Goal: Information Seeking & Learning: Learn about a topic

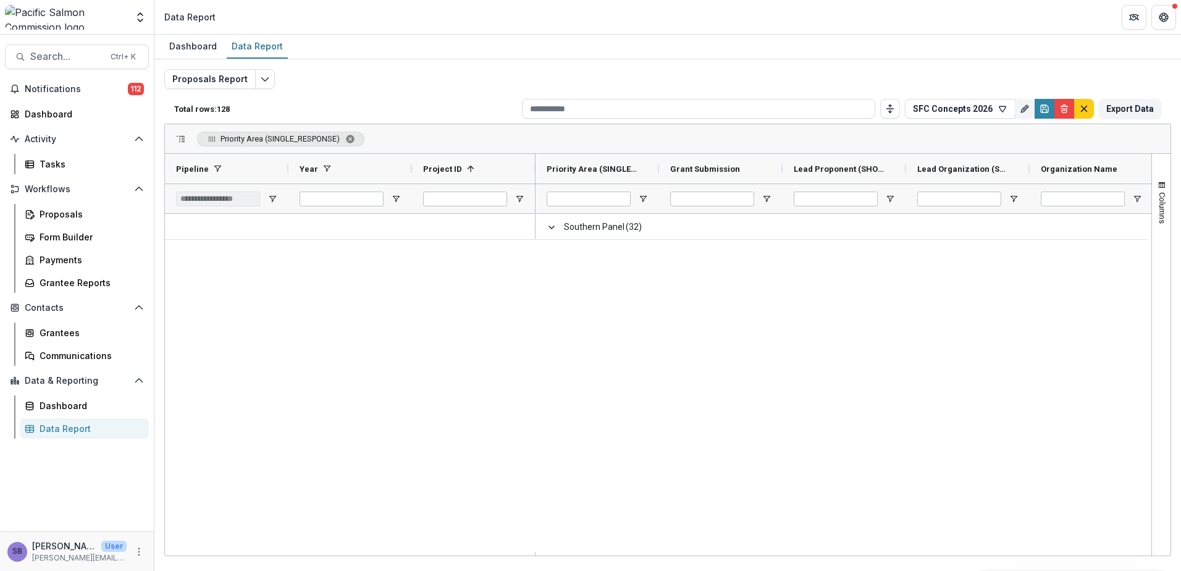
scroll to position [1744, 0]
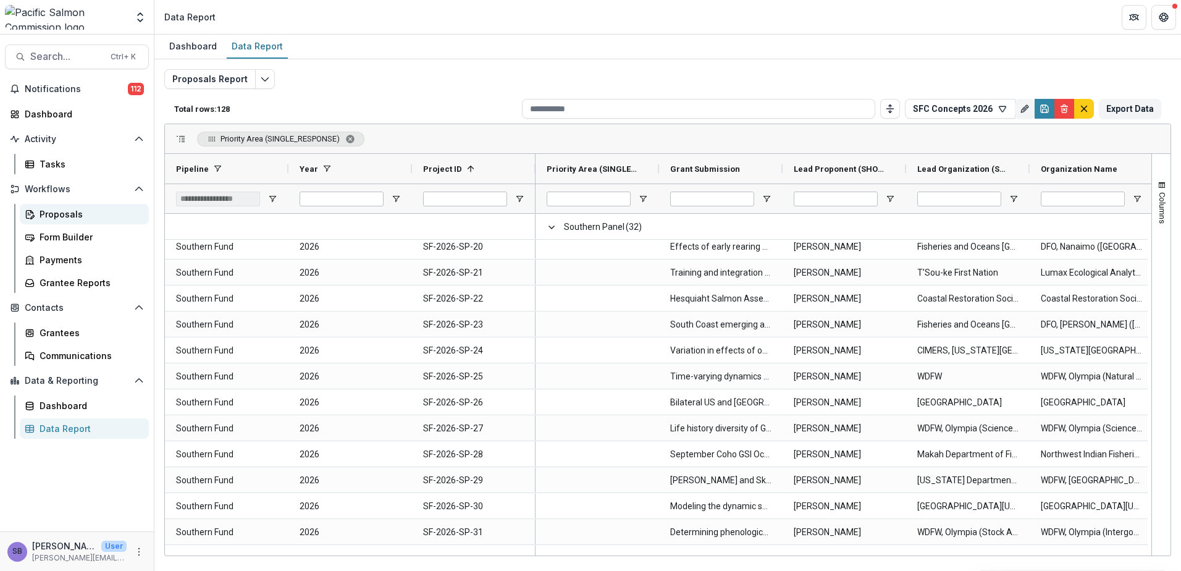
click at [61, 211] on div "Proposals" at bounding box center [89, 213] width 99 height 13
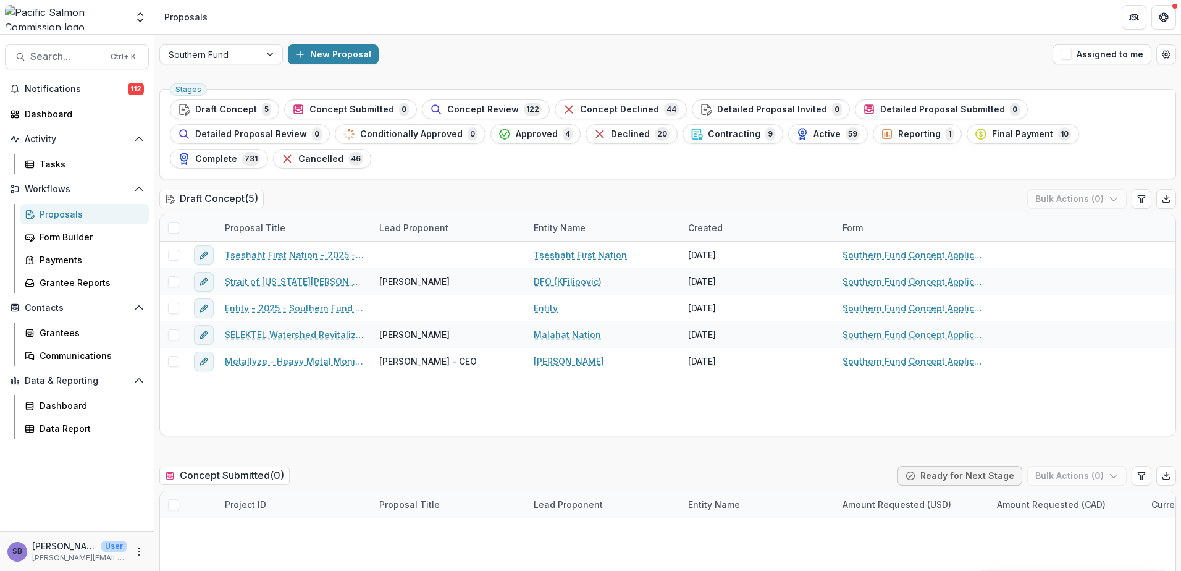
click at [453, 111] on span "Concept Review" at bounding box center [483, 109] width 72 height 10
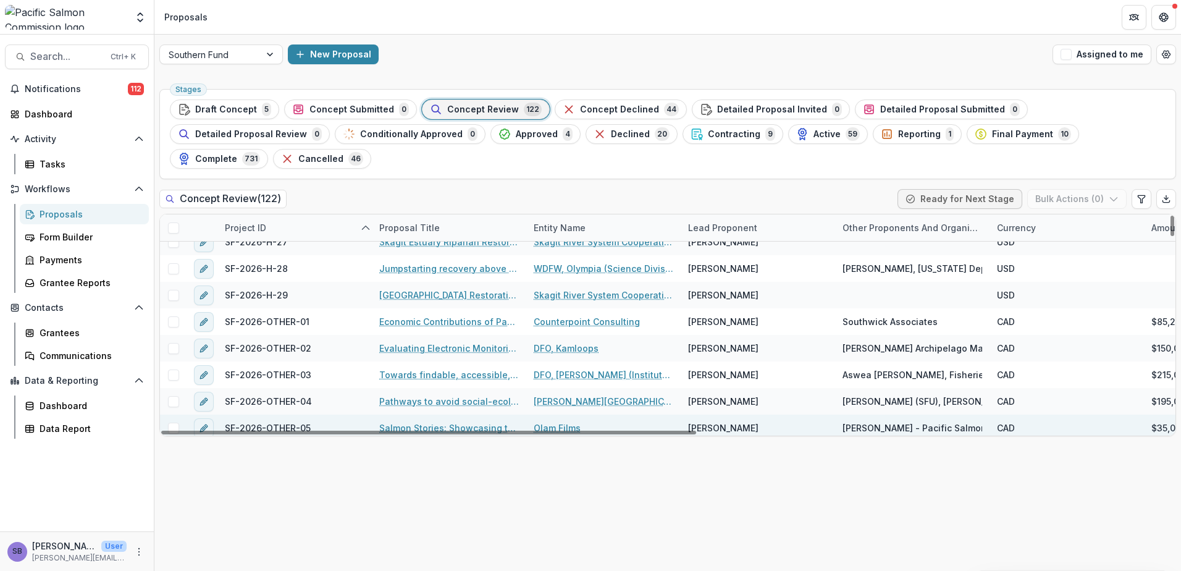
scroll to position [1811, 0]
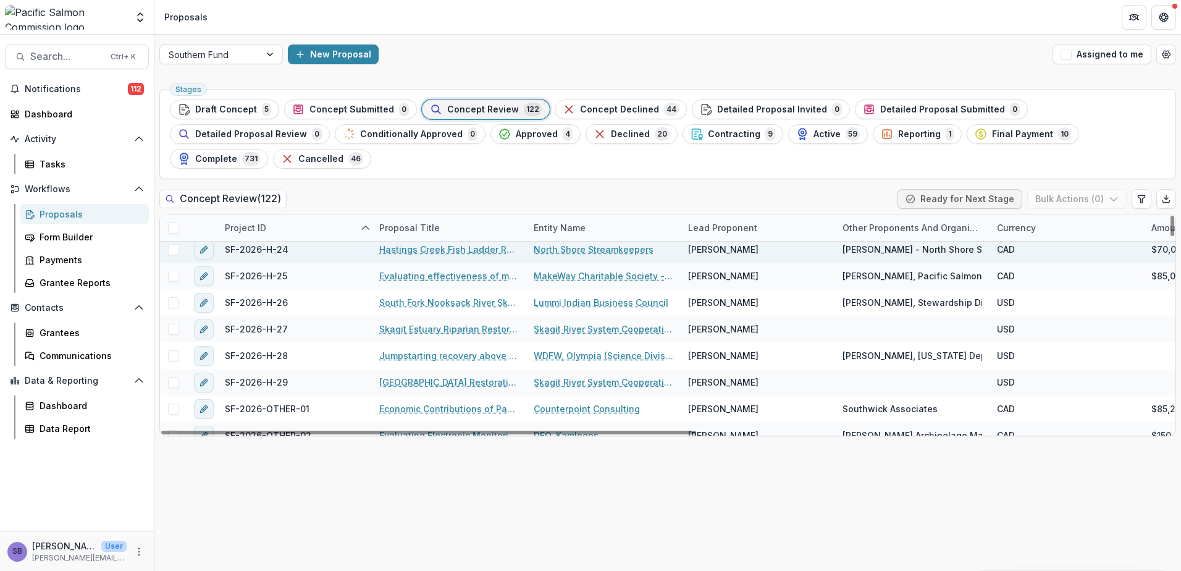
click at [442, 243] on link "Hastings Creek Fish Ladder Restoration" at bounding box center [449, 249] width 140 height 13
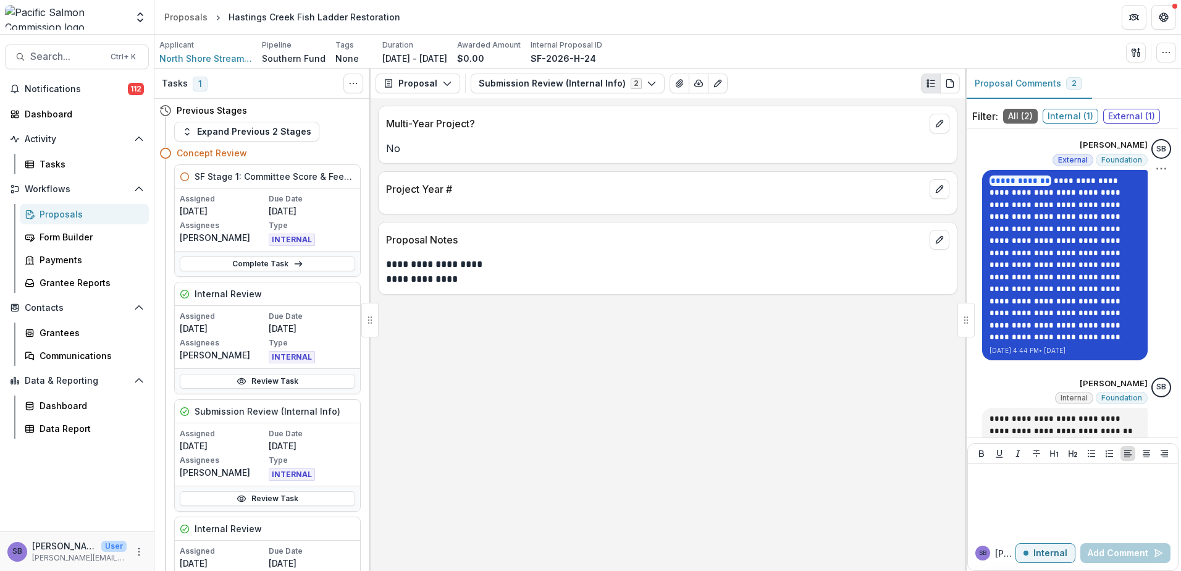
scroll to position [23, 0]
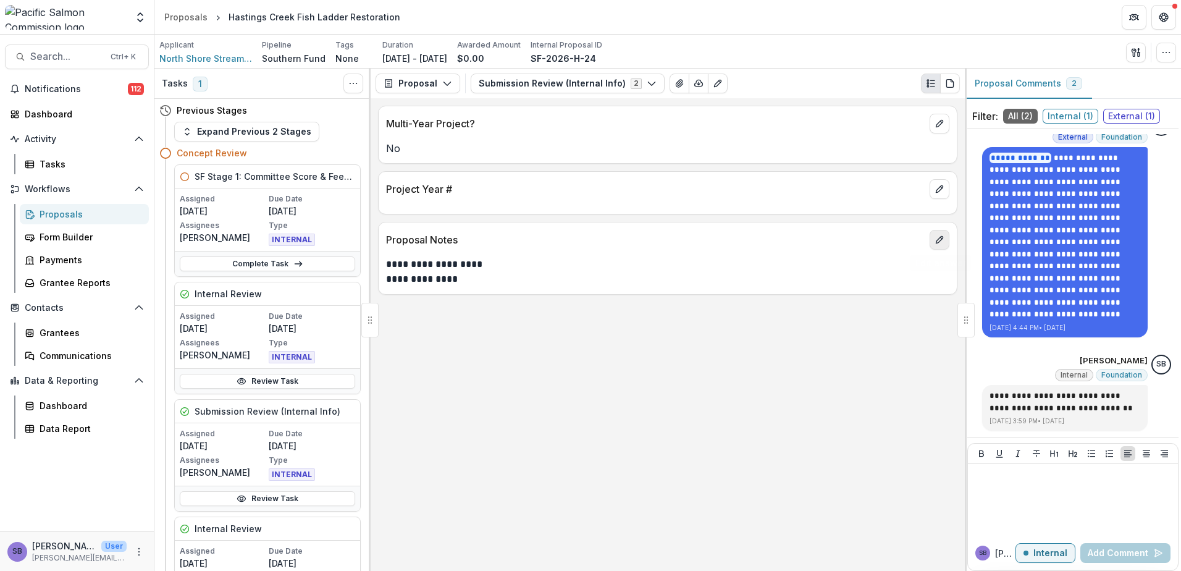
click at [942, 236] on icon "edit" at bounding box center [939, 240] width 10 height 10
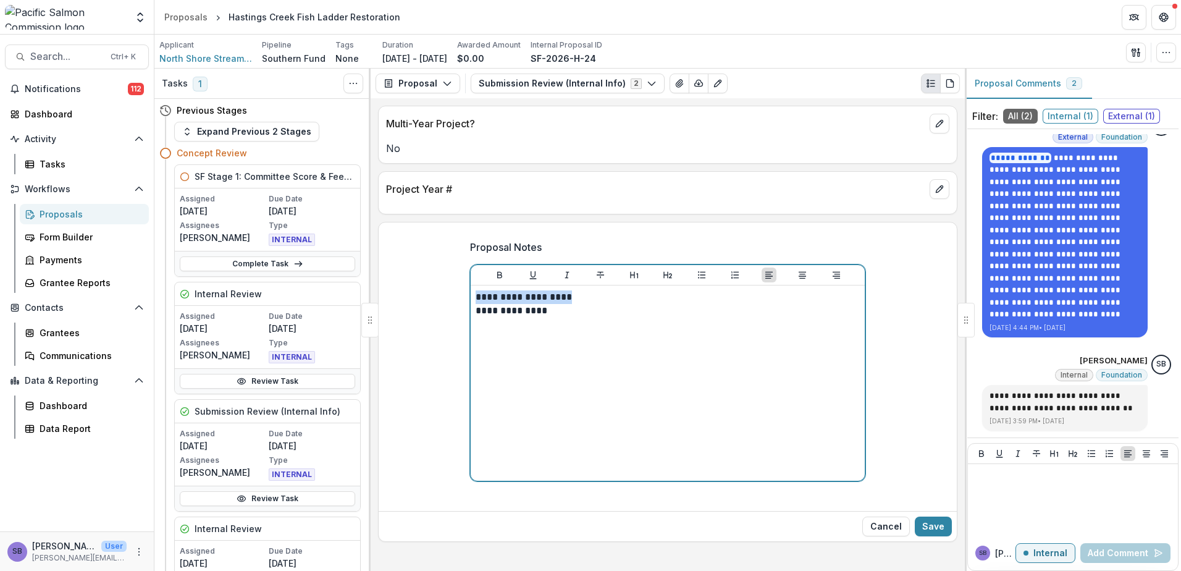
drag, startPoint x: 582, startPoint y: 300, endPoint x: 445, endPoint y: 286, distance: 137.8
click at [445, 286] on div "**********" at bounding box center [668, 368] width 578 height 276
drag, startPoint x: 563, startPoint y: 298, endPoint x: 395, endPoint y: 288, distance: 168.3
click at [395, 288] on div "**********" at bounding box center [668, 368] width 578 height 276
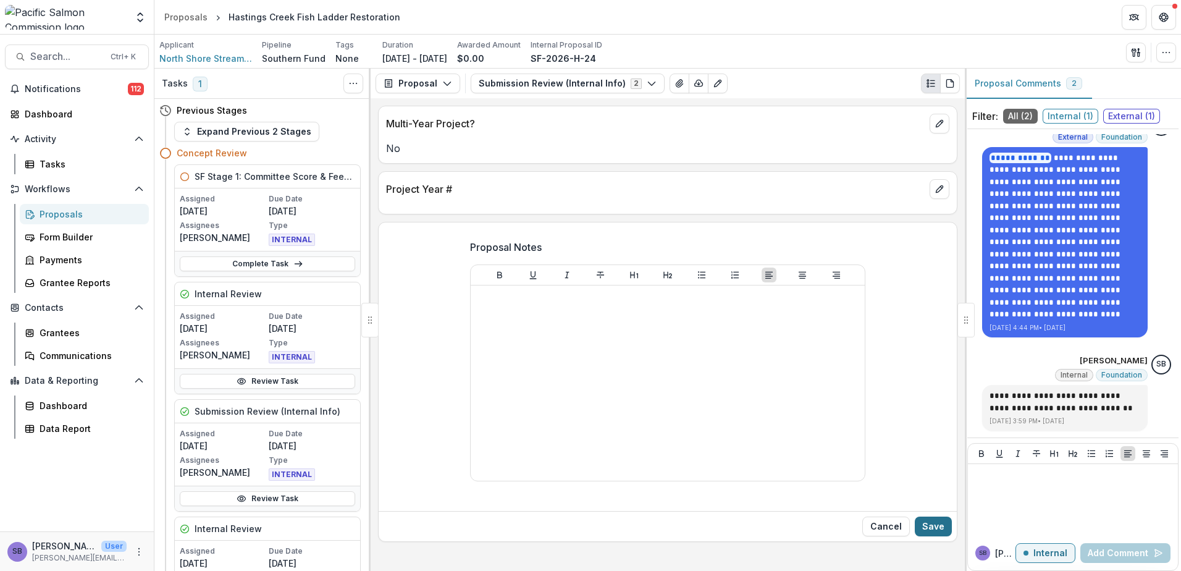
click at [946, 526] on button "Save" at bounding box center [933, 526] width 37 height 20
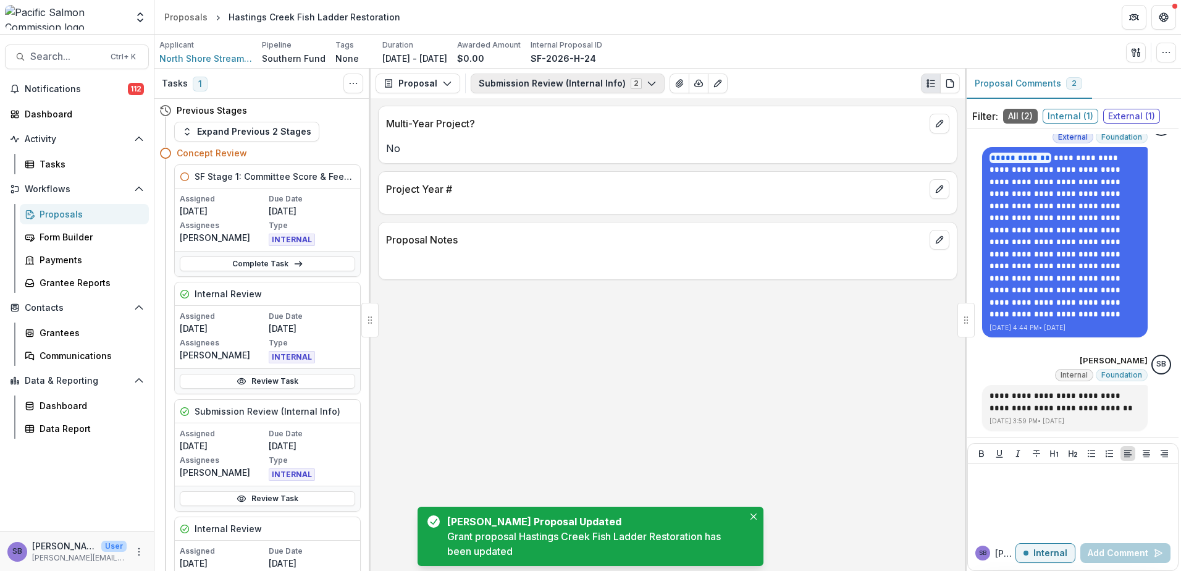
click at [522, 77] on button "Submission Review (Internal Info) 2" at bounding box center [568, 83] width 194 height 20
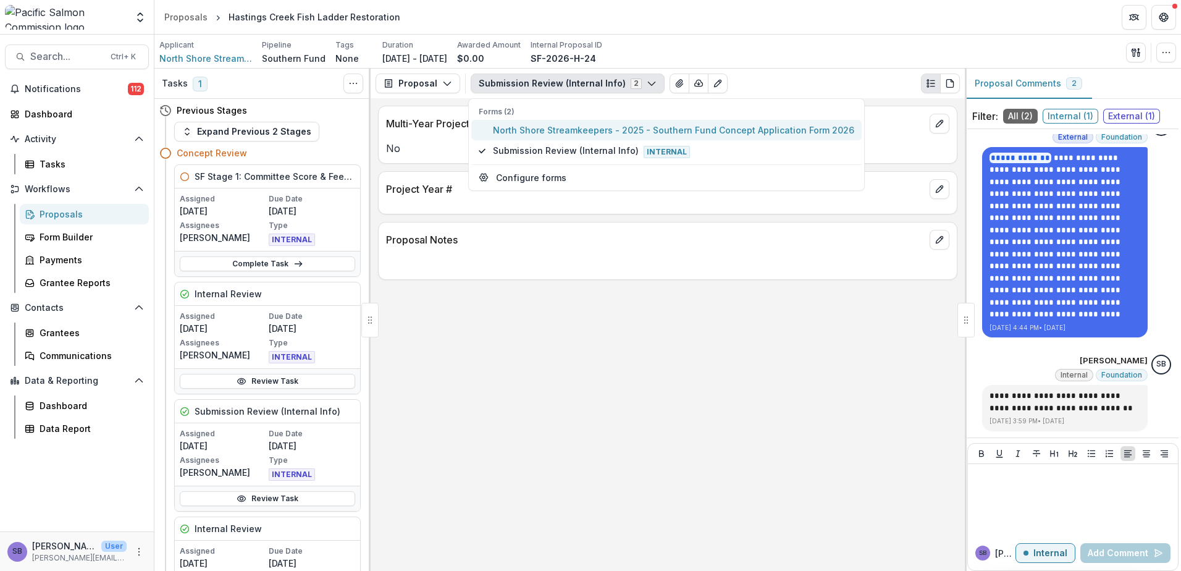
click at [513, 130] on span "North Shore Streamkeepers - 2025 - Southern Fund Concept Application Form 2026" at bounding box center [673, 130] width 361 height 13
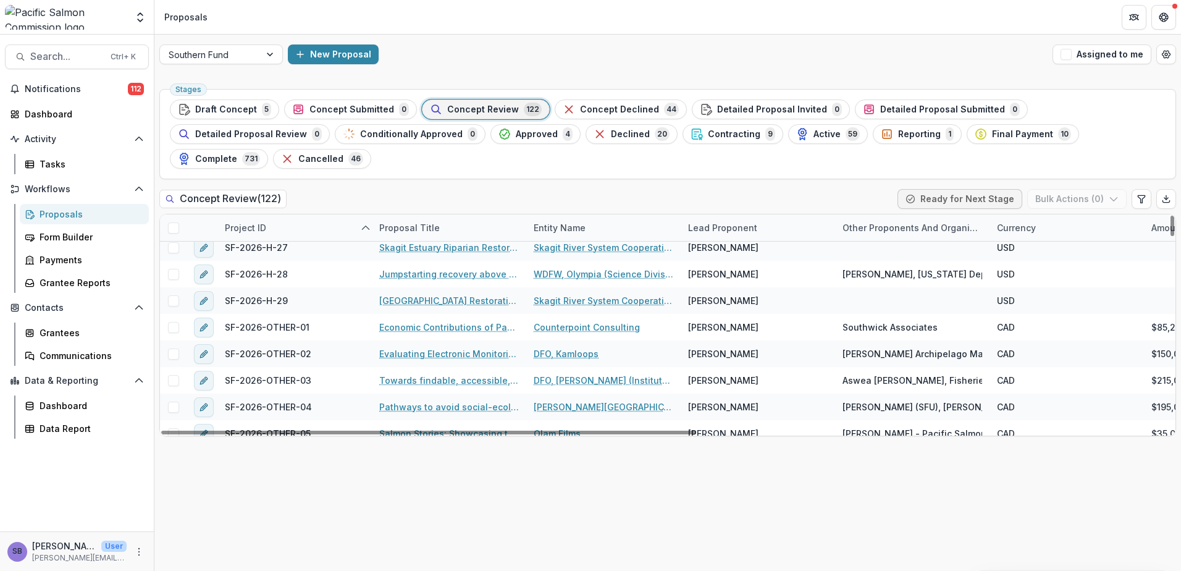
scroll to position [1894, 0]
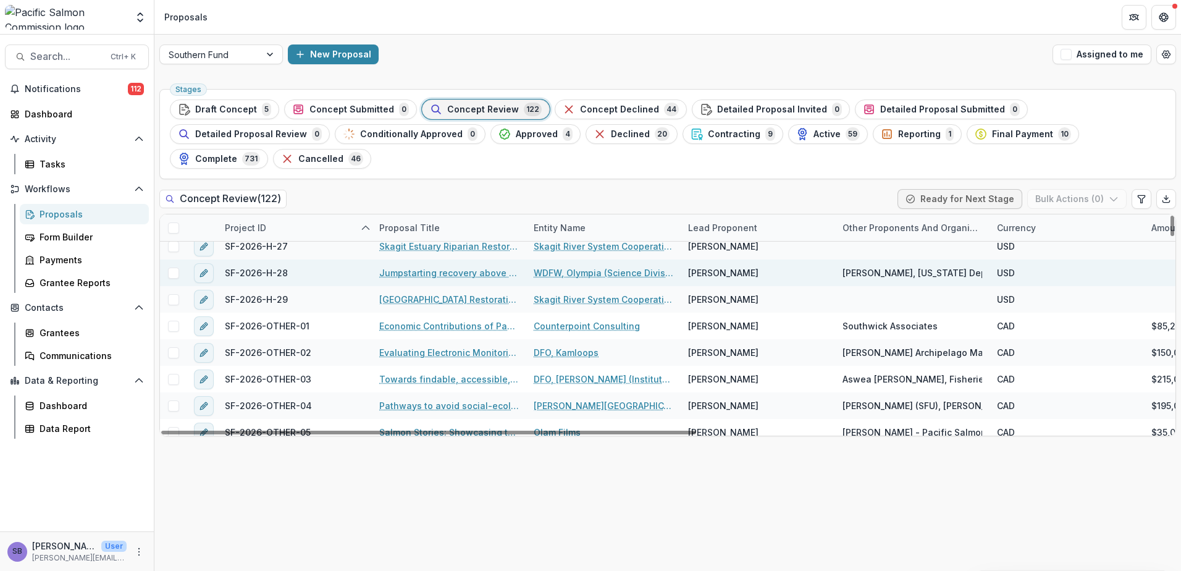
click at [434, 266] on link "Jumpstarting recovery above the Toutle Sediment Retention Structure: Phase 2 im…" at bounding box center [449, 272] width 140 height 13
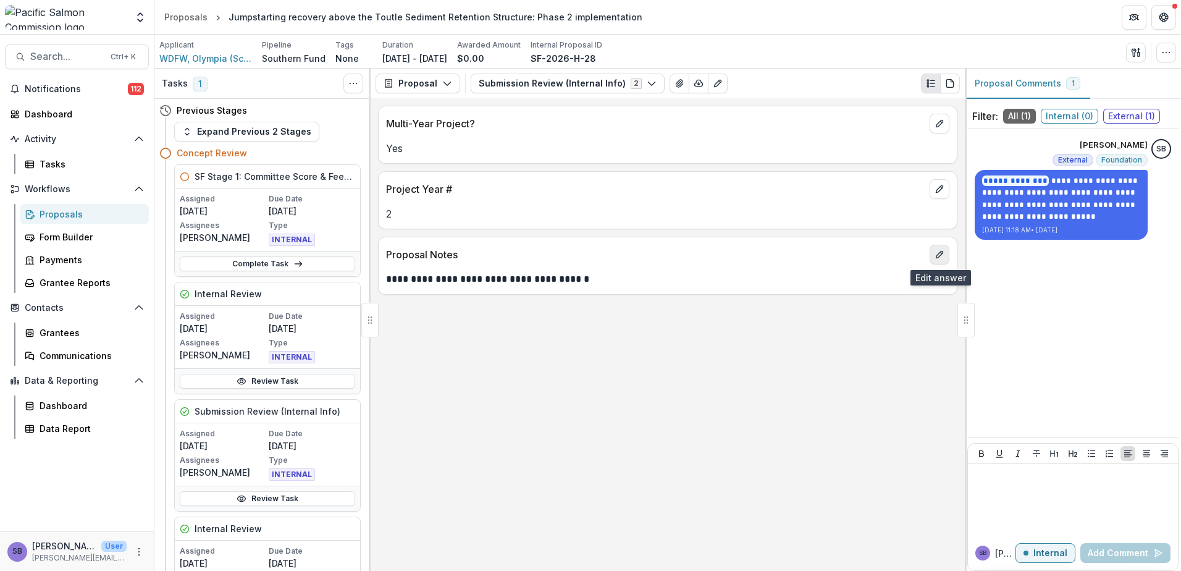
click at [940, 259] on icon "edit" at bounding box center [939, 254] width 10 height 10
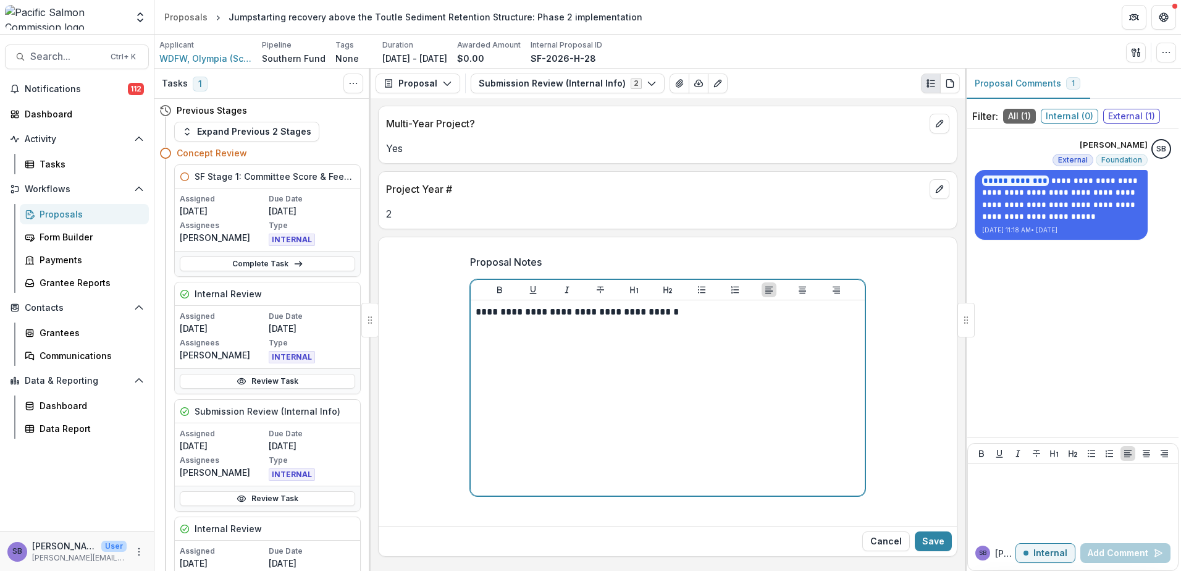
click at [492, 316] on p "**********" at bounding box center [667, 312] width 384 height 14
click at [491, 316] on p "**********" at bounding box center [667, 312] width 384 height 14
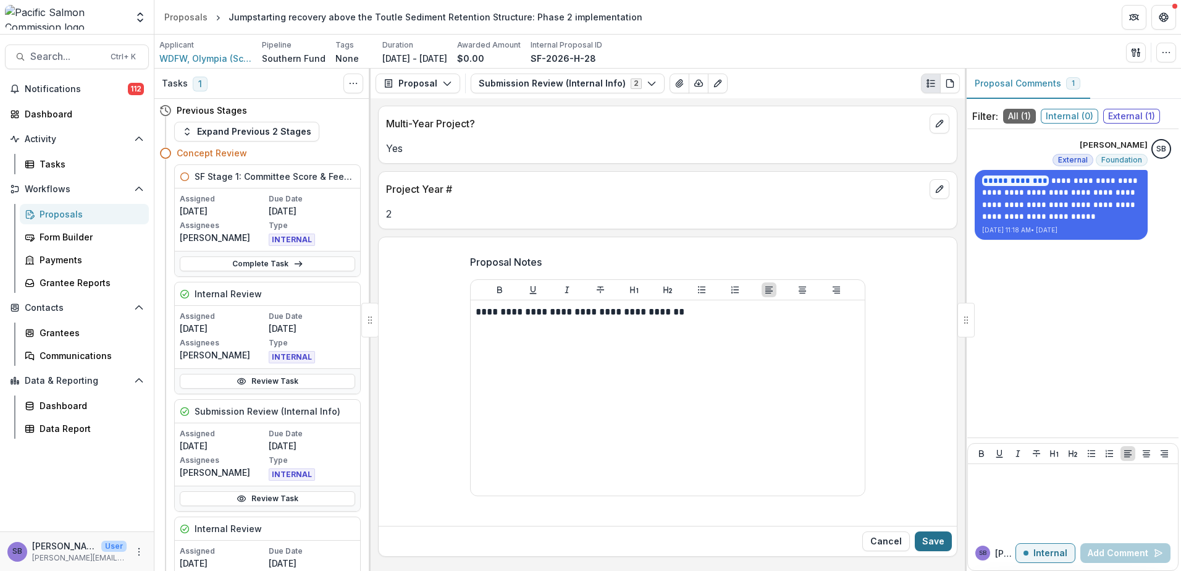
click at [935, 535] on button "Save" at bounding box center [933, 541] width 37 height 20
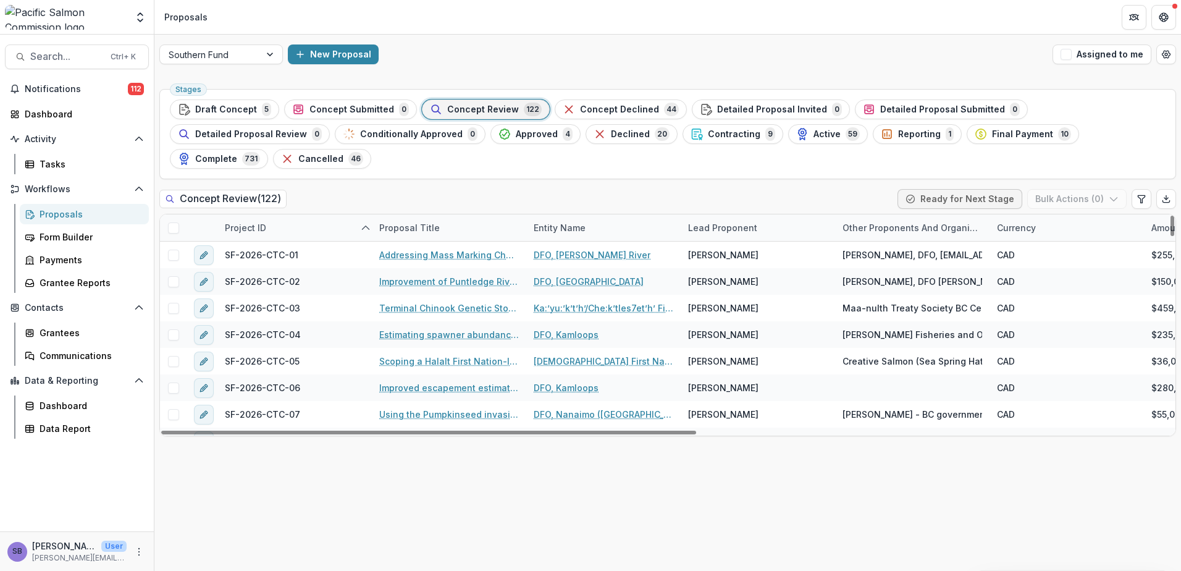
drag, startPoint x: 275, startPoint y: 206, endPoint x: 273, endPoint y: 216, distance: 9.4
click at [275, 214] on div "Project ID" at bounding box center [294, 227] width 154 height 27
click at [265, 225] on input at bounding box center [294, 231] width 148 height 20
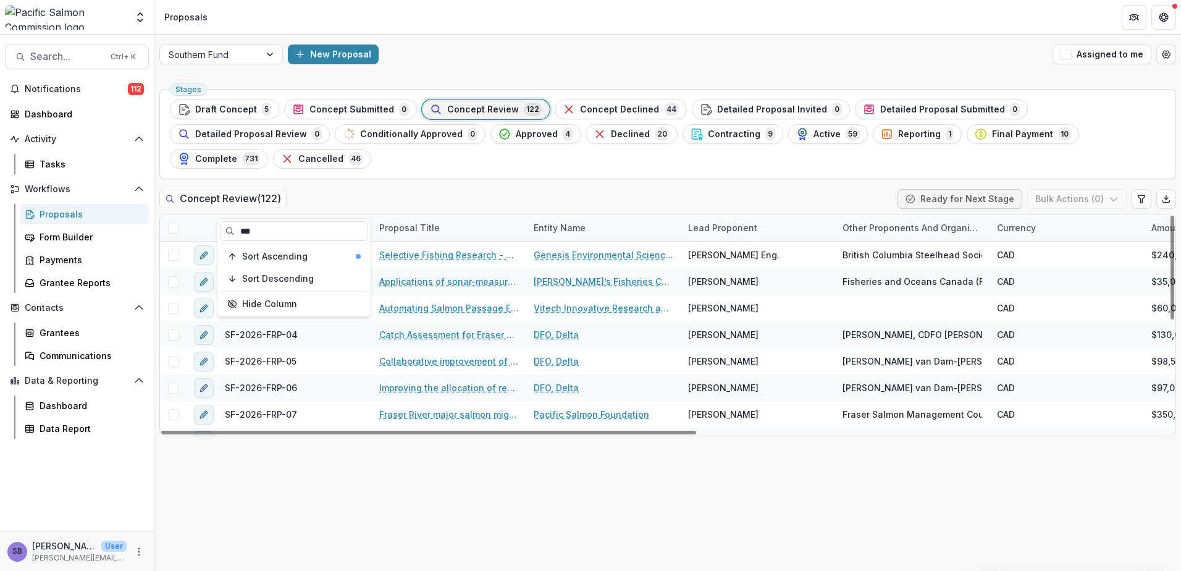
type input "***"
click at [343, 189] on div "Concept Review ( 122 ) Ready for Next Stage Bulk Actions ( 0 )" at bounding box center [667, 201] width 1016 height 25
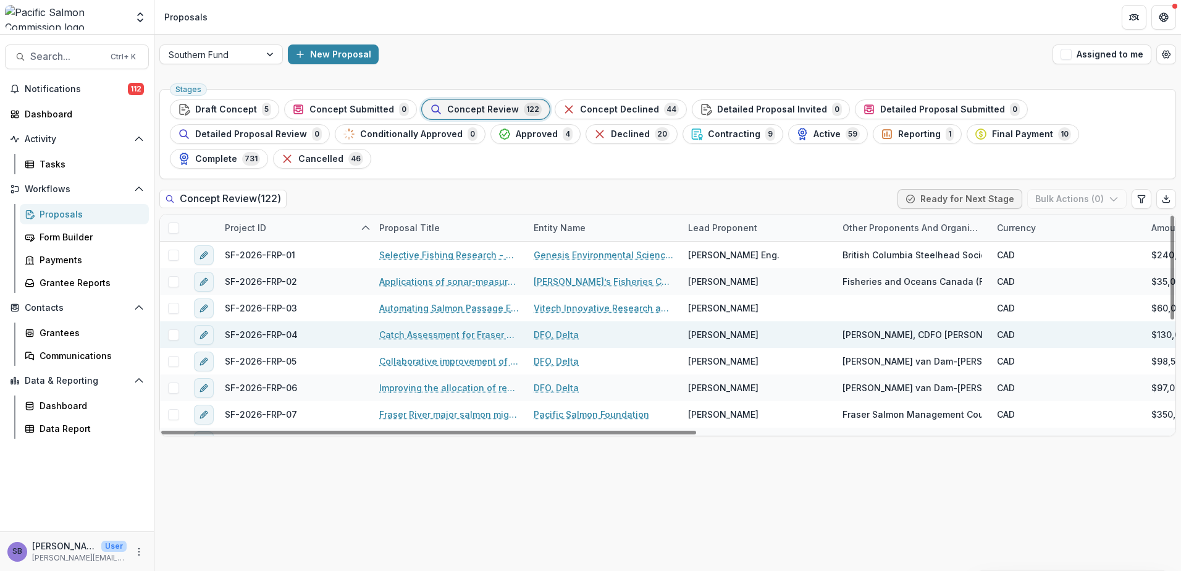
click at [444, 328] on link "Catch Assessment for Fraser River Recreational Sockeye Fishery" at bounding box center [449, 334] width 140 height 13
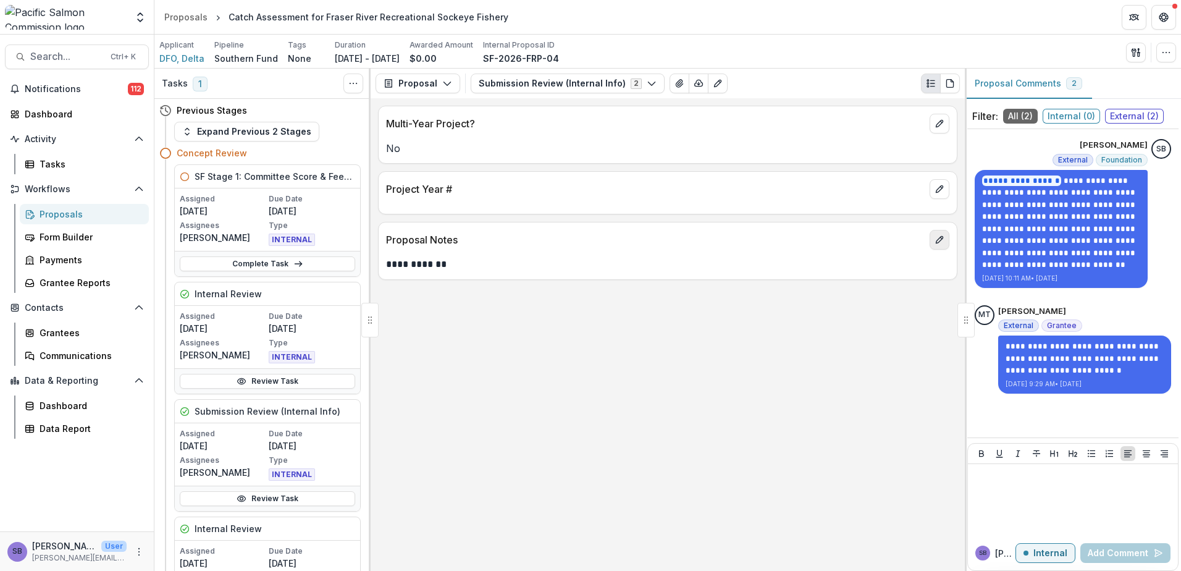
click at [939, 240] on icon "edit" at bounding box center [939, 240] width 10 height 10
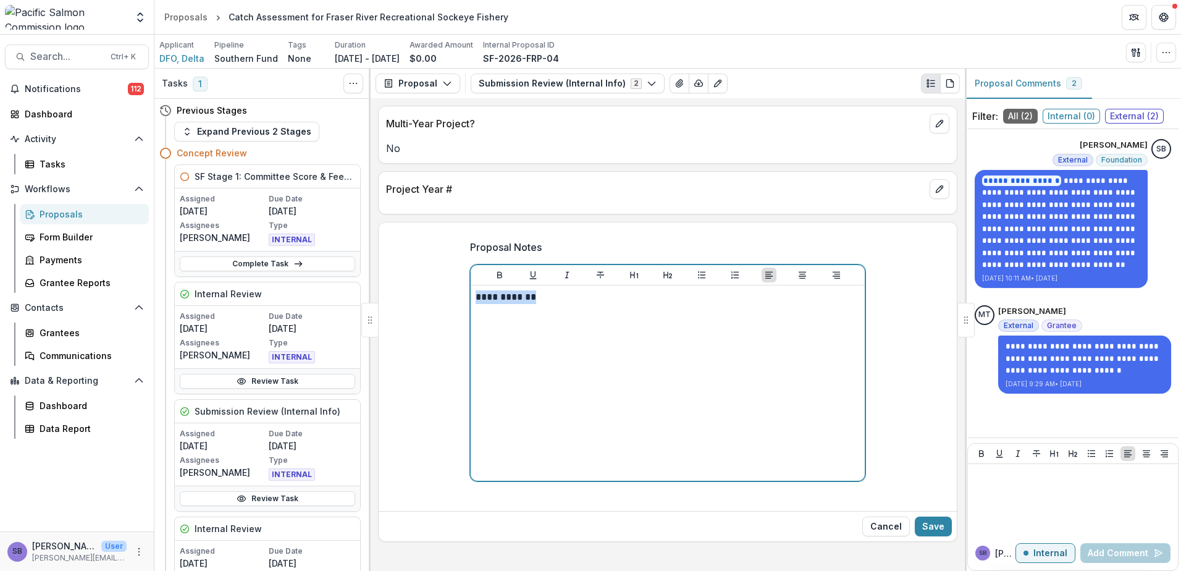
drag, startPoint x: 588, startPoint y: 296, endPoint x: 385, endPoint y: 274, distance: 204.4
click at [385, 274] on div "**********" at bounding box center [668, 368] width 578 height 276
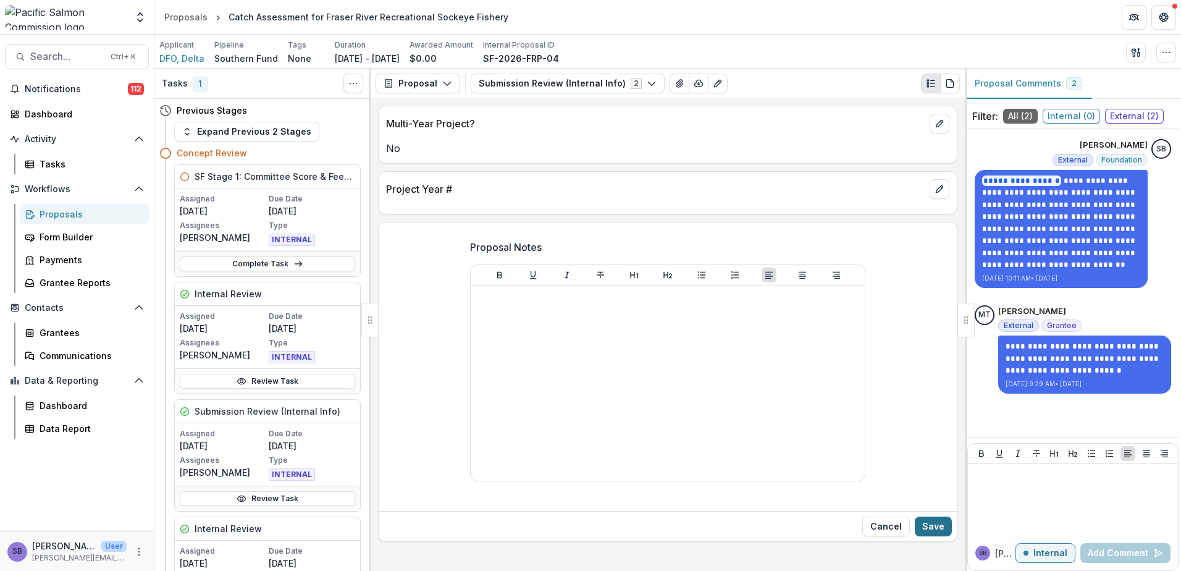
click at [930, 519] on button "Save" at bounding box center [933, 526] width 37 height 20
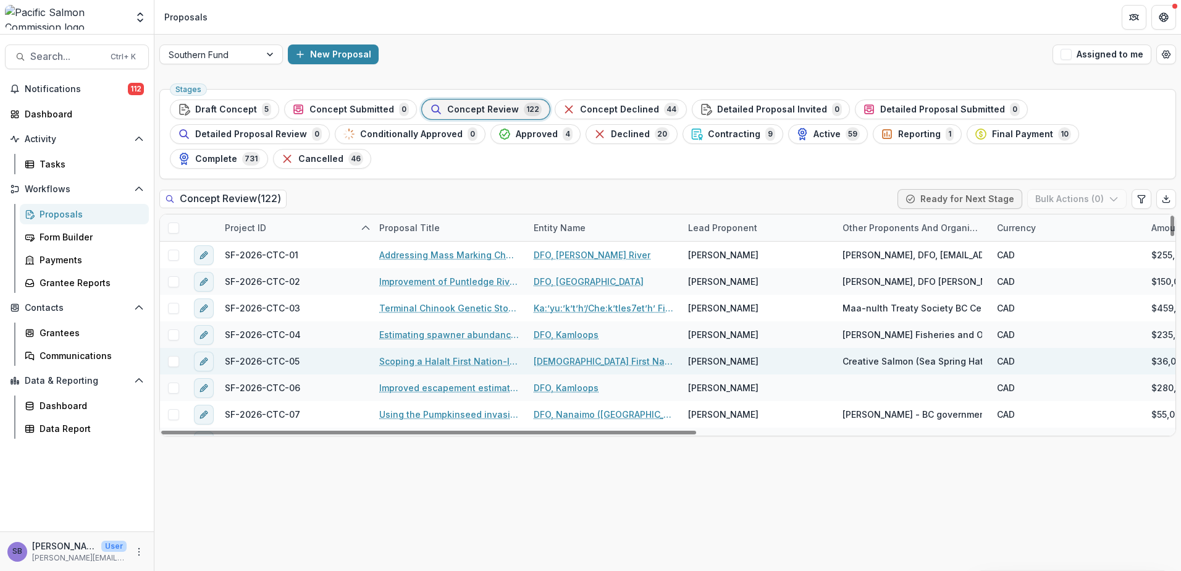
click at [419, 354] on link "Scoping a Halalt First Nation-led rebuilding program for at-risk Chinook salmon" at bounding box center [449, 360] width 140 height 13
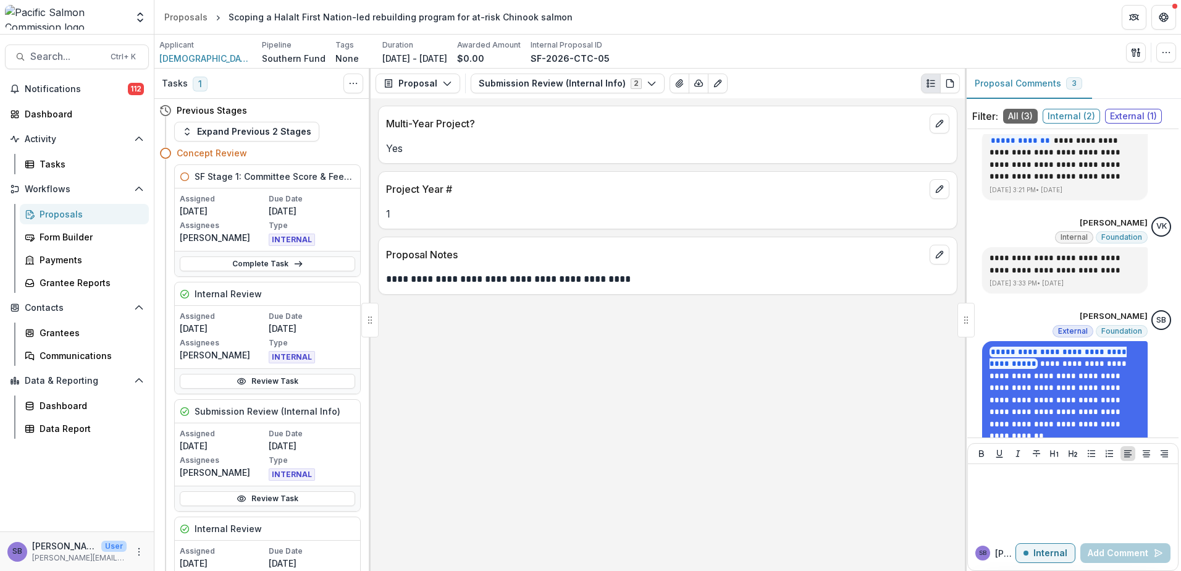
scroll to position [69, 0]
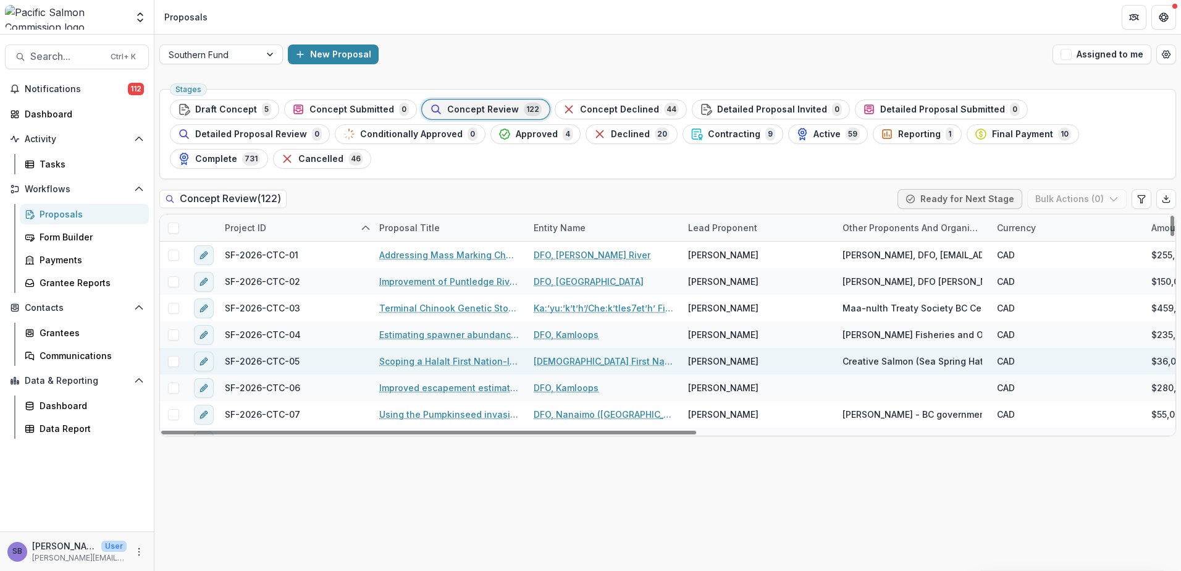
scroll to position [82, 0]
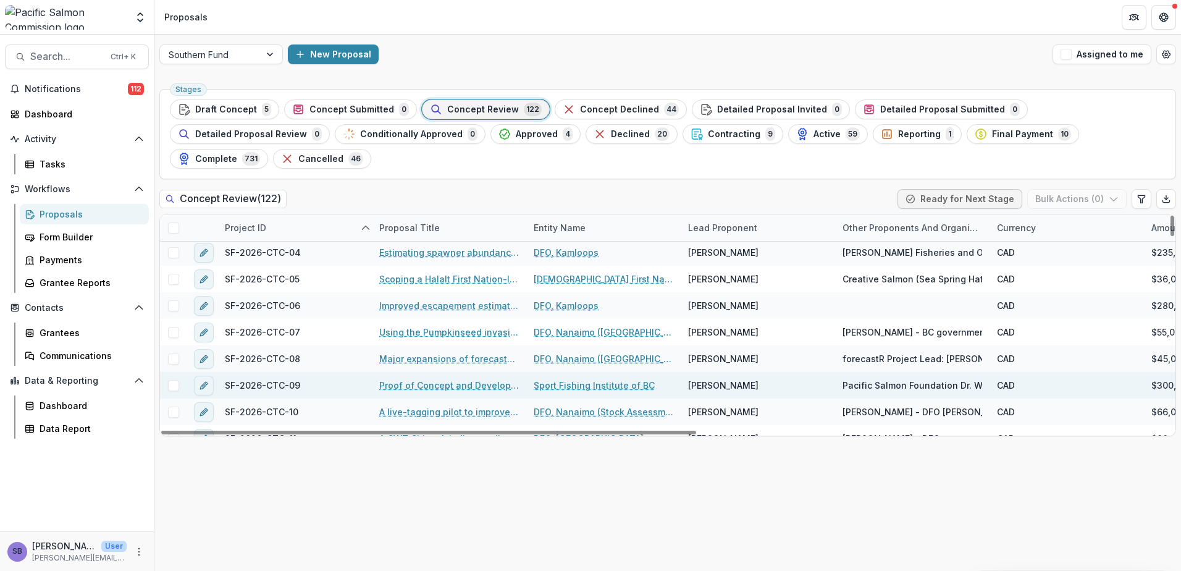
click at [484, 379] on link "Proof of Concept and Development of a mobile tool and pathway for DNA analysis …" at bounding box center [449, 385] width 140 height 13
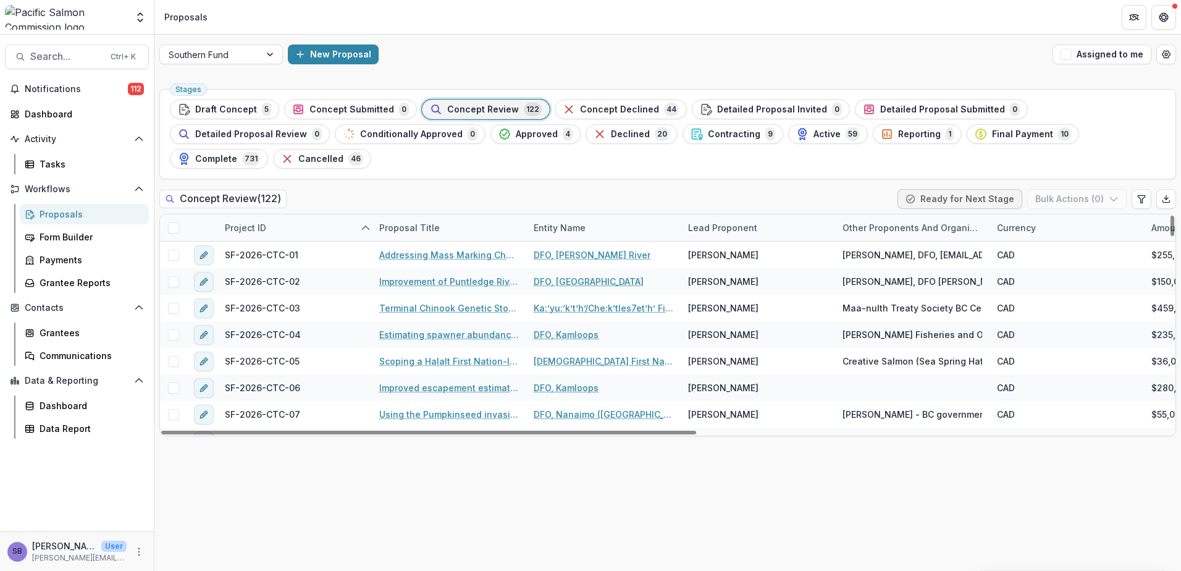
click at [269, 189] on div "Concept Review ( 122 ) Ready for Next Stage Bulk Actions ( 0 ) Project ID Propo…" at bounding box center [667, 312] width 1016 height 247
drag, startPoint x: 269, startPoint y: 189, endPoint x: 275, endPoint y: 205, distance: 17.0
click at [275, 214] on div "Project ID" at bounding box center [294, 227] width 154 height 27
click at [260, 234] on input at bounding box center [294, 231] width 148 height 20
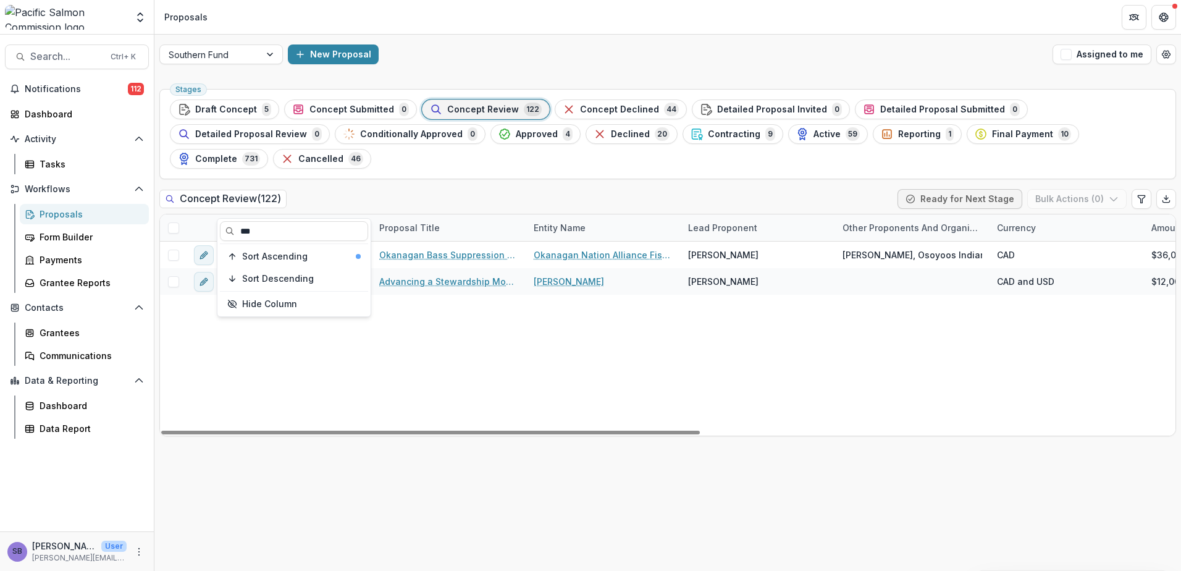
type input "***"
click at [350, 189] on div "Concept Review ( 122 ) Ready for Next Stage Bulk Actions ( 0 )" at bounding box center [667, 201] width 1016 height 25
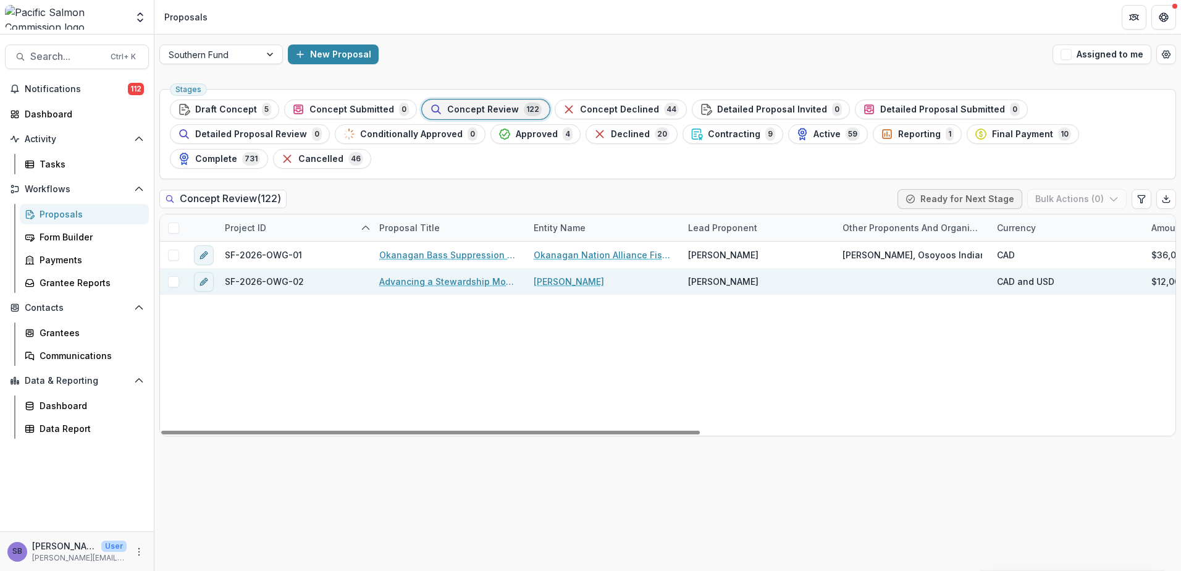
click at [456, 275] on link "Advancing a Stewardship Model for Okanagan River Chinook salmon habitat managem…" at bounding box center [449, 281] width 140 height 13
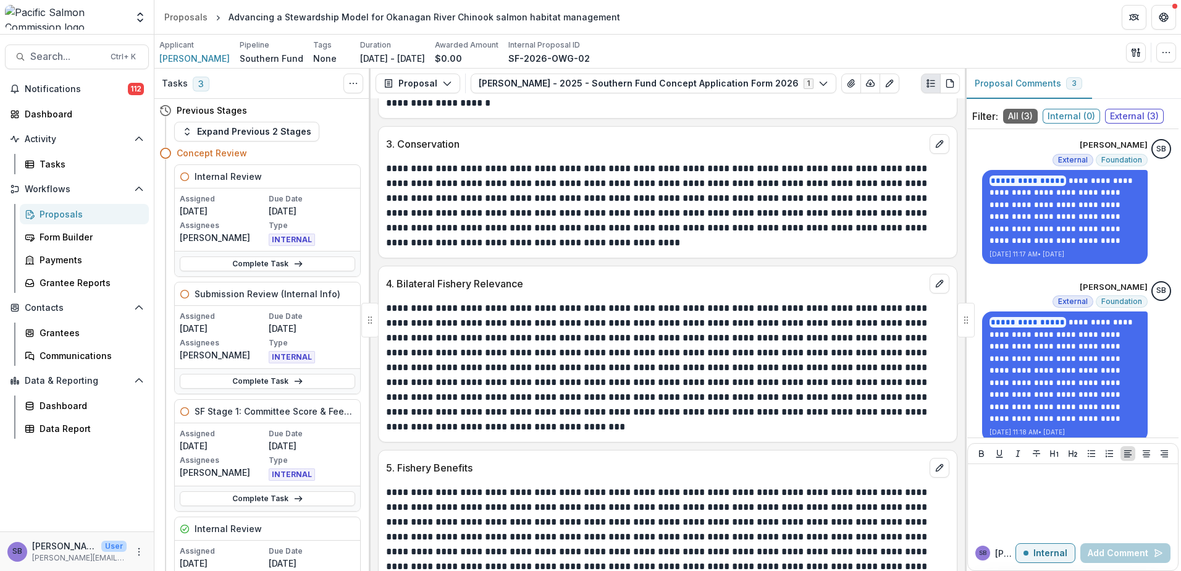
scroll to position [1729, 0]
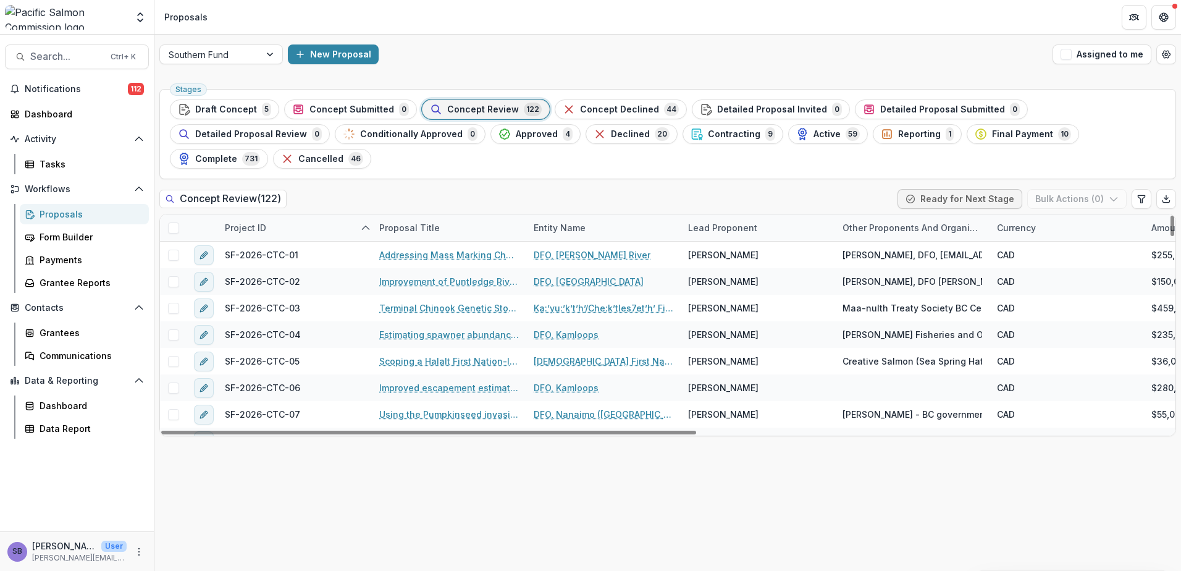
click at [267, 221] on div "Project ID" at bounding box center [245, 227] width 56 height 13
click at [262, 228] on input at bounding box center [294, 231] width 148 height 20
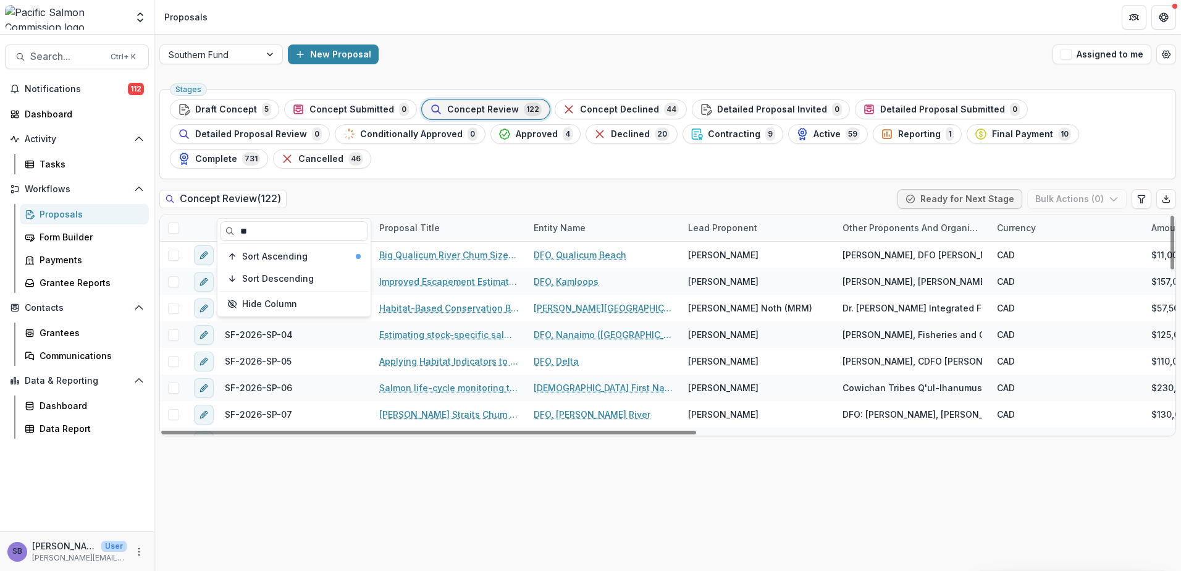
type input "**"
click at [393, 189] on div "Concept Review ( 122 ) Ready for Next Stage Bulk Actions ( 0 )" at bounding box center [667, 201] width 1016 height 25
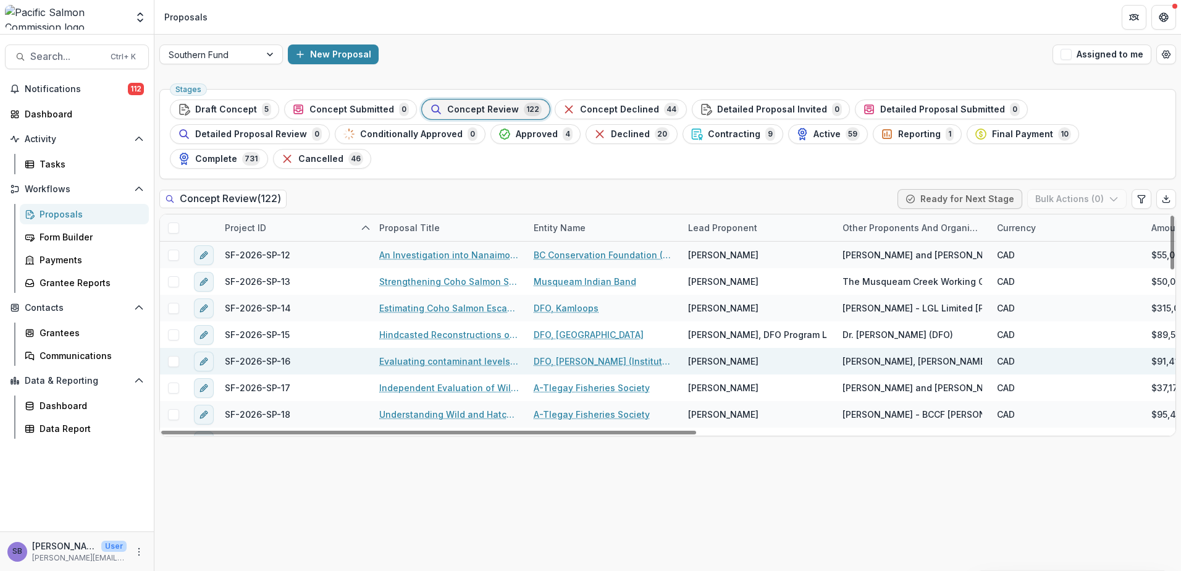
scroll to position [329, 0]
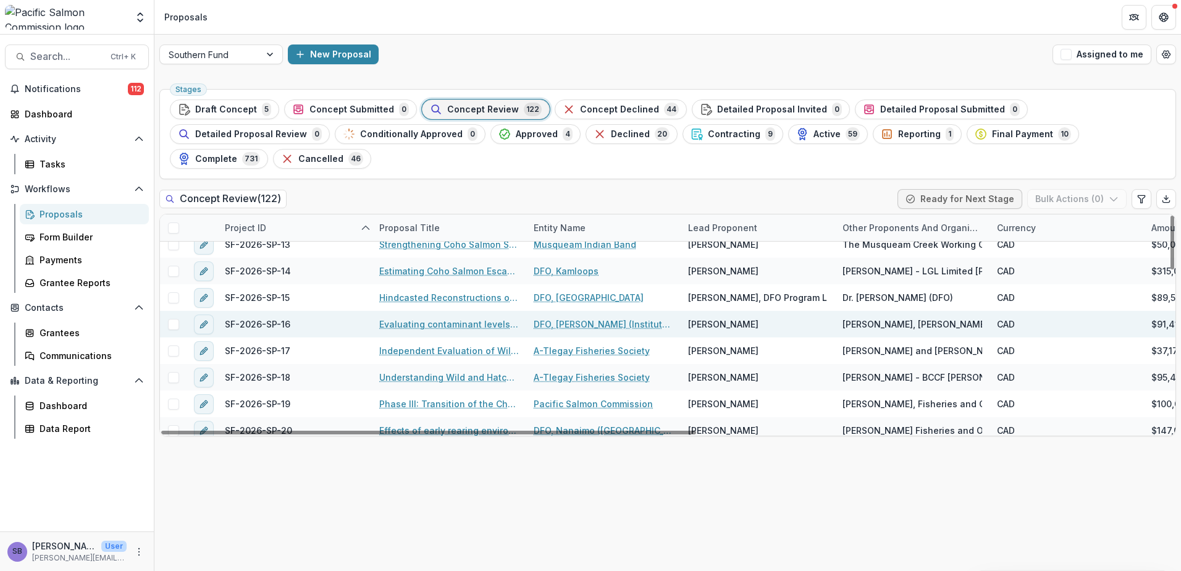
click at [469, 317] on link "Evaluating contaminant levels in coho and chum salmon from southern British Col…" at bounding box center [449, 323] width 140 height 13
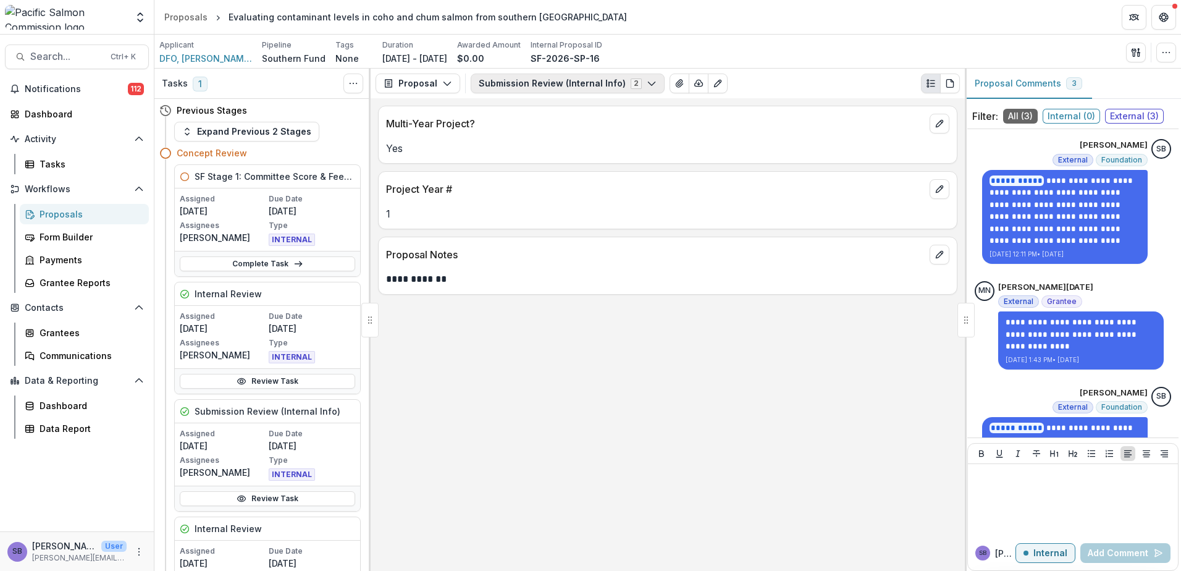
click at [590, 84] on button "Submission Review (Internal Info) 2" at bounding box center [568, 83] width 194 height 20
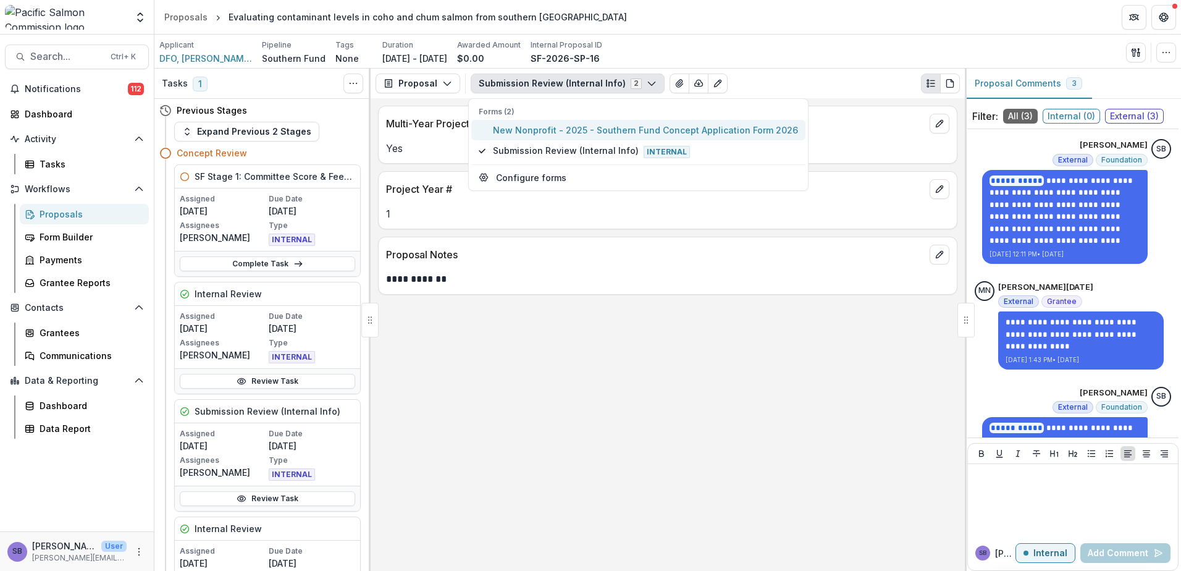
click at [558, 130] on span "New Nonprofit - 2025 - Southern Fund Concept Application Form 2026" at bounding box center [645, 130] width 305 height 13
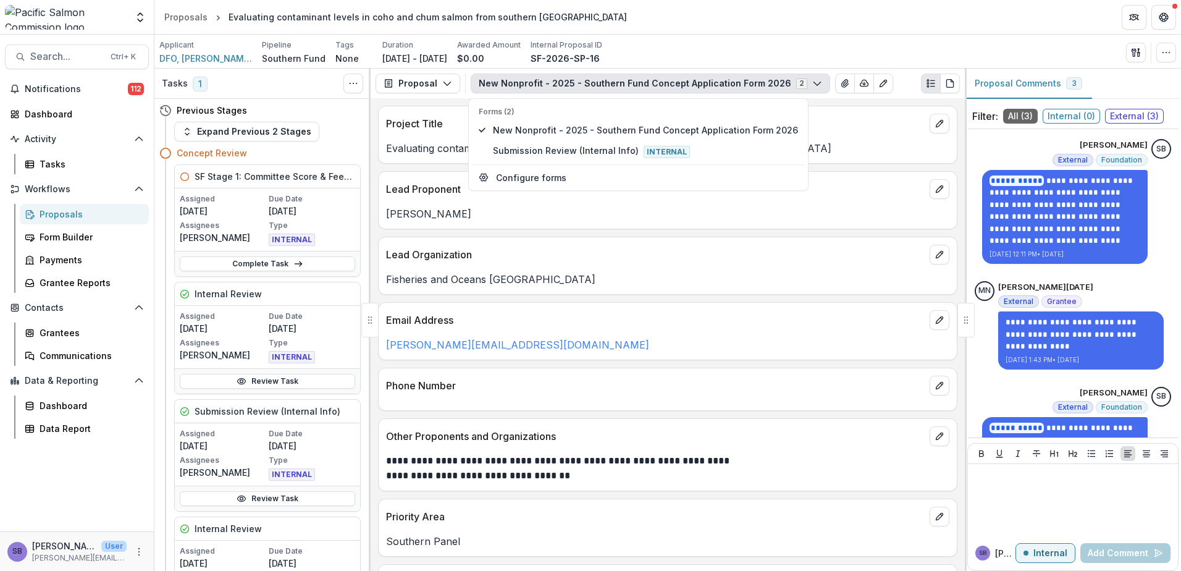
click at [771, 294] on div "Lead Organization Fisheries and Oceans Canada" at bounding box center [667, 266] width 579 height 58
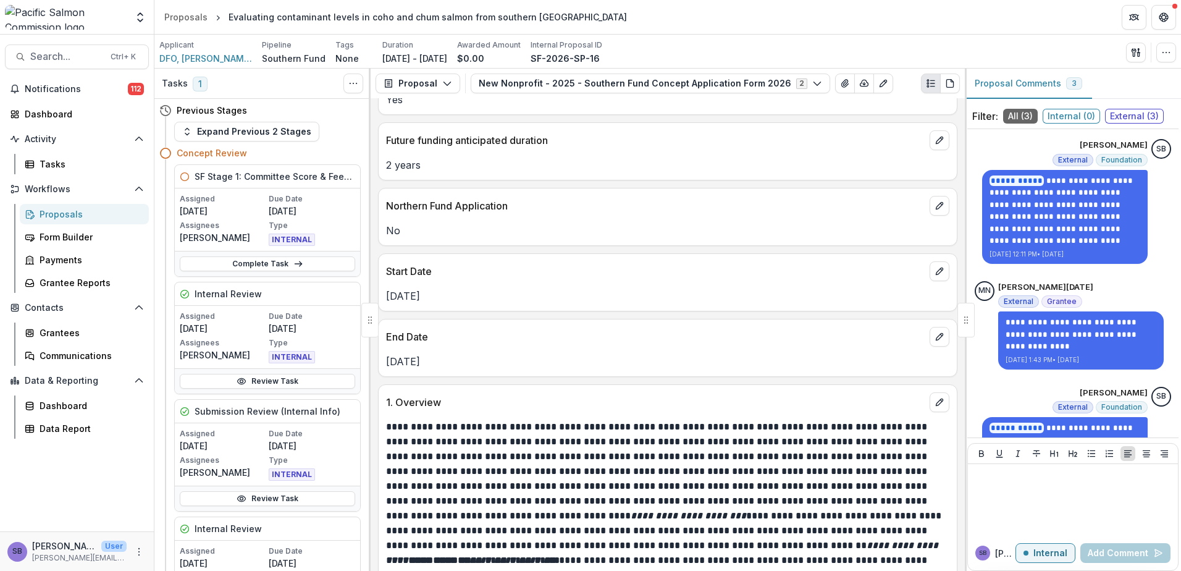
scroll to position [988, 0]
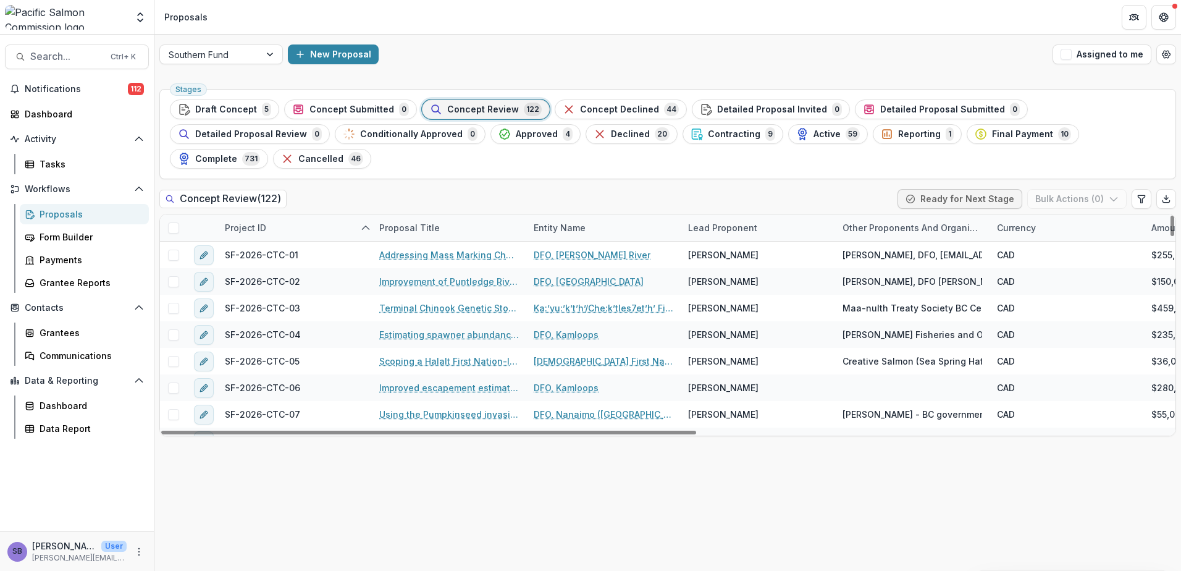
click at [275, 214] on div "Project ID" at bounding box center [294, 227] width 154 height 27
click at [268, 234] on input at bounding box center [294, 231] width 148 height 20
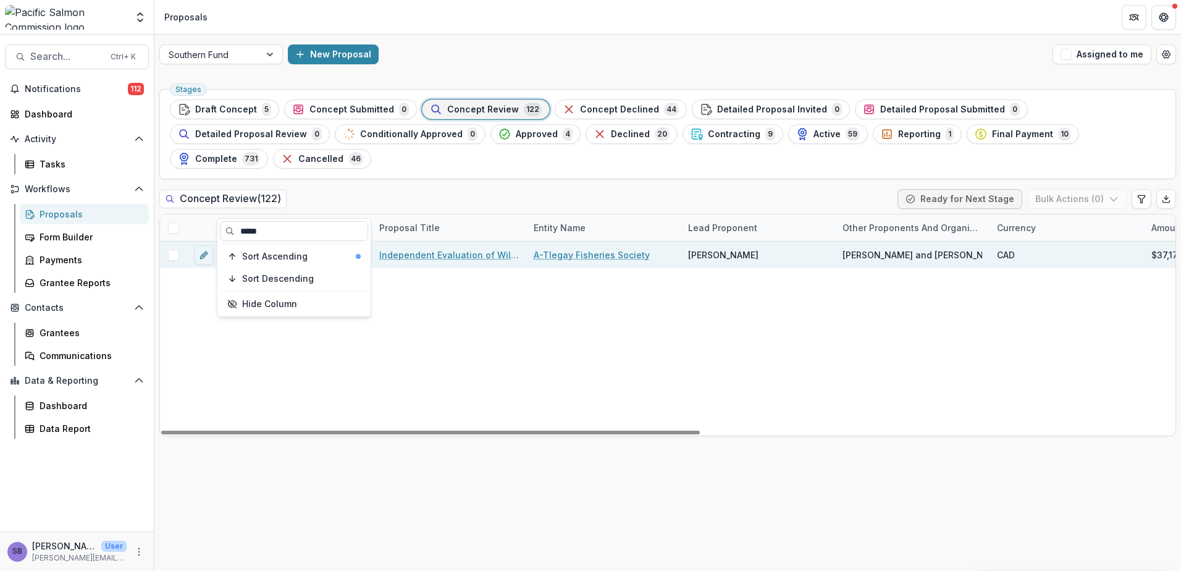
type input "*****"
click at [474, 248] on link "Independent Evaluation of Wild Coho Marine Survival Rates in the Straight of Ge…" at bounding box center [449, 254] width 140 height 13
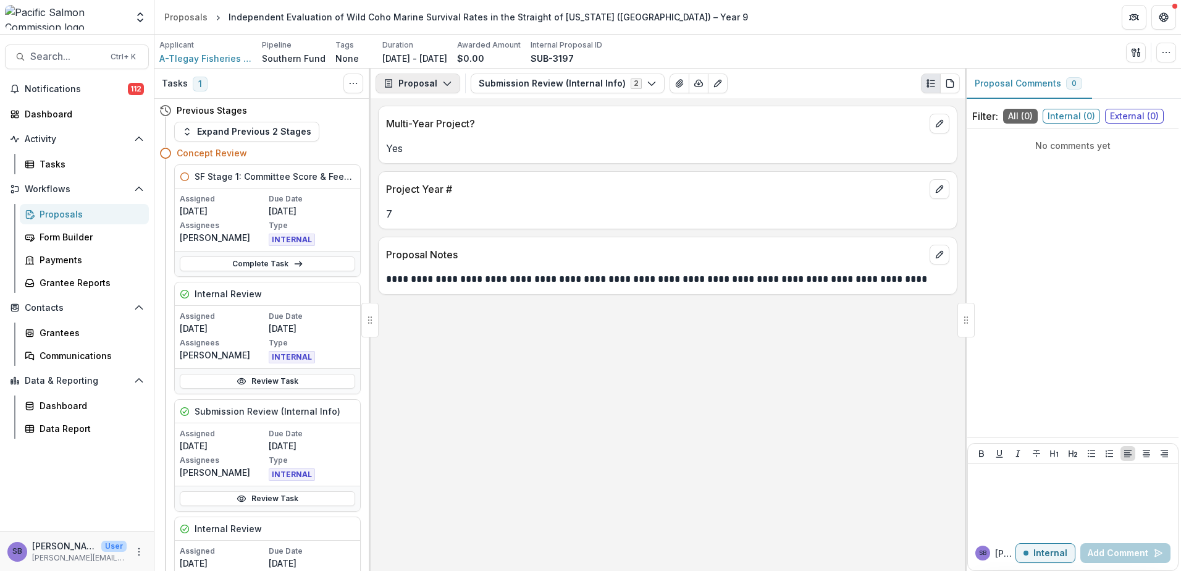
click at [430, 85] on button "Proposal" at bounding box center [417, 83] width 85 height 20
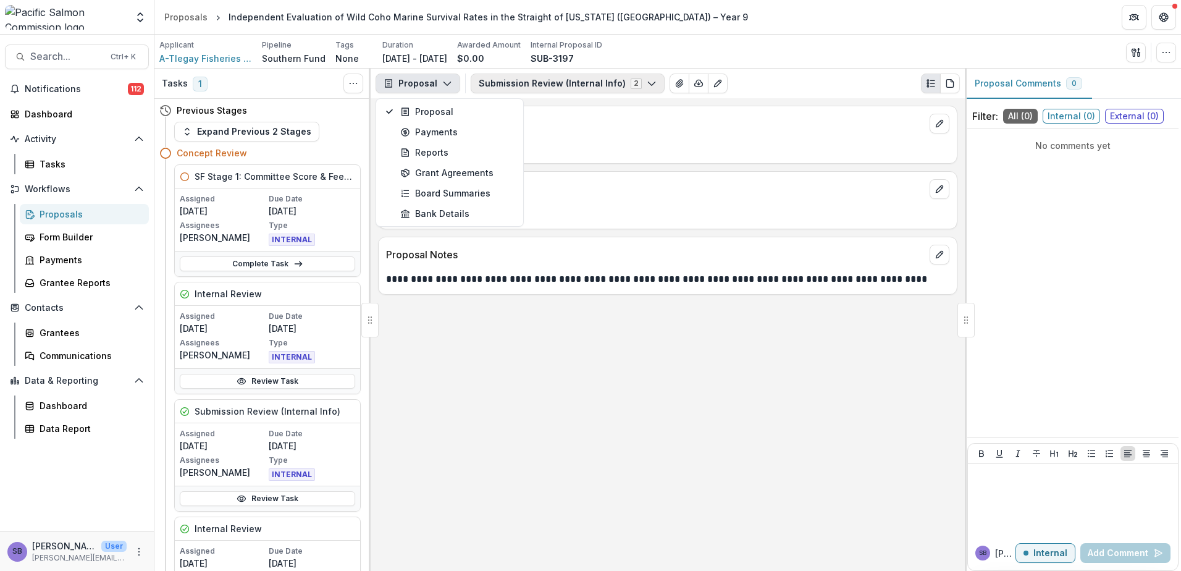
click at [553, 81] on button "Submission Review (Internal Info) 2" at bounding box center [568, 83] width 194 height 20
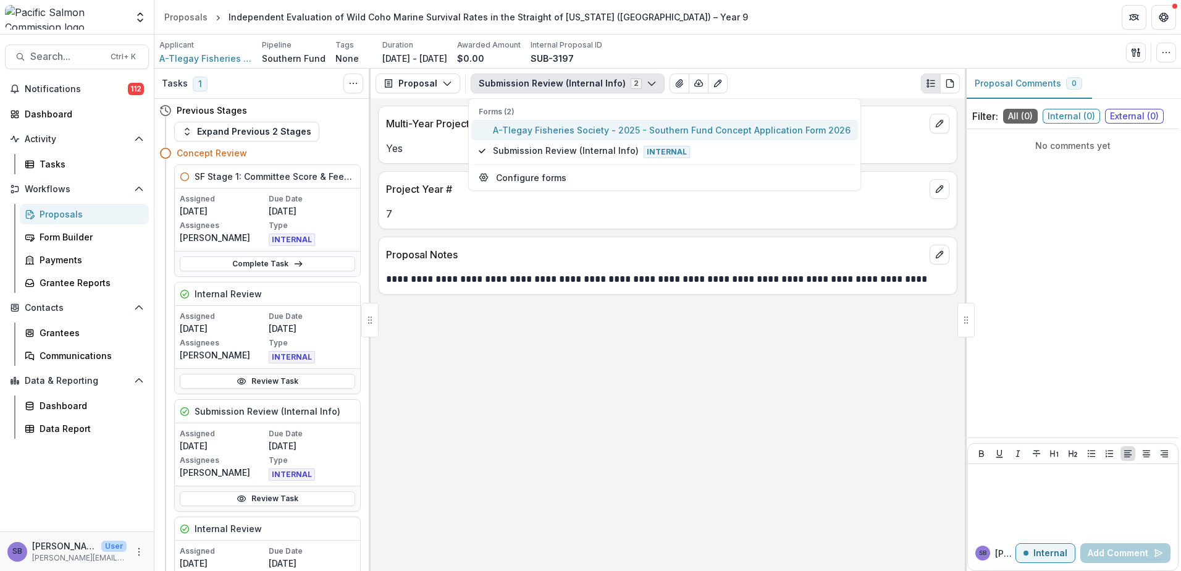
click at [531, 126] on span "A-Tlegay Fisheries Society - 2025 - Southern Fund Concept Application Form 2026" at bounding box center [672, 130] width 358 height 13
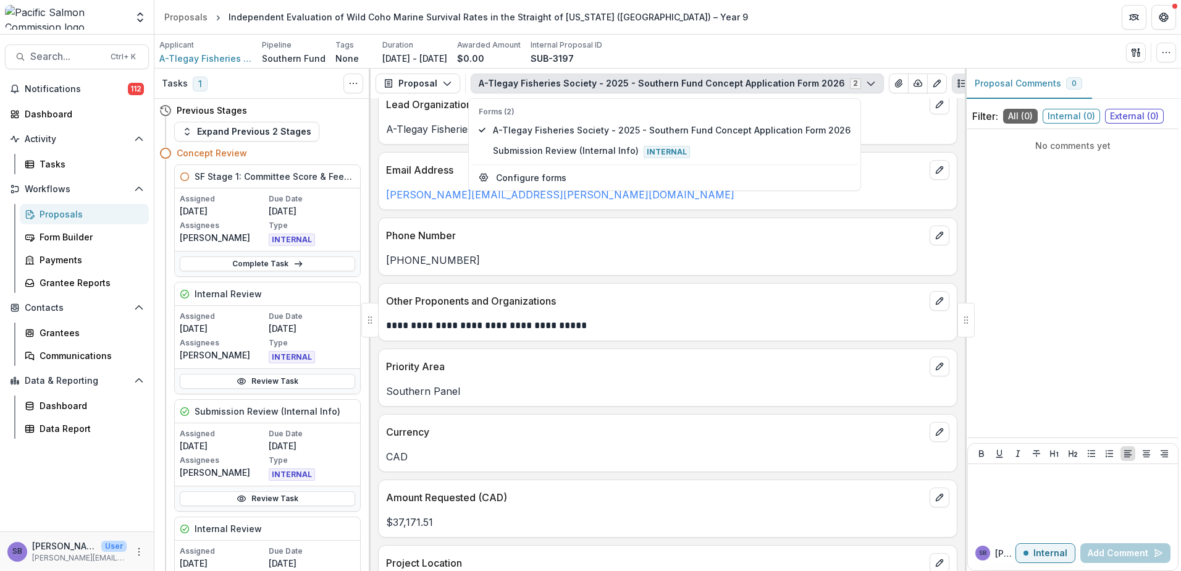
scroll to position [329, 0]
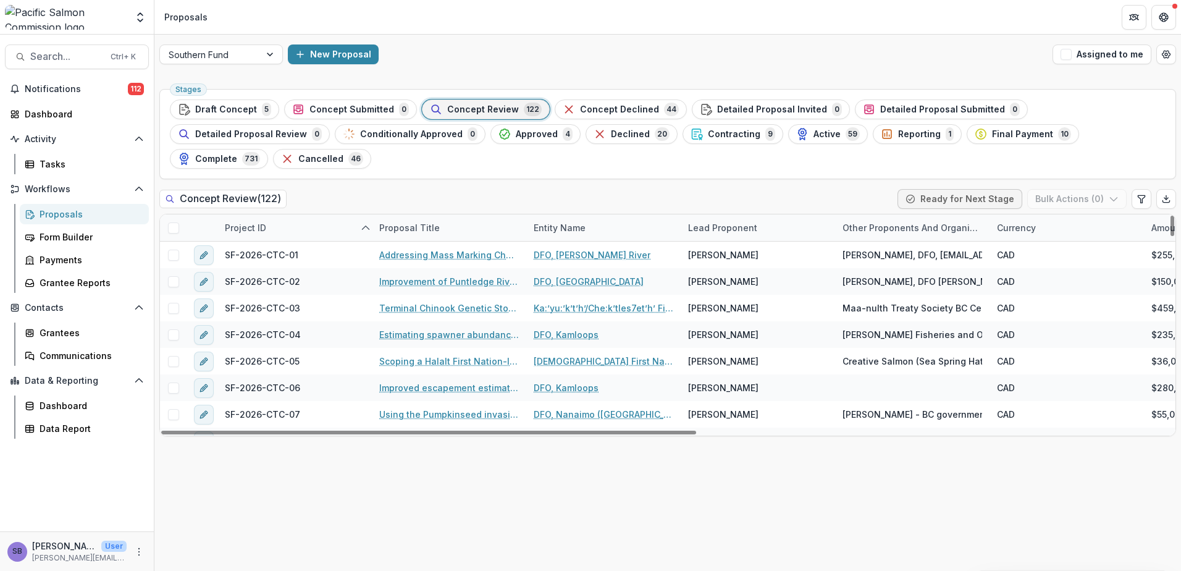
click at [290, 214] on div "Project ID" at bounding box center [294, 227] width 154 height 27
click at [262, 232] on input at bounding box center [294, 231] width 148 height 20
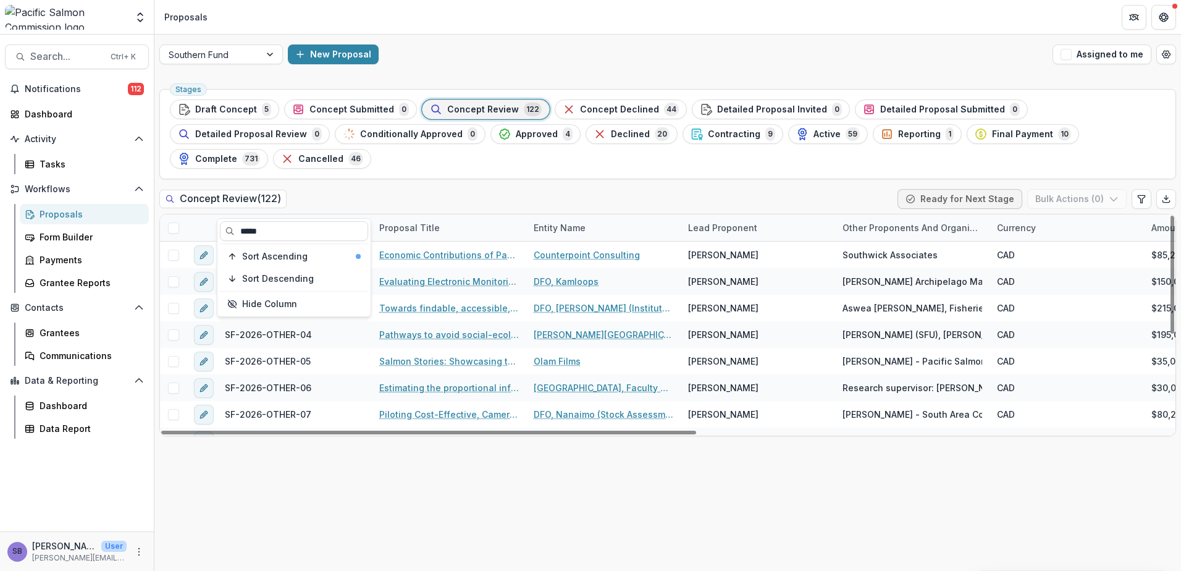
type input "*****"
click at [310, 189] on div "Concept Review ( 122 ) Ready for Next Stage Bulk Actions ( 0 )" at bounding box center [667, 201] width 1016 height 25
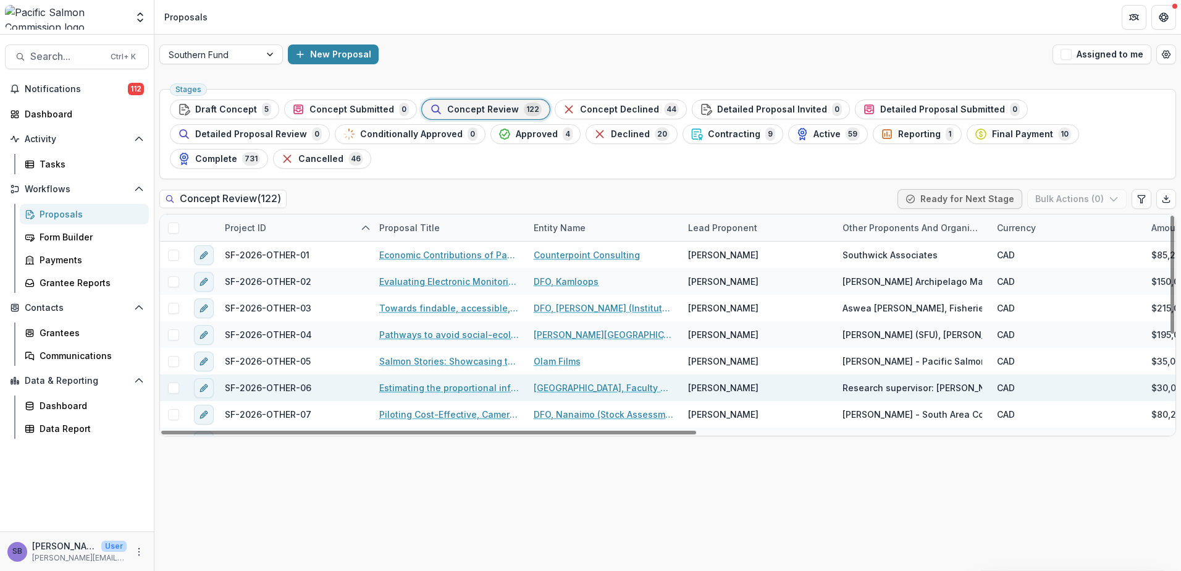
click at [405, 381] on link "Estimating the proportional influences of some less-commonly considered factors…" at bounding box center [449, 387] width 140 height 13
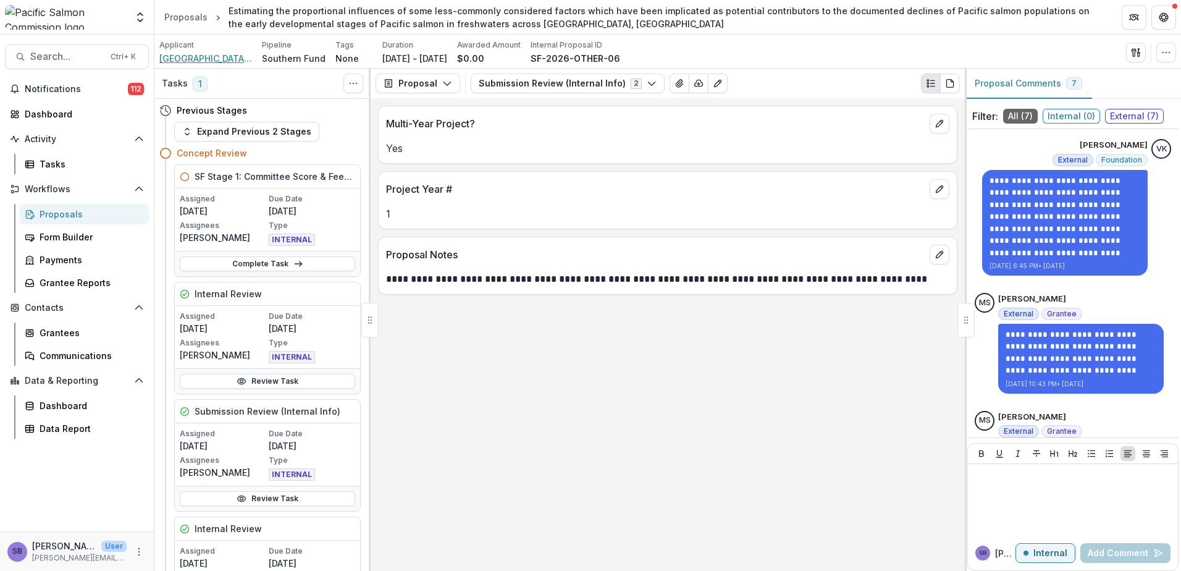
click at [220, 56] on span "University of British Columbia, Faculty of Land and Food Systems" at bounding box center [205, 58] width 93 height 13
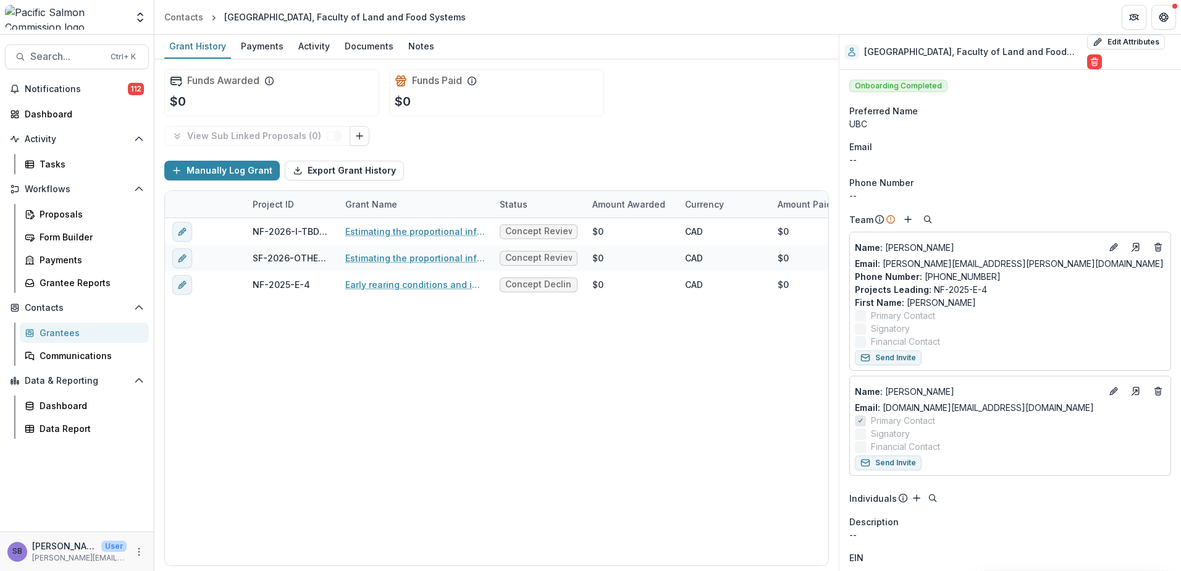
drag, startPoint x: 469, startPoint y: 19, endPoint x: 222, endPoint y: 14, distance: 247.1
click at [222, 14] on header "Contacts University of British Columbia, Faculty of Land and Food Systems" at bounding box center [667, 17] width 1026 height 34
copy div "University of British Columbia, Faculty of Land and Food Systems"
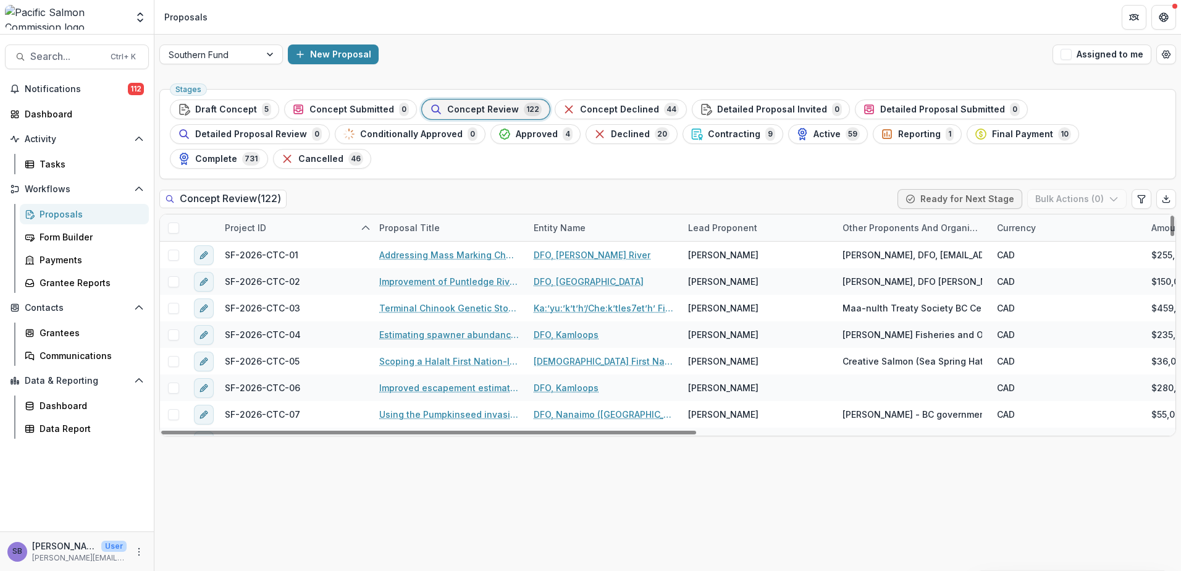
click at [247, 221] on div "Project ID" at bounding box center [245, 227] width 56 height 13
click at [256, 229] on input at bounding box center [294, 231] width 148 height 20
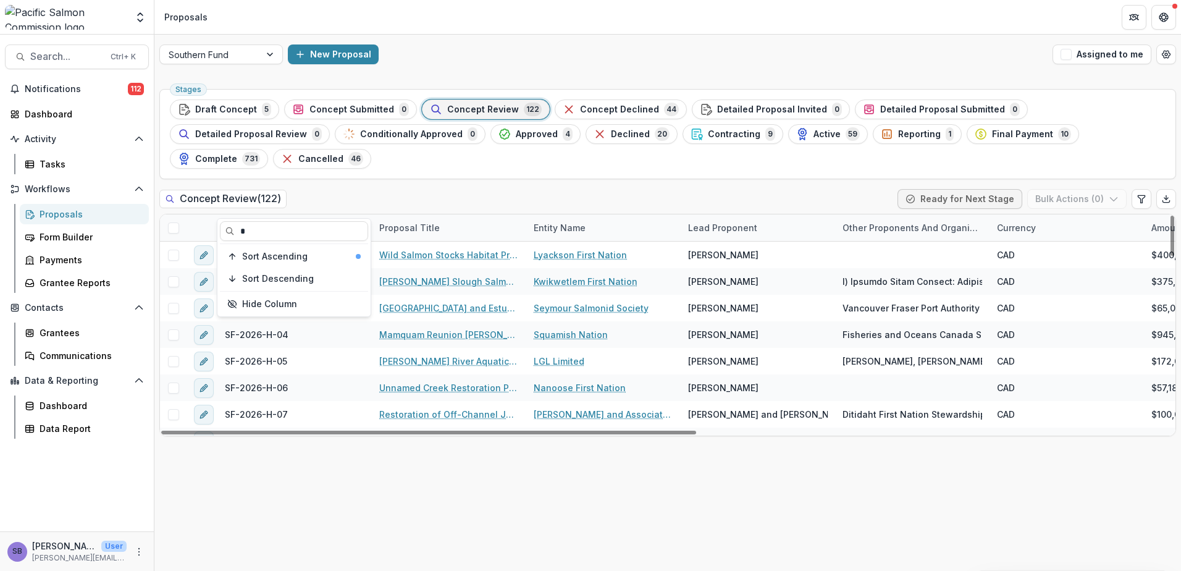
type input "*"
click at [345, 189] on div "Concept Review ( 122 ) Ready for Next Stage Bulk Actions ( 0 )" at bounding box center [667, 201] width 1016 height 25
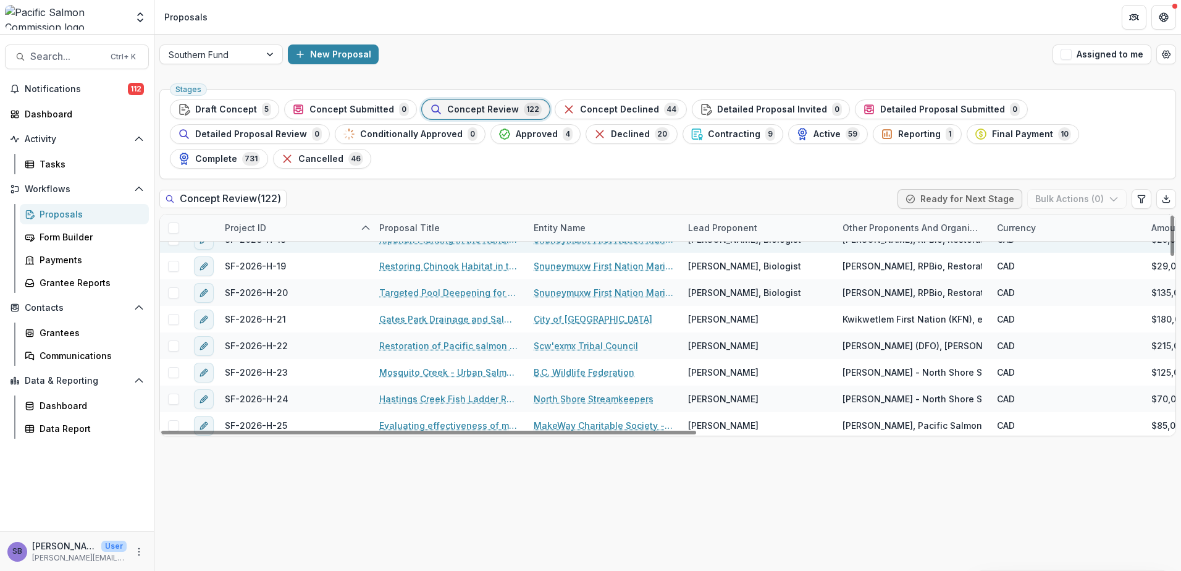
scroll to position [494, 0]
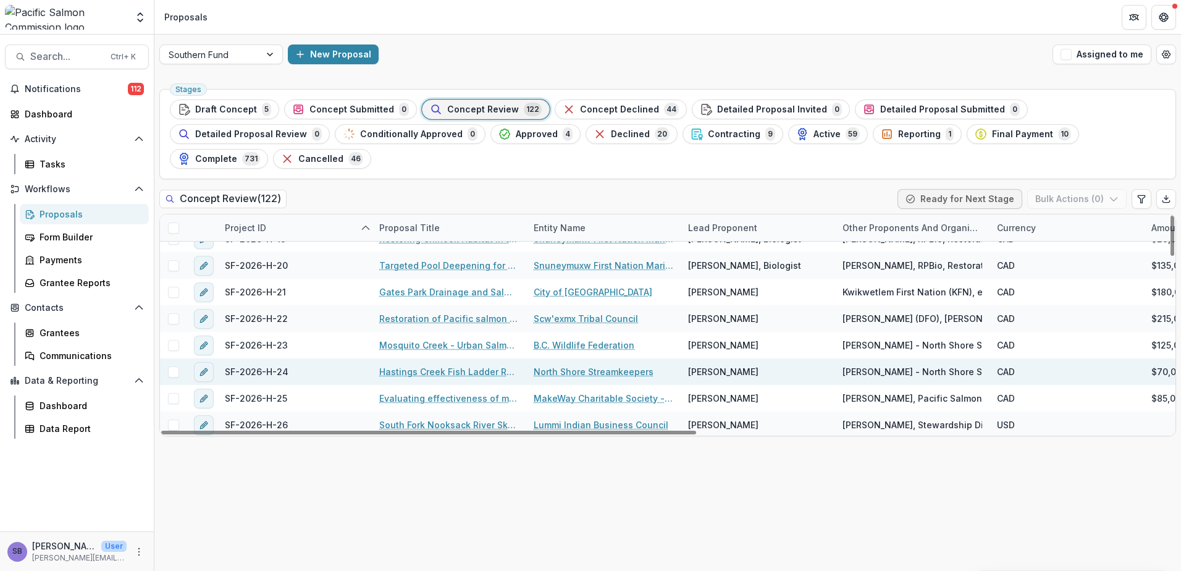
click at [467, 365] on link "Hastings Creek Fish Ladder Restoration" at bounding box center [449, 371] width 140 height 13
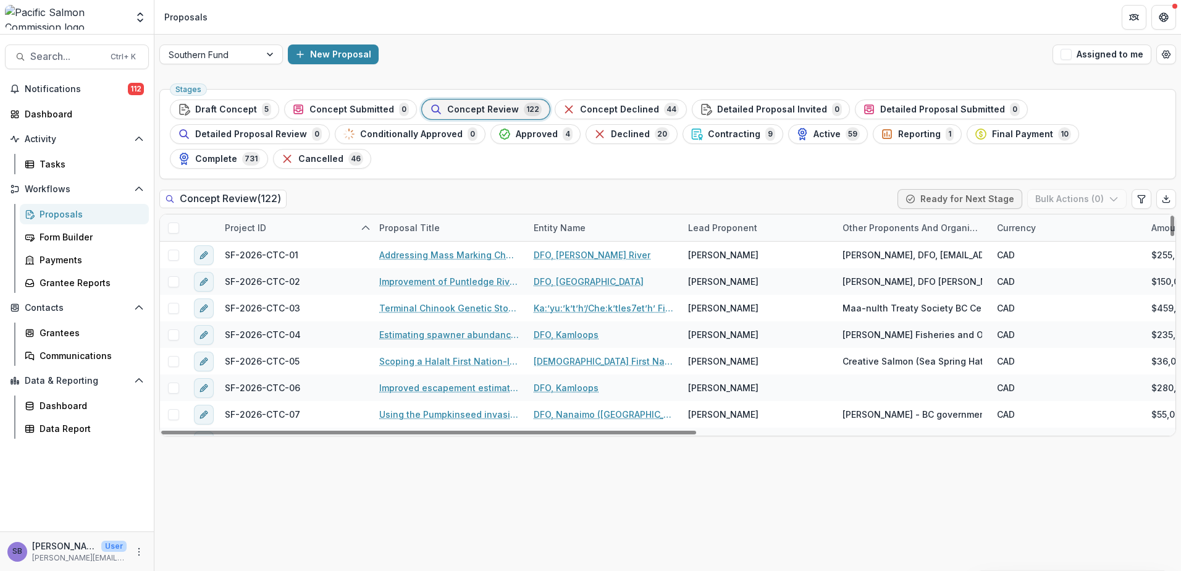
click at [289, 214] on div "Project ID" at bounding box center [294, 227] width 154 height 27
click at [275, 228] on input at bounding box center [294, 231] width 148 height 20
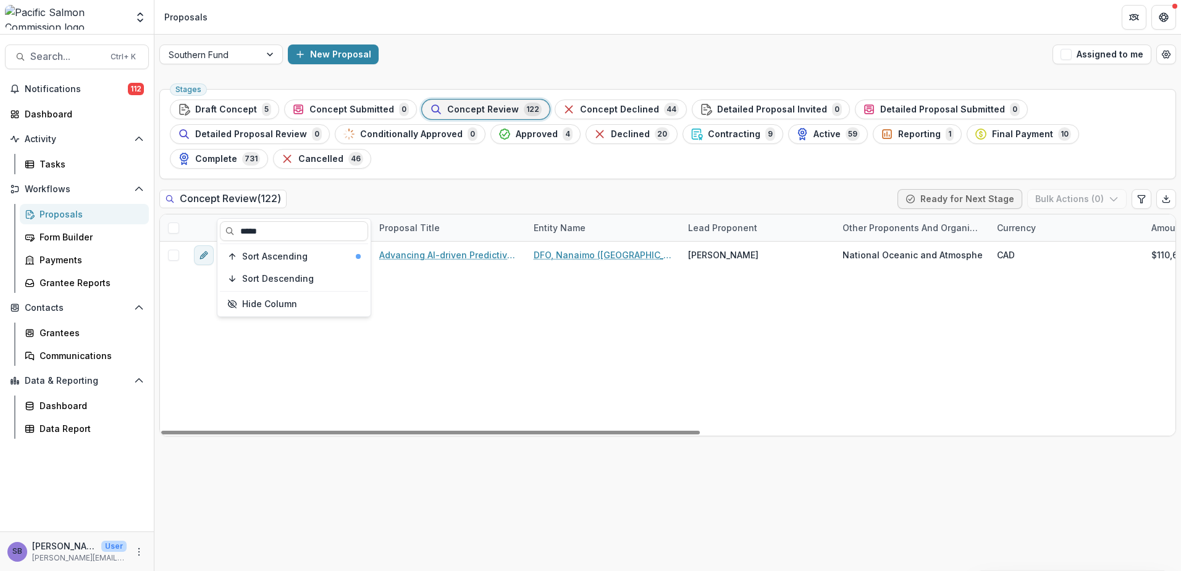
type input "*****"
click at [332, 189] on div "Concept Review ( 122 ) Ready for Next Stage Bulk Actions ( 0 )" at bounding box center [667, 201] width 1016 height 25
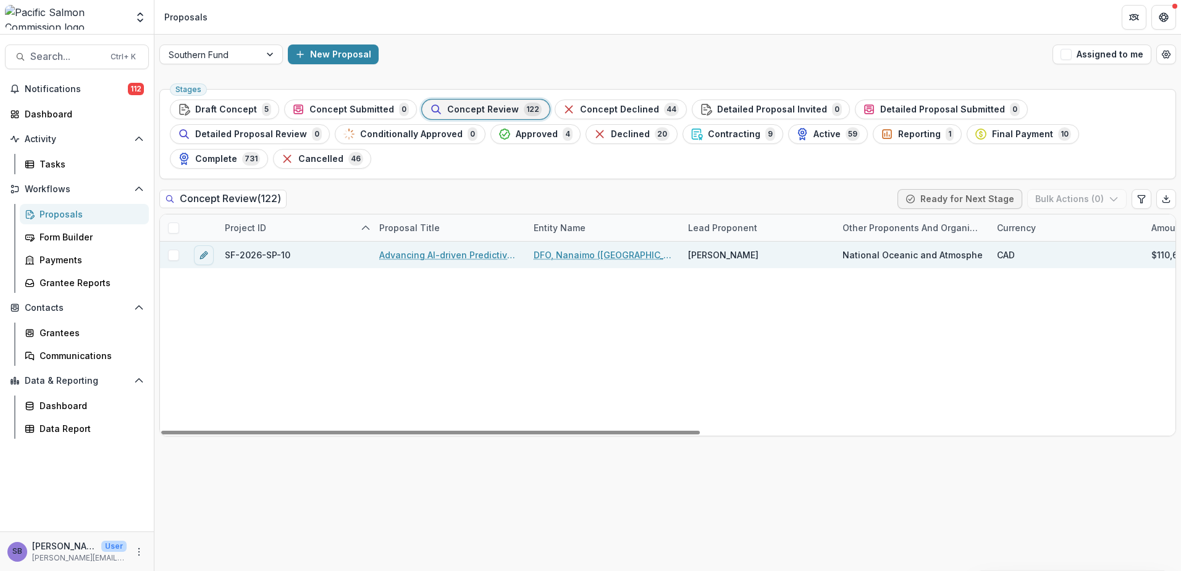
click at [415, 248] on link "Advancing AI-driven Predictive Age Estimation for British Columbia Chum and Chi…" at bounding box center [449, 254] width 140 height 13
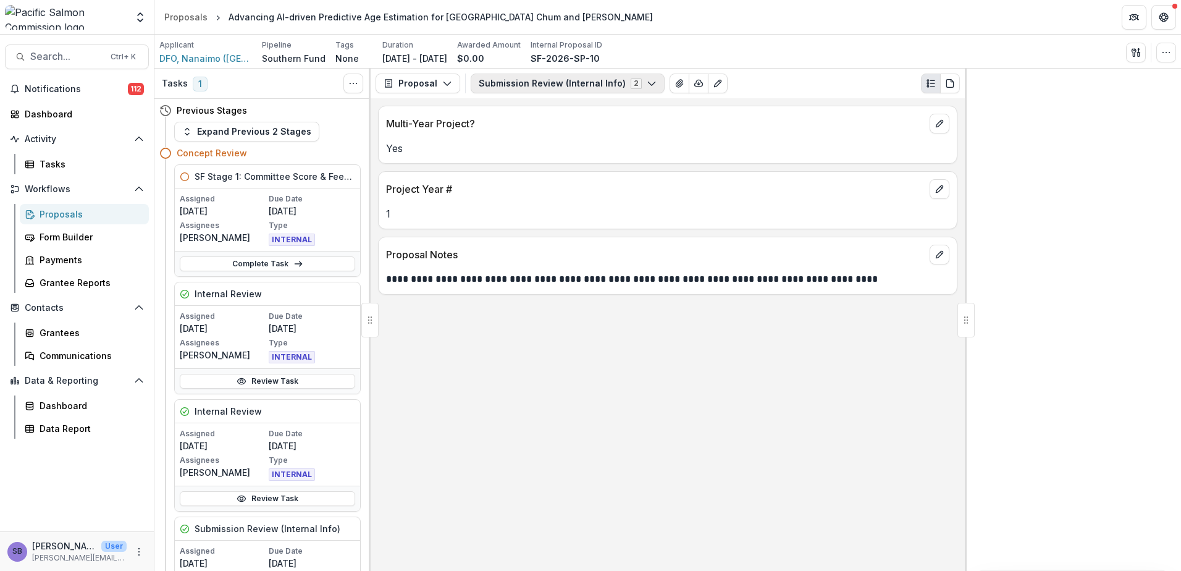
click at [571, 85] on button "Submission Review (Internal Info) 2" at bounding box center [568, 83] width 194 height 20
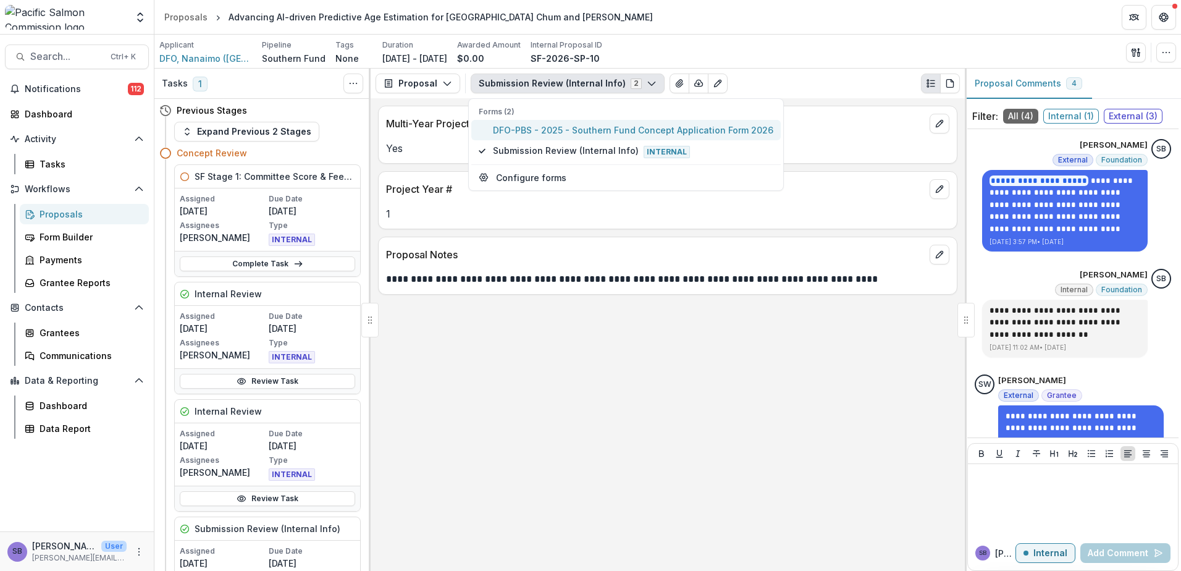
click at [547, 128] on span "DFO-PBS - 2025 - Southern Fund Concept Application Form 2026" at bounding box center [633, 130] width 280 height 13
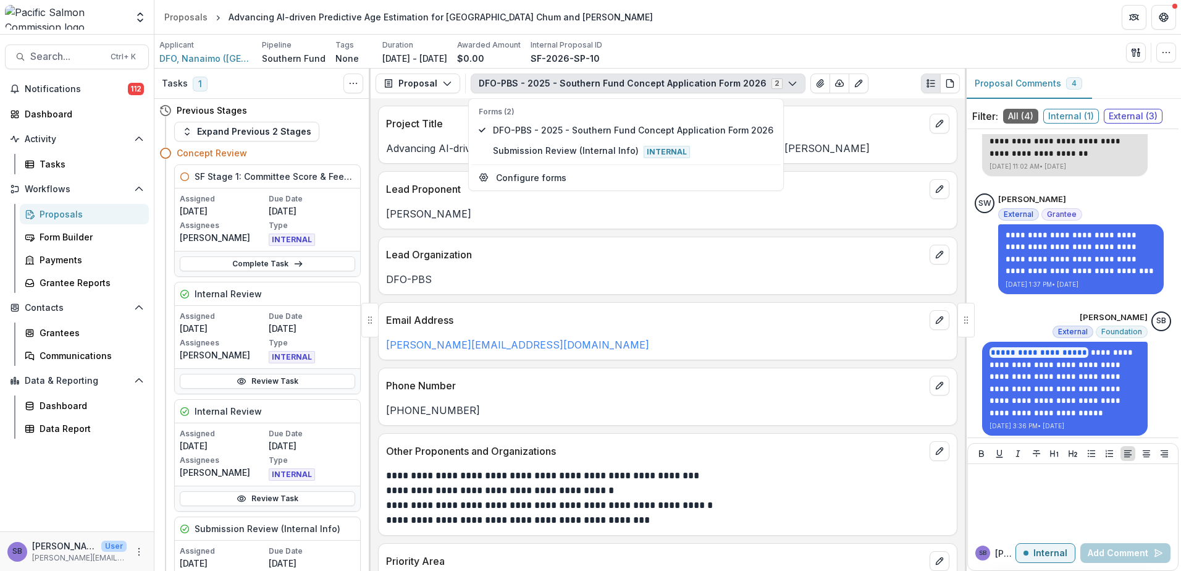
scroll to position [186, 0]
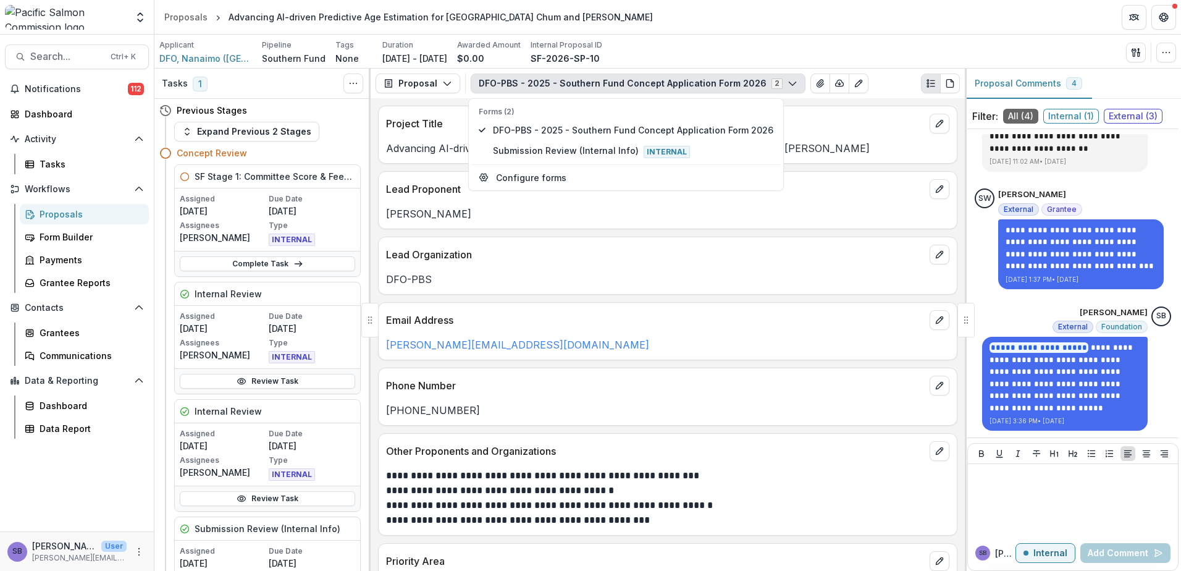
click at [703, 309] on div "Email Address" at bounding box center [668, 316] width 578 height 27
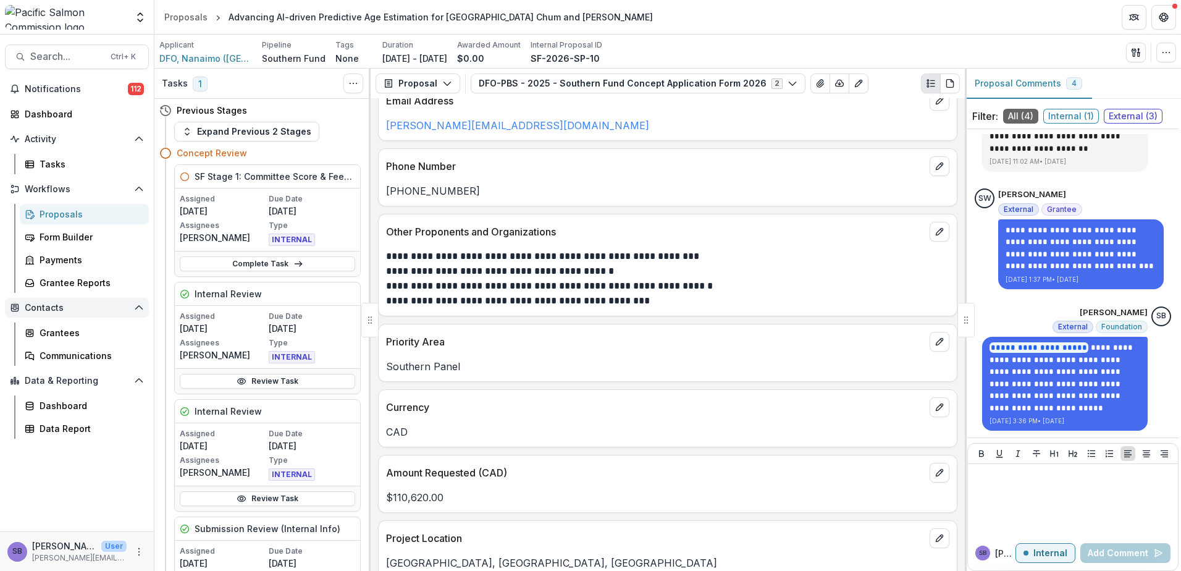
scroll to position [247, 0]
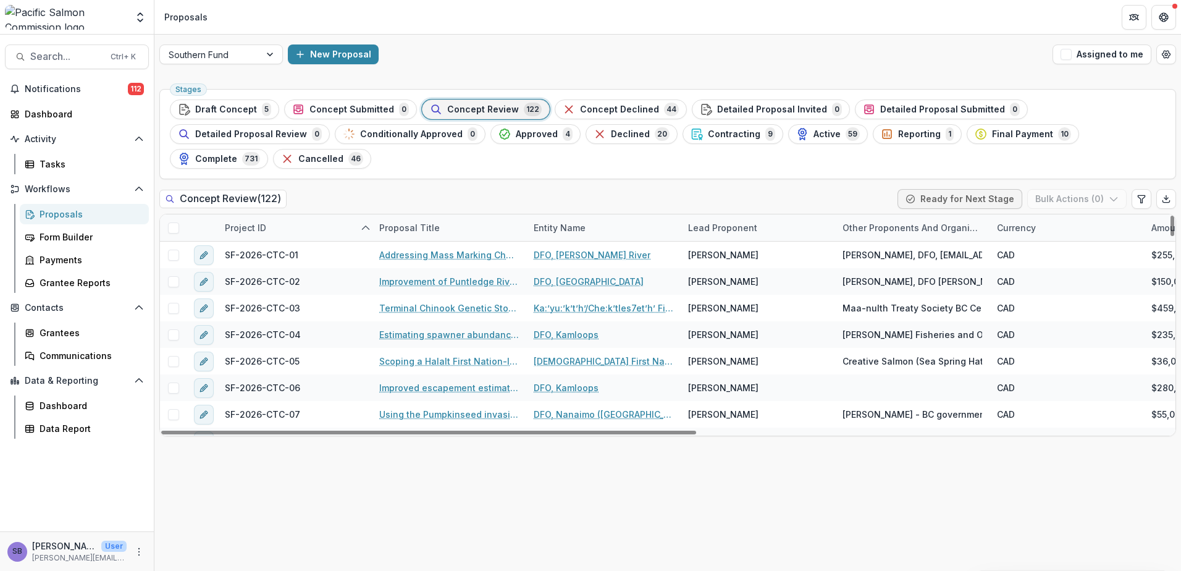
click at [269, 221] on div "Project ID" at bounding box center [245, 227] width 56 height 13
click at [267, 228] on input at bounding box center [294, 231] width 148 height 20
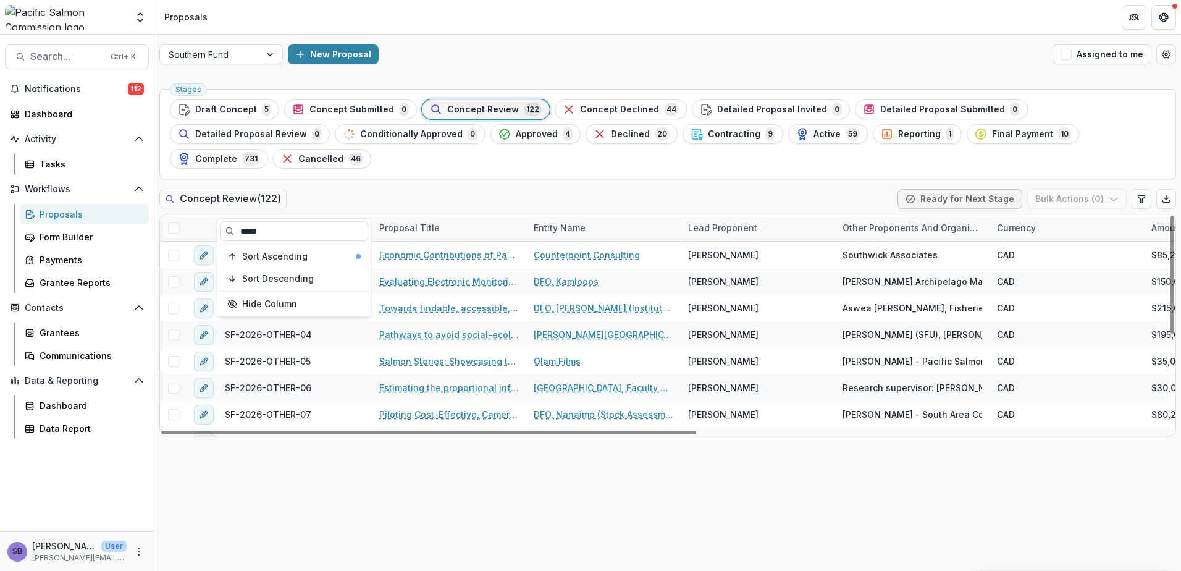
type input "*****"
click at [398, 189] on div "Concept Review ( 122 ) Ready for Next Stage Bulk Actions ( 0 )" at bounding box center [667, 201] width 1016 height 25
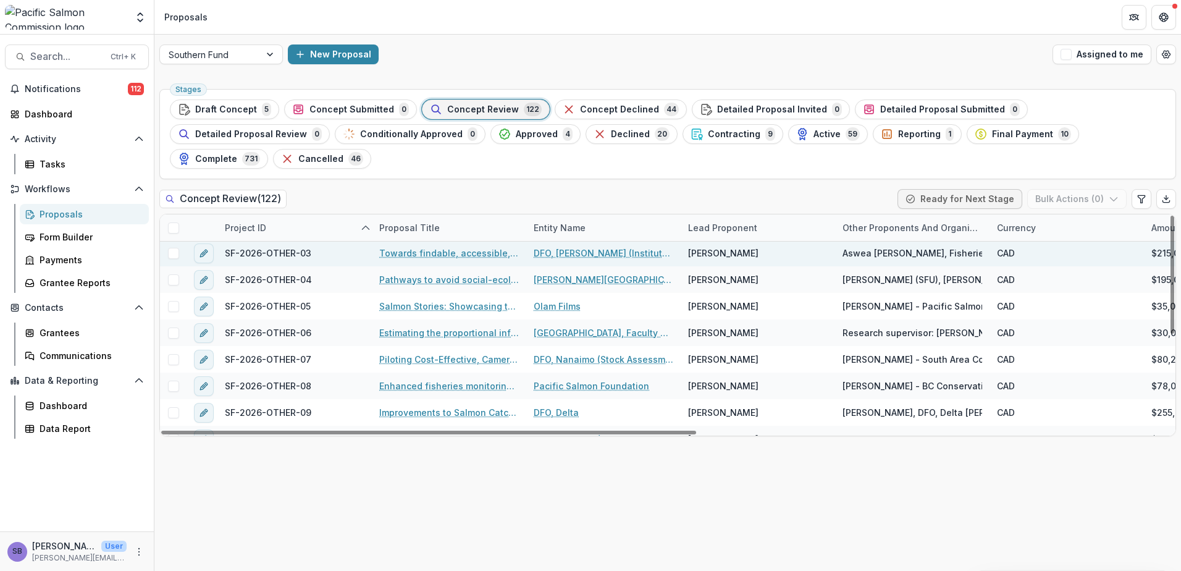
scroll to position [82, 0]
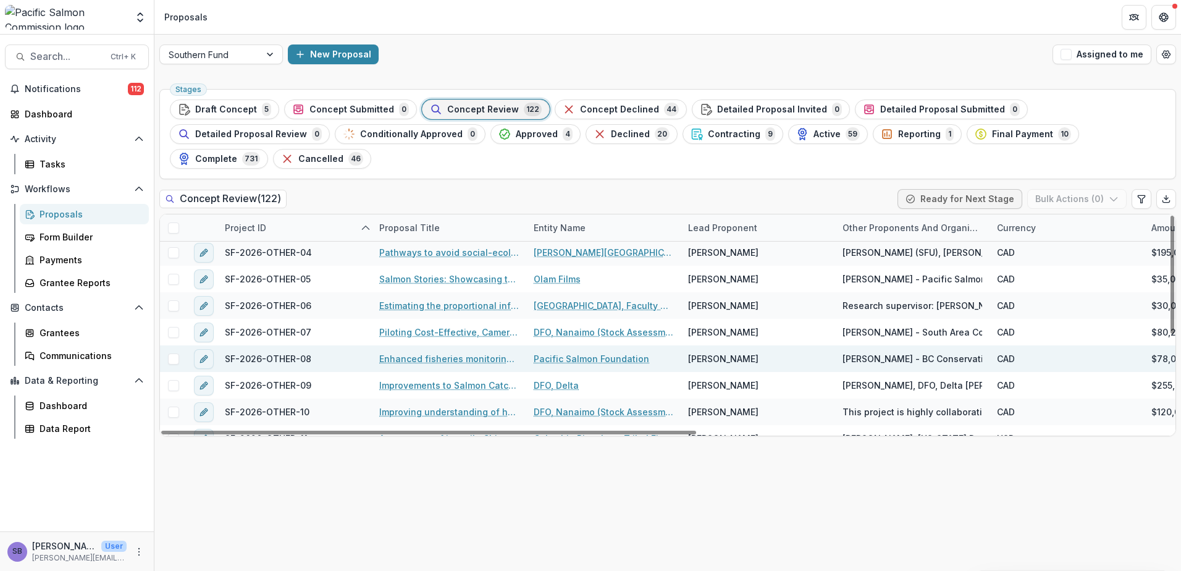
click at [415, 352] on link "Enhanced fisheries monitoring through camera technology" at bounding box center [449, 358] width 140 height 13
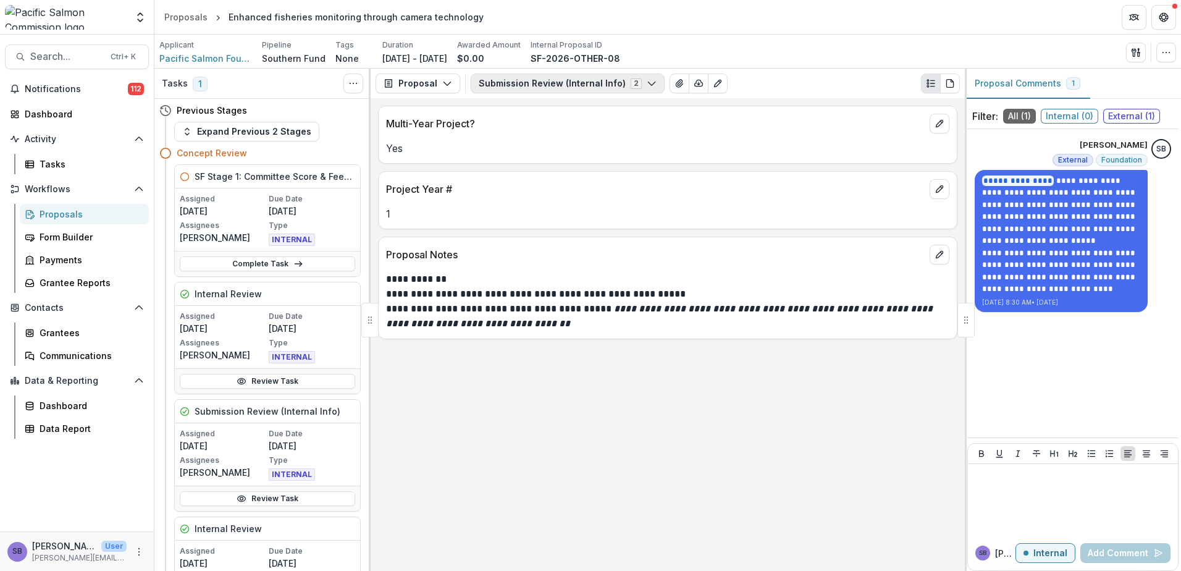
click at [580, 83] on button "Submission Review (Internal Info) 2" at bounding box center [568, 83] width 194 height 20
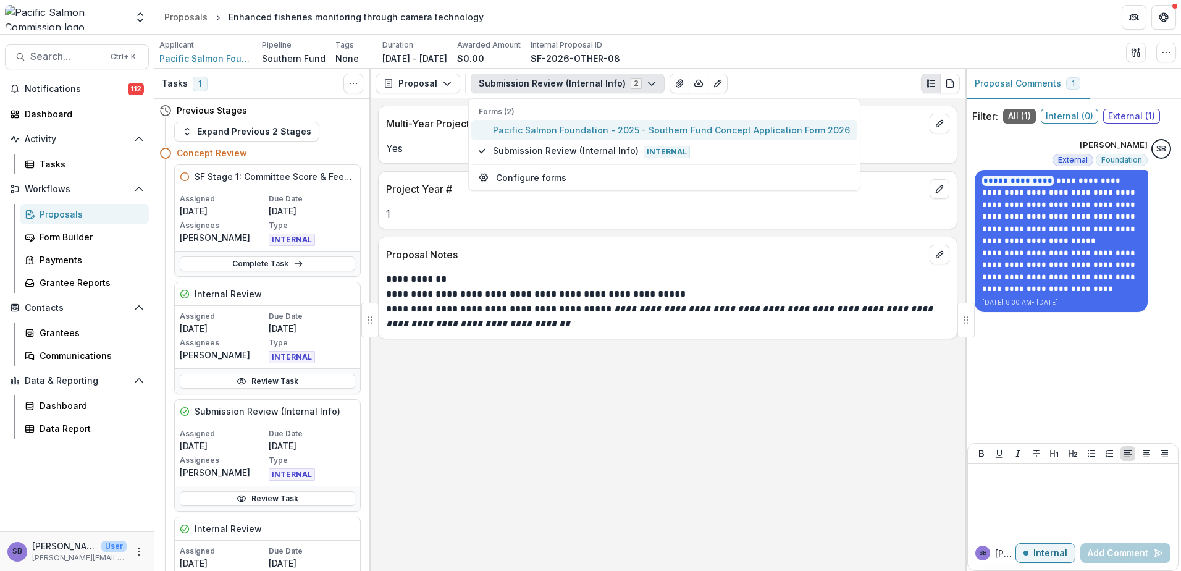
click at [567, 130] on span "Pacific Salmon Foundation - 2025 - Southern Fund Concept Application Form 2026" at bounding box center [671, 130] width 357 height 13
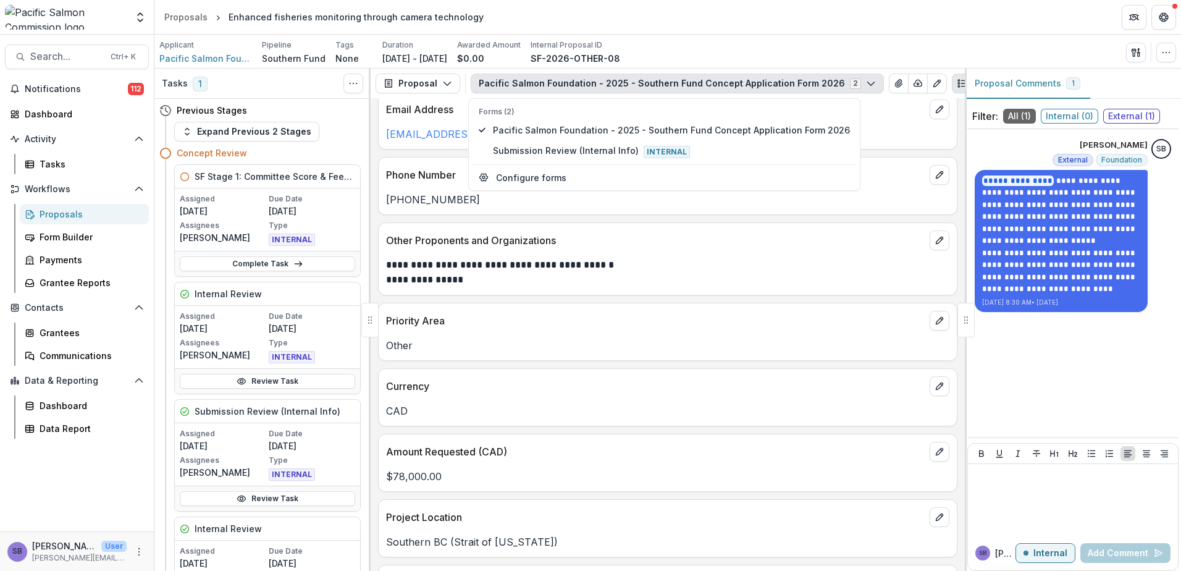
scroll to position [247, 0]
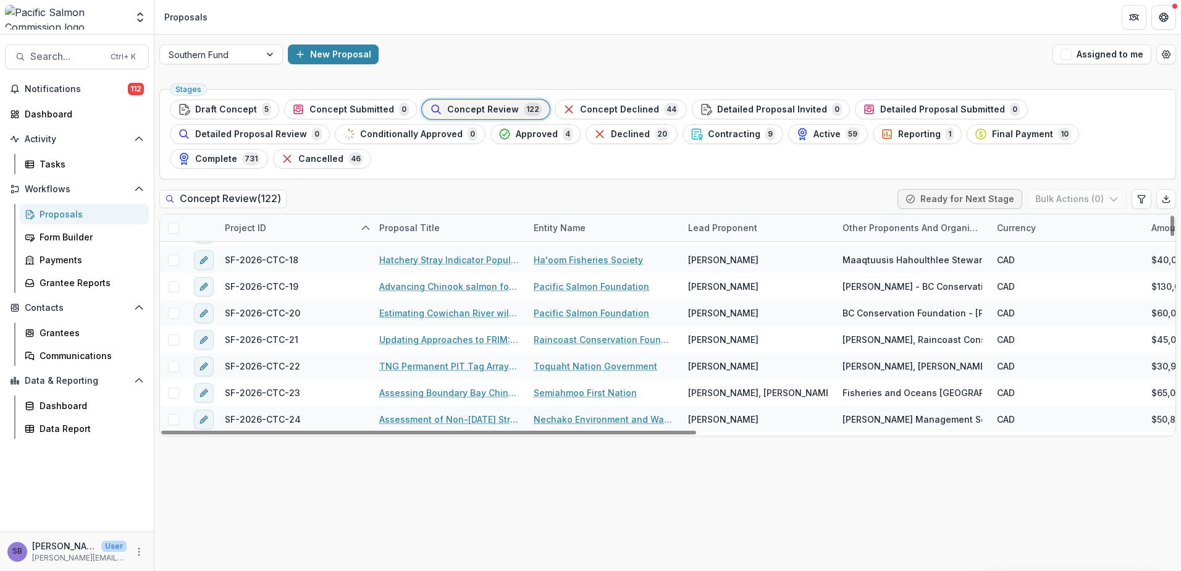
scroll to position [659, 0]
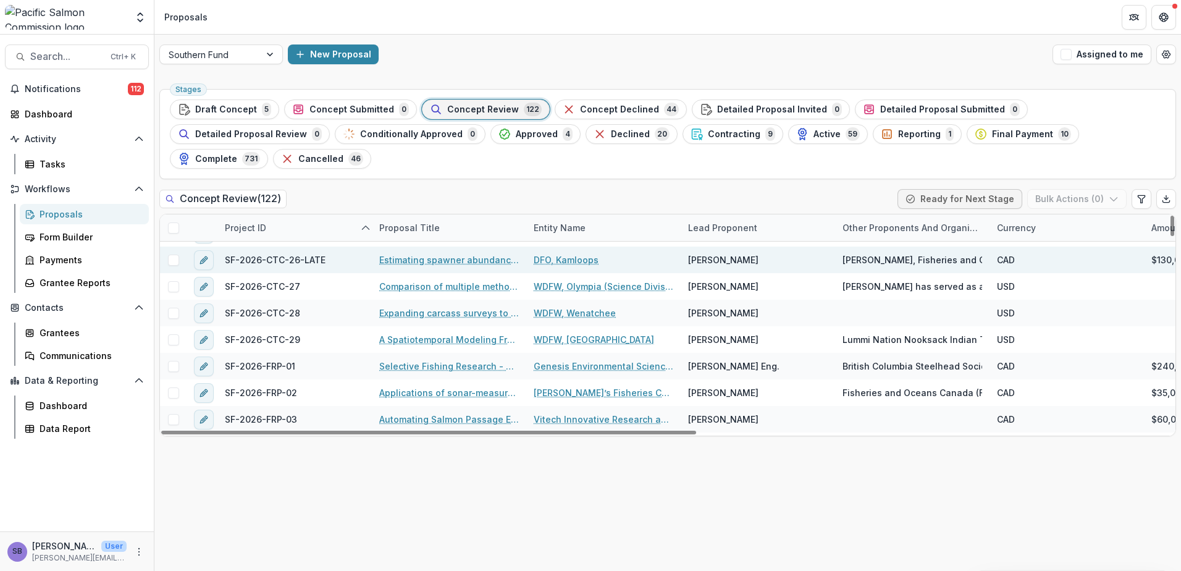
click at [435, 253] on link "Estimating spawner abundance and exploitation rates for Lower Shuswap River, th…" at bounding box center [449, 259] width 140 height 13
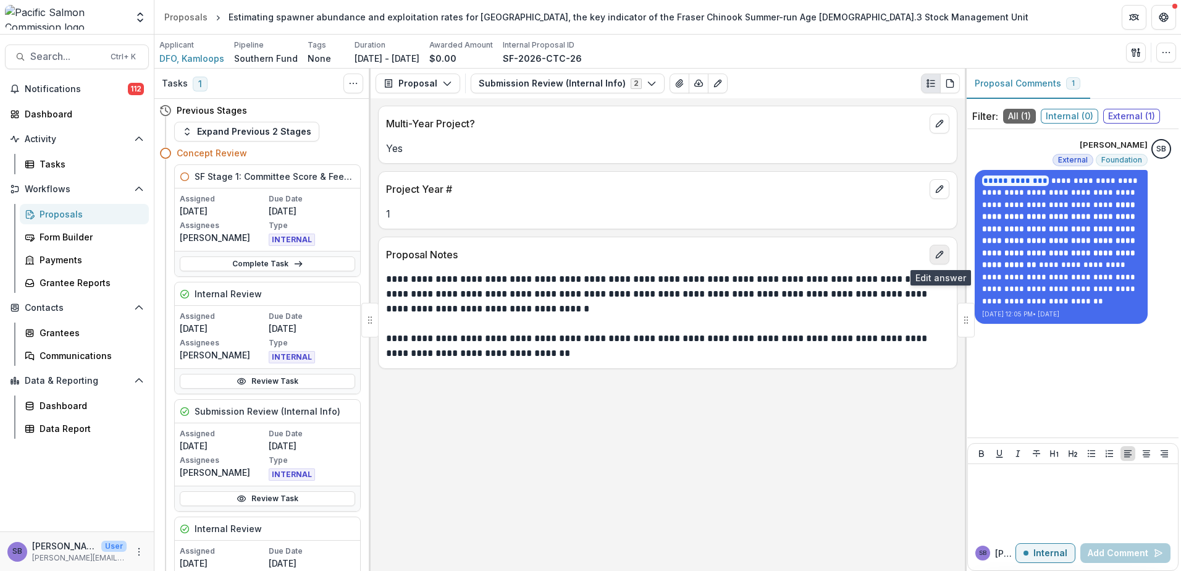
click at [937, 259] on icon "edit" at bounding box center [939, 254] width 10 height 10
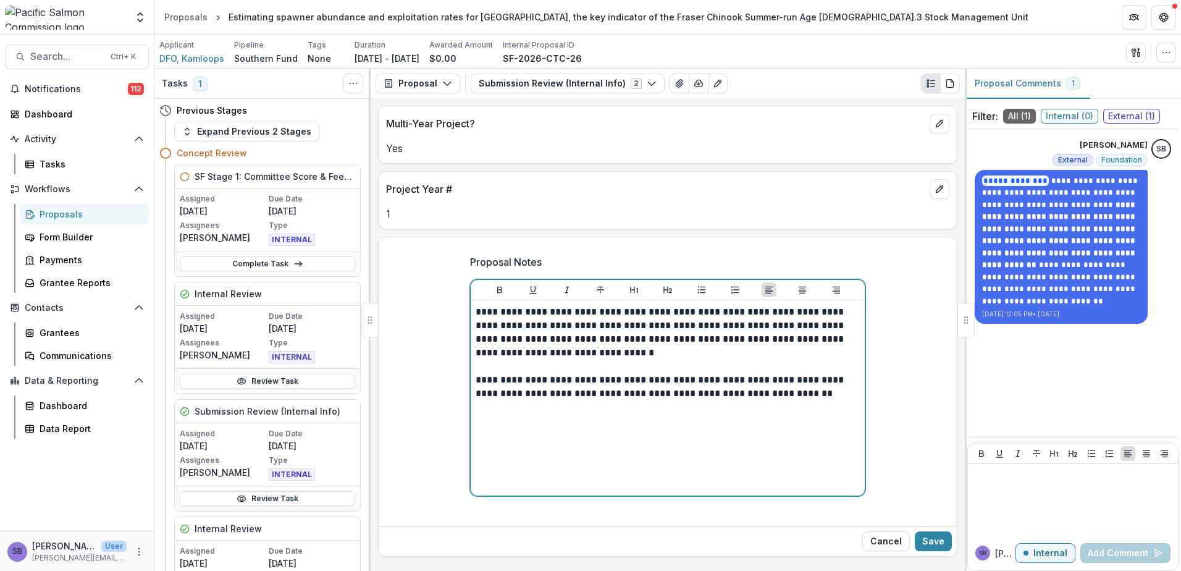
drag, startPoint x: 613, startPoint y: 359, endPoint x: 438, endPoint y: 304, distance: 183.4
click at [438, 304] on div "**********" at bounding box center [668, 383] width 578 height 276
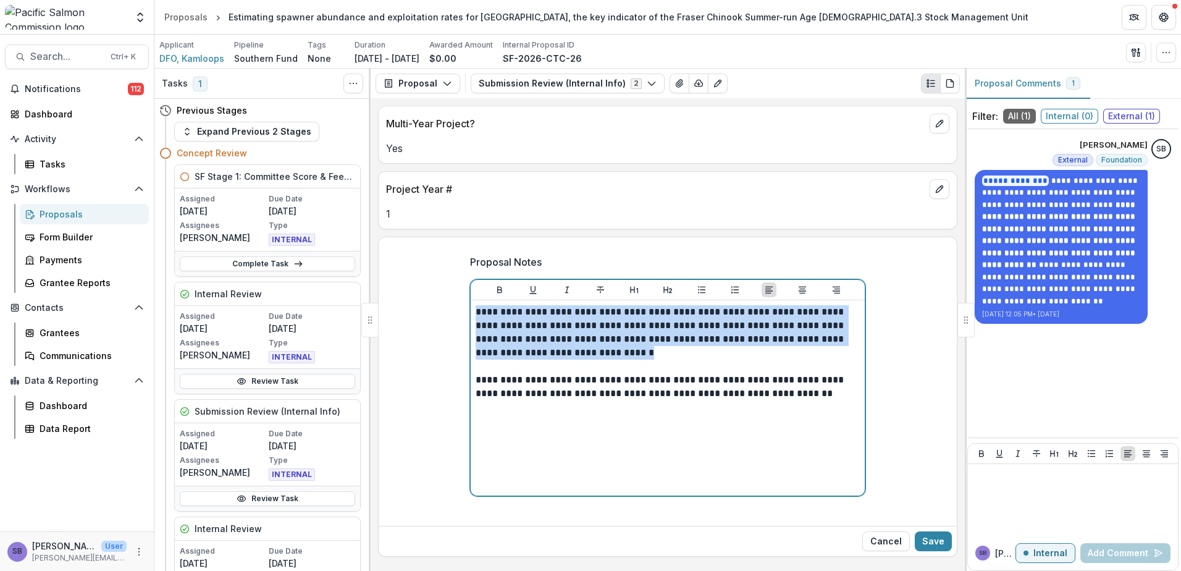
drag, startPoint x: 557, startPoint y: 345, endPoint x: 454, endPoint y: 304, distance: 110.9
click at [454, 304] on div "**********" at bounding box center [668, 383] width 578 height 276
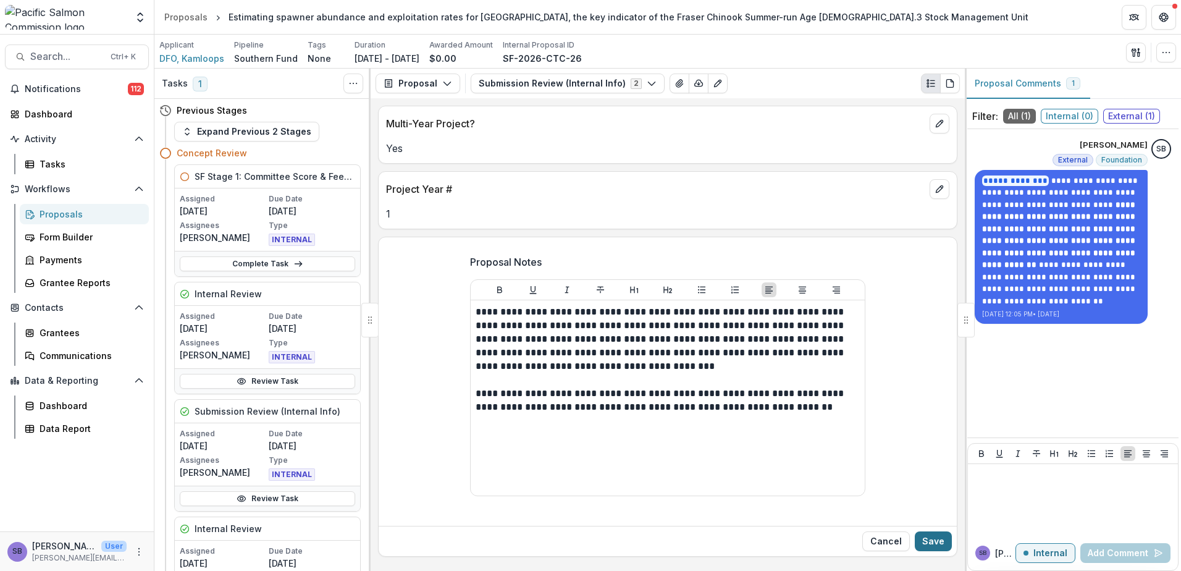
click at [927, 539] on button "Save" at bounding box center [933, 541] width 37 height 20
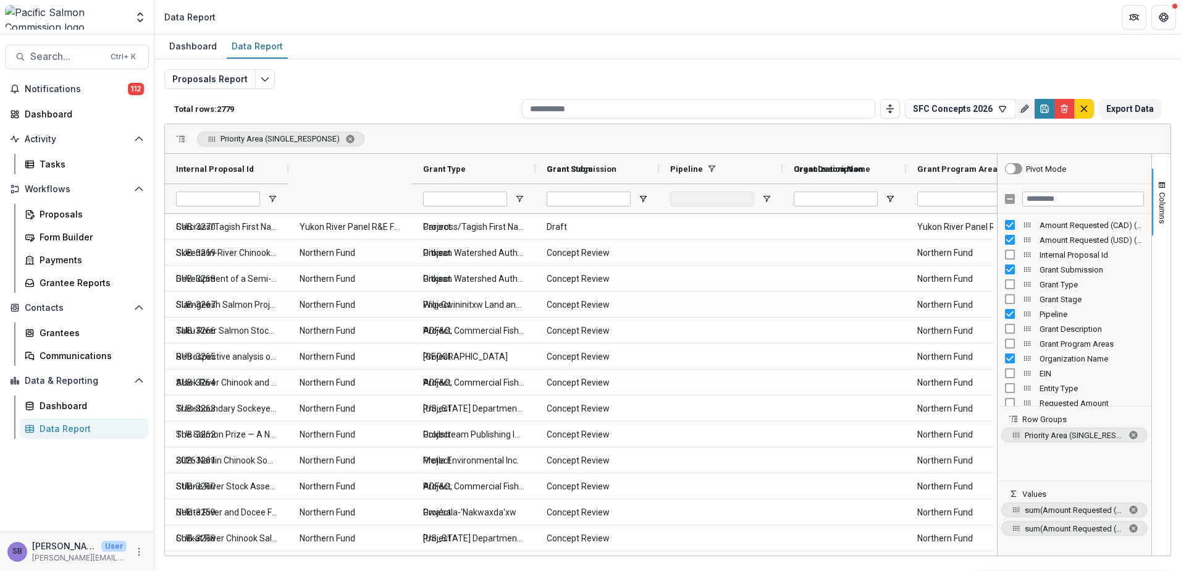
type input "**********"
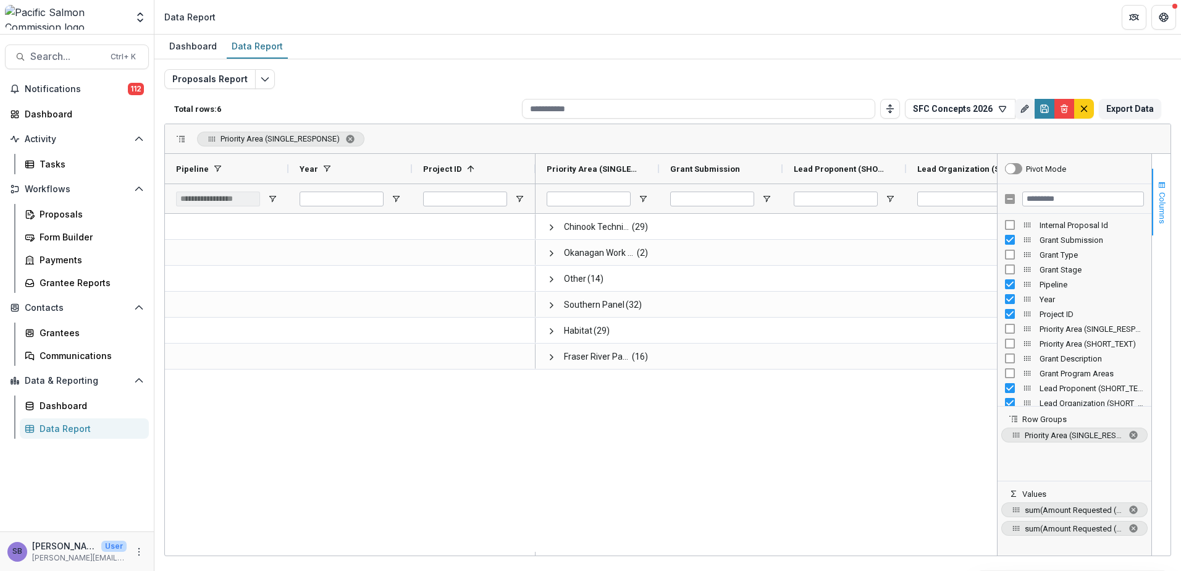
click at [1163, 179] on button "Columns" at bounding box center [1161, 202] width 19 height 67
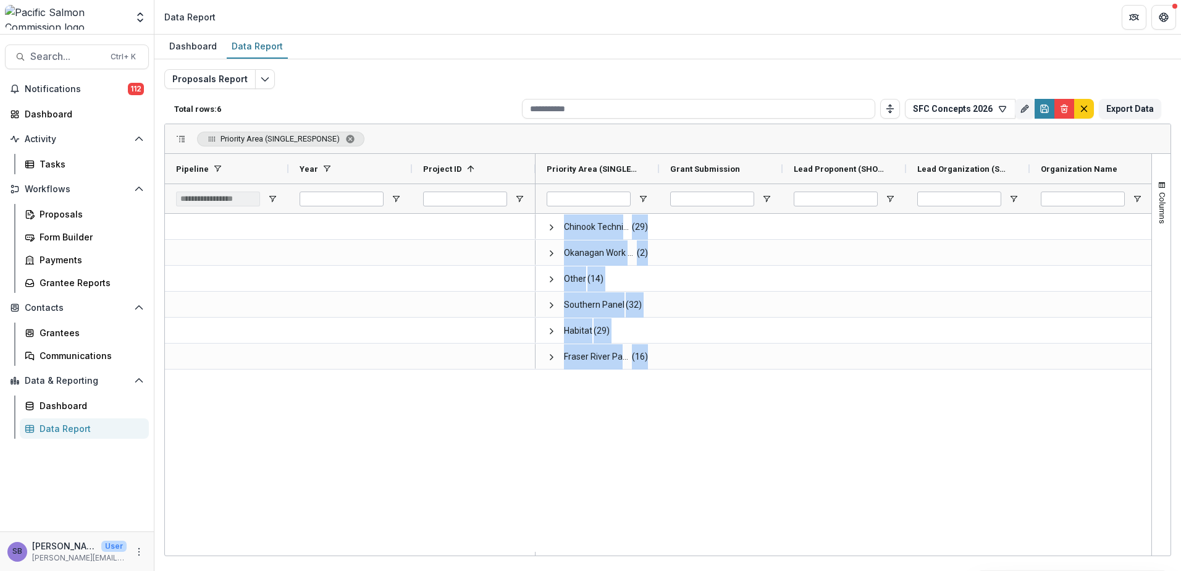
drag, startPoint x: 706, startPoint y: 551, endPoint x: 864, endPoint y: 560, distance: 158.4
click at [864, 560] on div "Dashboard Data Report Proposals Report Total rows: 6 SFC Concepts 2026 Personal…" at bounding box center [667, 303] width 1026 height 536
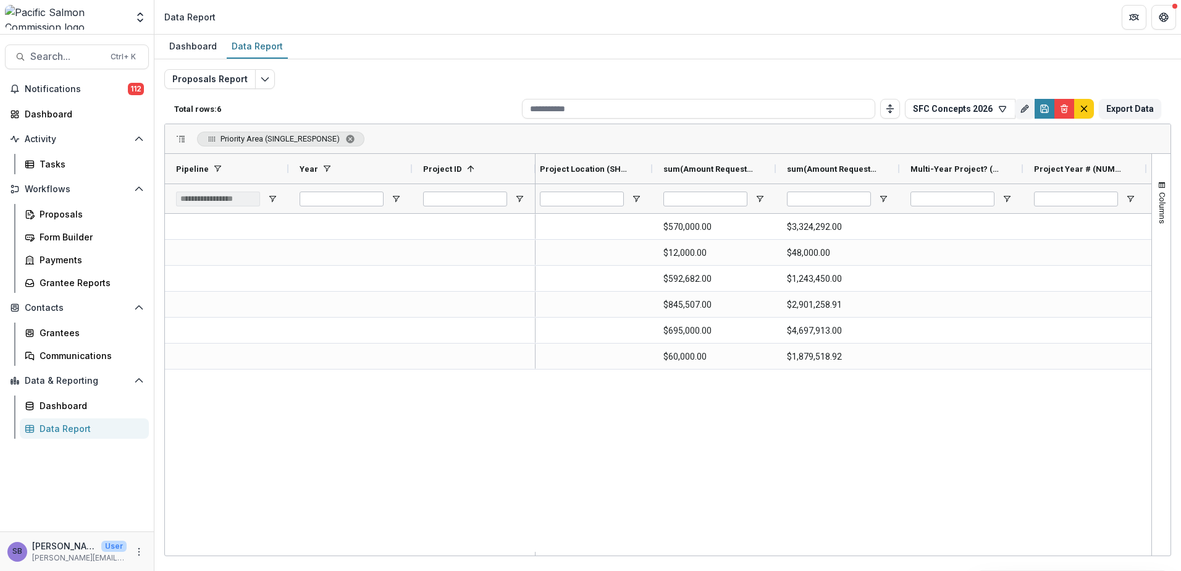
click at [829, 502] on div "$570,000.00 $3,324,292.00 $12,000.00 $48,000.00 $592,682.00 $1,243,450.00 $845,…" at bounding box center [843, 383] width 616 height 338
click at [974, 107] on button "SFC Concepts 2026" at bounding box center [960, 109] width 111 height 20
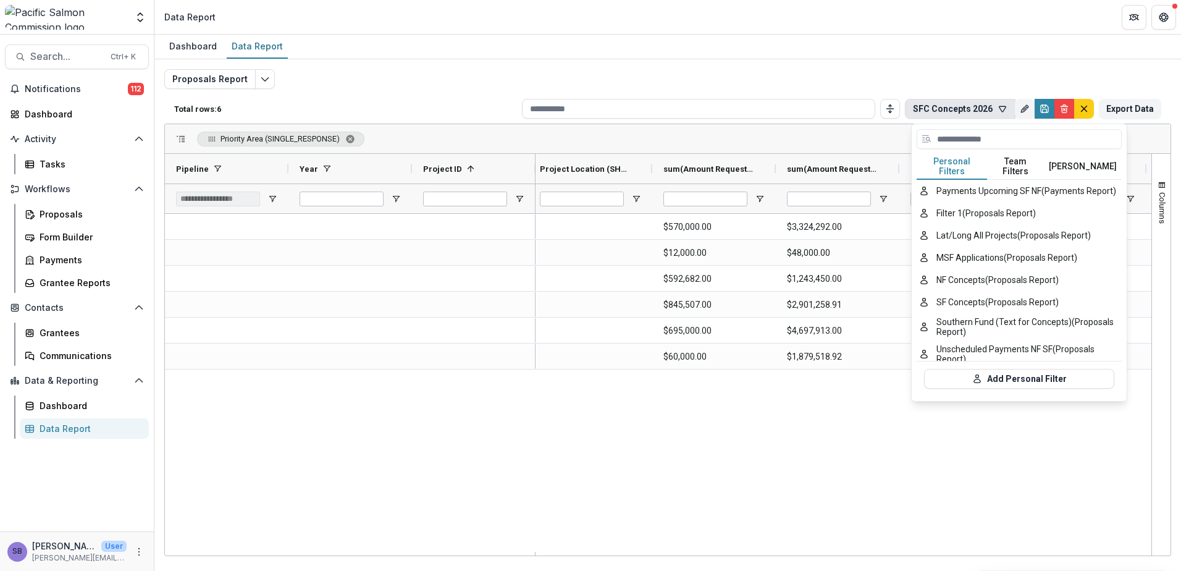
click at [956, 164] on button "Personal Filters" at bounding box center [951, 167] width 70 height 26
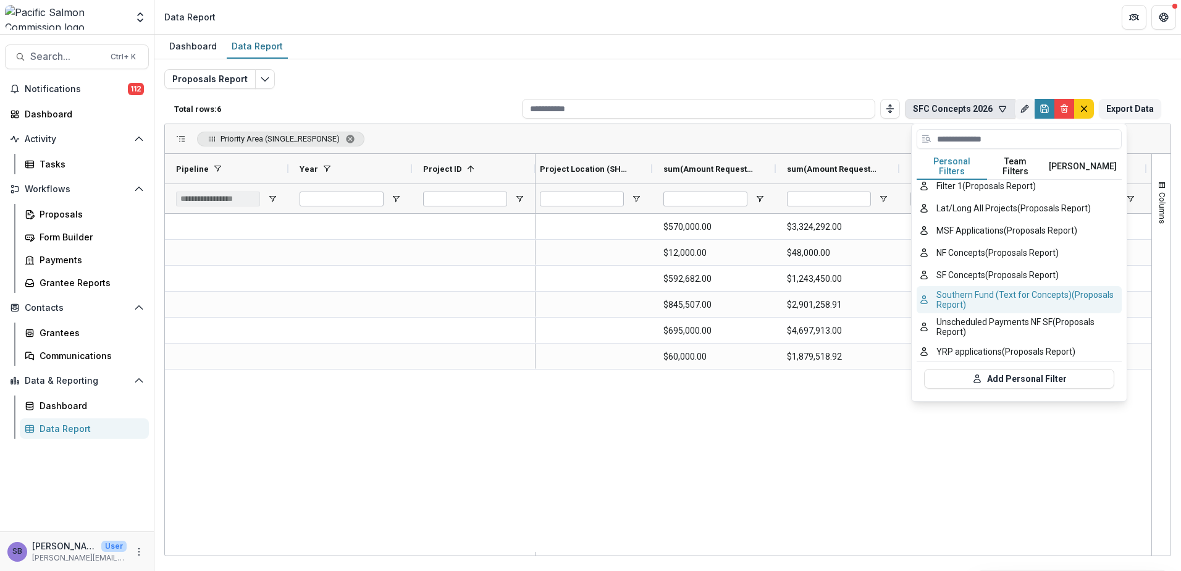
scroll to position [36, 0]
click at [973, 262] on button "SF Concepts (Proposals Report)" at bounding box center [1018, 273] width 205 height 22
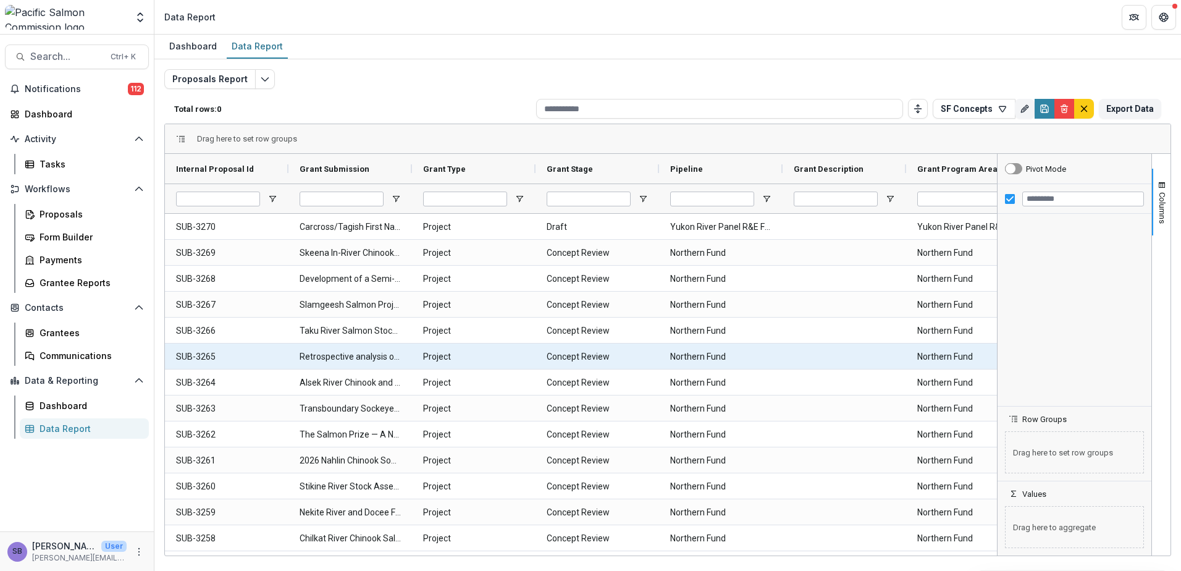
type input "**********"
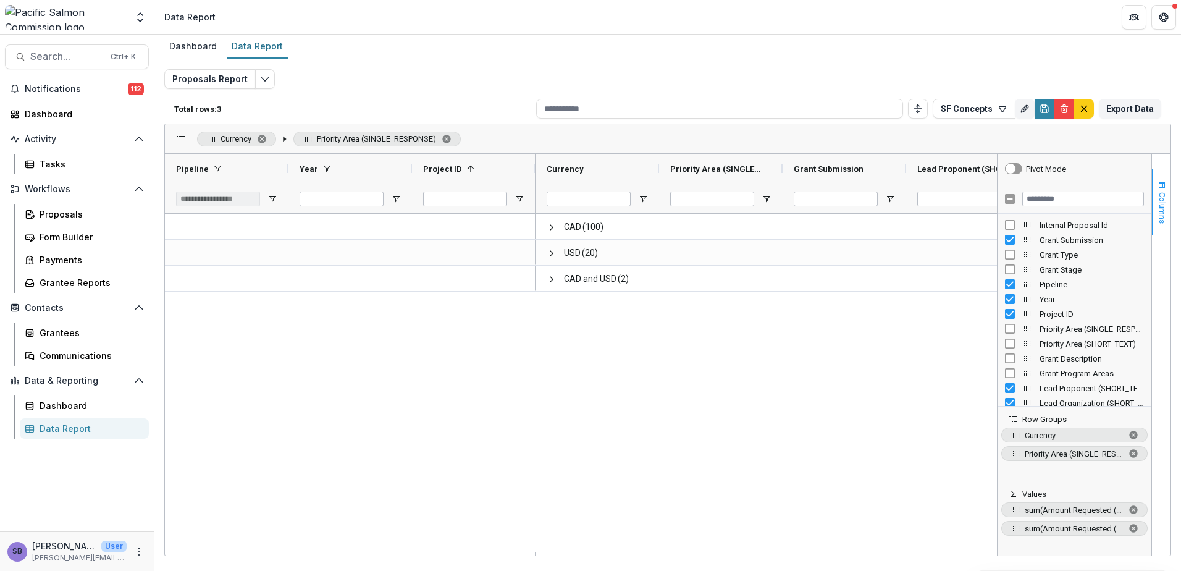
click at [1164, 191] on button "Columns" at bounding box center [1161, 202] width 19 height 67
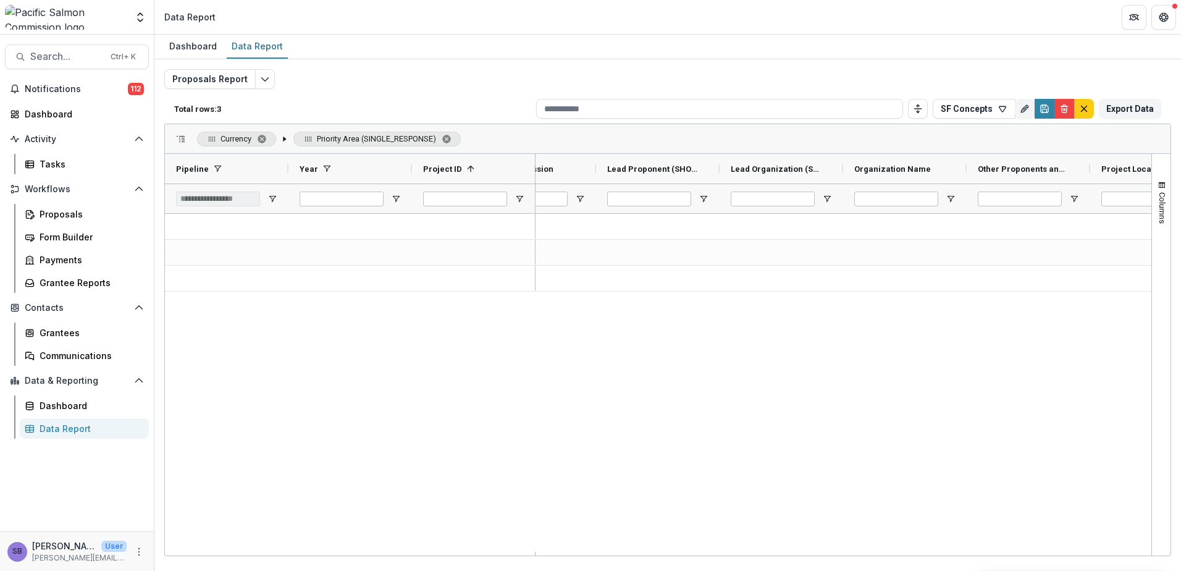
scroll to position [0, 427]
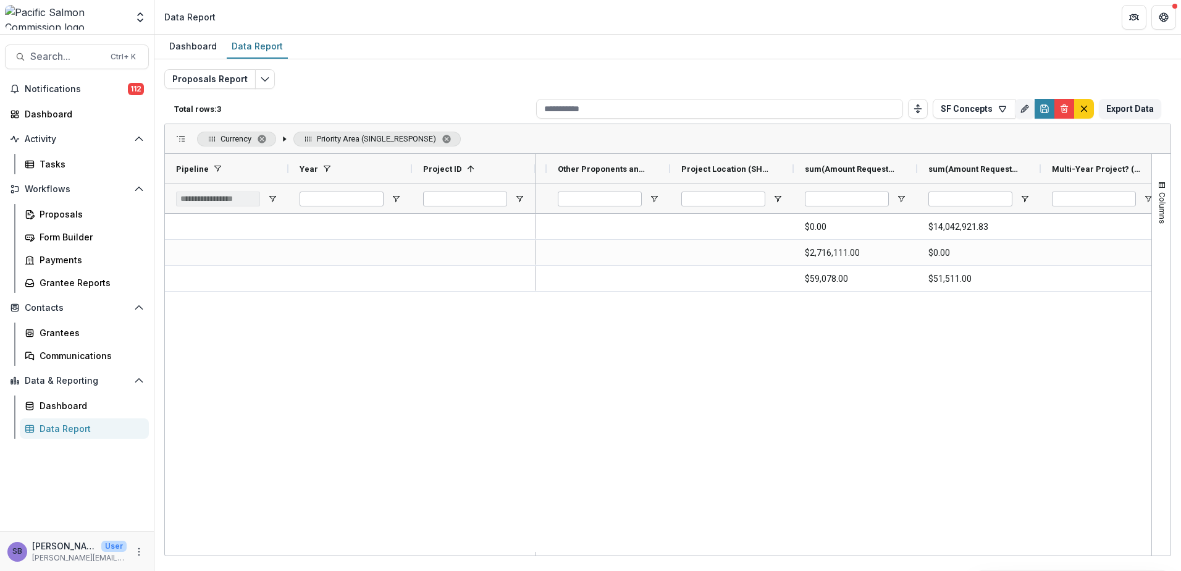
click at [467, 448] on div "$0.00 $14,042,921.83 $2,716,111.00 $0.00 $59,078.00 $51,511.00" at bounding box center [658, 383] width 986 height 338
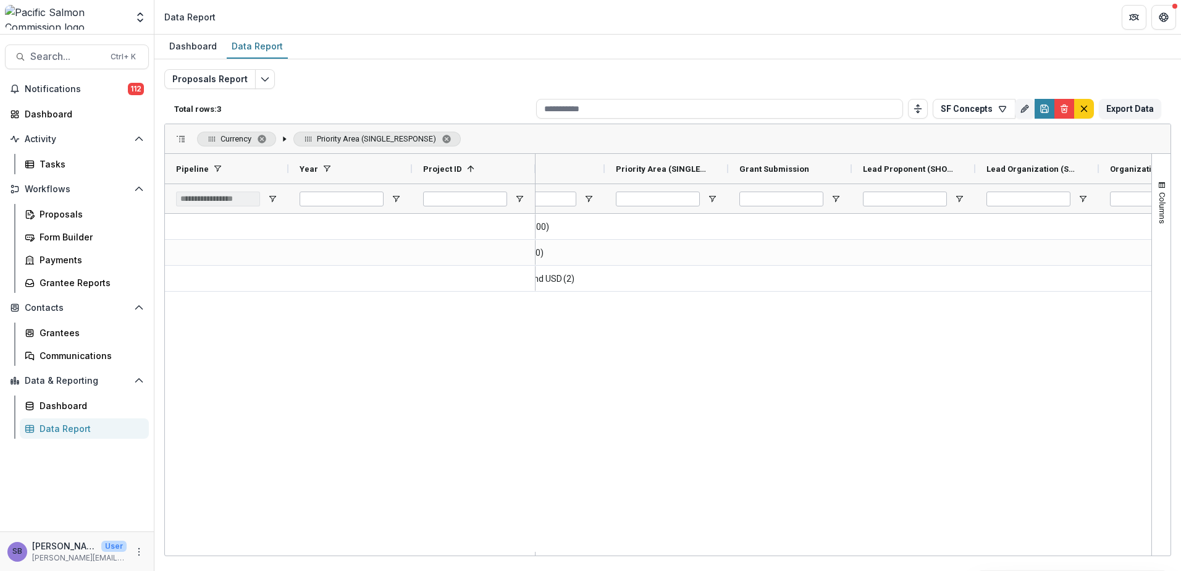
scroll to position [0, 0]
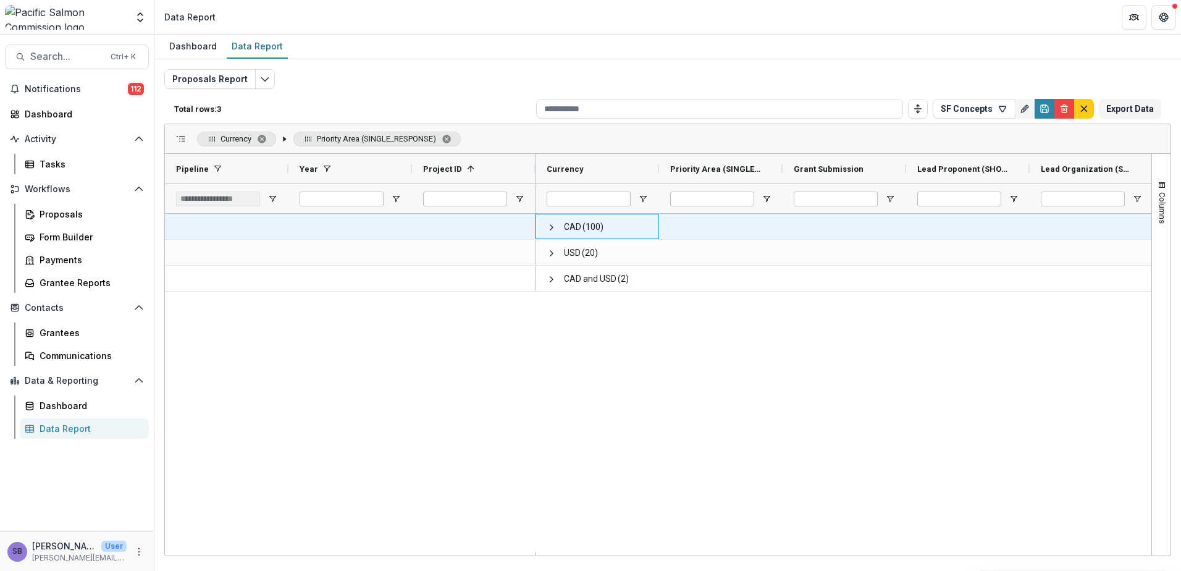
click at [543, 226] on div "CAD (100)" at bounding box center [597, 226] width 124 height 25
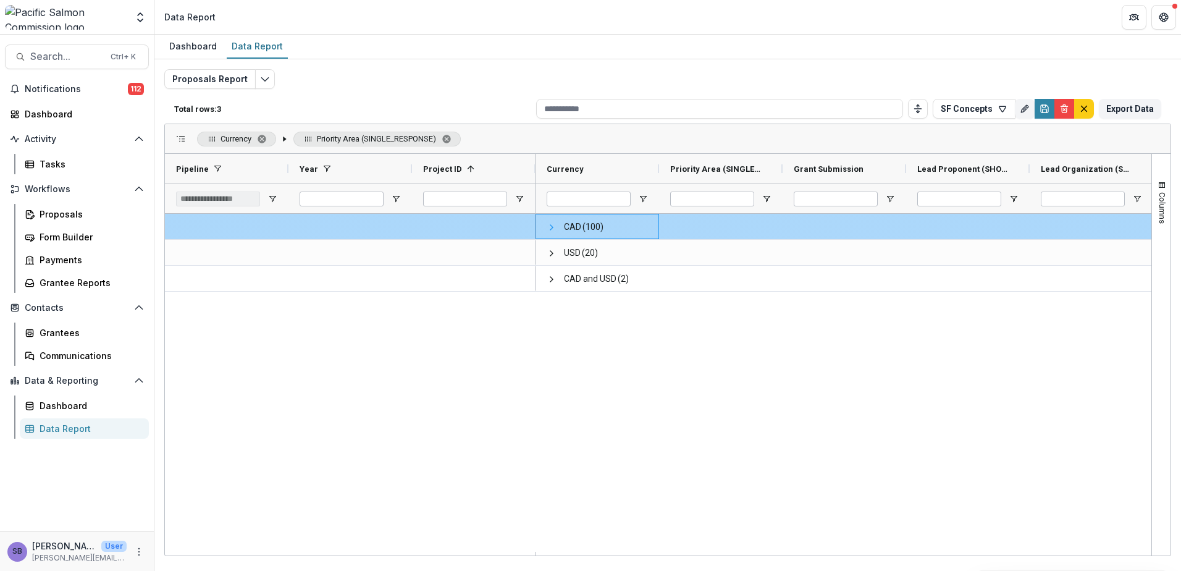
click at [548, 228] on span at bounding box center [551, 227] width 10 height 10
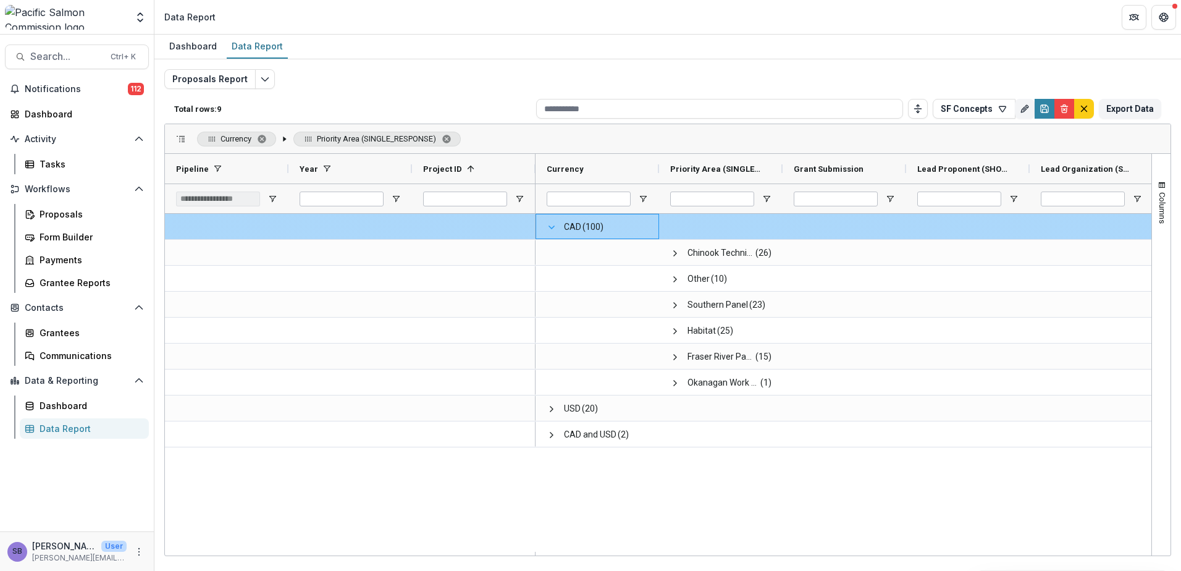
click at [553, 224] on span at bounding box center [551, 227] width 10 height 10
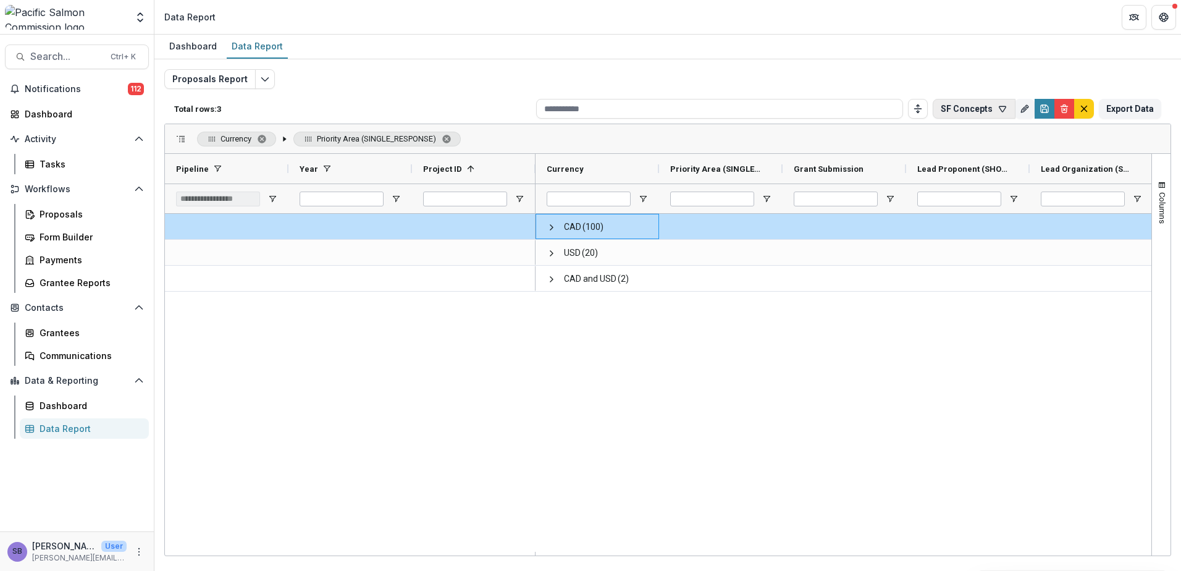
click at [1006, 109] on icon "button" at bounding box center [1002, 109] width 7 height 6
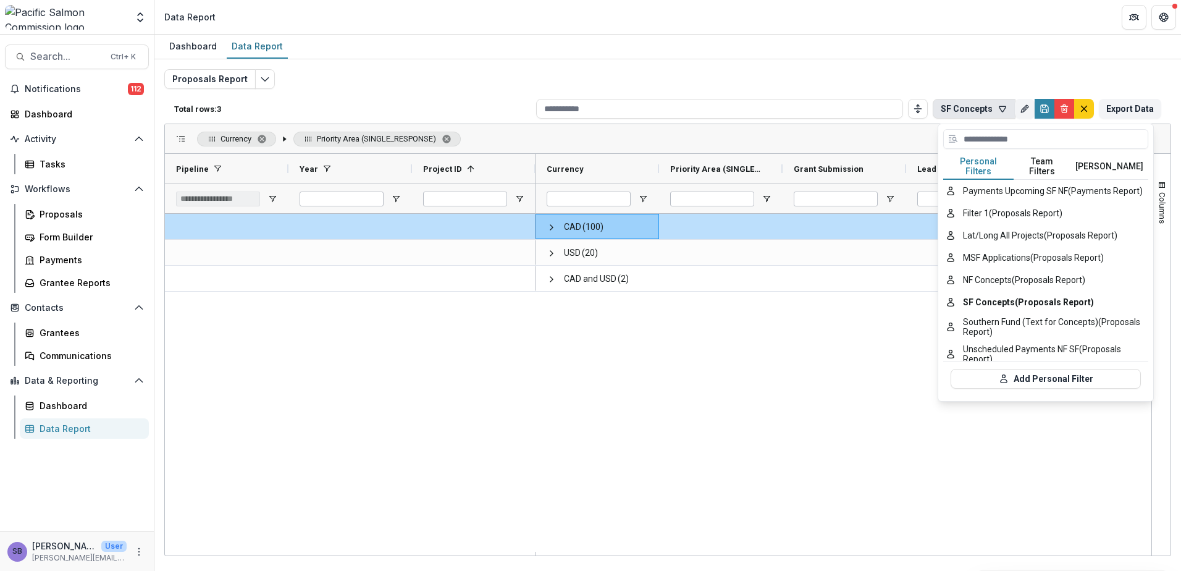
click at [1050, 160] on button "Team Filters" at bounding box center [1041, 167] width 57 height 26
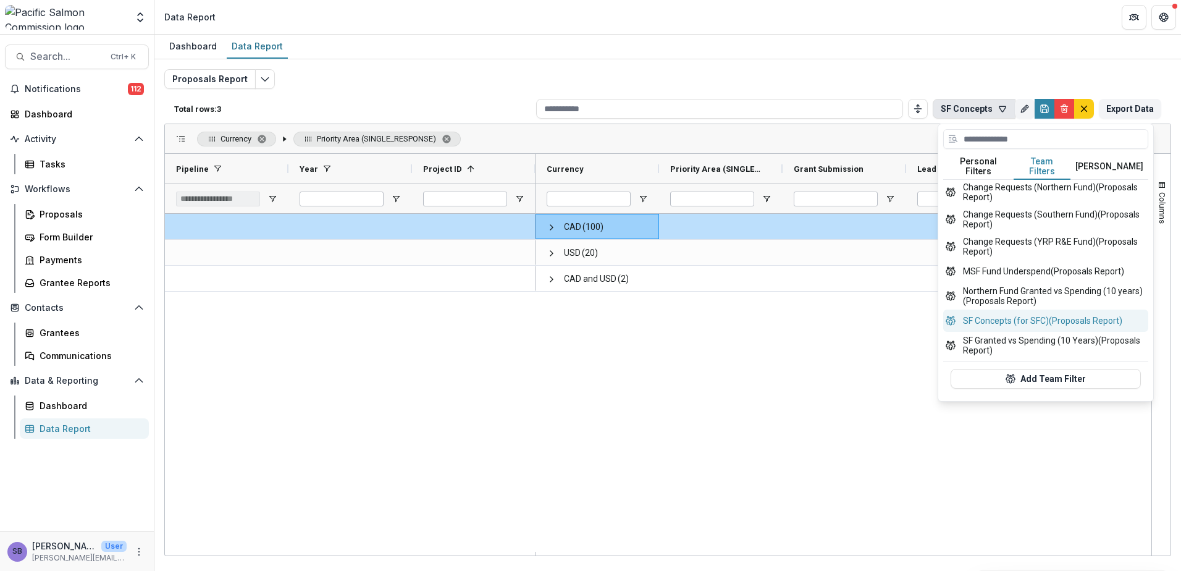
scroll to position [93, 0]
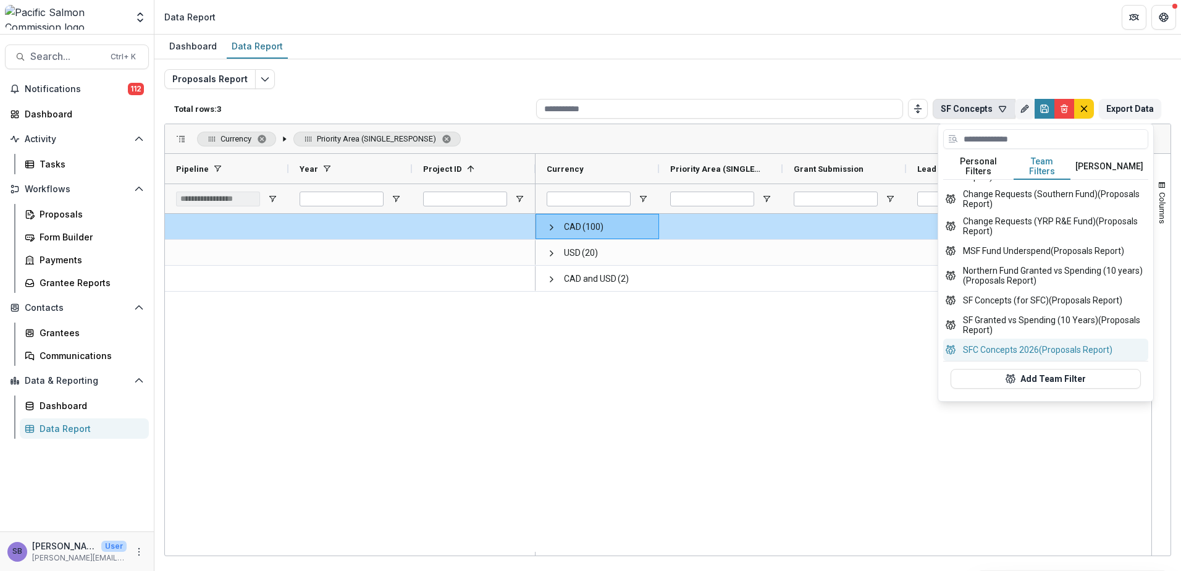
click at [1043, 338] on button "SFC Concepts 2026 (Proposals Report)" at bounding box center [1045, 349] width 205 height 22
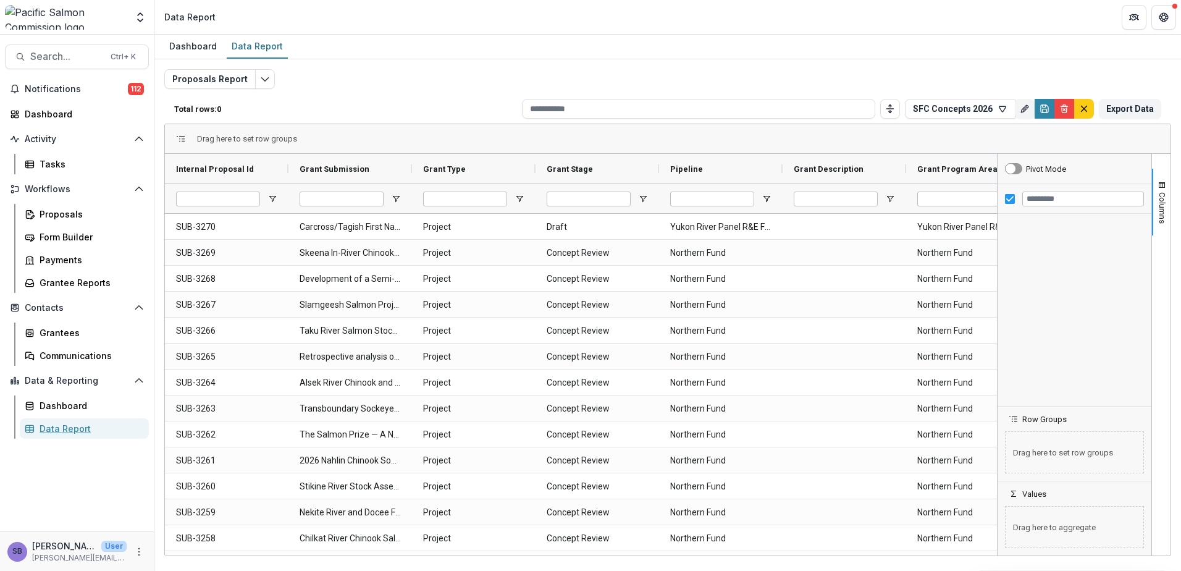
type input "**********"
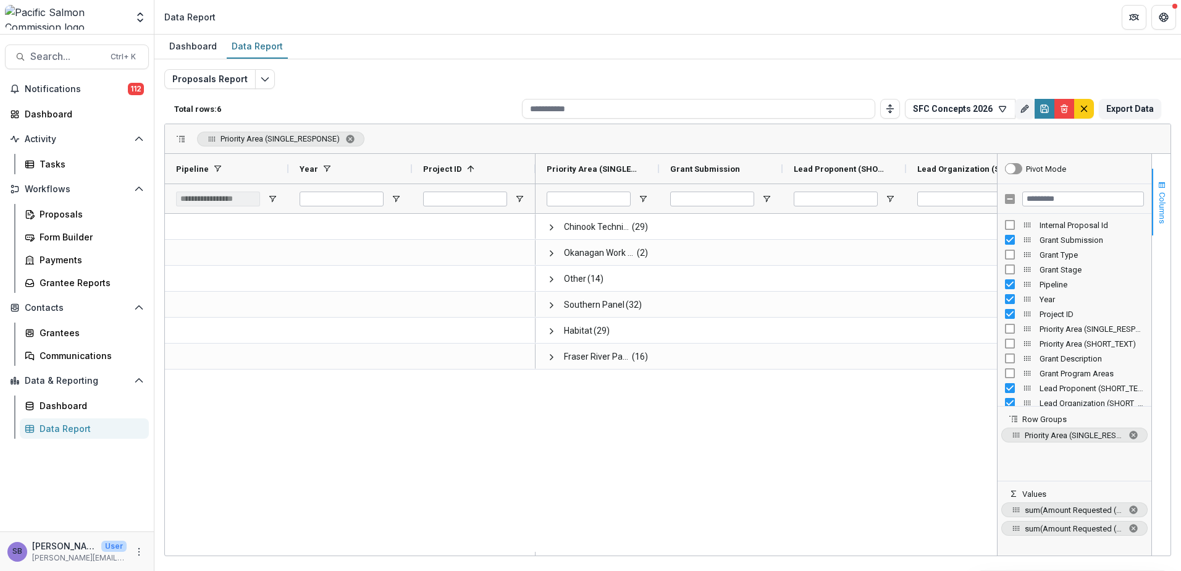
click at [1158, 211] on span "Columns" at bounding box center [1161, 207] width 9 height 31
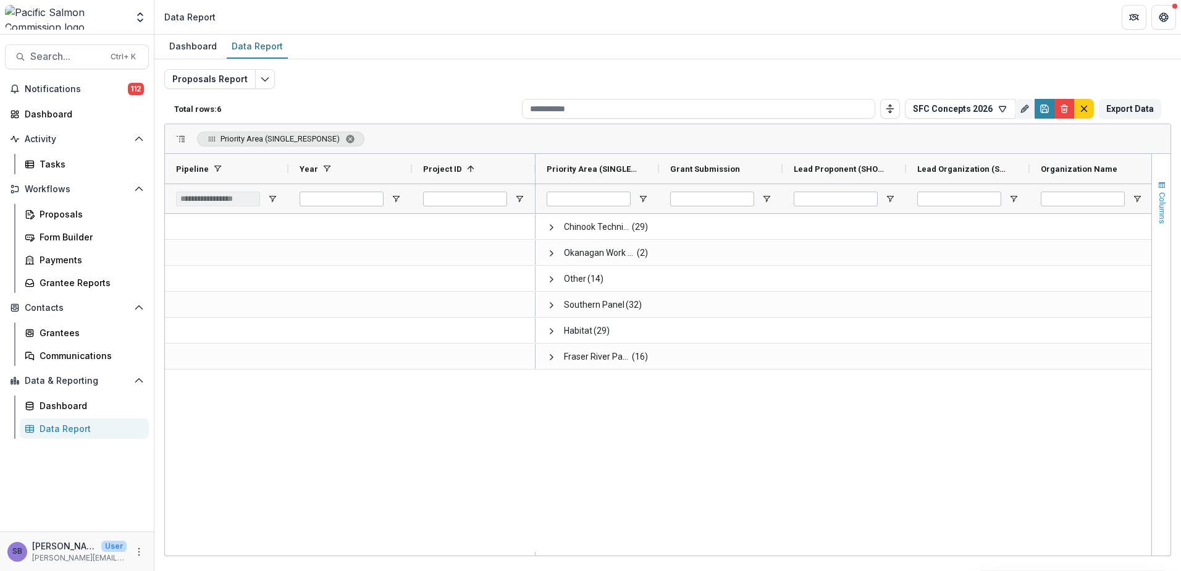
click at [1158, 211] on span "Columns" at bounding box center [1161, 207] width 9 height 31
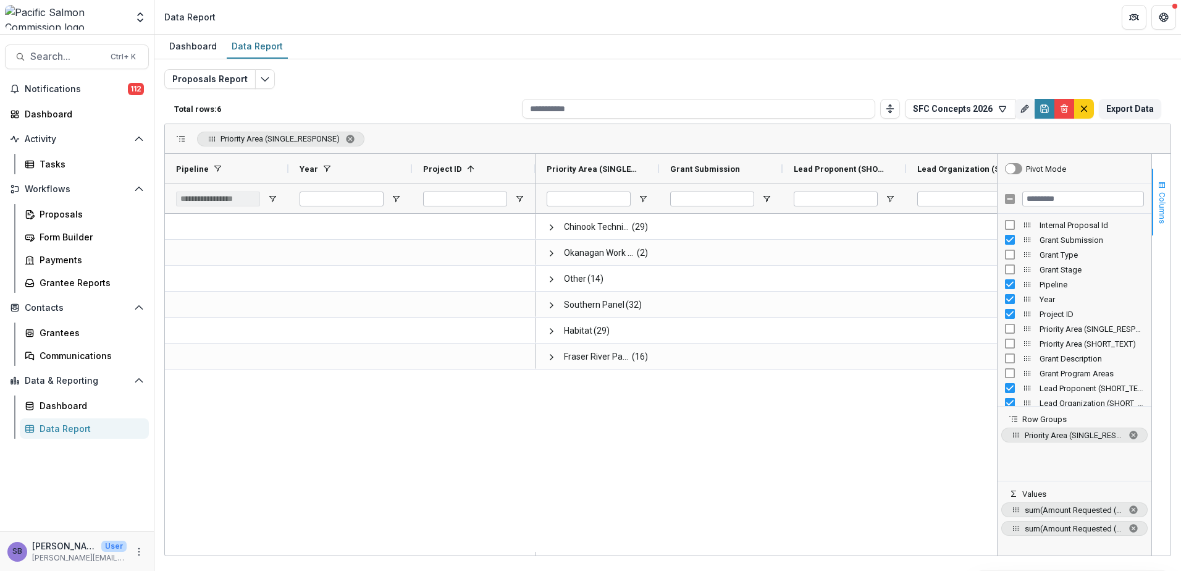
click at [1158, 211] on span "Columns" at bounding box center [1161, 207] width 9 height 31
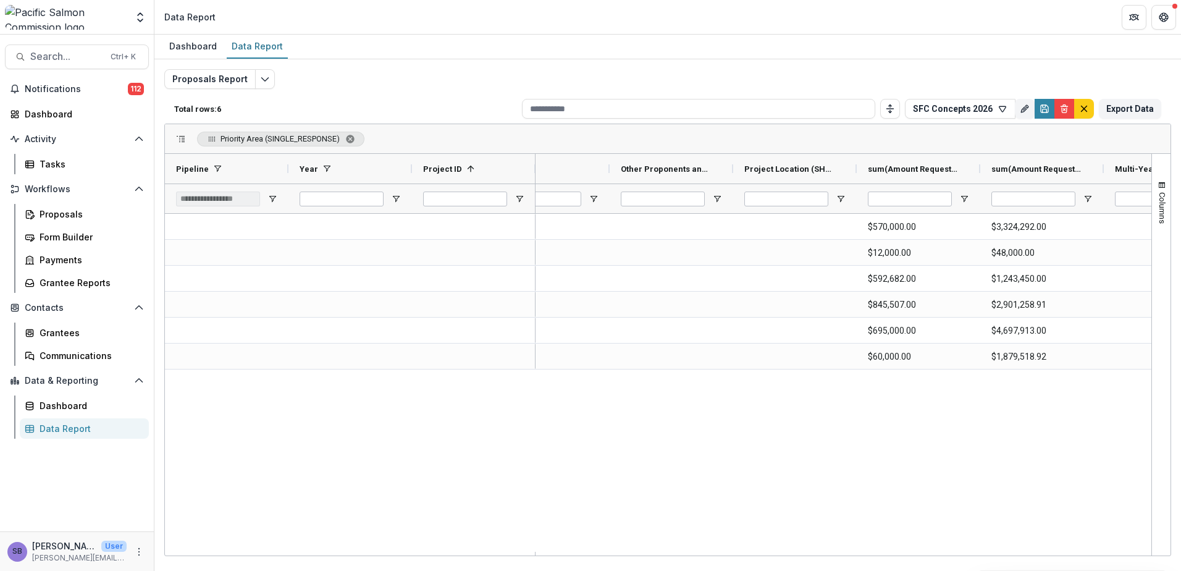
scroll to position [0, 614]
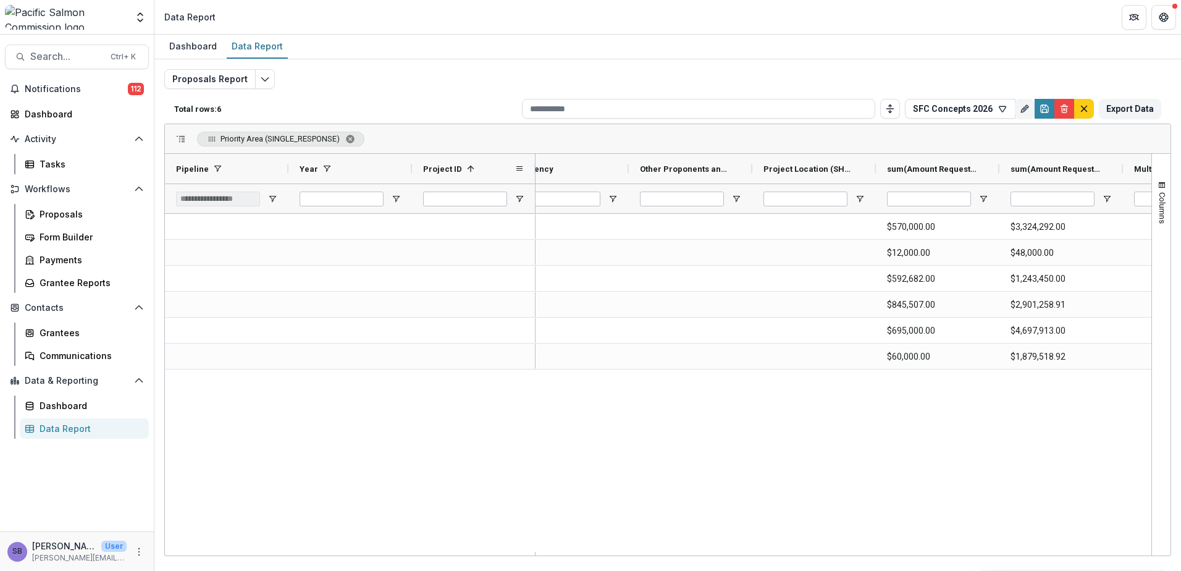
drag, startPoint x: 536, startPoint y: 169, endPoint x: 503, endPoint y: 170, distance: 33.4
click at [503, 170] on div "Pipeline Year Project ID 1" at bounding box center [658, 184] width 986 height 60
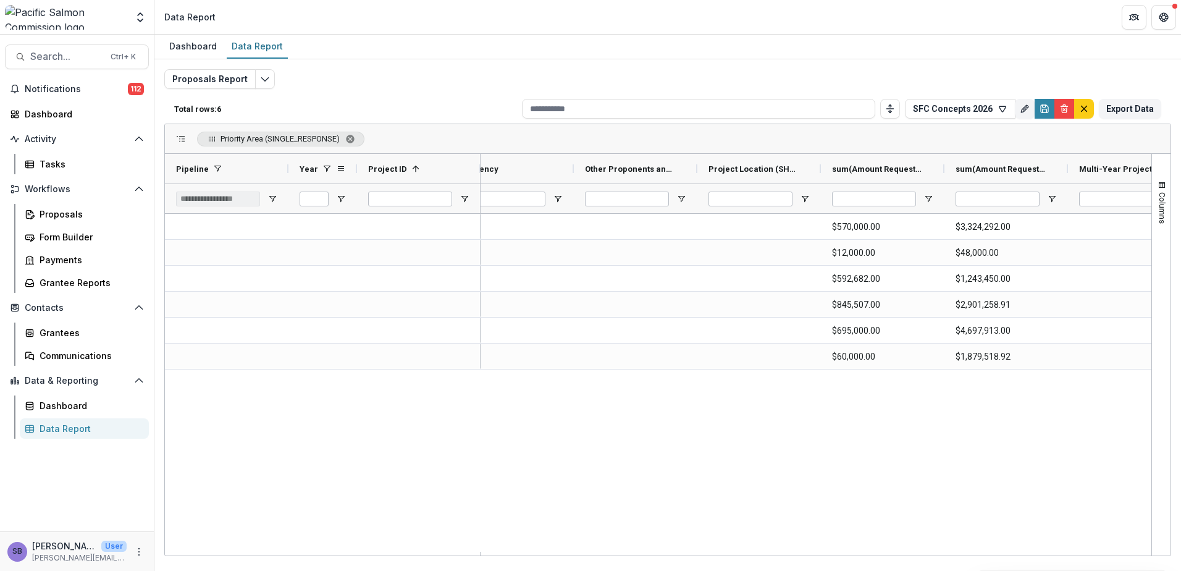
drag, startPoint x: 409, startPoint y: 164, endPoint x: 354, endPoint y: 164, distance: 55.0
click at [354, 164] on div at bounding box center [356, 169] width 5 height 30
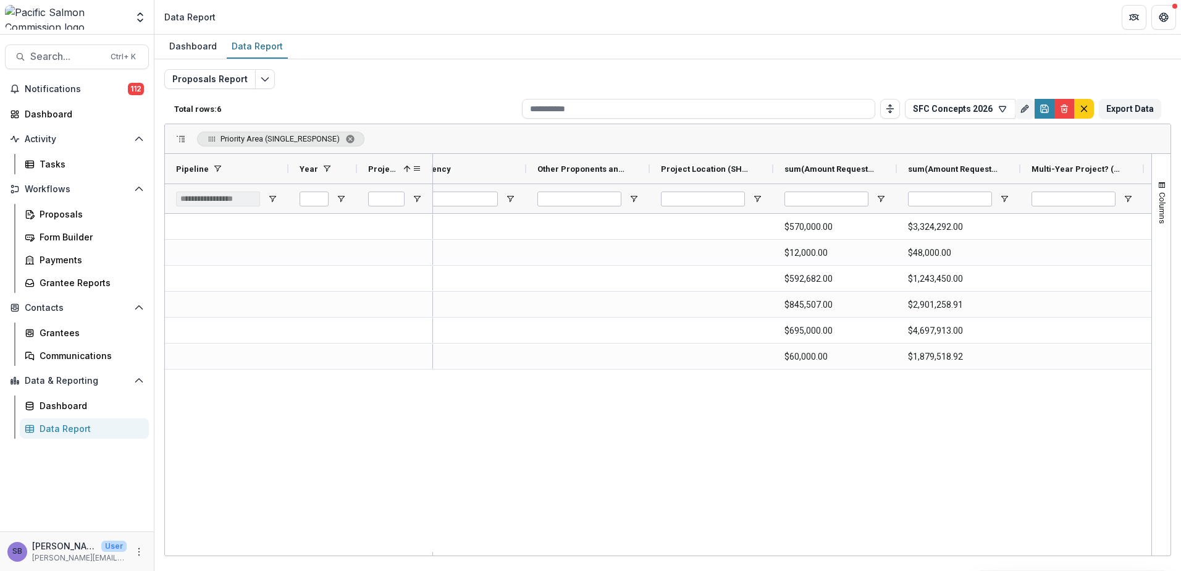
drag, startPoint x: 479, startPoint y: 159, endPoint x: 429, endPoint y: 159, distance: 50.6
click at [430, 159] on div at bounding box center [432, 169] width 5 height 30
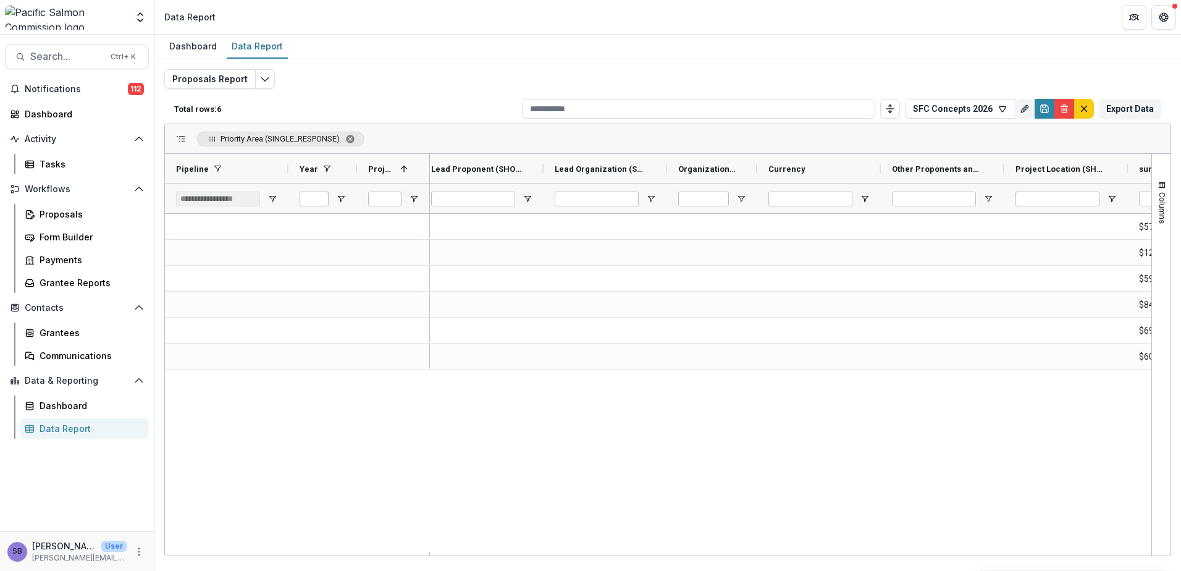
scroll to position [0, 251]
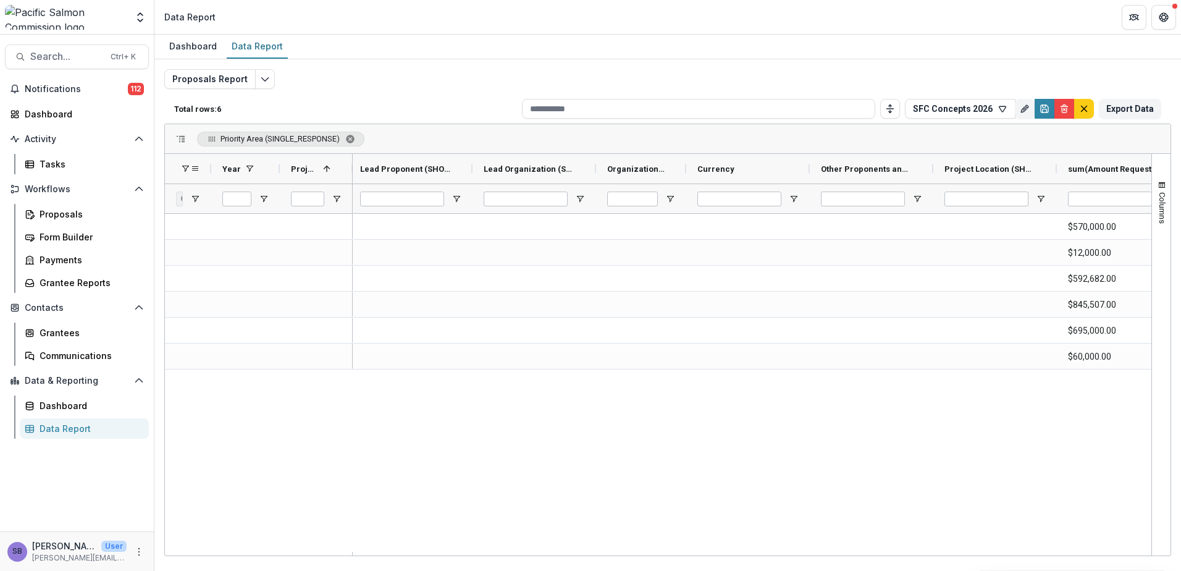
drag, startPoint x: 286, startPoint y: 165, endPoint x: 209, endPoint y: 165, distance: 77.2
click at [209, 165] on div at bounding box center [211, 169] width 5 height 30
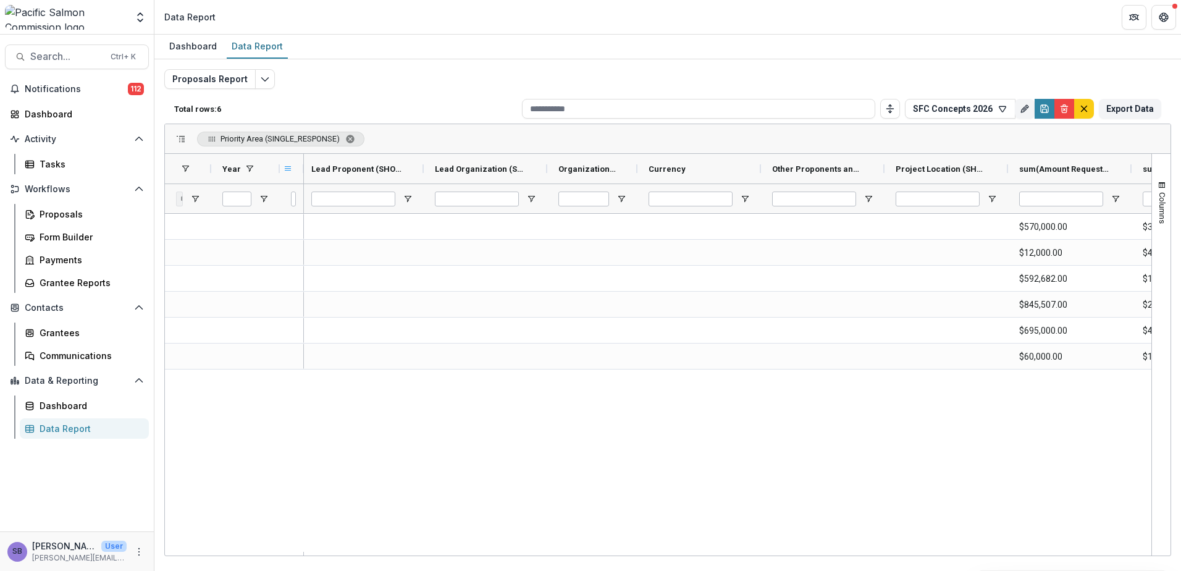
drag, startPoint x: 351, startPoint y: 171, endPoint x: 289, endPoint y: 169, distance: 62.4
click at [289, 169] on div "Project ID 1" at bounding box center [292, 169] width 24 height 30
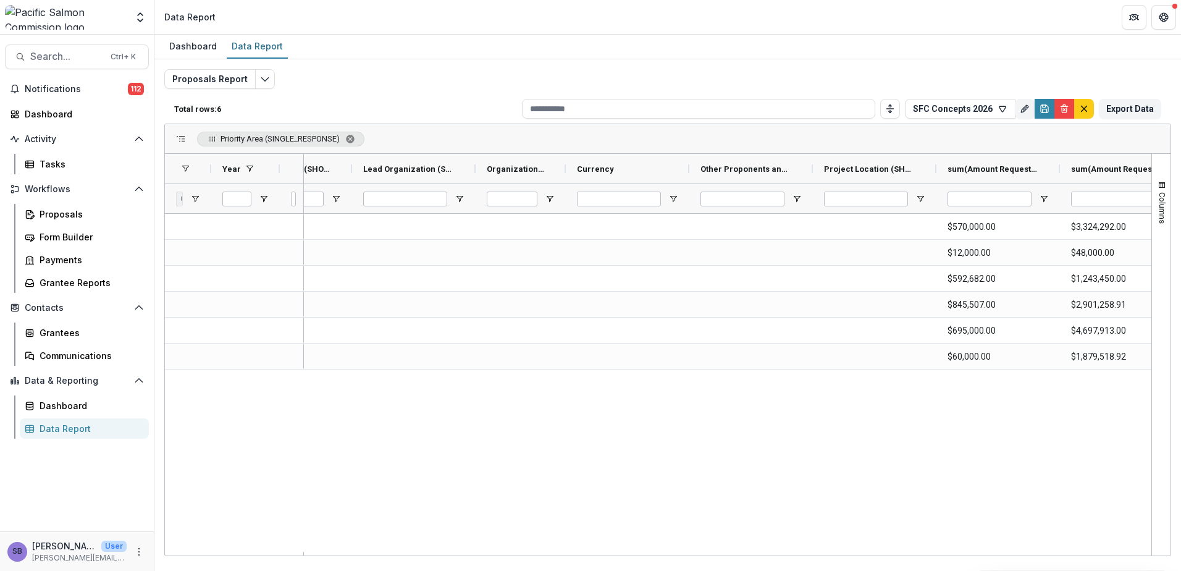
scroll to position [0, 540]
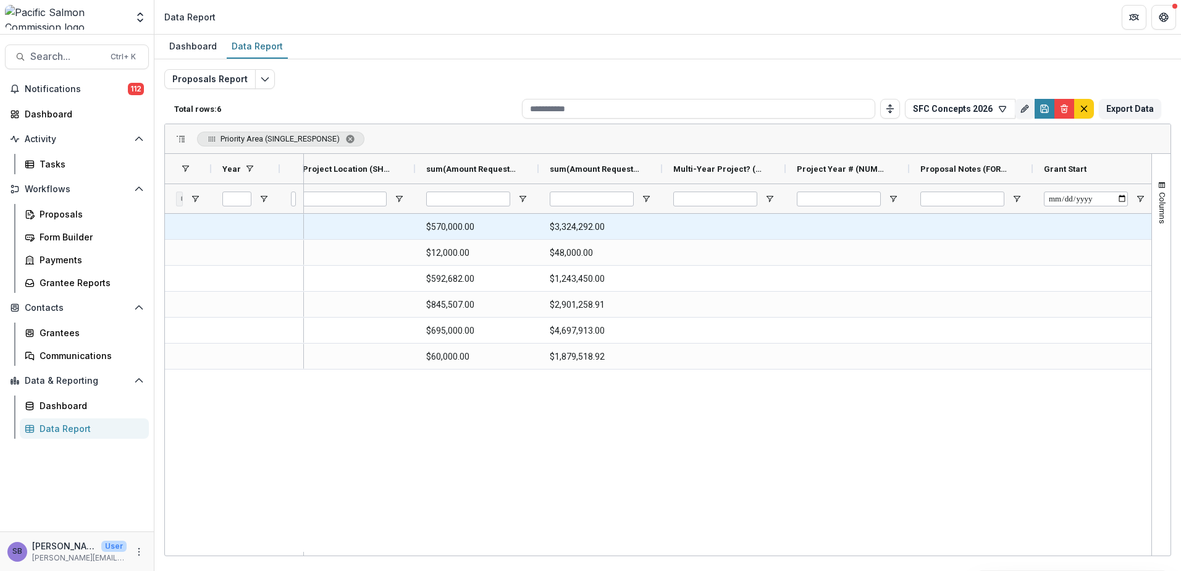
click at [590, 225] on \(CURRENCY\)-4701 "$3,324,292.00" at bounding box center [600, 226] width 101 height 25
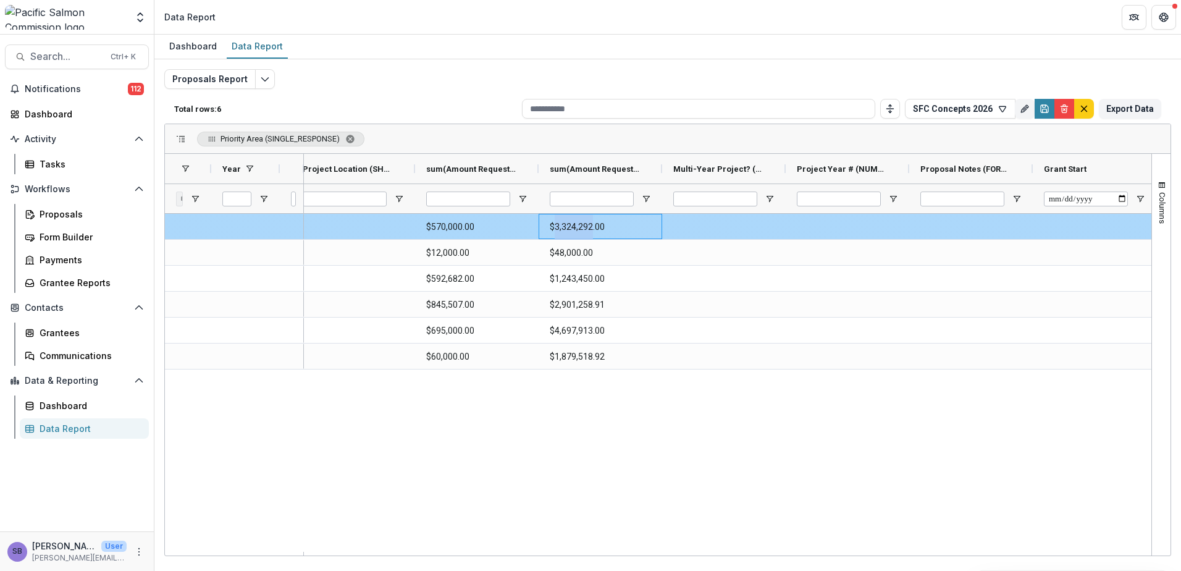
drag, startPoint x: 589, startPoint y: 227, endPoint x: 556, endPoint y: 227, distance: 32.7
click at [556, 227] on \(CURRENCY\)-4701 "$3,324,292.00" at bounding box center [600, 226] width 101 height 25
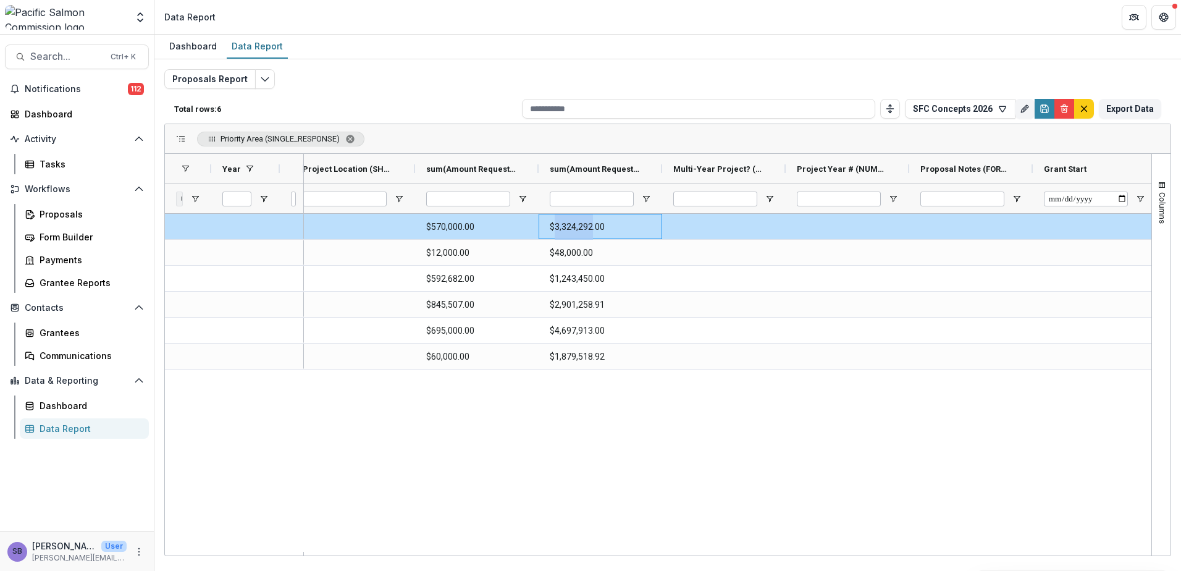
copy \(CURRENCY\)-4701 "3,324,292"
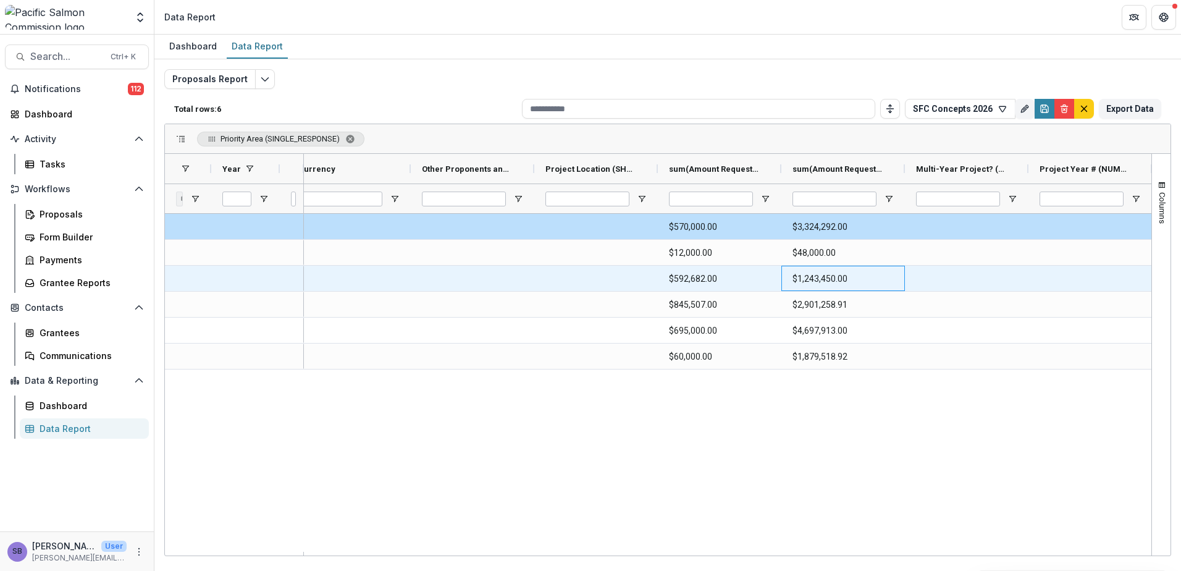
click at [833, 281] on \(CURRENCY\)-4774 "$1,243,450.00" at bounding box center [842, 278] width 101 height 25
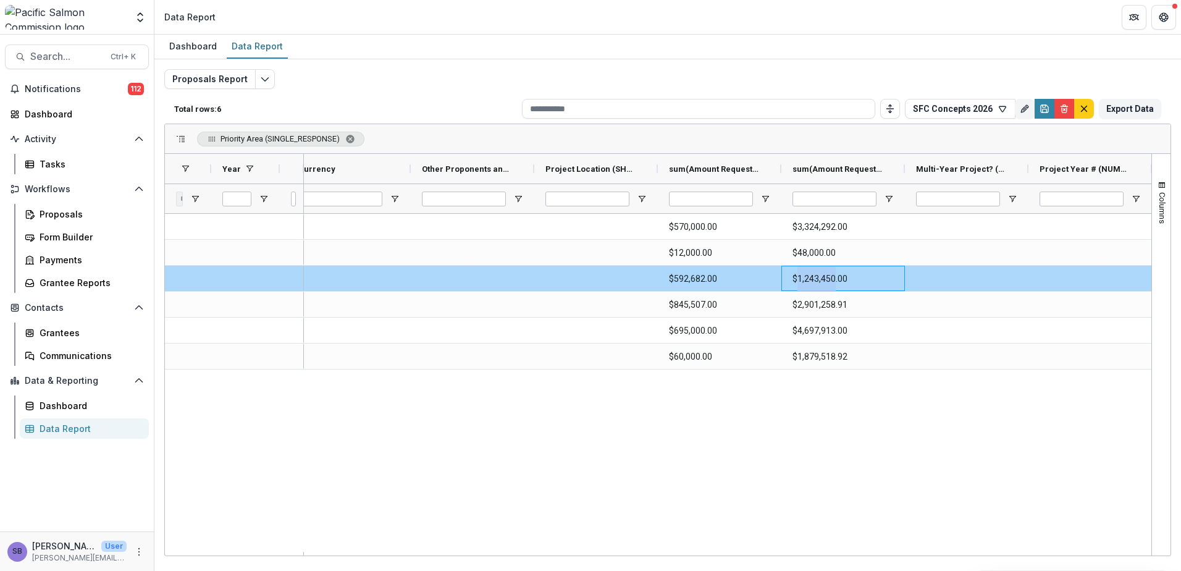
drag, startPoint x: 832, startPoint y: 279, endPoint x: 799, endPoint y: 280, distance: 33.4
click at [799, 280] on \(CURRENCY\)-4774 "$1,243,450.00" at bounding box center [842, 278] width 101 height 25
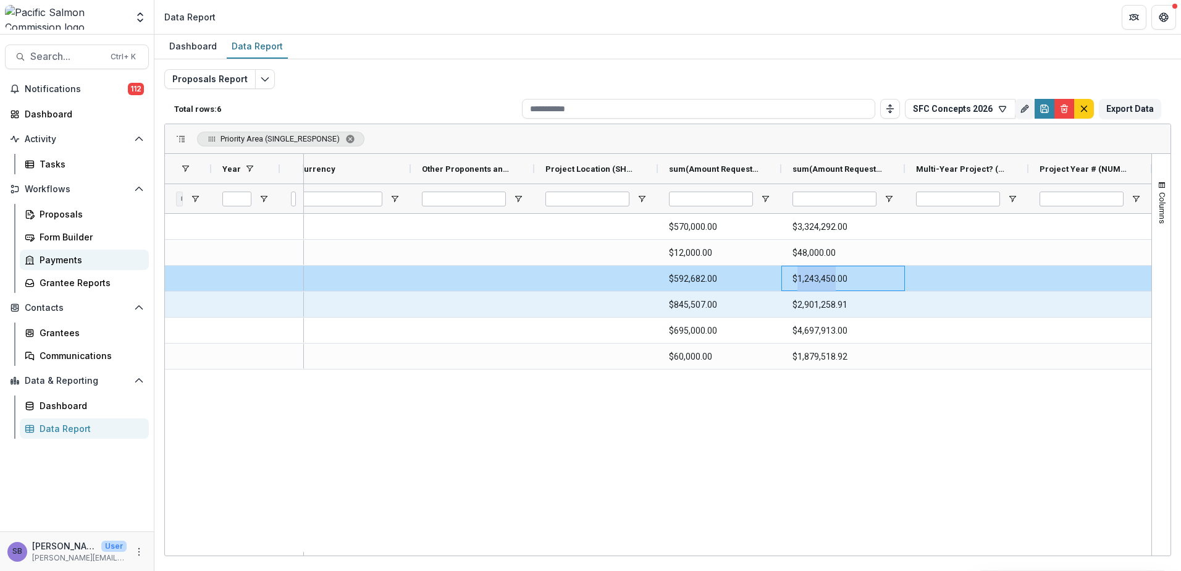
copy \(CURRENCY\)-4774 "1,243,450"
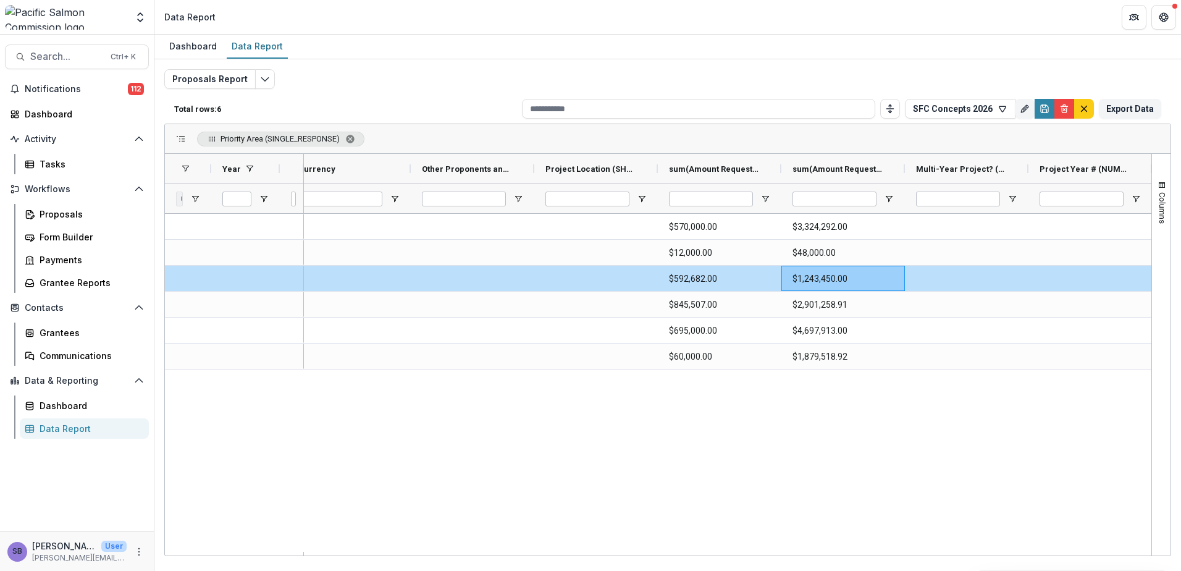
click at [655, 486] on div "$570,000.00 $3,324,292.00 $12,000.00 $48,000.00 $592,682.00 $1,243,450.00 $845,…" at bounding box center [727, 383] width 847 height 338
drag, startPoint x: 95, startPoint y: 216, endPoint x: 149, endPoint y: 206, distance: 54.6
click at [95, 216] on div "Proposals" at bounding box center [89, 213] width 99 height 13
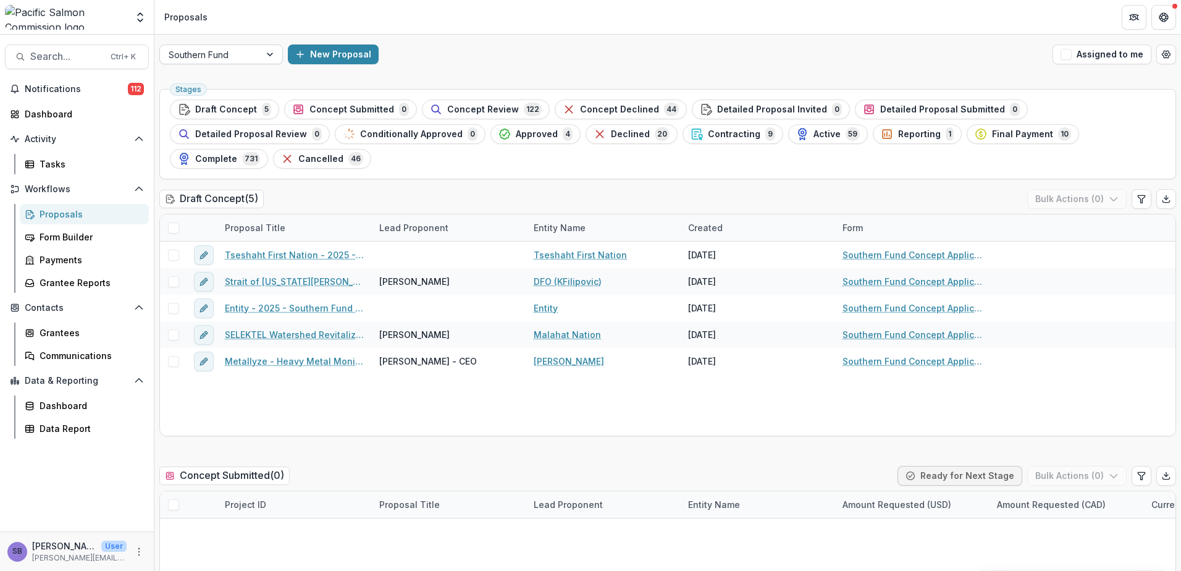
click at [275, 60] on div at bounding box center [271, 54] width 22 height 19
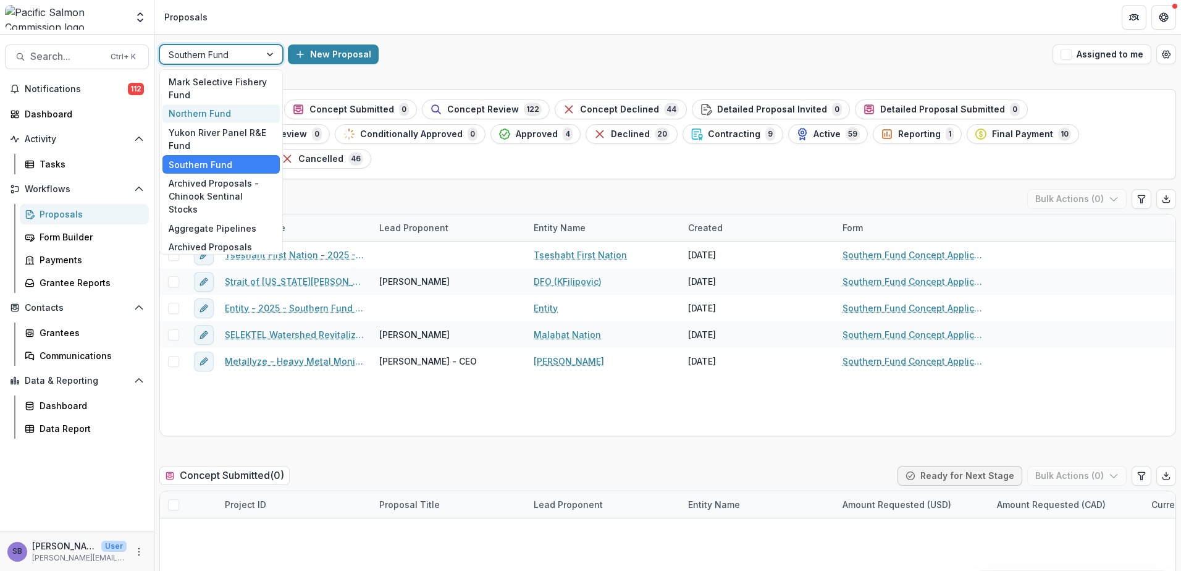
click at [241, 111] on div "Northern Fund" at bounding box center [220, 113] width 117 height 19
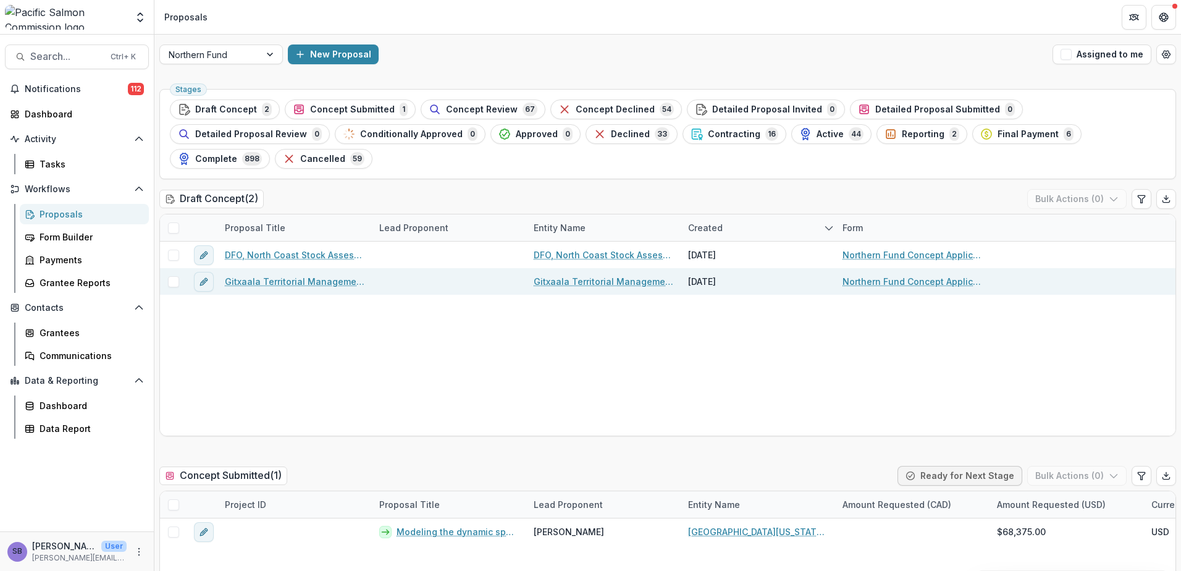
click at [257, 275] on link "Gitxaala Territorial Management Agency - 2025 - Northern Fund Concept Applicati…" at bounding box center [295, 281] width 140 height 13
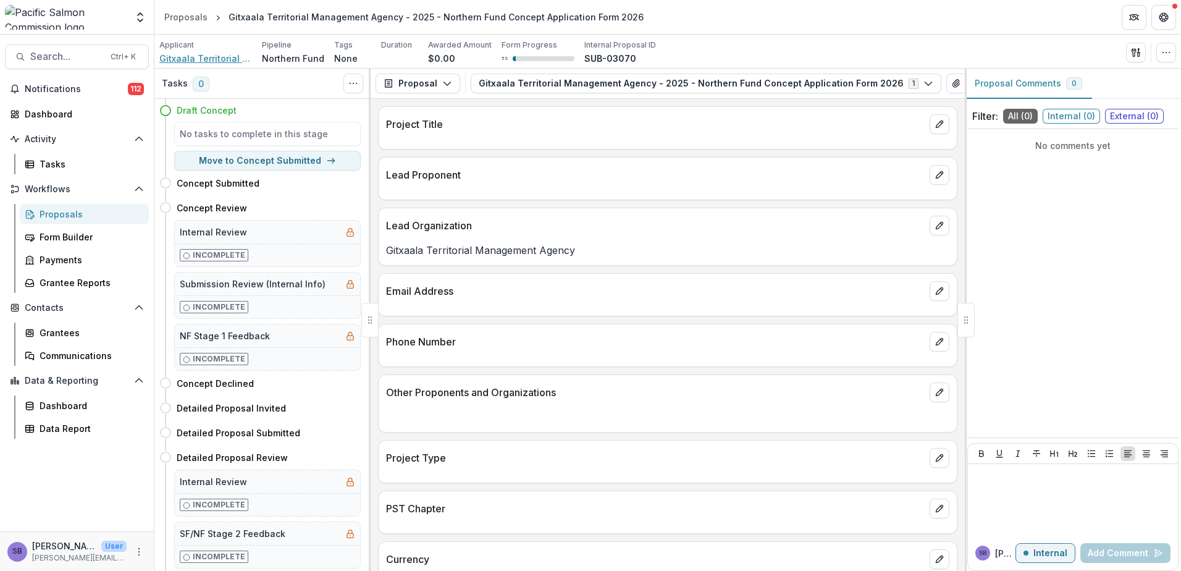
click at [201, 57] on span "Gitxaala Territorial Management Agency" at bounding box center [205, 58] width 93 height 13
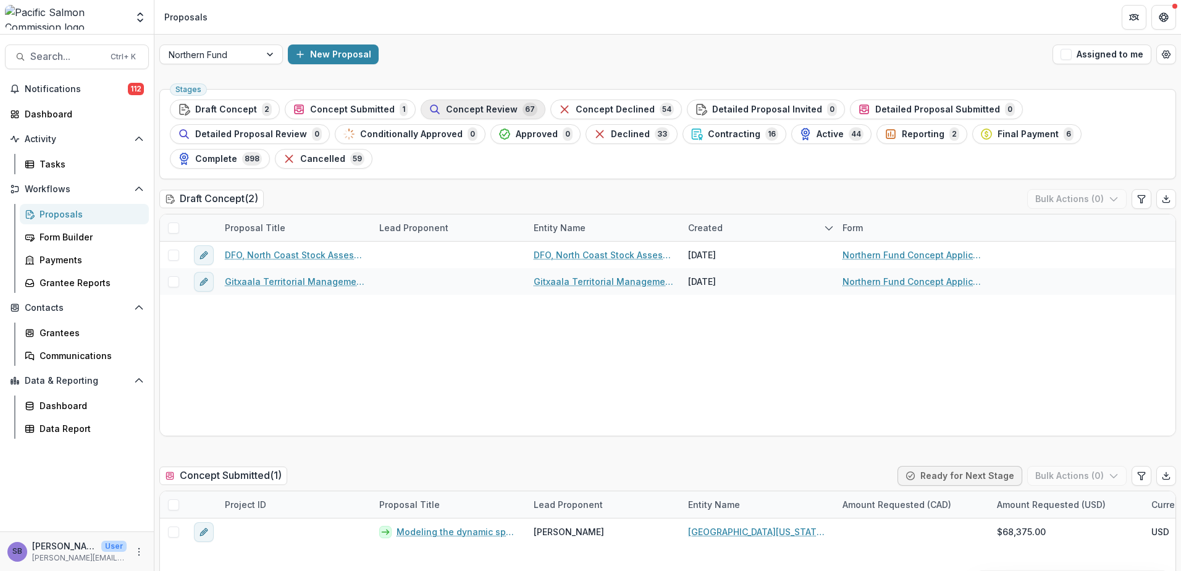
click at [446, 104] on span "Concept Review" at bounding box center [482, 109] width 72 height 10
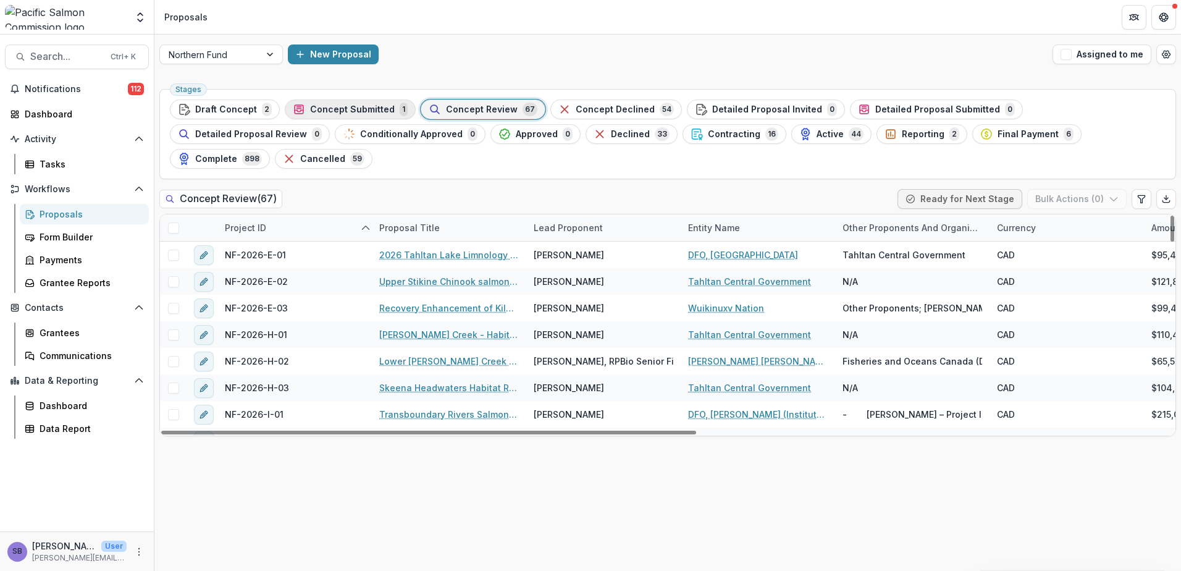
click at [316, 110] on span "Concept Submitted" at bounding box center [352, 109] width 85 height 10
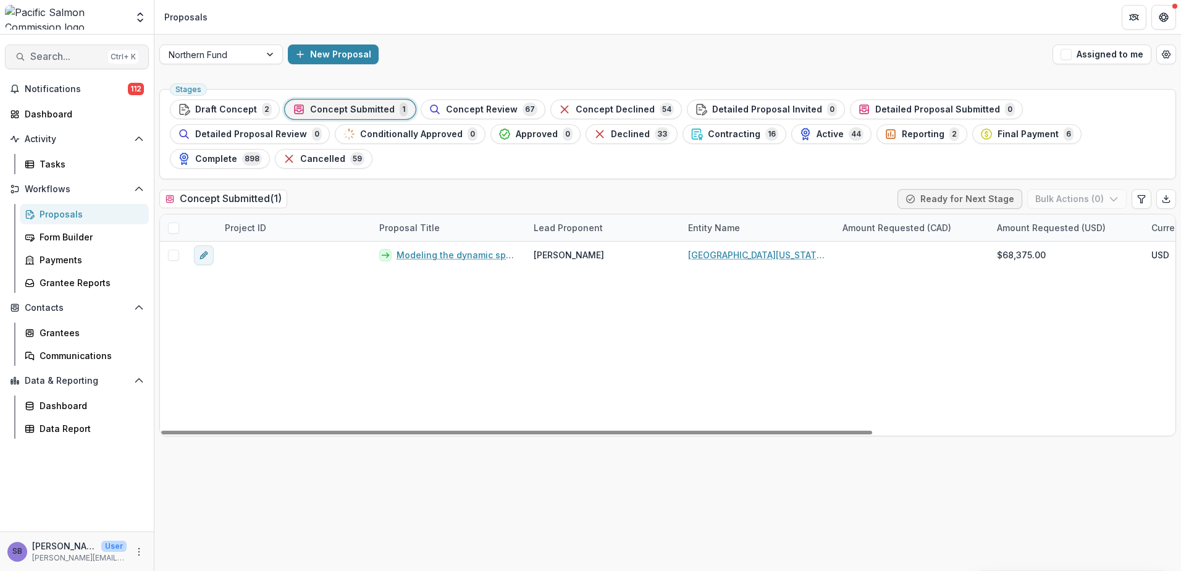
click at [54, 56] on span "Search..." at bounding box center [66, 57] width 73 height 12
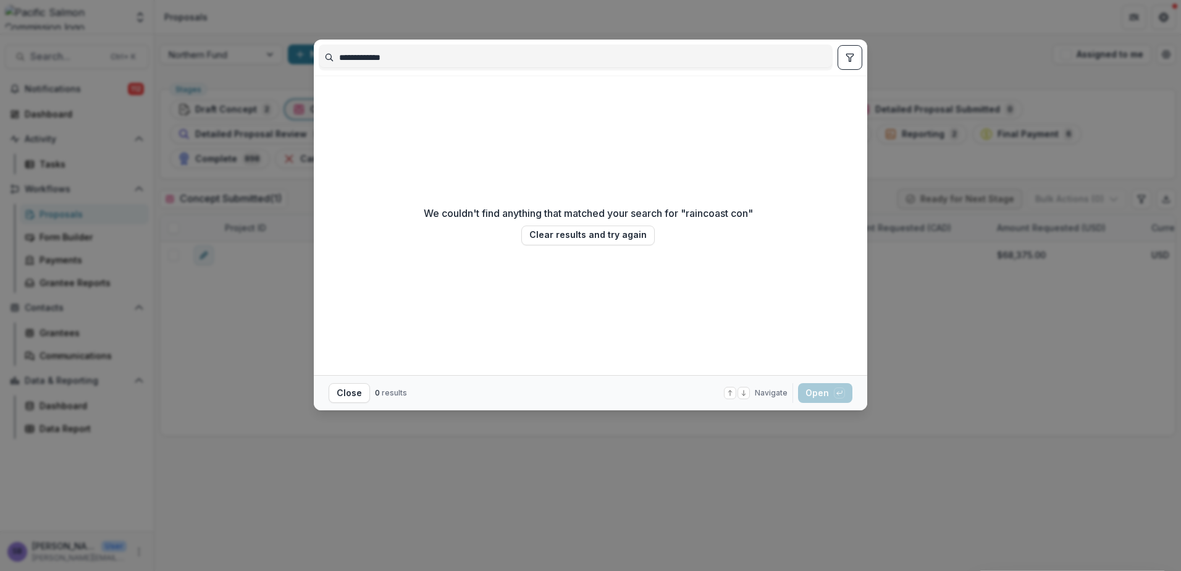
type input "**********"
click at [926, 429] on div "**********" at bounding box center [590, 285] width 1181 height 571
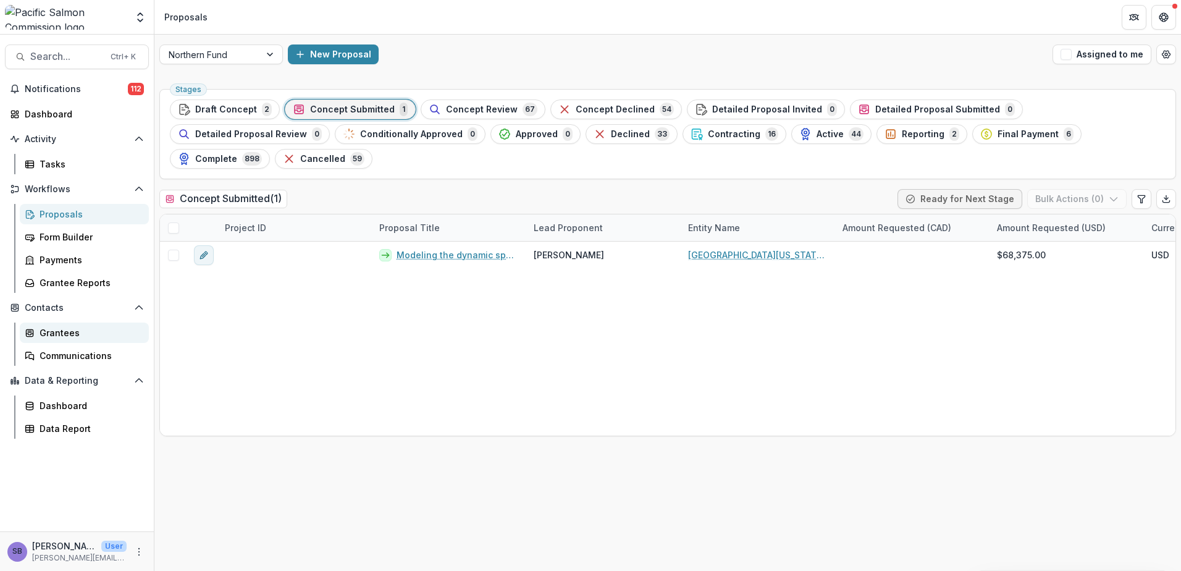
click at [67, 331] on div "Grantees" at bounding box center [89, 332] width 99 height 13
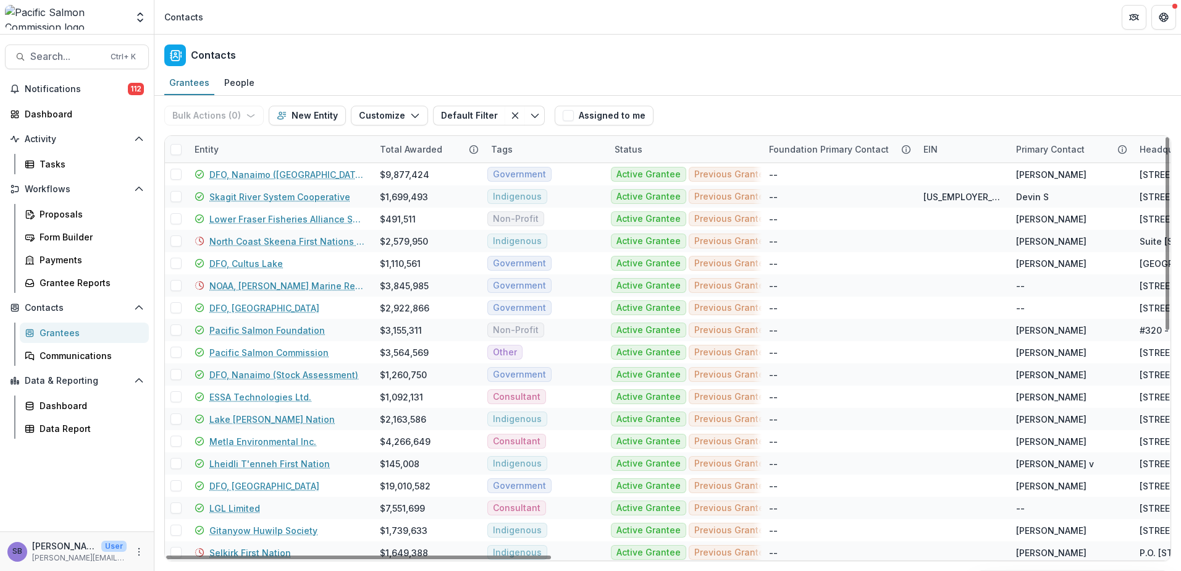
click at [235, 153] on div "Entity" at bounding box center [279, 149] width 185 height 27
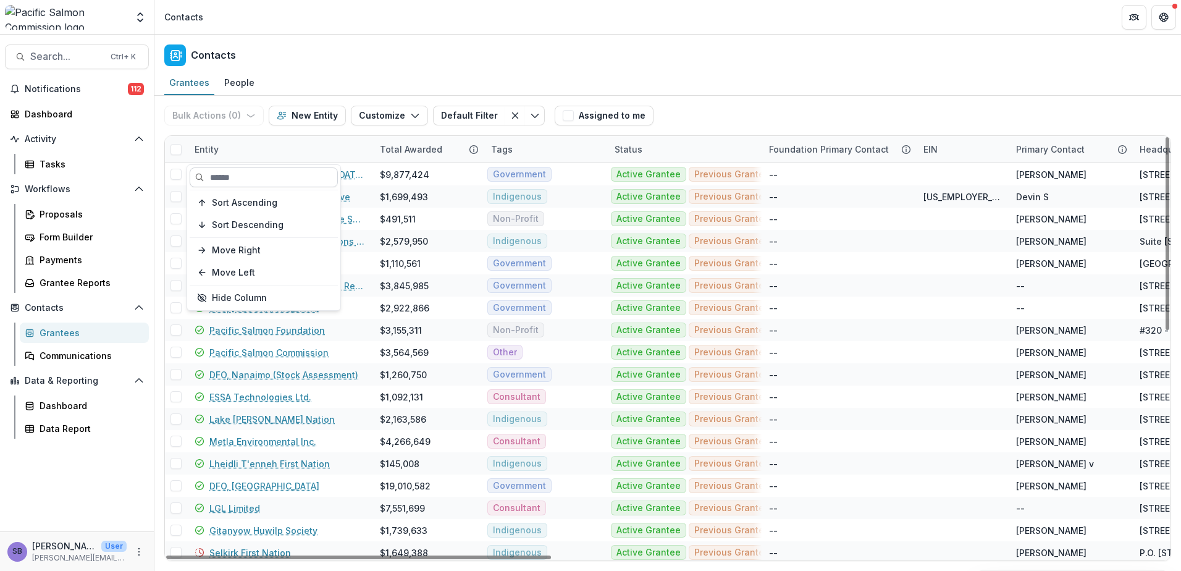
click at [235, 170] on input at bounding box center [264, 177] width 148 height 20
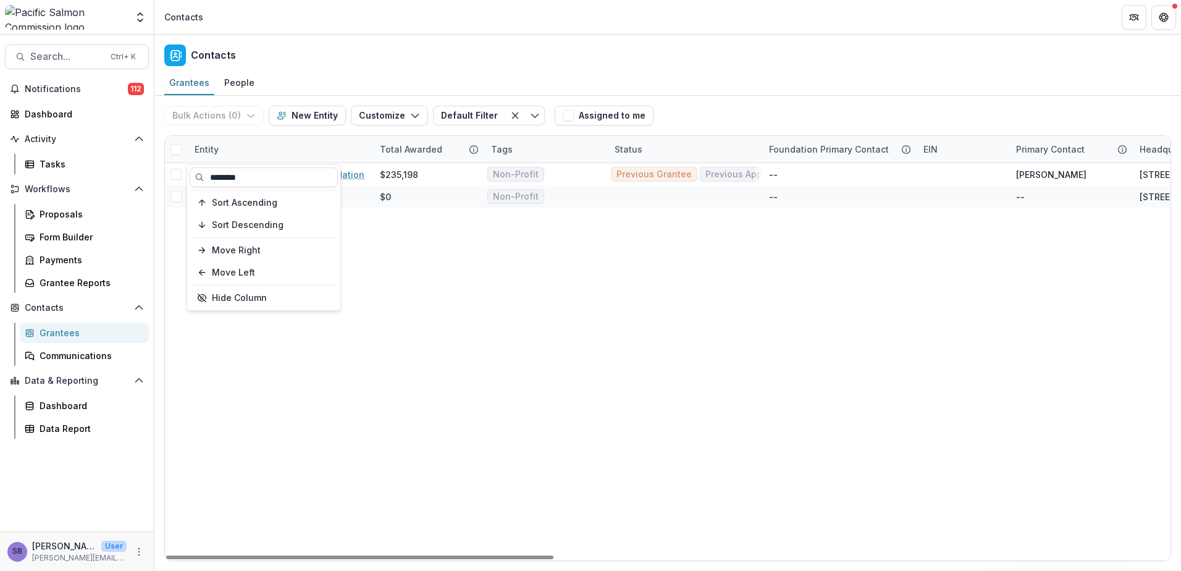
type input "********"
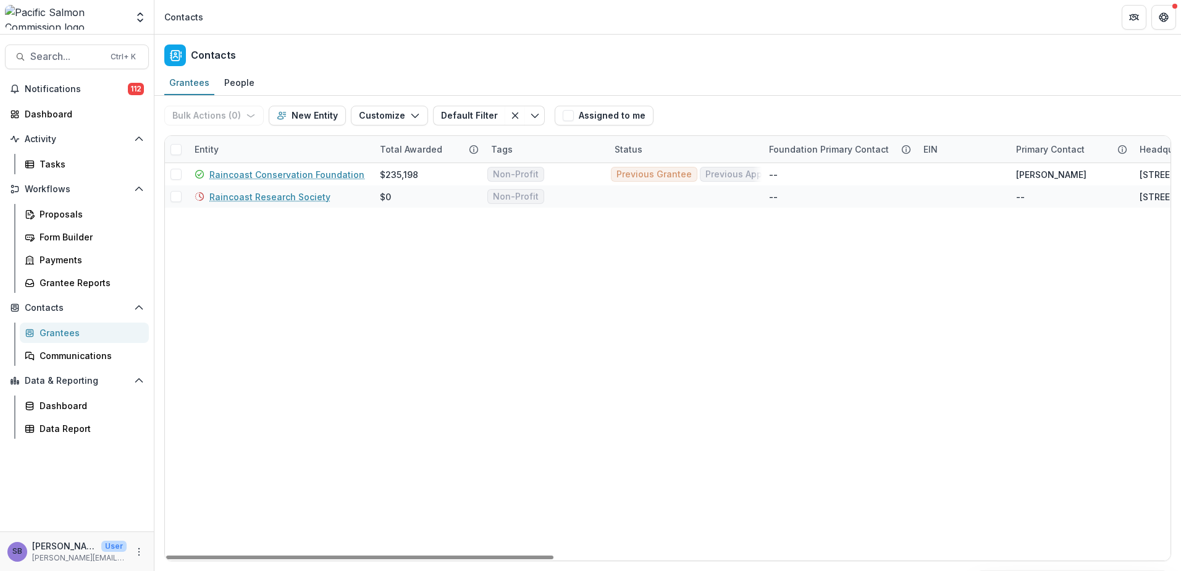
click at [697, 109] on div "Bulk Actions ( 0 ) Send Email Create Proposals Create Tasks New Entity Customiz…" at bounding box center [667, 116] width 1007 height 40
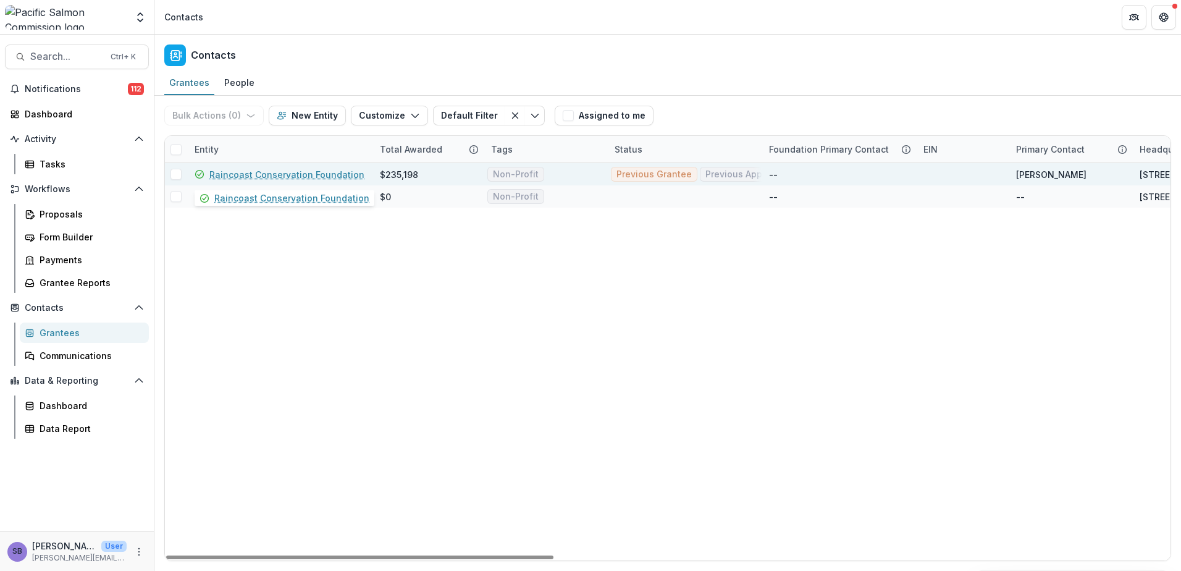
click at [257, 172] on link "Raincoast Conservation Foundation" at bounding box center [286, 174] width 155 height 13
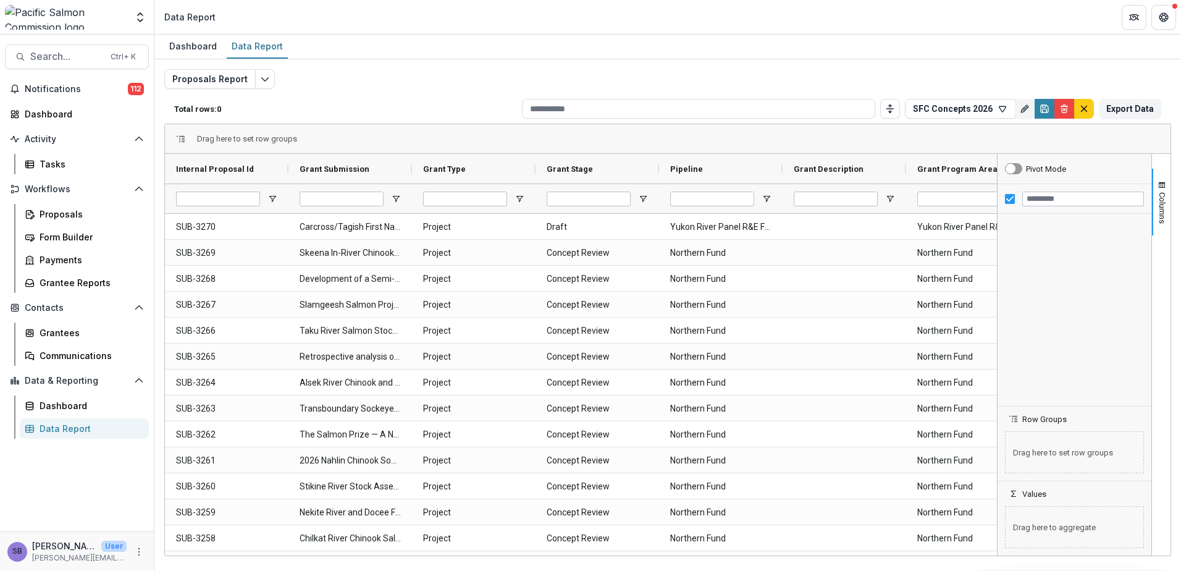
type input "**********"
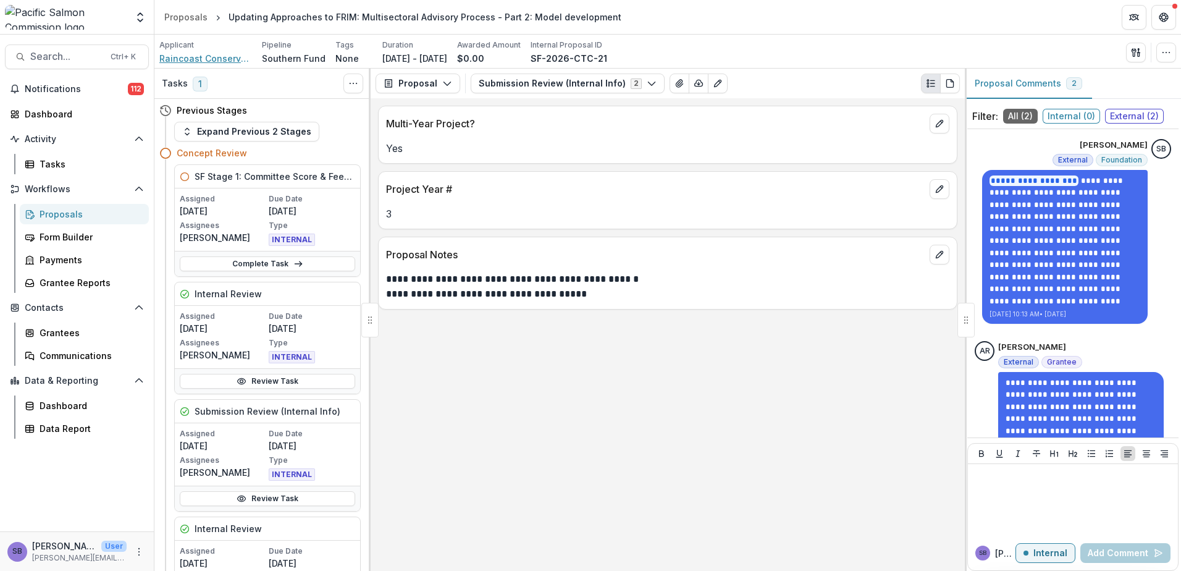
click at [216, 57] on span "Raincoast Conservation Foundation" at bounding box center [205, 58] width 93 height 13
click at [539, 86] on button "Submission Review (Internal Info) 2" at bounding box center [568, 83] width 194 height 20
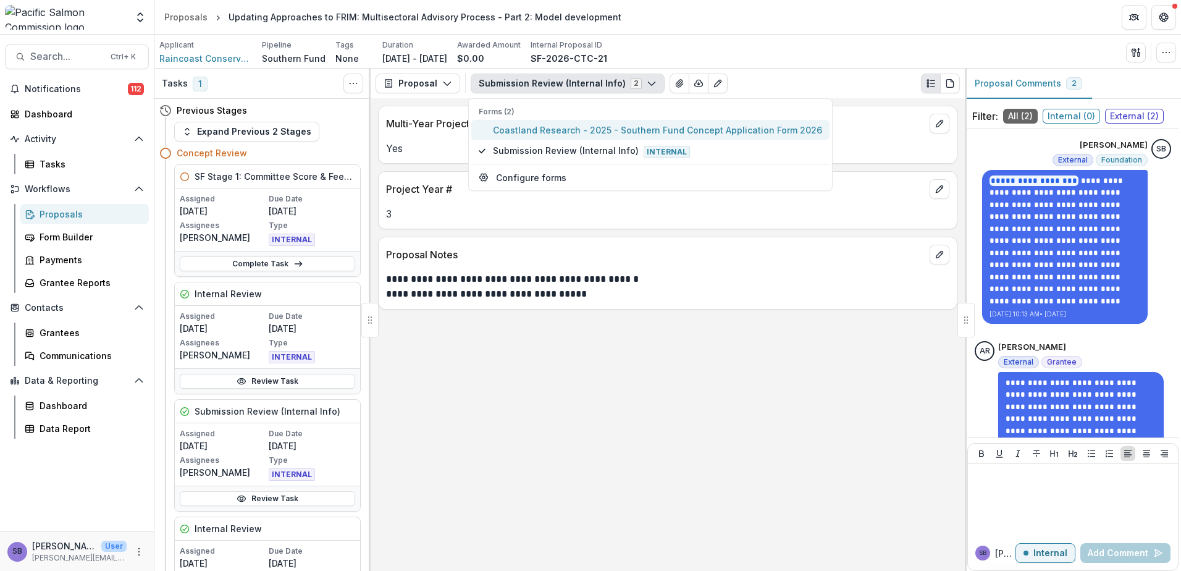
click at [530, 127] on span "Coastland Research - 2025 - Southern Fund Concept Application Form 2026" at bounding box center [657, 130] width 329 height 13
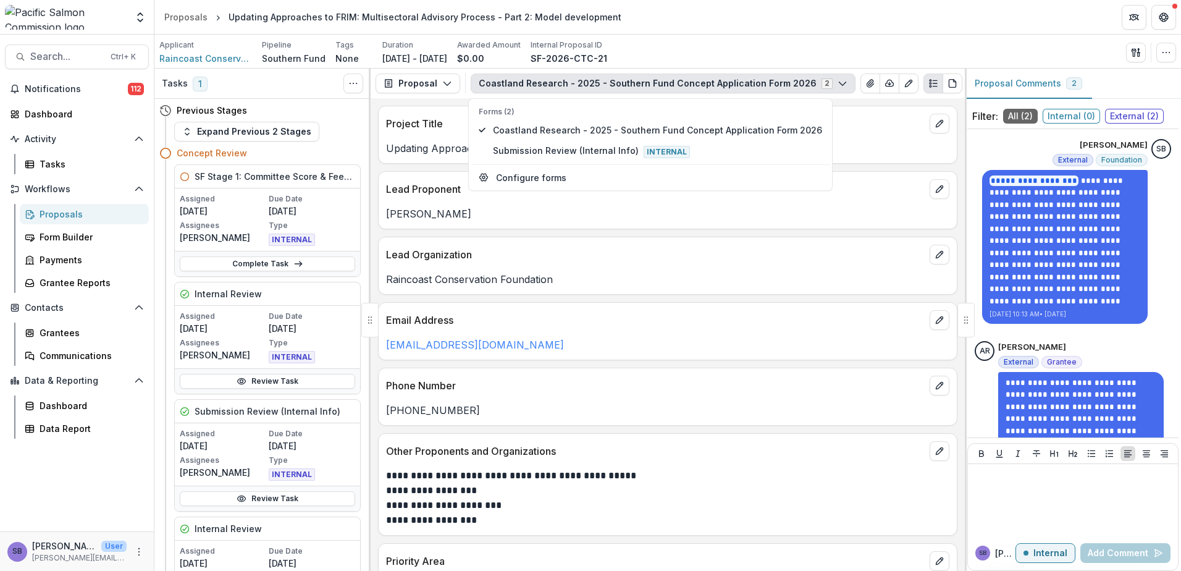
click at [781, 236] on div "**********" at bounding box center [668, 334] width 594 height 472
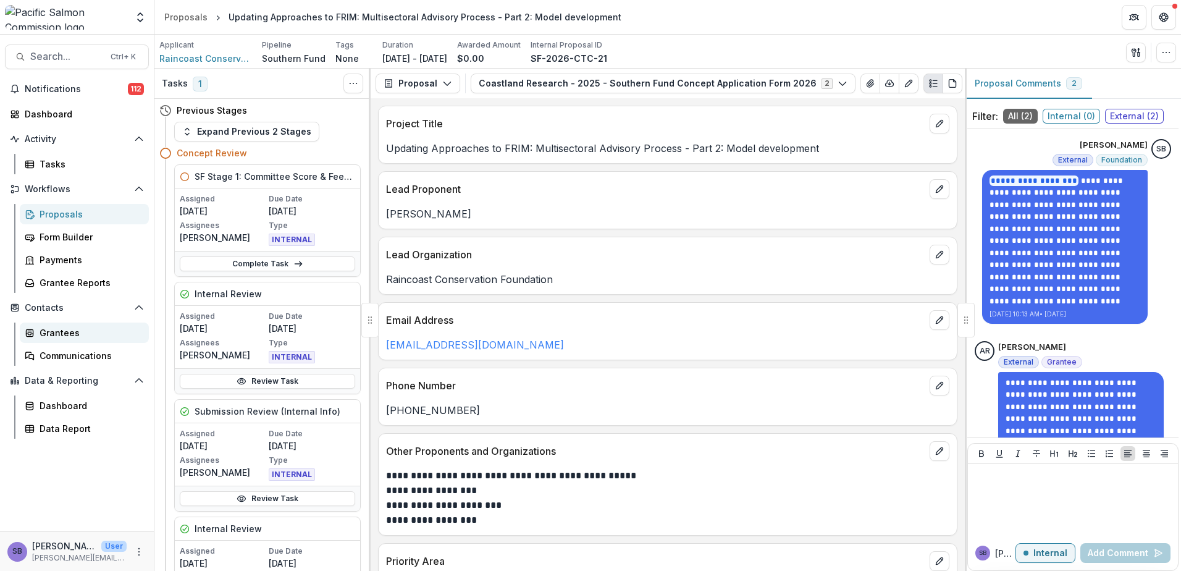
click at [60, 329] on div "Grantees" at bounding box center [89, 332] width 99 height 13
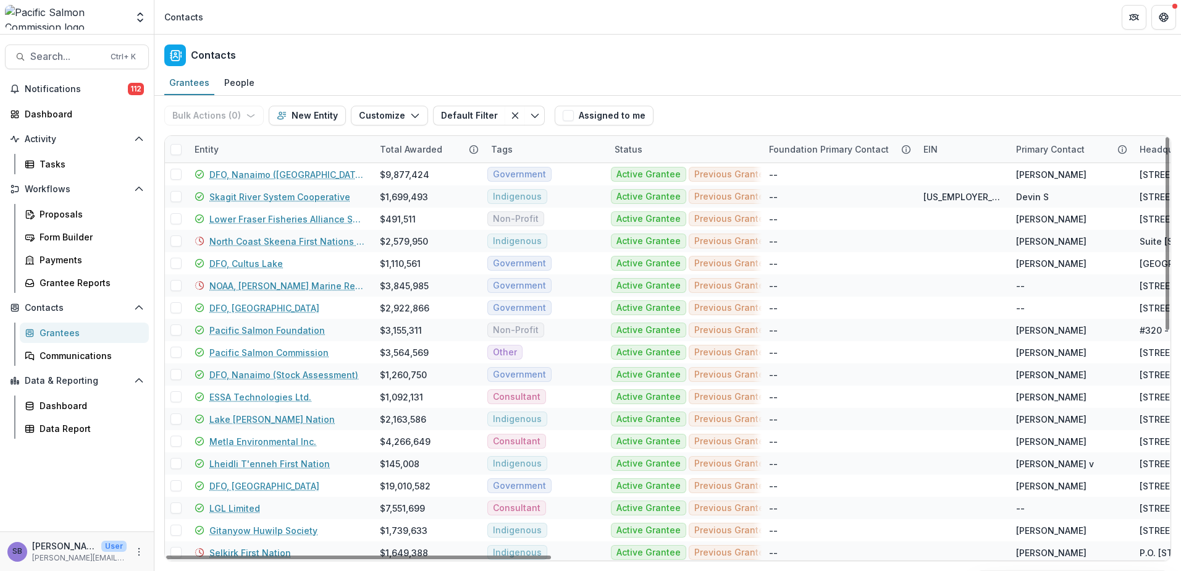
click at [278, 150] on div "Entity" at bounding box center [279, 149] width 185 height 27
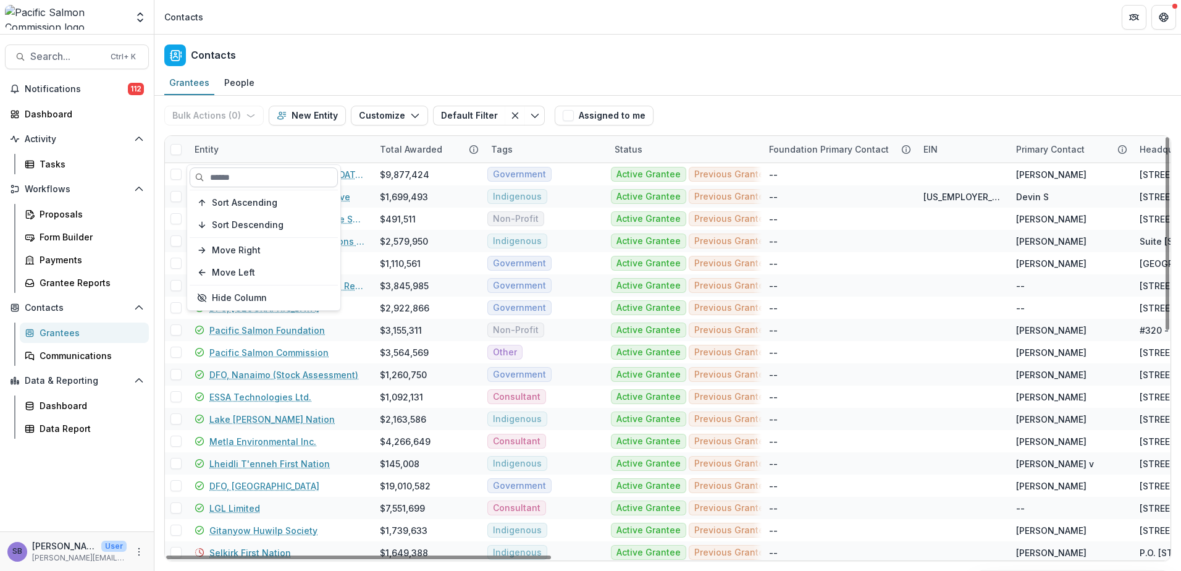
click at [272, 172] on input at bounding box center [264, 177] width 148 height 20
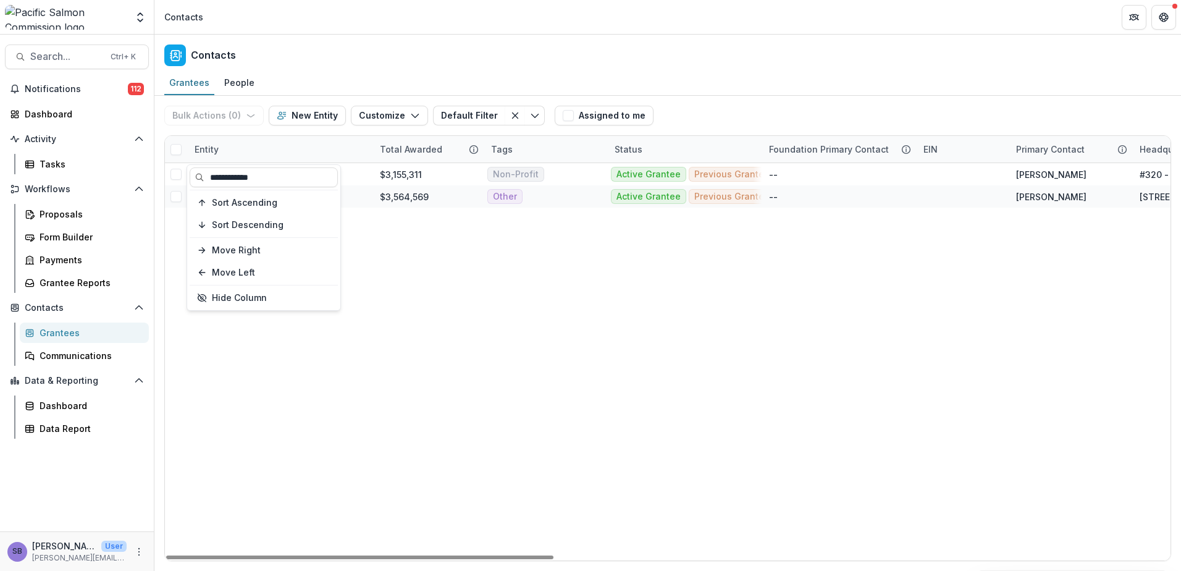
type input "**********"
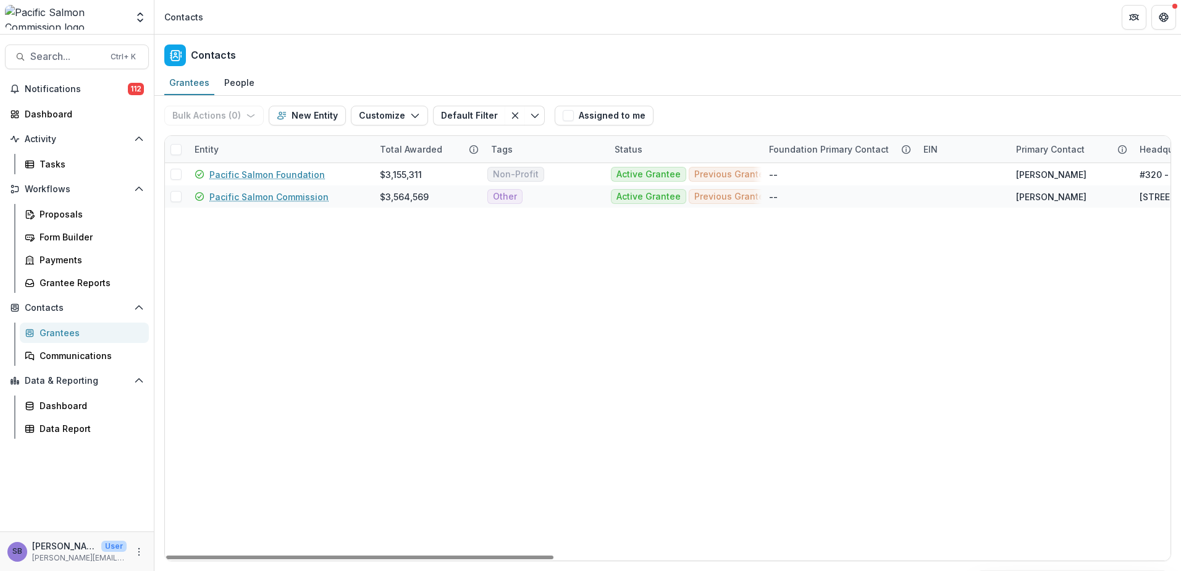
click at [772, 103] on div "Bulk Actions ( 0 ) Send Email Create Proposals Create Tasks New Entity Customiz…" at bounding box center [667, 116] width 1007 height 40
click at [298, 199] on link "Pacific Salmon Commission" at bounding box center [268, 196] width 119 height 13
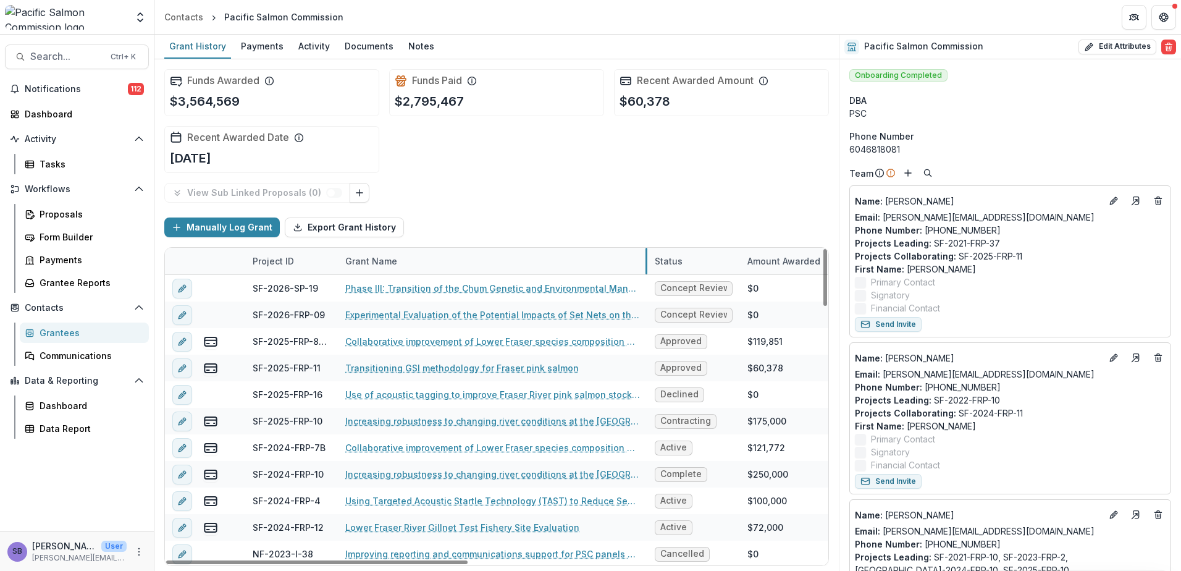
drag, startPoint x: 492, startPoint y: 261, endPoint x: 647, endPoint y: 260, distance: 155.0
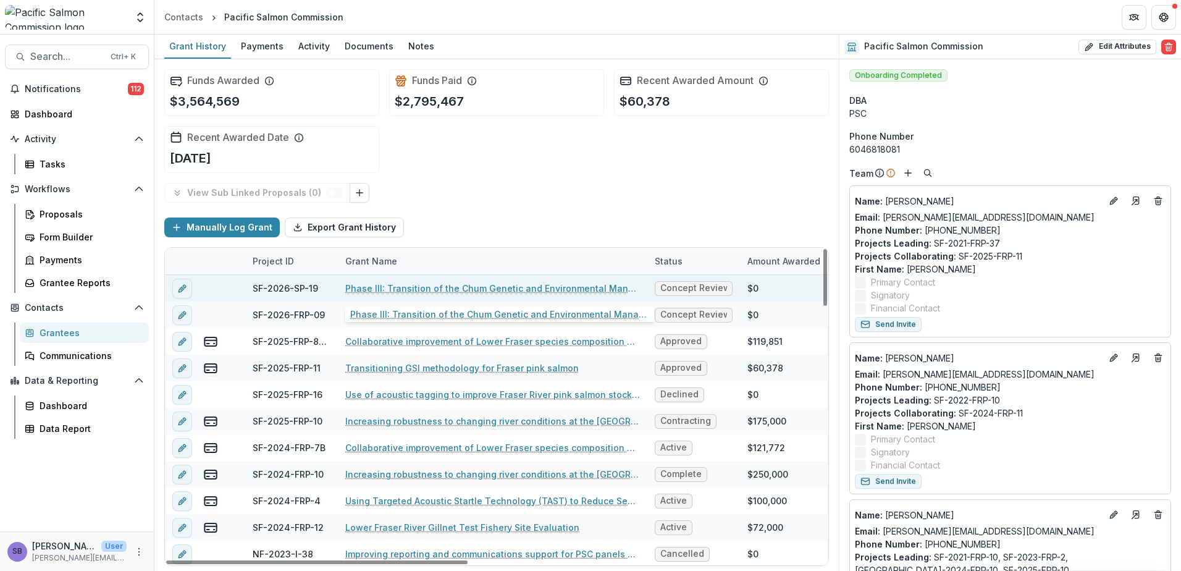
click at [488, 288] on link "Phase III: Transition of the Chum Genetic and Environmental Management run reco…" at bounding box center [492, 288] width 295 height 13
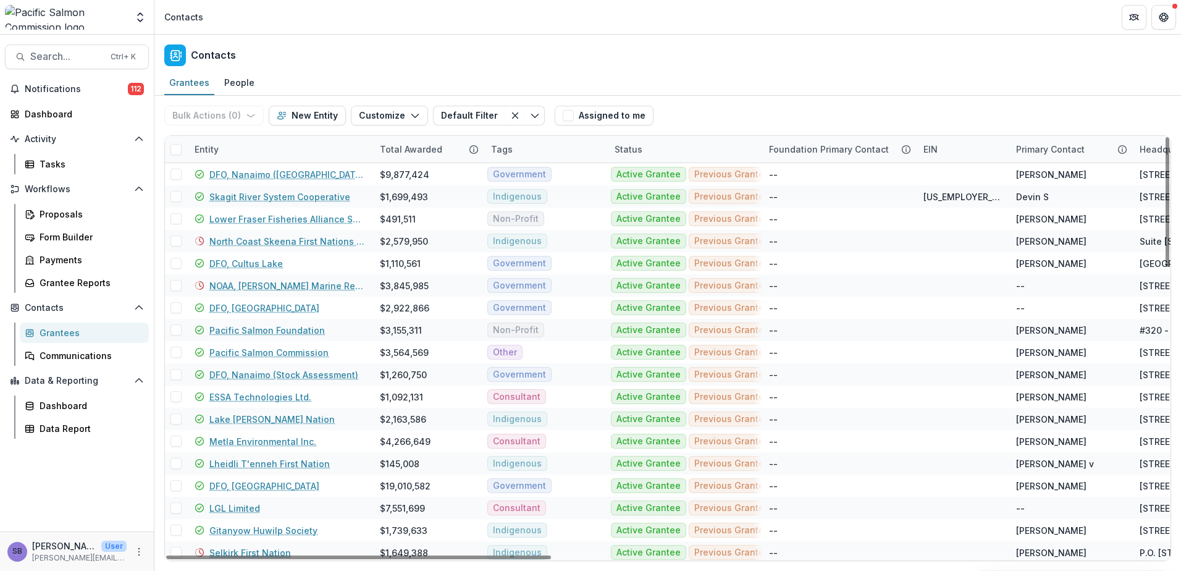
click at [291, 149] on div "Entity" at bounding box center [279, 149] width 185 height 27
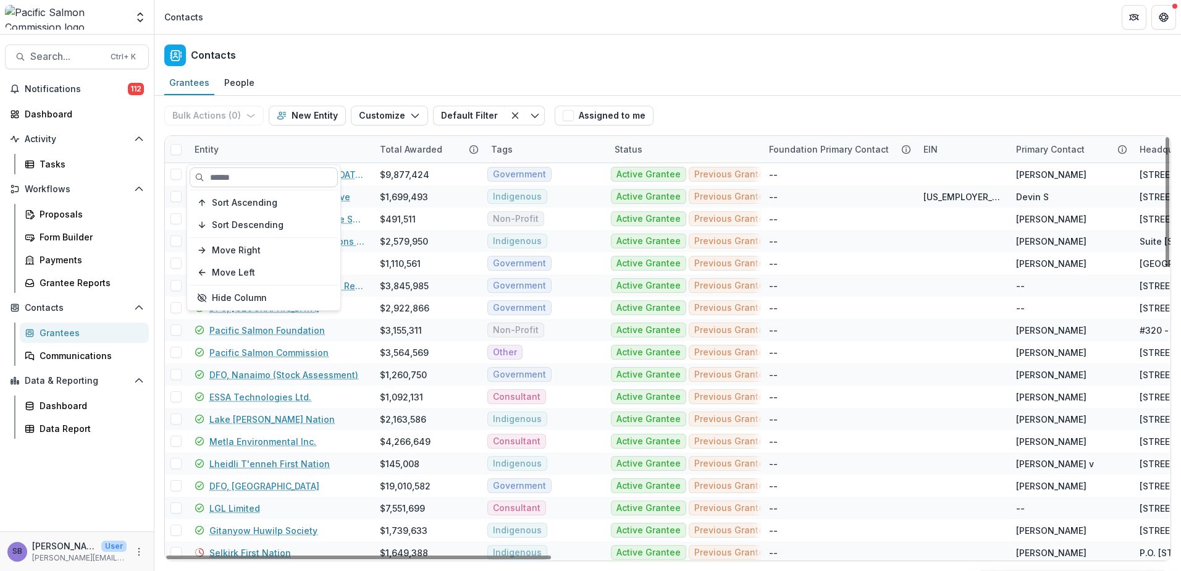
click at [251, 176] on input at bounding box center [264, 177] width 148 height 20
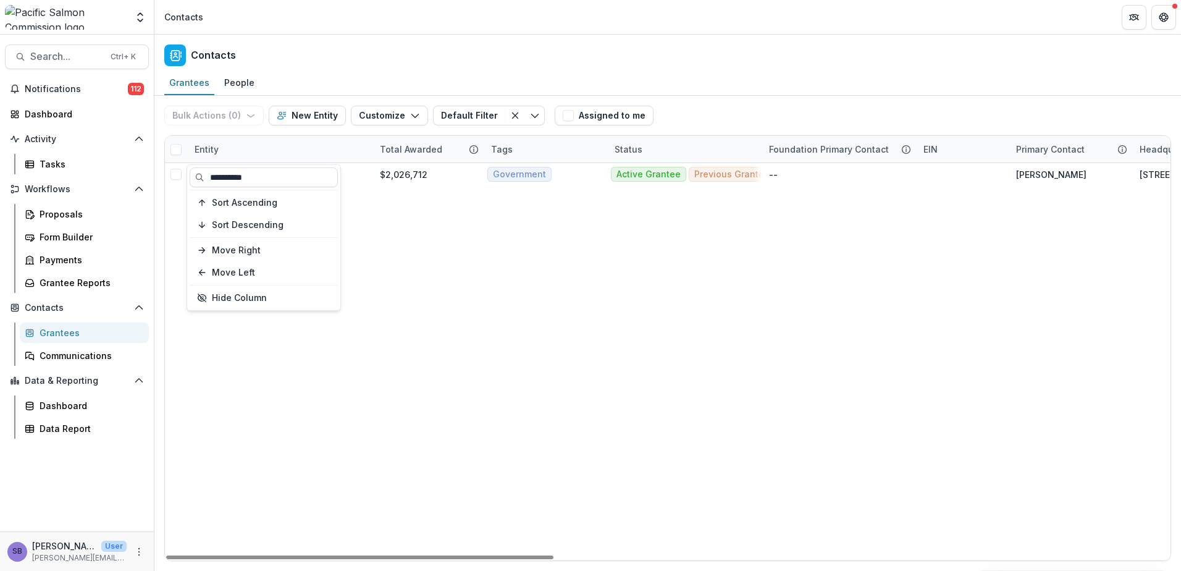
type input "**********"
click at [763, 89] on div "Grantees People" at bounding box center [667, 83] width 1026 height 25
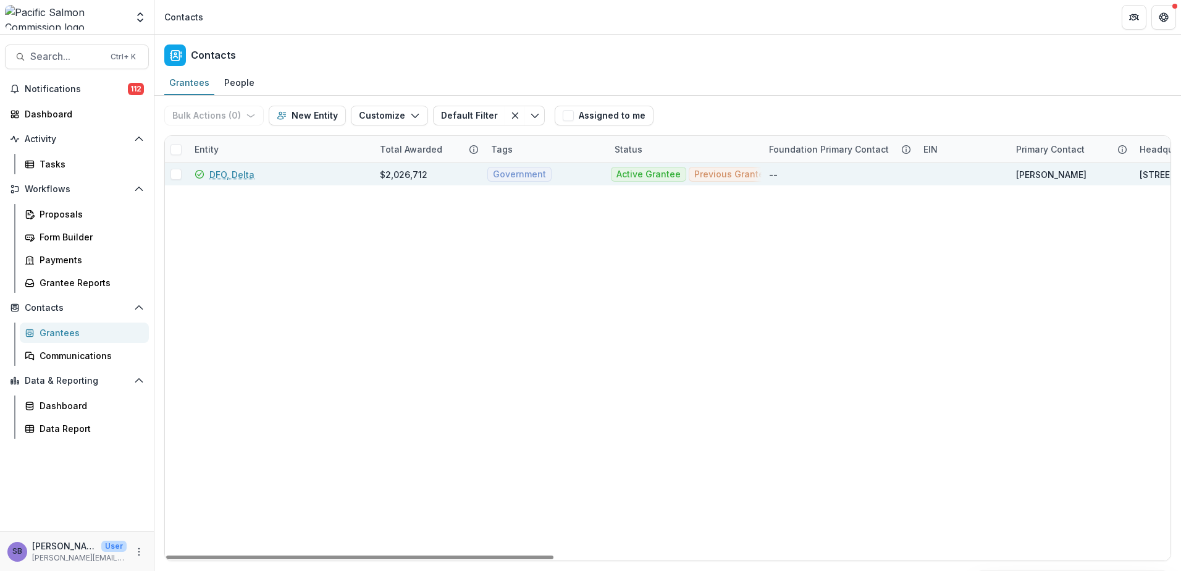
click at [229, 171] on link "DFO, Delta" at bounding box center [231, 174] width 45 height 13
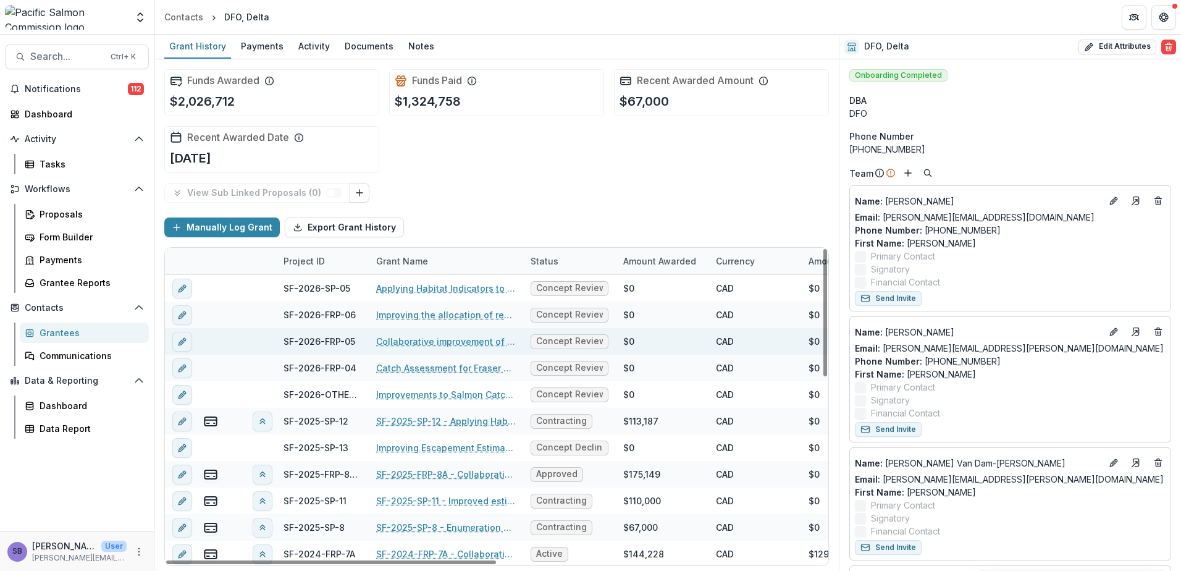
click at [437, 340] on link "Collaborative improvement of Lower Fraser species composition estimates: develo…" at bounding box center [446, 341] width 140 height 13
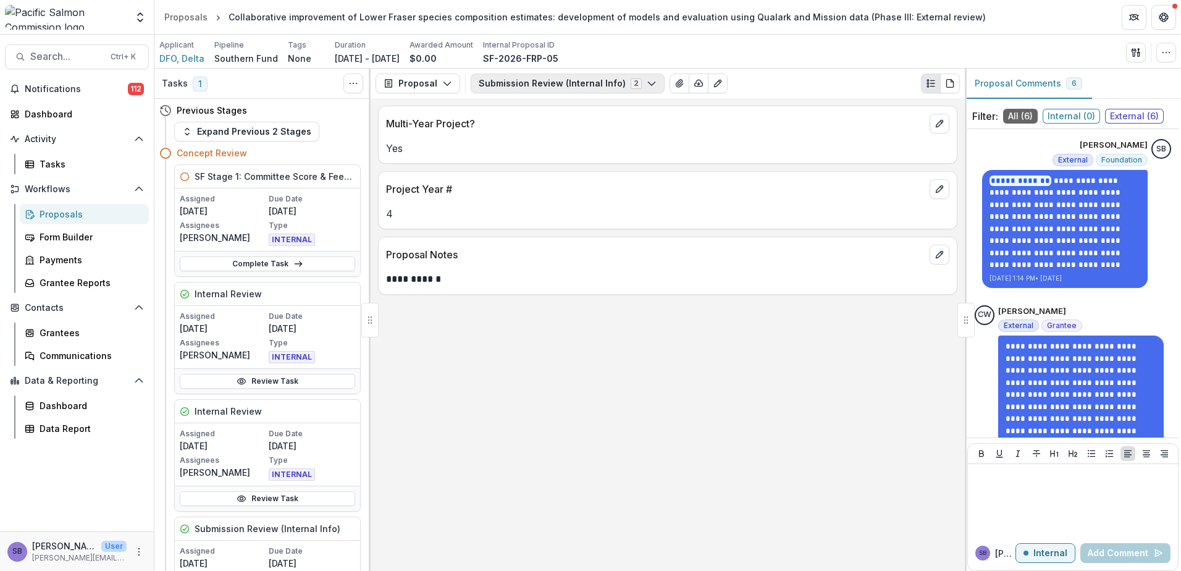
click at [535, 78] on button "Submission Review (Internal Info) 2" at bounding box center [568, 83] width 194 height 20
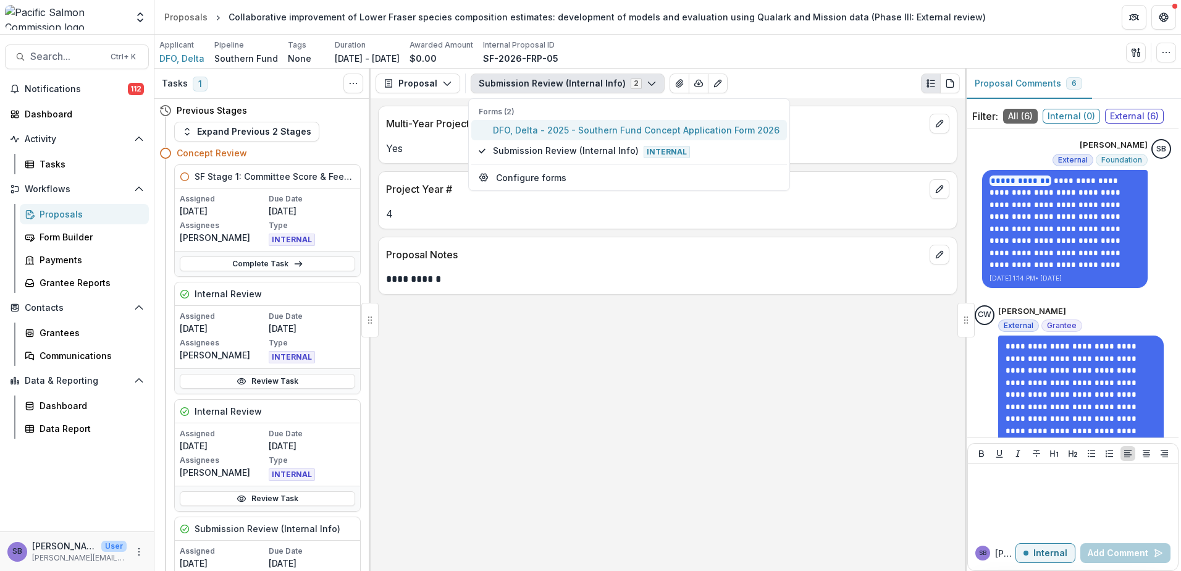
click at [532, 132] on span "DFO, Delta - 2025 - Southern Fund Concept Application Form 2026" at bounding box center [636, 130] width 287 height 13
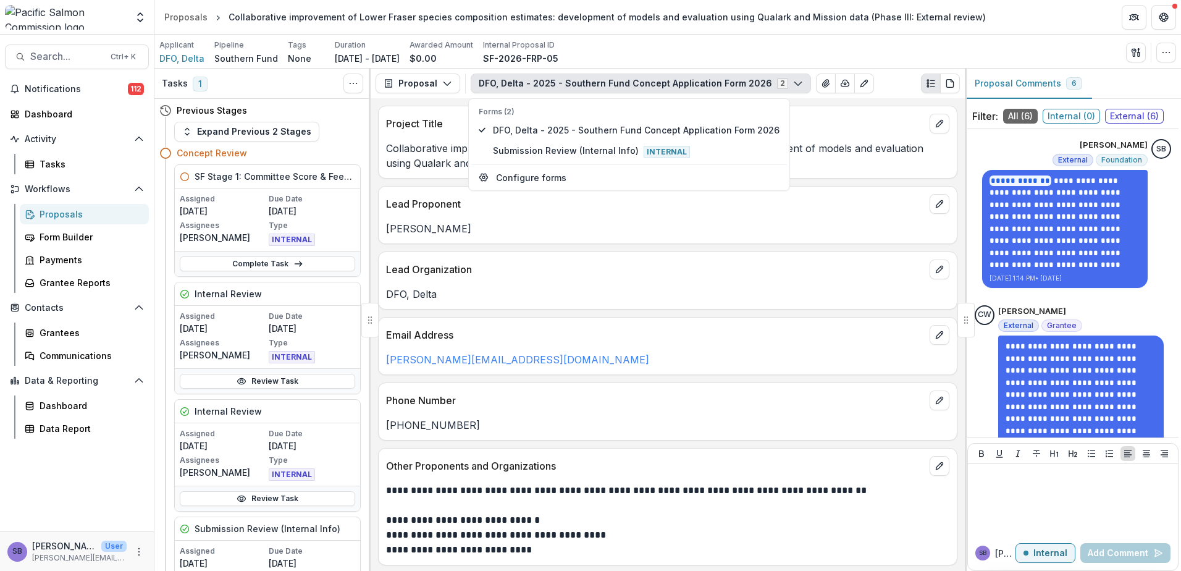
scroll to position [82, 0]
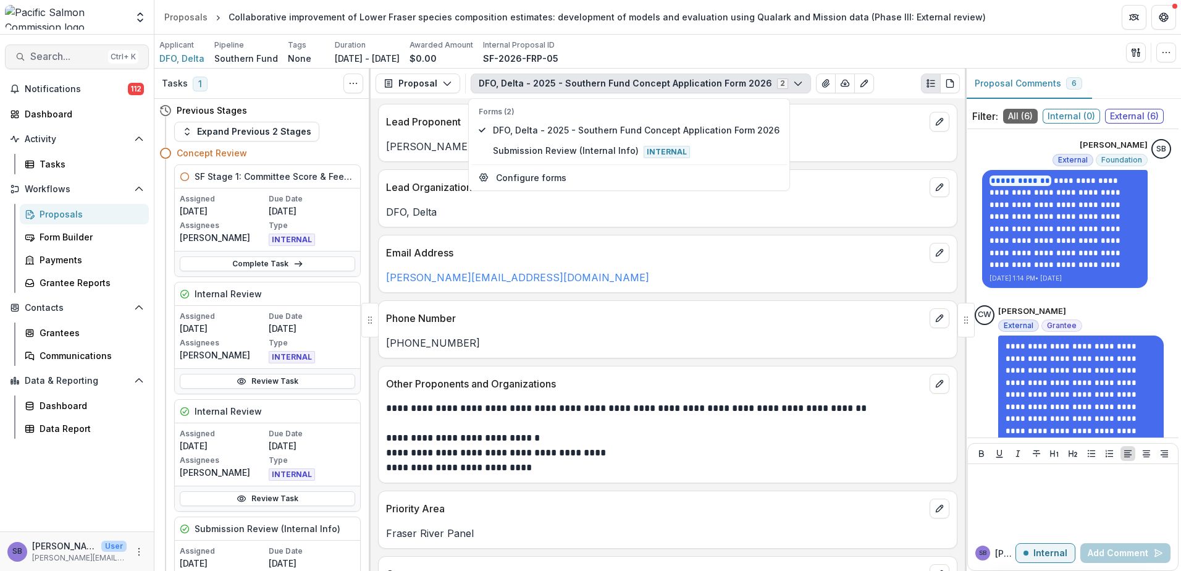
click at [72, 54] on span "Search..." at bounding box center [66, 57] width 73 height 12
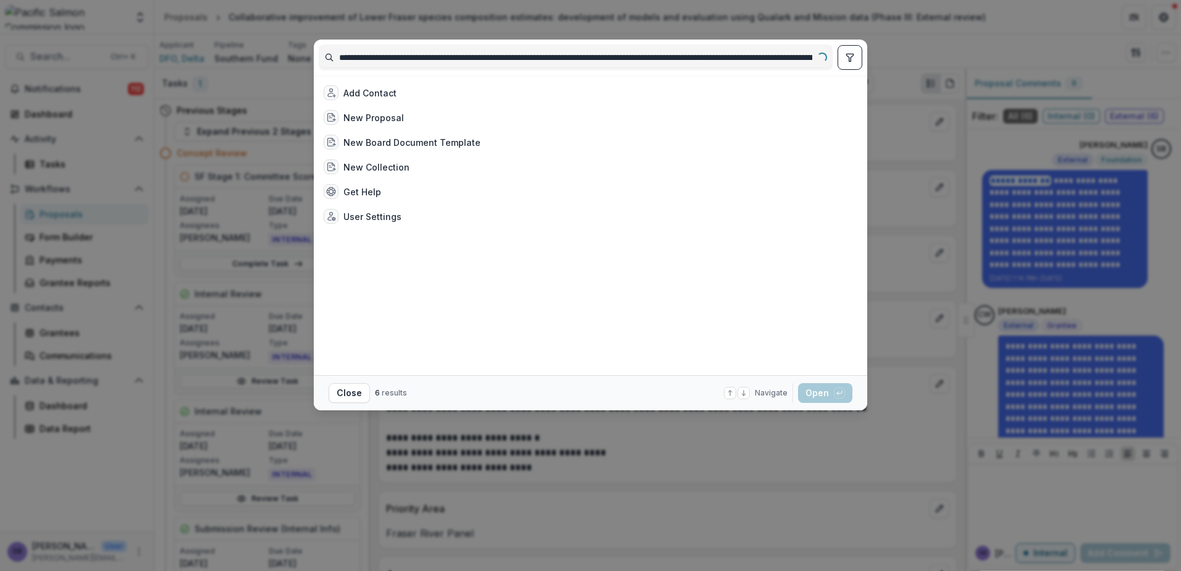
scroll to position [0, 280]
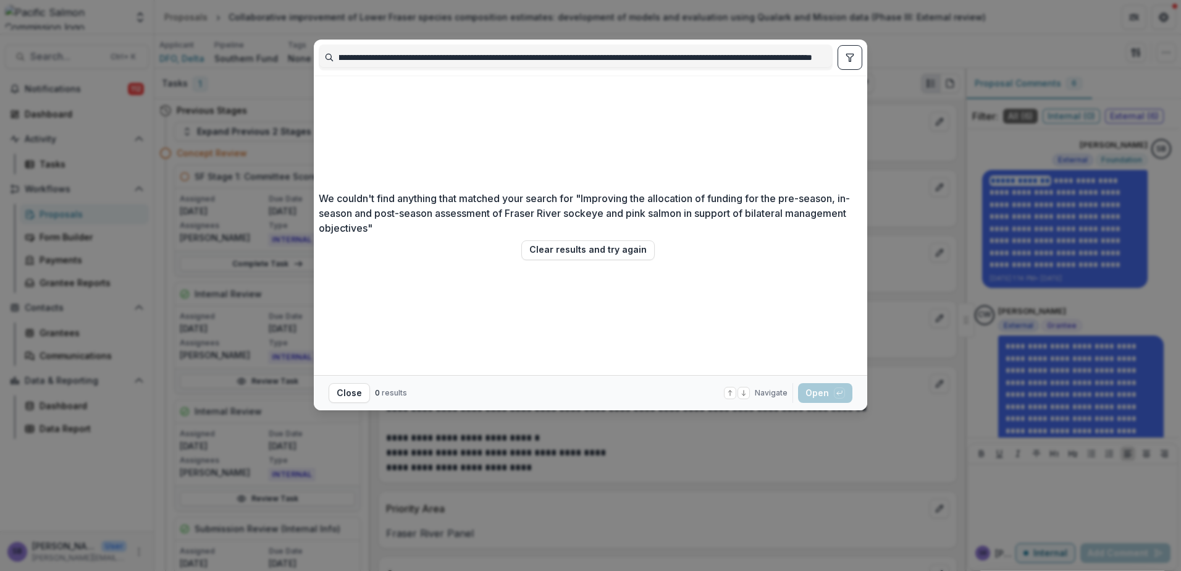
click at [844, 52] on button "toggle filters" at bounding box center [849, 57] width 25 height 25
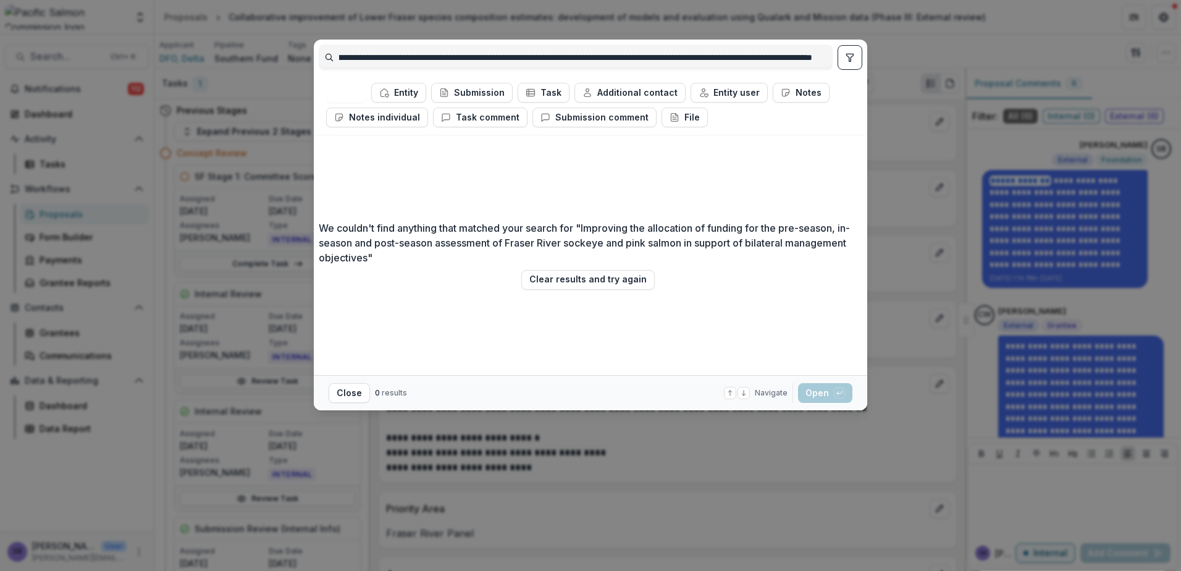
scroll to position [0, 0]
click at [445, 91] on icon "button" at bounding box center [444, 93] width 10 height 10
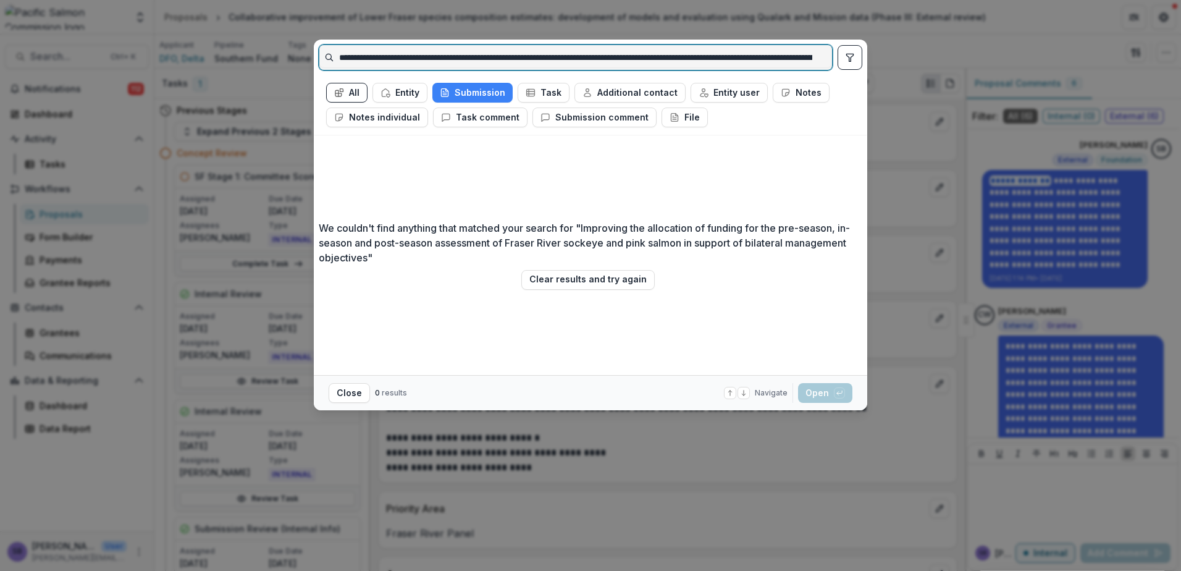
click at [475, 58] on input "**********" at bounding box center [575, 58] width 513 height 20
drag, startPoint x: 718, startPoint y: 61, endPoint x: 894, endPoint y: 67, distance: 176.1
click at [894, 67] on div "**********" at bounding box center [590, 285] width 1181 height 571
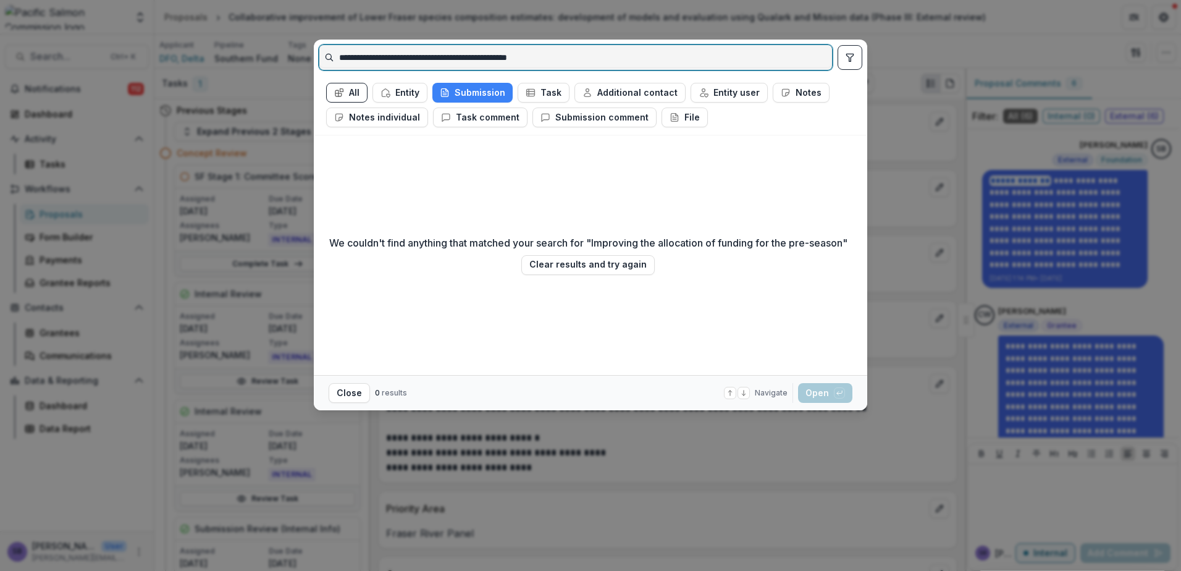
type input "**********"
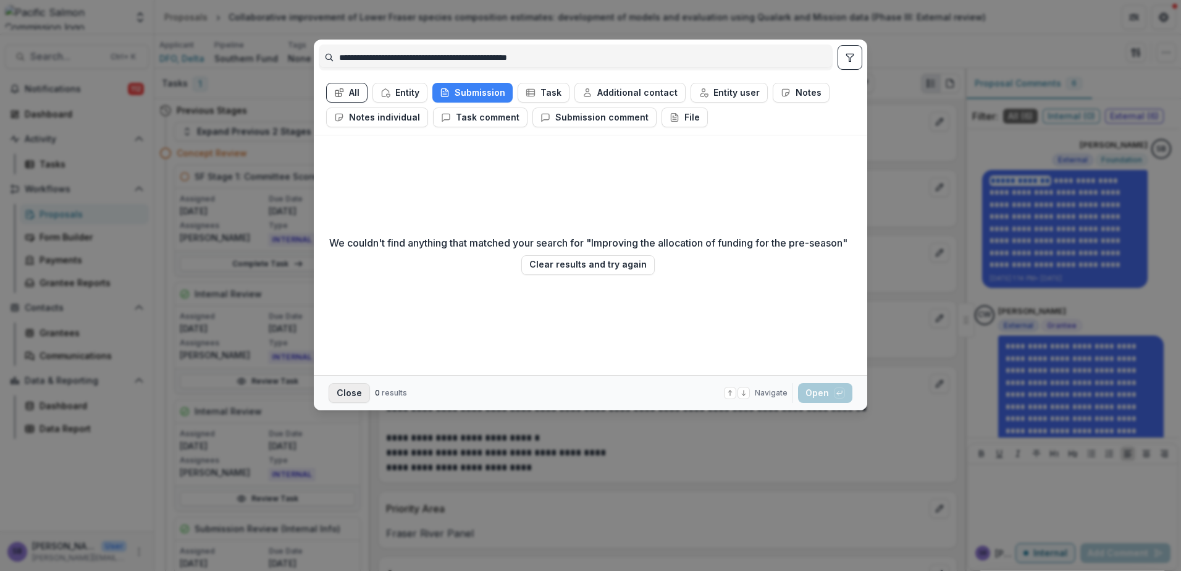
click at [340, 391] on button "Close" at bounding box center [349, 393] width 41 height 20
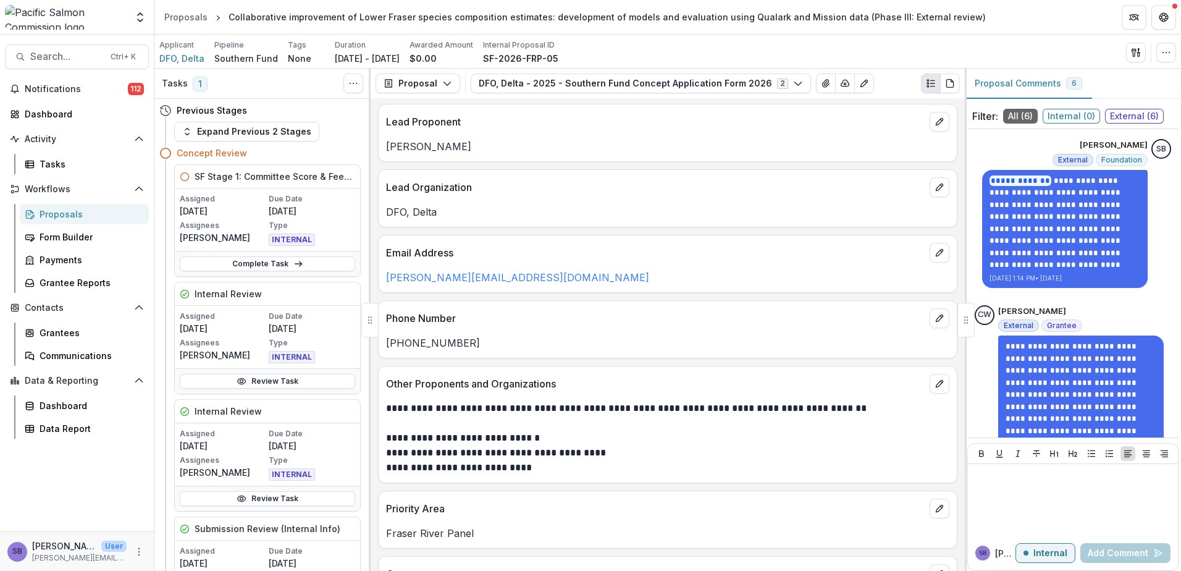
click at [51, 216] on div "Proposals" at bounding box center [89, 213] width 99 height 13
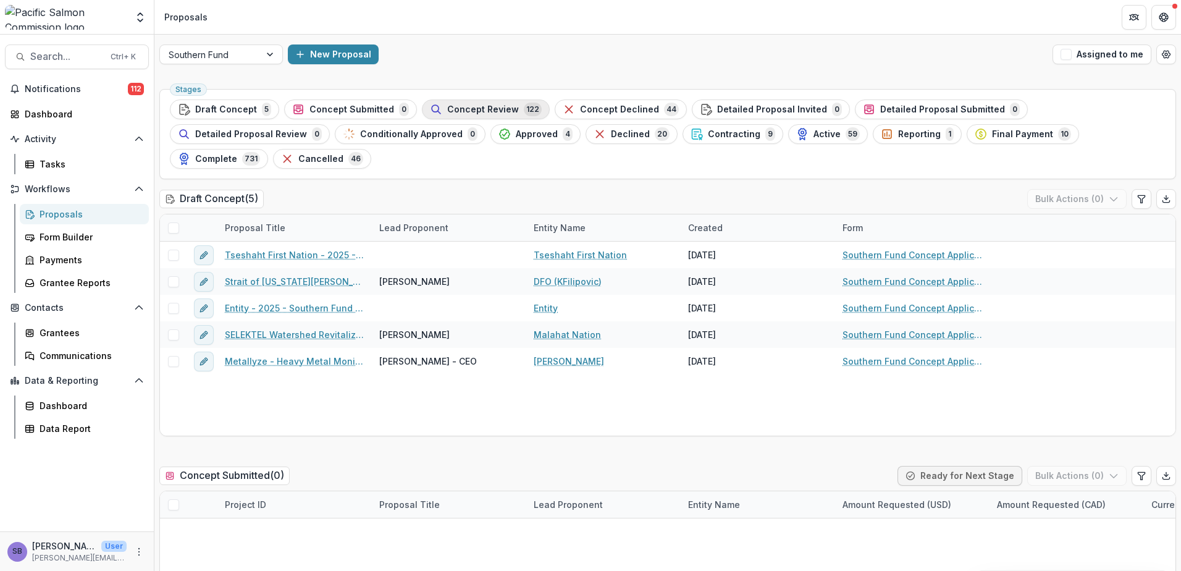
click at [459, 109] on span "Concept Review" at bounding box center [483, 109] width 72 height 10
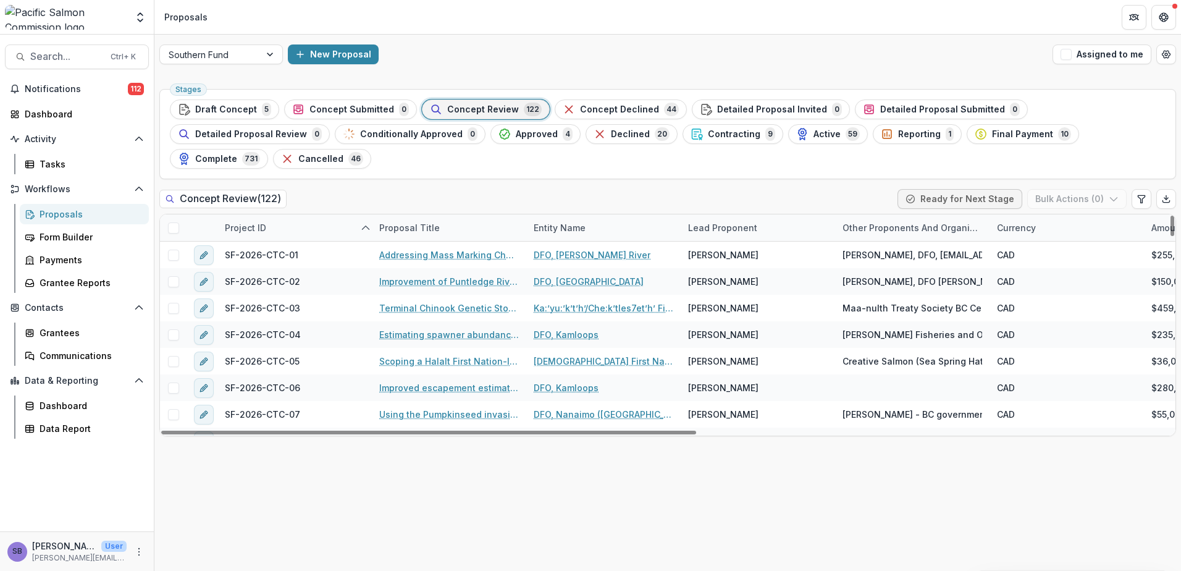
click at [420, 221] on div "Proposal Title" at bounding box center [409, 227] width 75 height 13
click at [411, 229] on input at bounding box center [448, 231] width 148 height 20
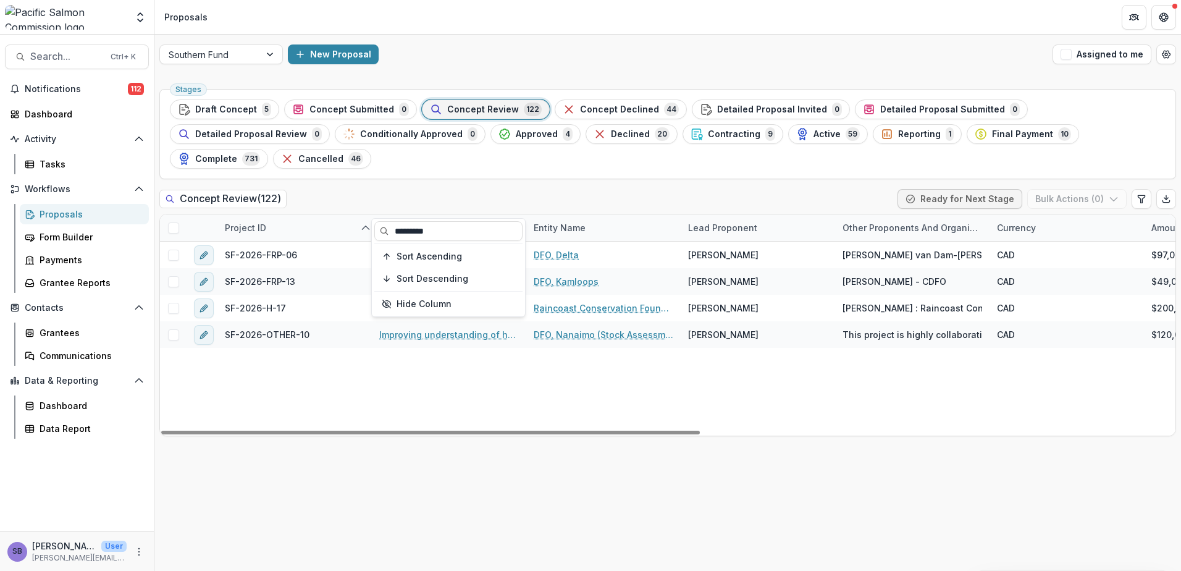
type input "*********"
click at [537, 189] on div "Concept Review ( 122 ) Ready for Next Stage Bulk Actions ( 0 )" at bounding box center [667, 201] width 1016 height 25
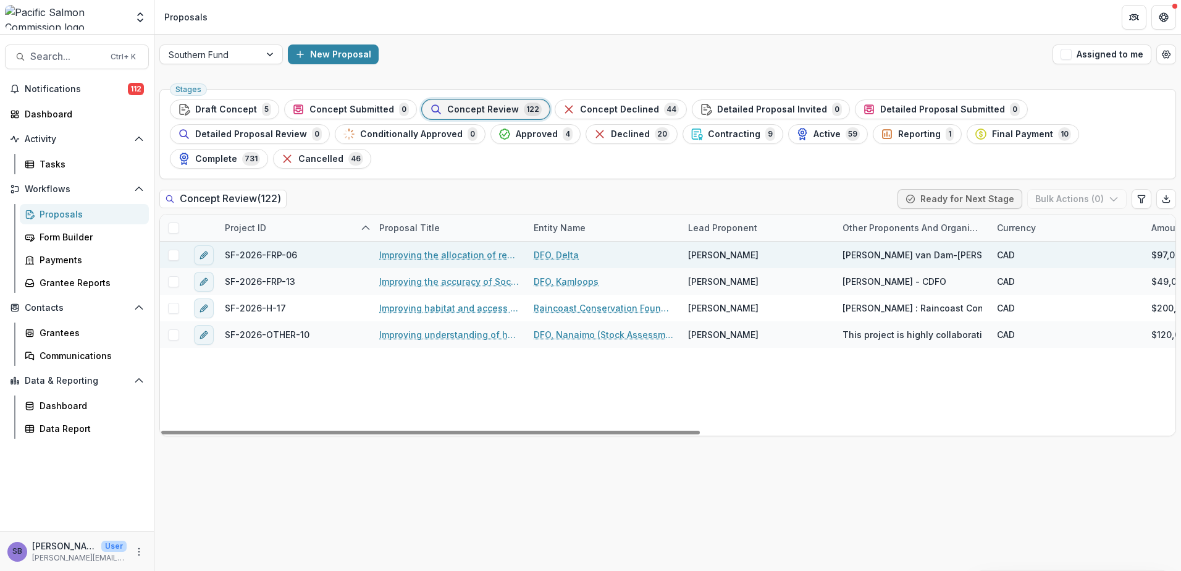
click at [477, 248] on link "Improving the allocation of resources for the pre-season, in-season and post-se…" at bounding box center [449, 254] width 140 height 13
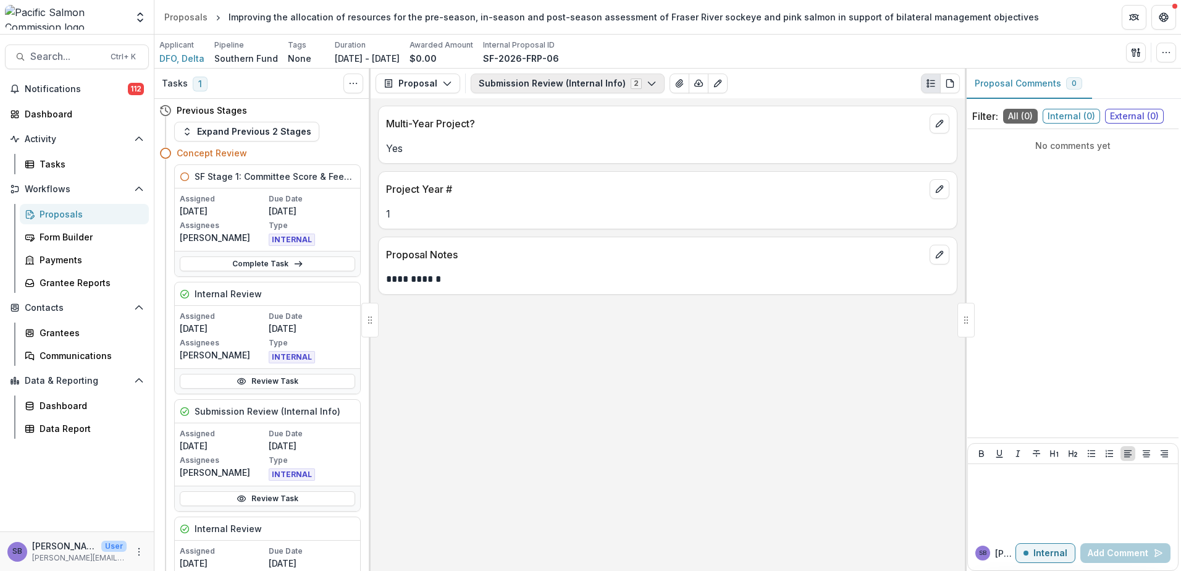
click at [566, 86] on button "Submission Review (Internal Info) 2" at bounding box center [568, 83] width 194 height 20
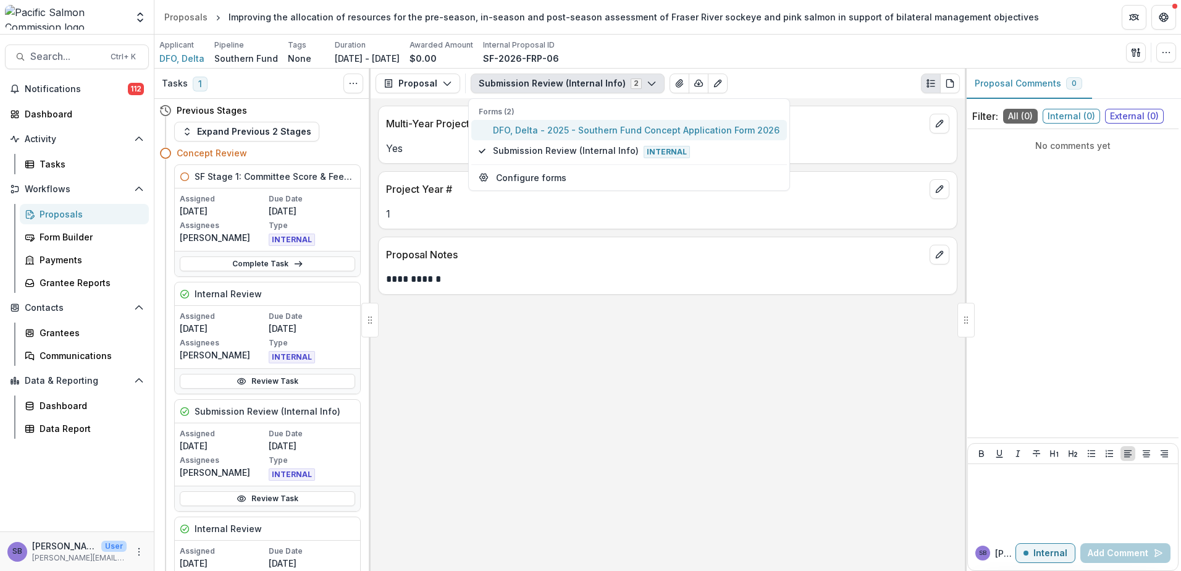
click at [565, 129] on span "DFO, Delta - 2025 - Southern Fund Concept Application Form 2026" at bounding box center [636, 130] width 287 height 13
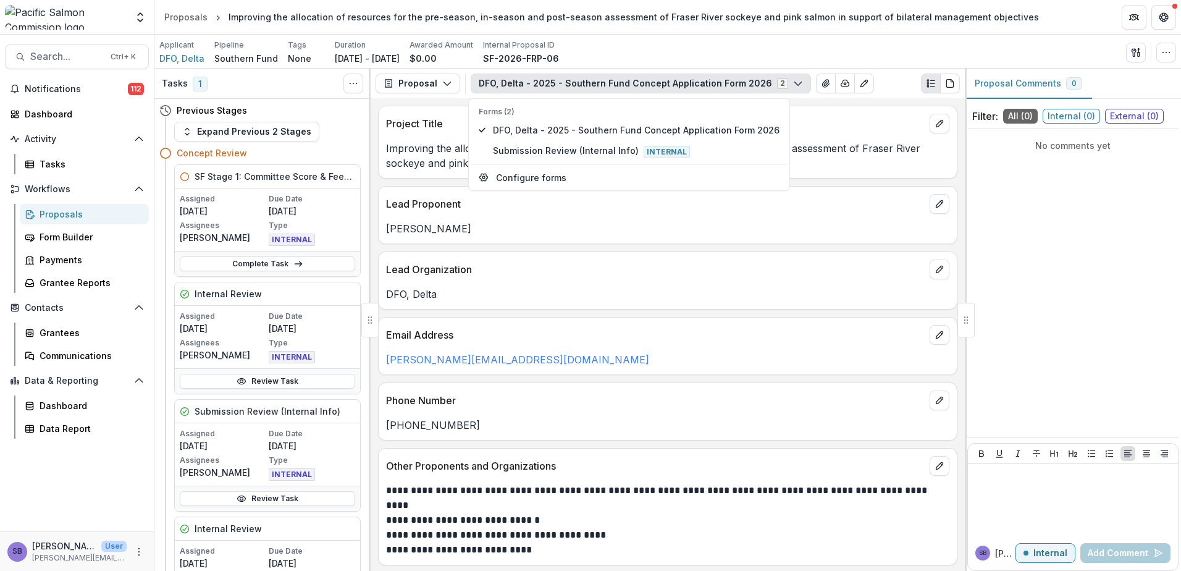
click at [732, 244] on div "Lead Proponent Catarina Wor" at bounding box center [667, 215] width 579 height 58
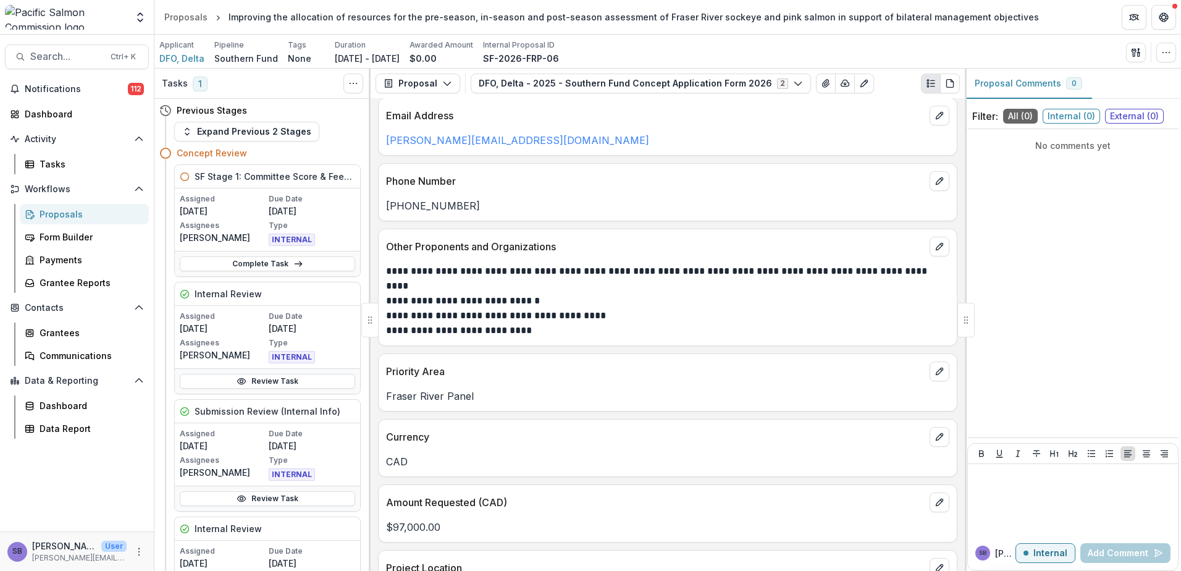
scroll to position [247, 0]
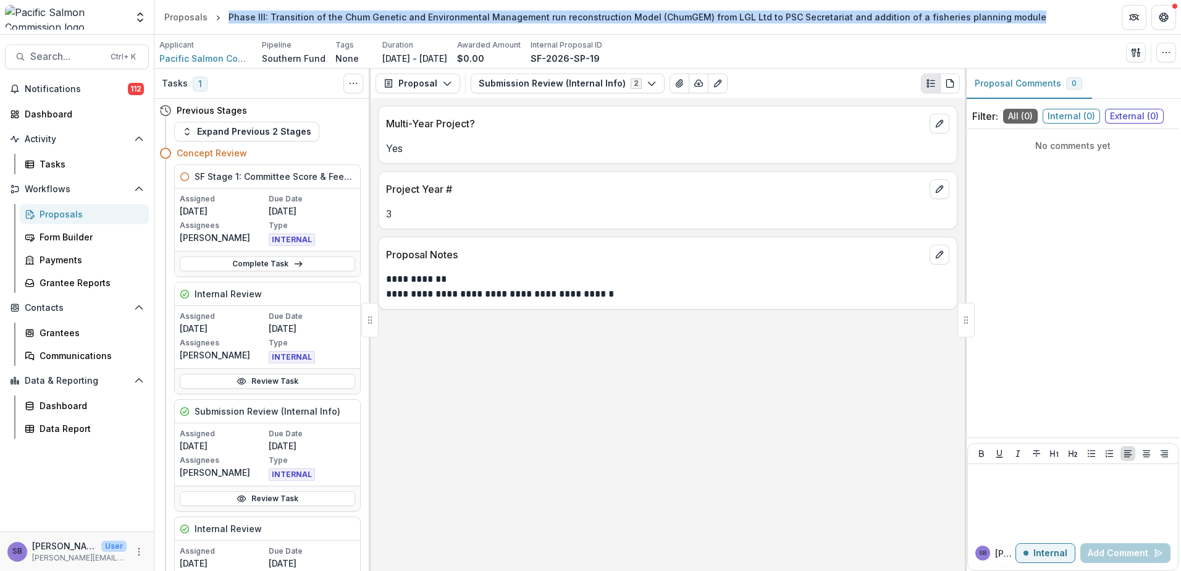
drag, startPoint x: 227, startPoint y: 19, endPoint x: 1003, endPoint y: 17, distance: 776.2
click at [1003, 17] on div "Phase III: Transition of the Chum Genetic and Environmental Management run reco…" at bounding box center [637, 17] width 827 height 18
copy div "Phase III: Transition of the Chum Genetic and Environmental Management run reco…"
click at [208, 55] on span "Pacific Salmon Commission" at bounding box center [205, 58] width 93 height 13
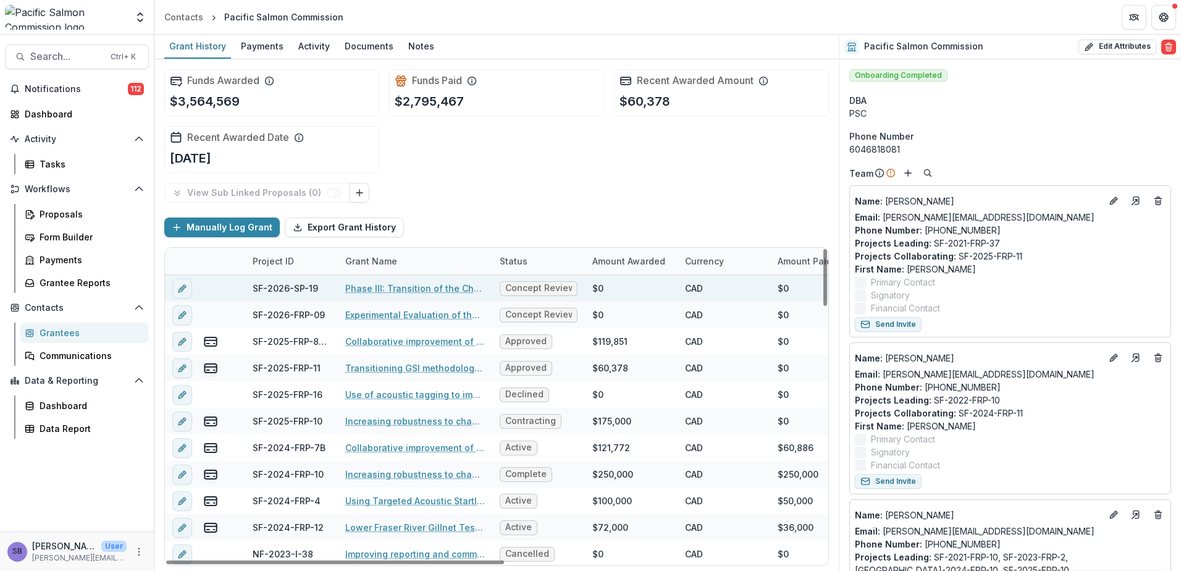
click at [456, 288] on link "Phase III: Transition of the Chum Genetic and Environmental Management run reco…" at bounding box center [415, 288] width 140 height 13
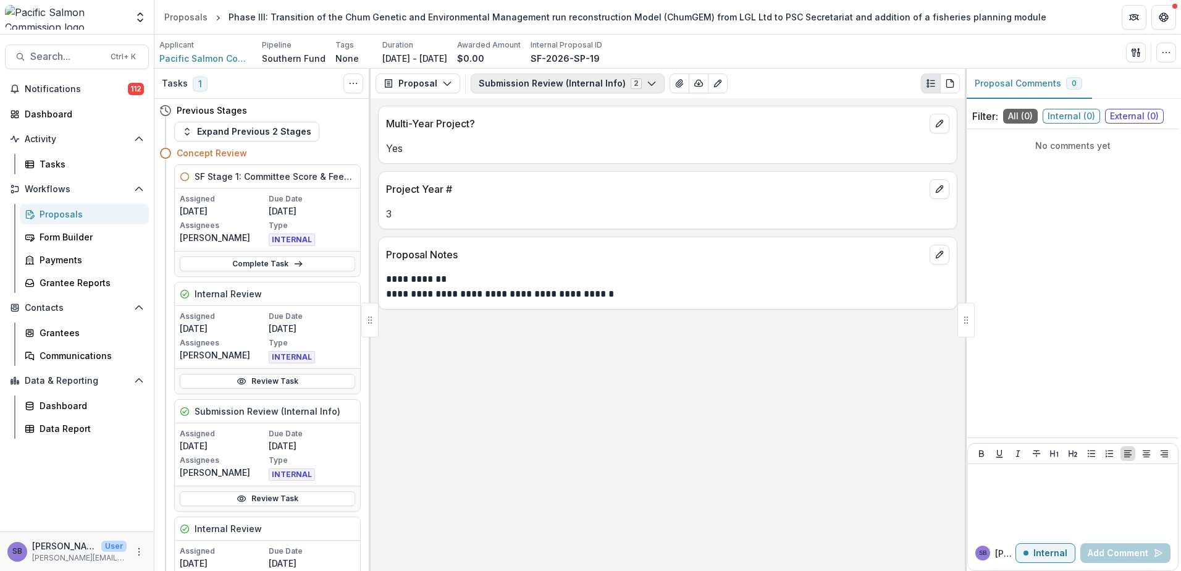
click at [563, 78] on button "Submission Review (Internal Info) 2" at bounding box center [568, 83] width 194 height 20
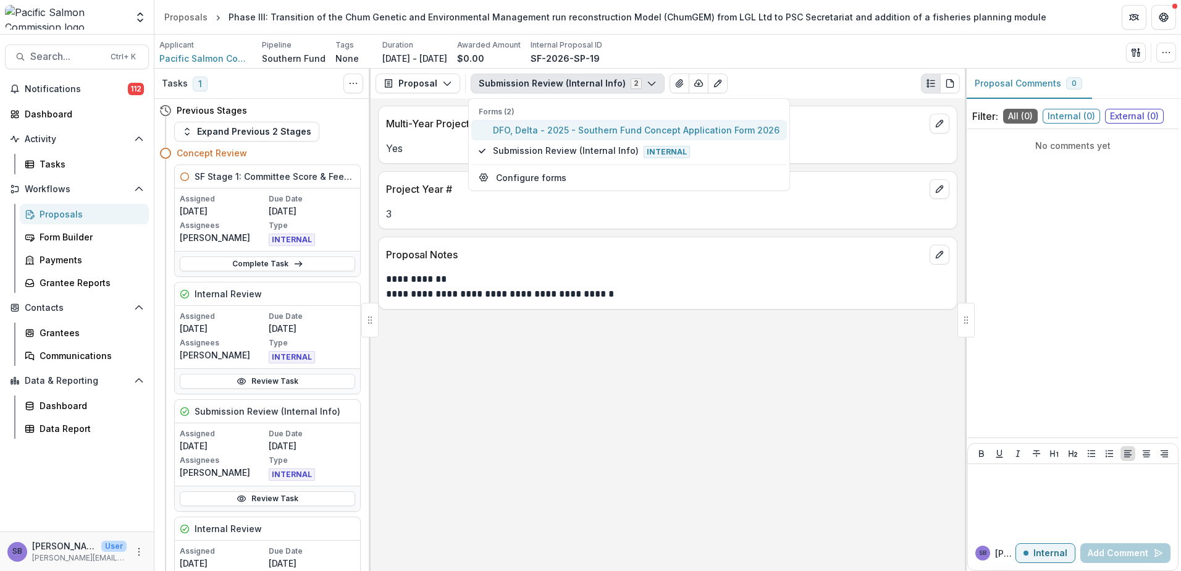
click at [551, 125] on span "DFO, Delta - 2025 - Southern Fund Concept Application Form 2026" at bounding box center [636, 130] width 287 height 13
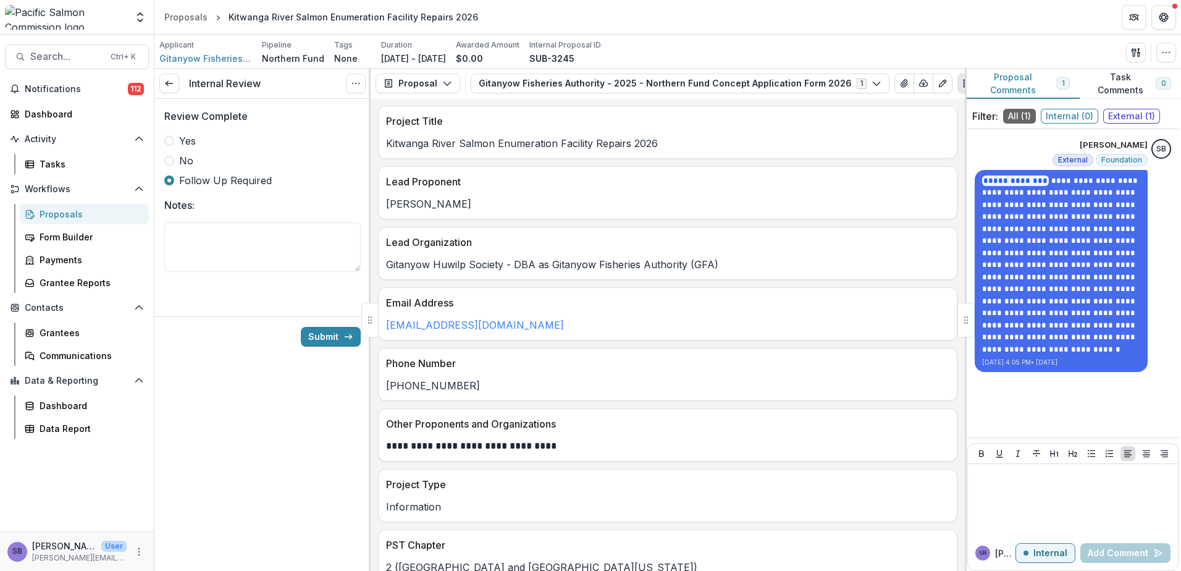
click at [1020, 80] on button "Proposal Comments 1" at bounding box center [1022, 84] width 115 height 30
click at [172, 86] on icon at bounding box center [169, 83] width 10 height 10
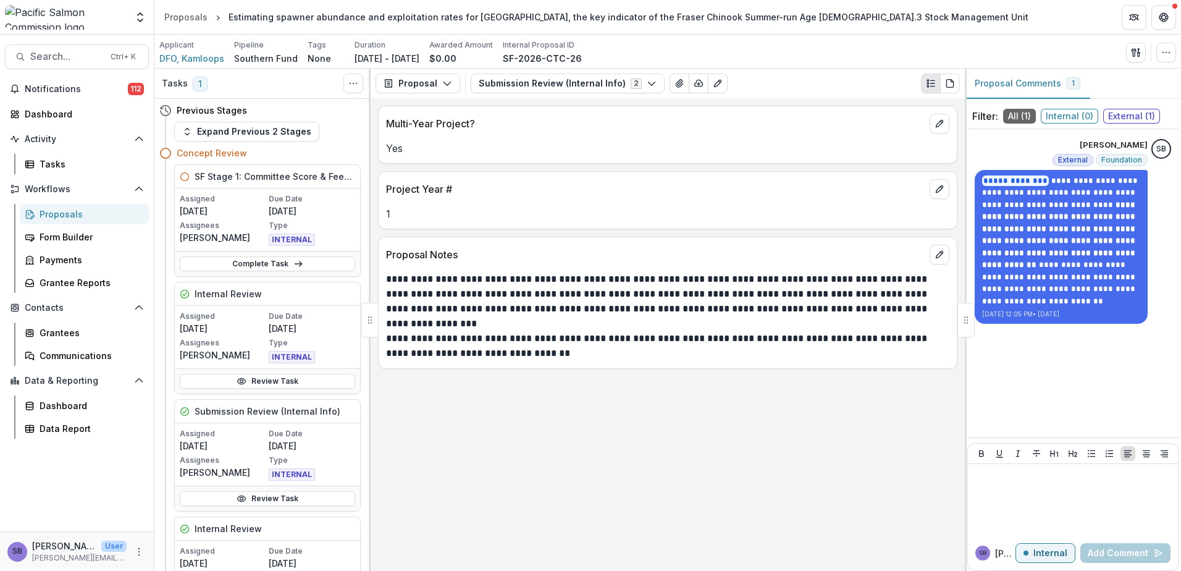
click at [77, 215] on div "Proposals" at bounding box center [89, 213] width 99 height 13
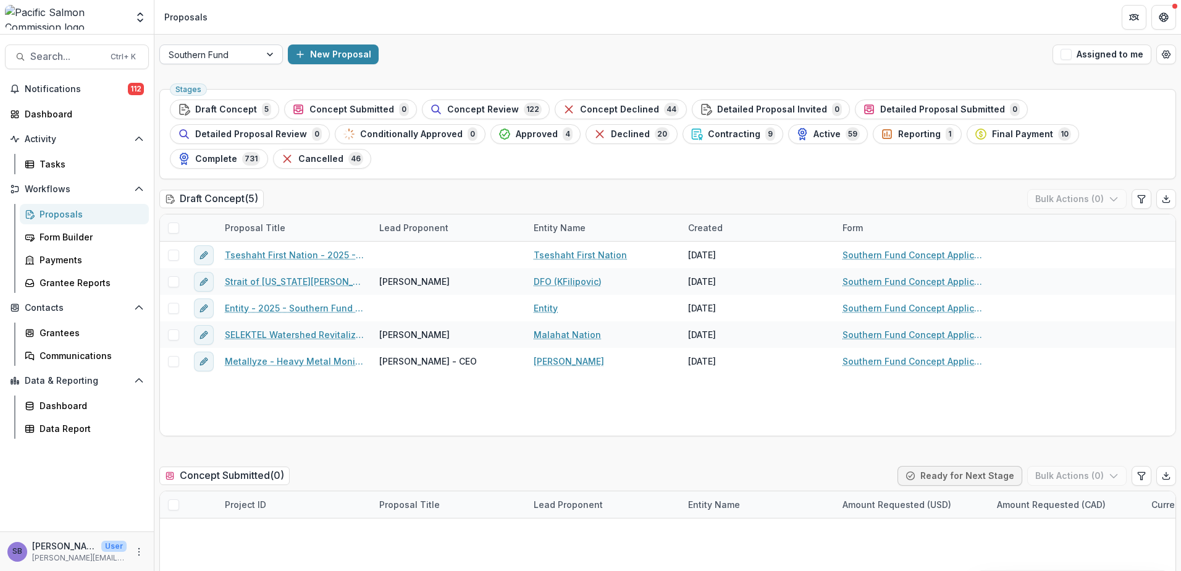
click at [233, 51] on div at bounding box center [210, 54] width 83 height 15
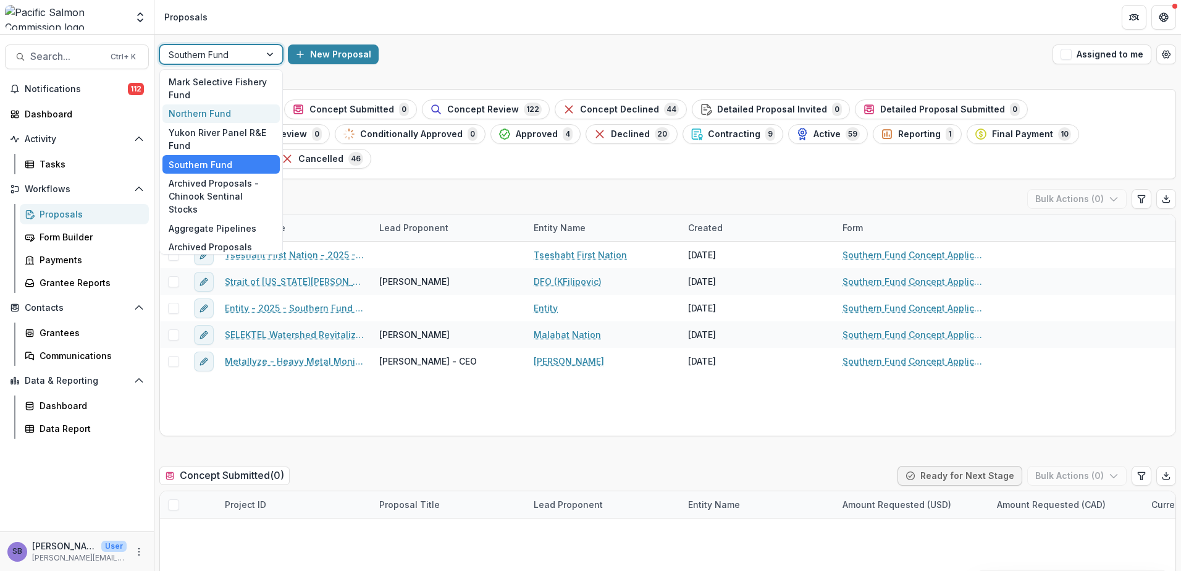
click at [223, 109] on div "Northern Fund" at bounding box center [220, 113] width 117 height 19
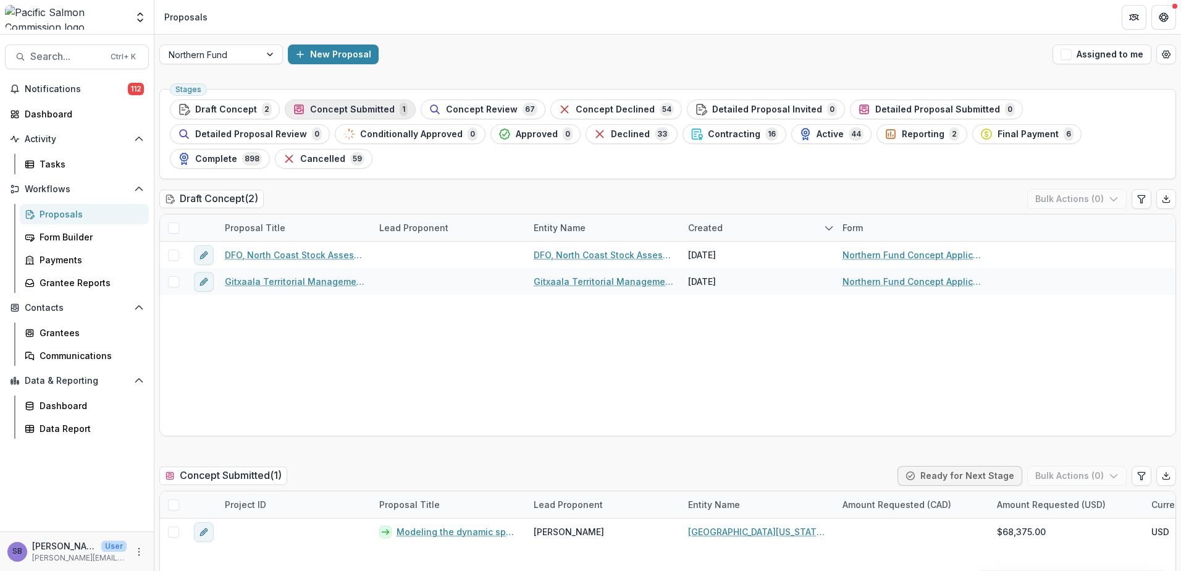
click at [367, 111] on span "Concept Submitted" at bounding box center [352, 109] width 85 height 10
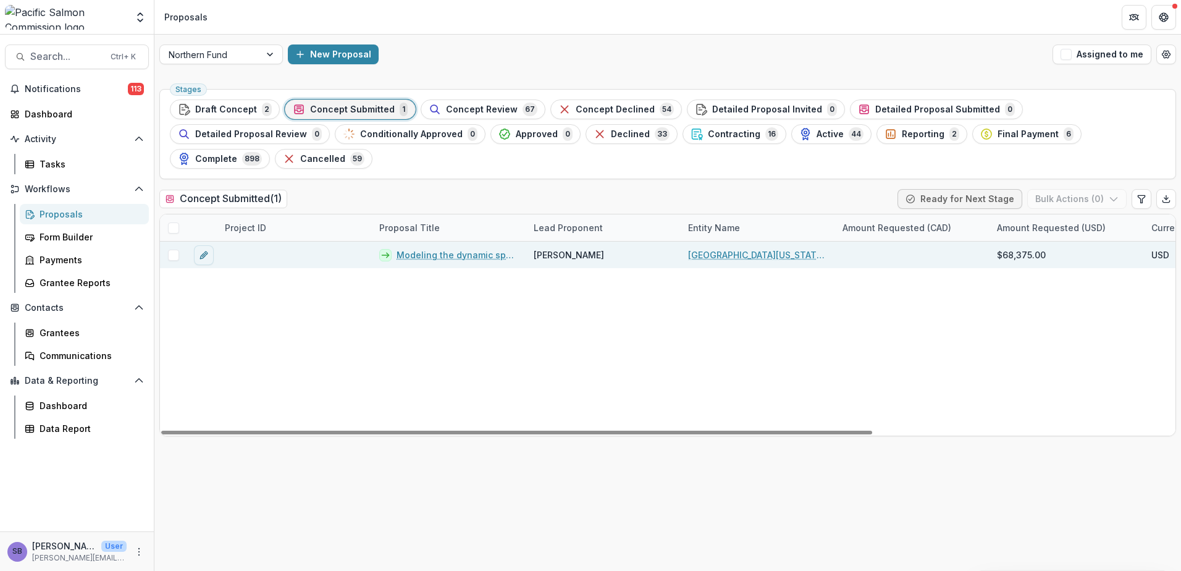
click at [443, 248] on link "Modeling the dynamic spatial distribution of commercial salmon ocean troll fish…" at bounding box center [457, 254] width 122 height 13
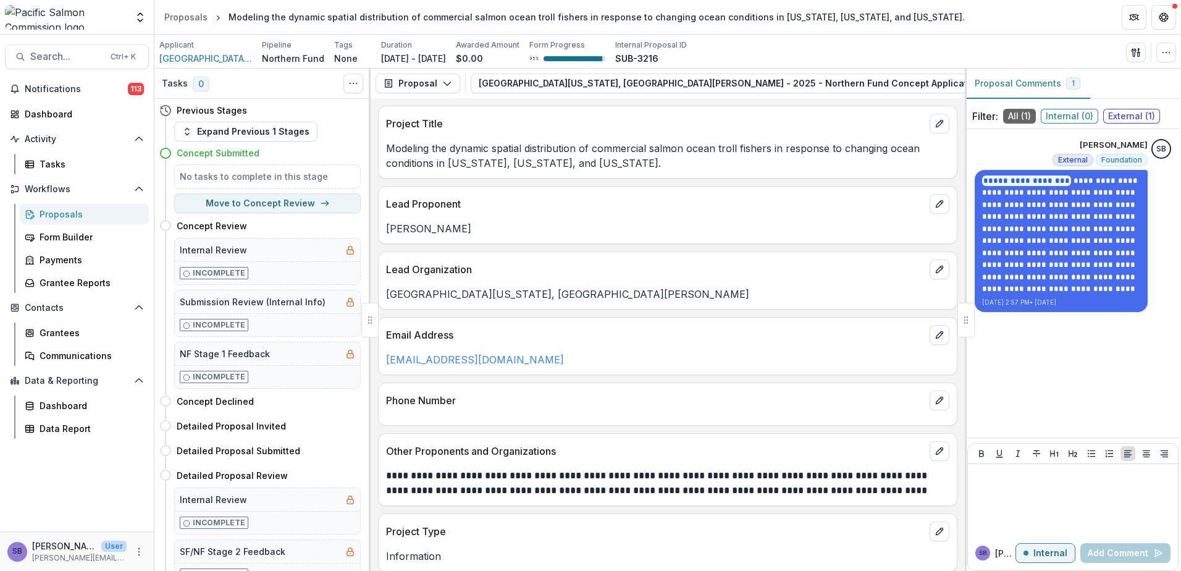
click at [1097, 85] on icon "button" at bounding box center [1102, 83] width 10 height 10
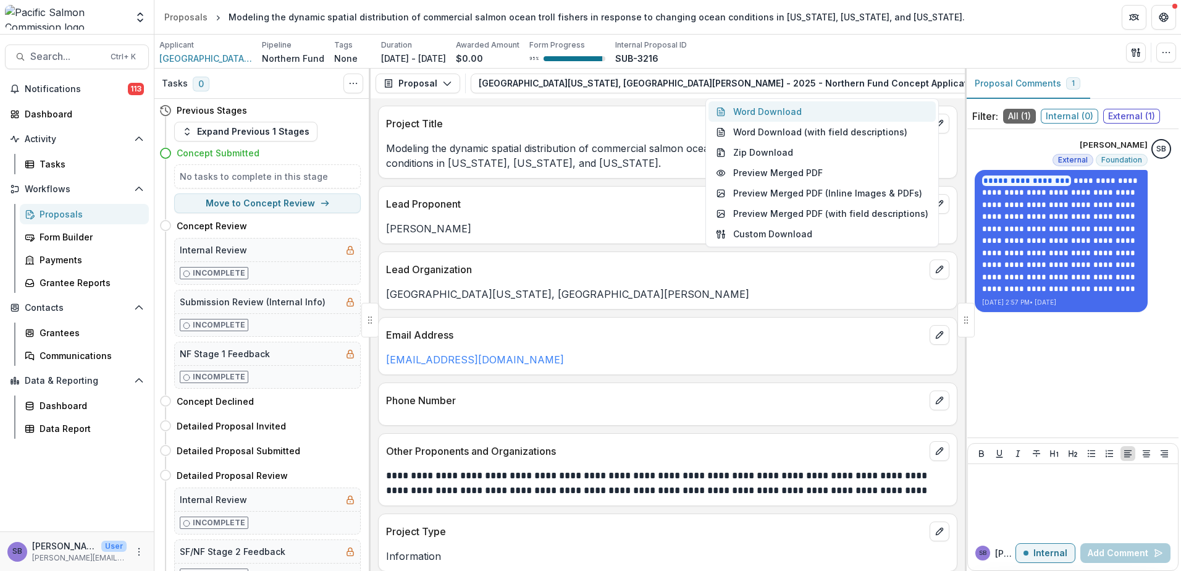
click at [843, 110] on button "Word Download" at bounding box center [821, 111] width 227 height 20
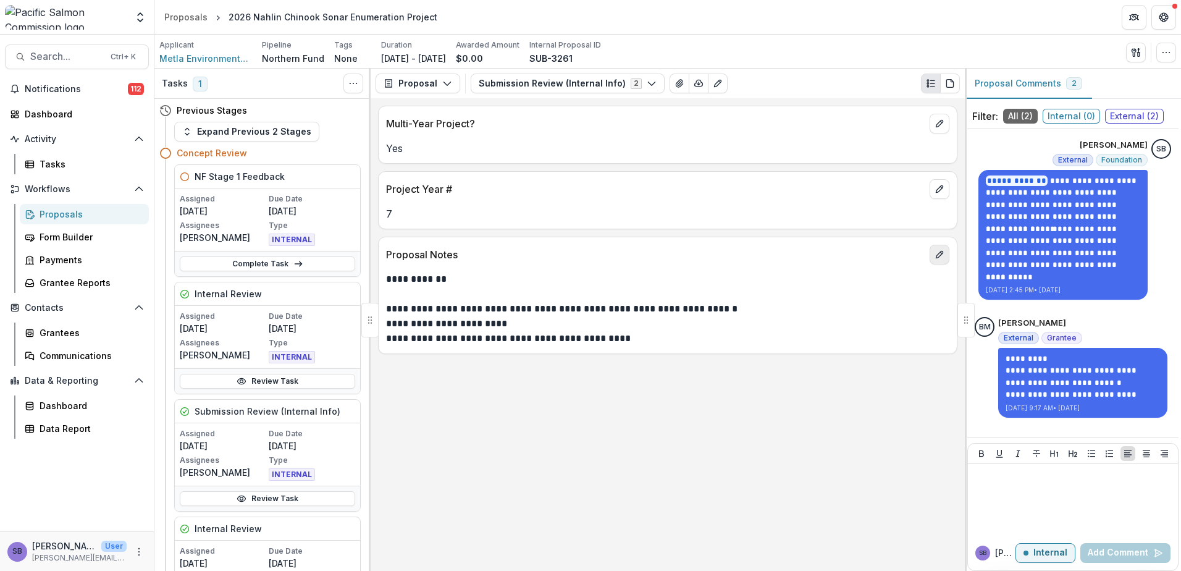
click at [936, 256] on icon "edit" at bounding box center [939, 254] width 10 height 10
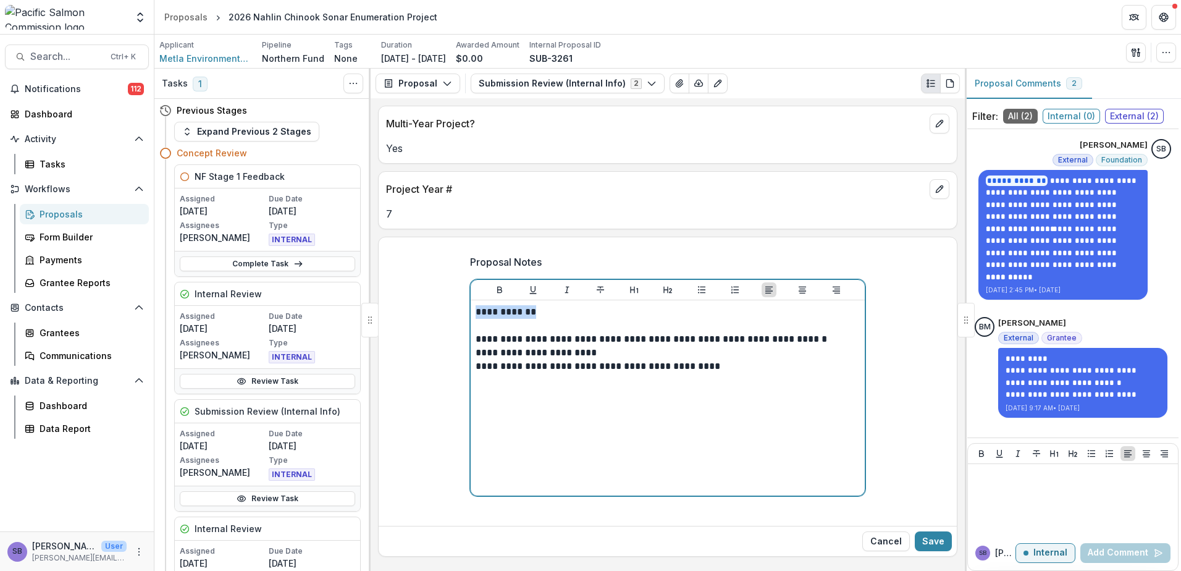
drag, startPoint x: 542, startPoint y: 314, endPoint x: 419, endPoint y: 308, distance: 123.7
click at [419, 308] on div "**********" at bounding box center [668, 383] width 578 height 276
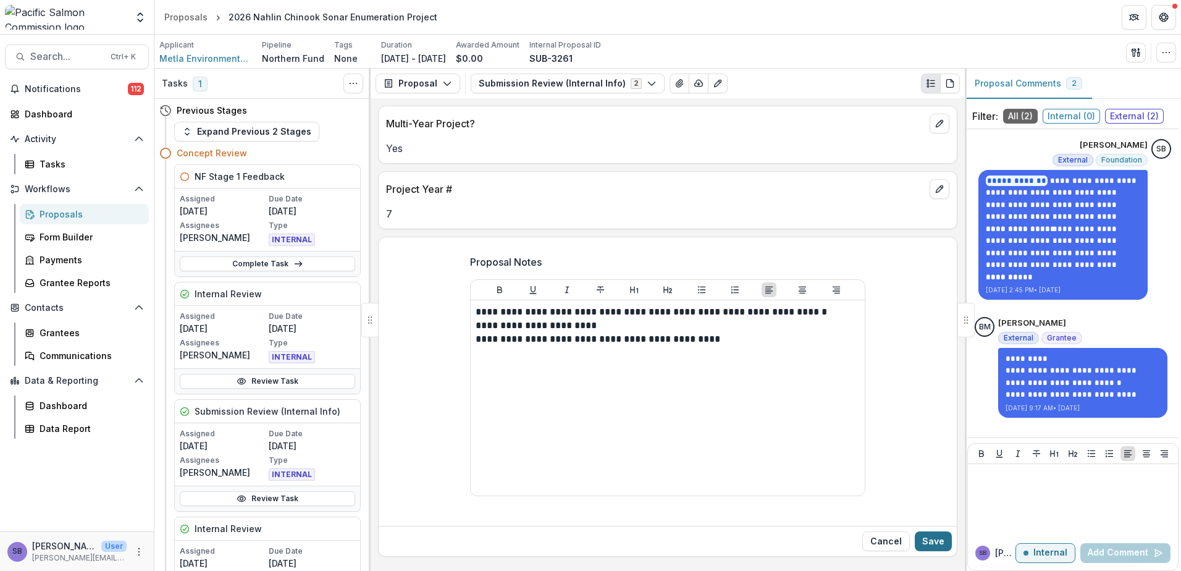
click at [937, 538] on button "Save" at bounding box center [933, 541] width 37 height 20
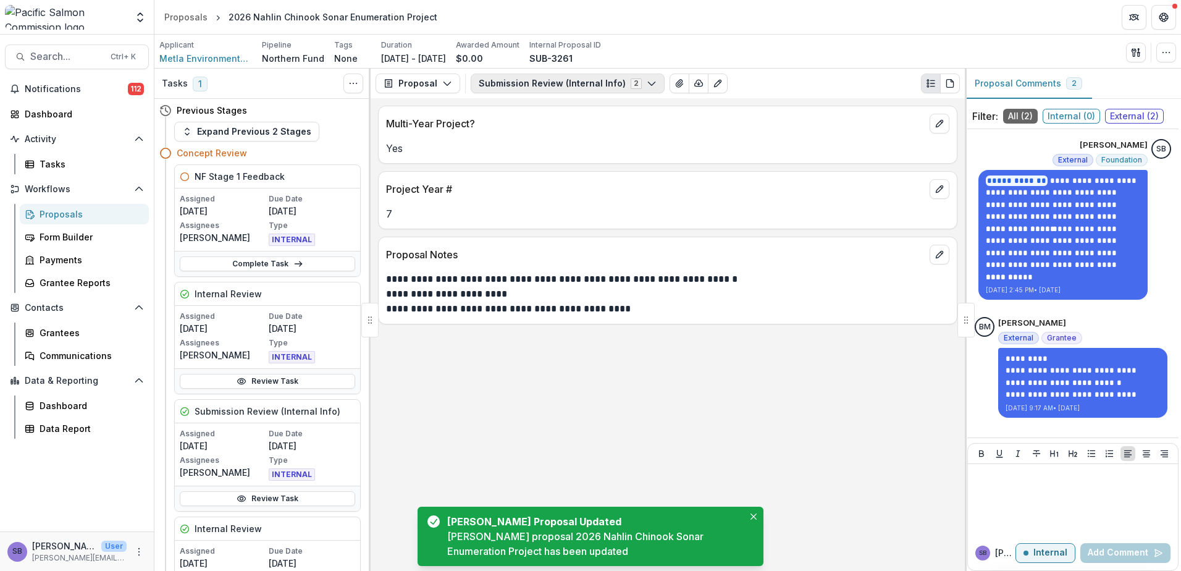
click at [564, 84] on button "Submission Review (Internal Info) 2" at bounding box center [568, 83] width 194 height 20
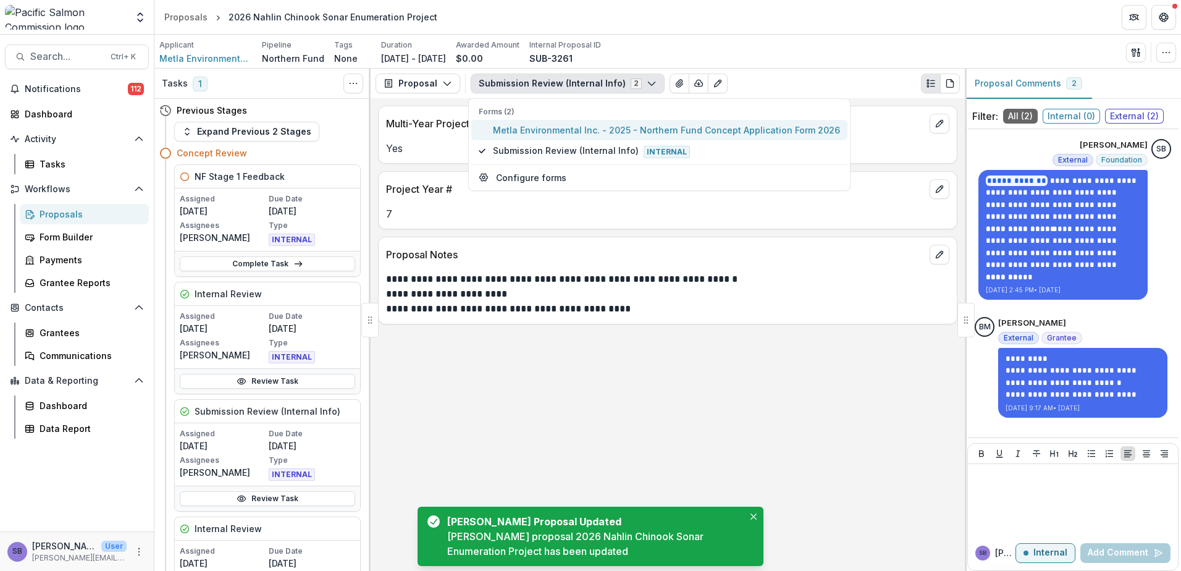
click at [542, 130] on span "Metla Environmental Inc. - 2025 - Northern Fund Concept Application Form 2026" at bounding box center [666, 130] width 347 height 13
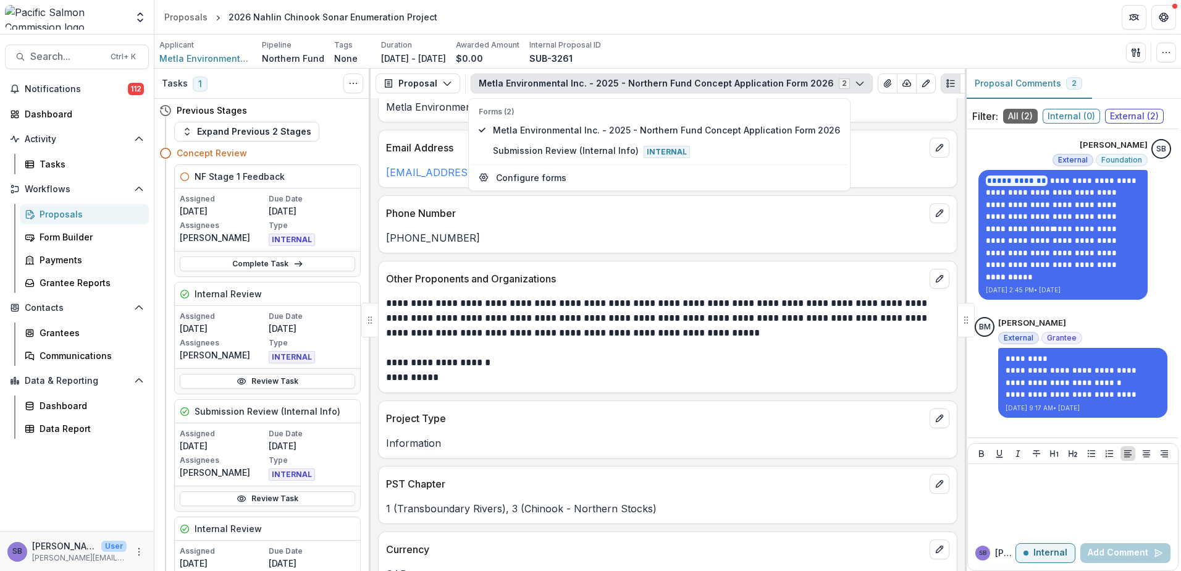
scroll to position [247, 0]
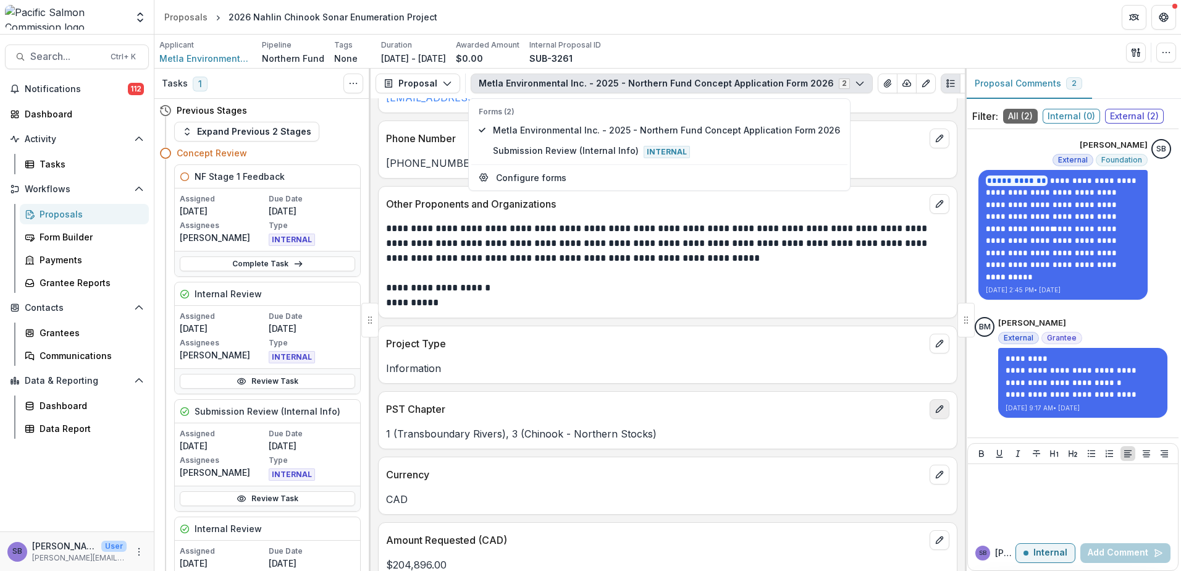
click at [939, 412] on icon "edit" at bounding box center [939, 409] width 10 height 10
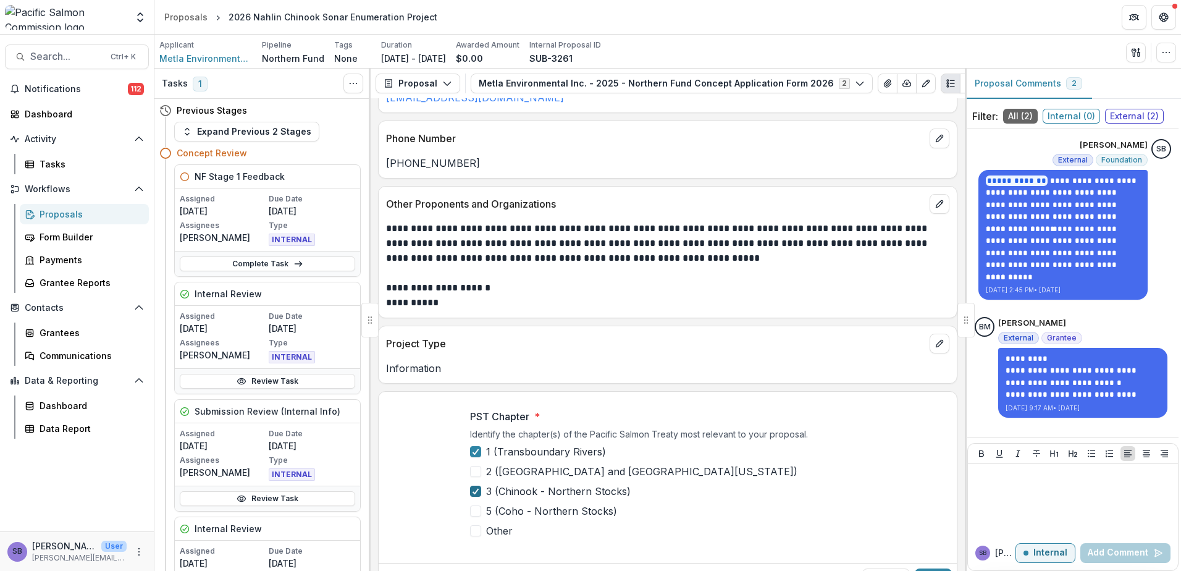
click at [474, 493] on polyline at bounding box center [476, 490] width 6 height 5
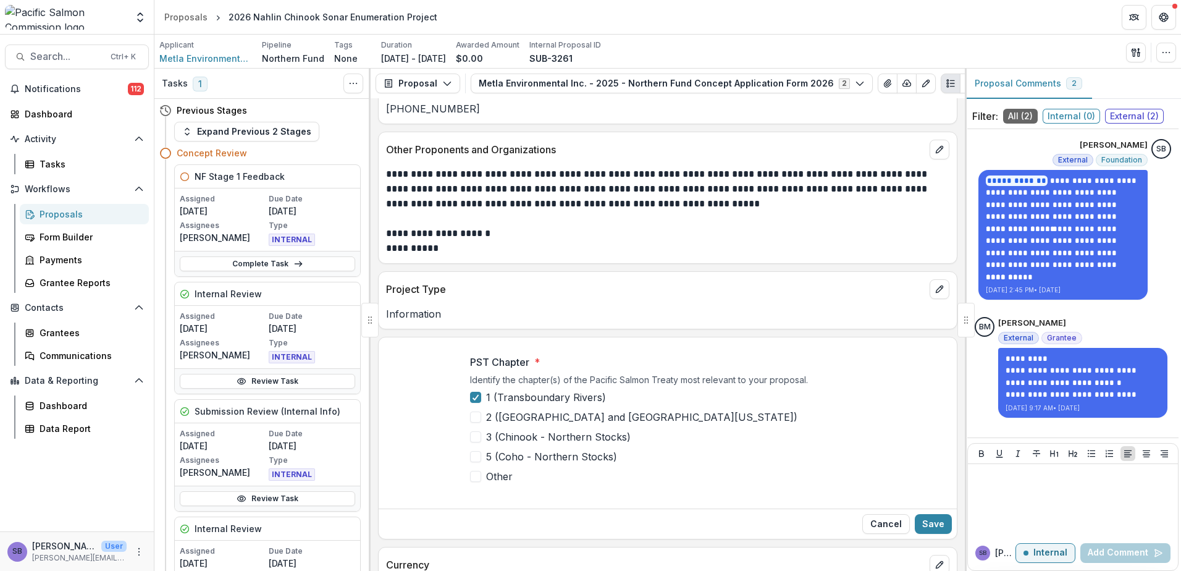
scroll to position [329, 0]
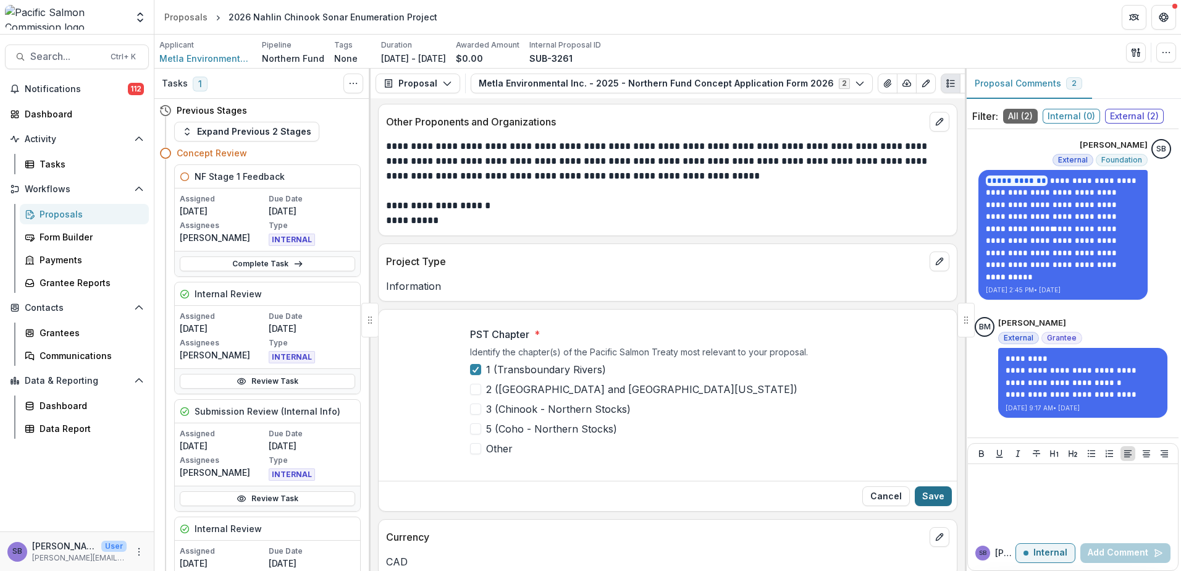
click at [931, 498] on button "Save" at bounding box center [933, 496] width 37 height 20
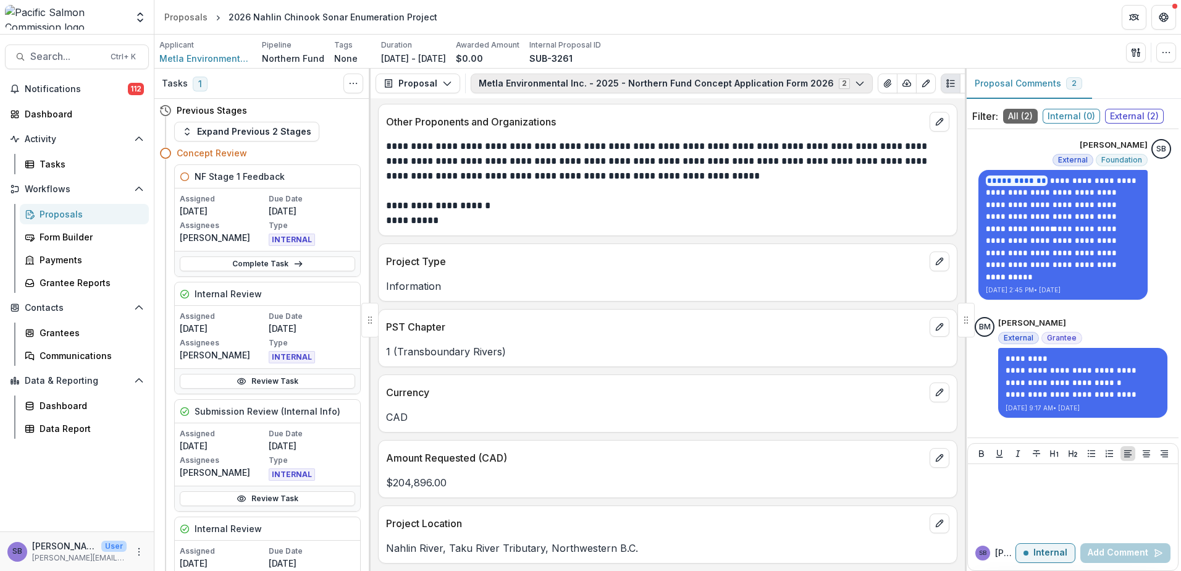
click at [855, 86] on icon "button" at bounding box center [860, 83] width 10 height 10
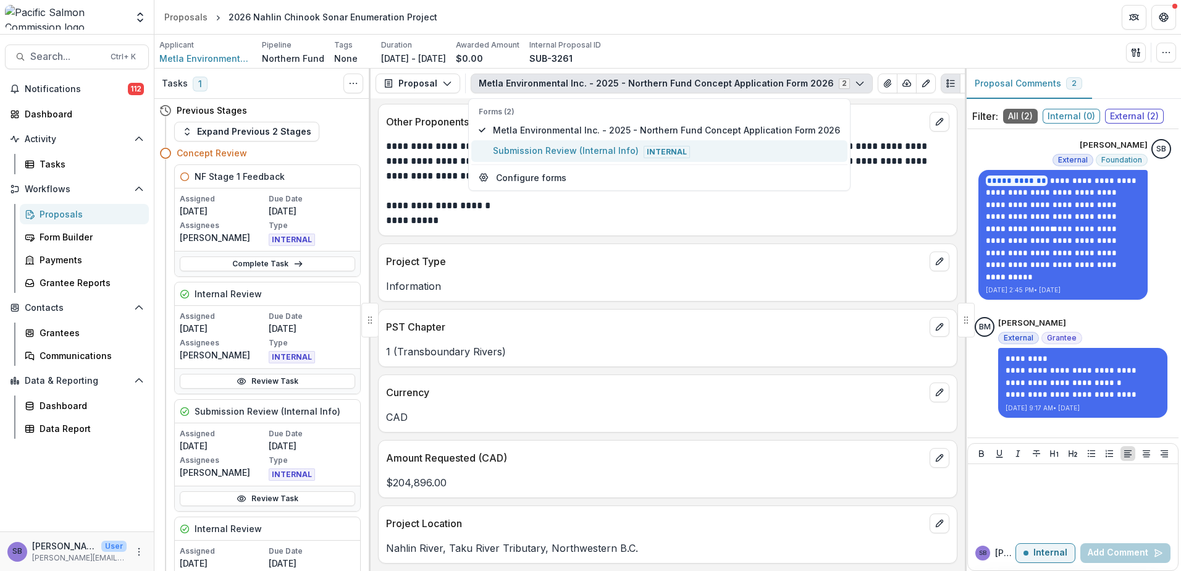
click at [752, 142] on button "Submission Review (Internal Info) Internal" at bounding box center [659, 150] width 376 height 21
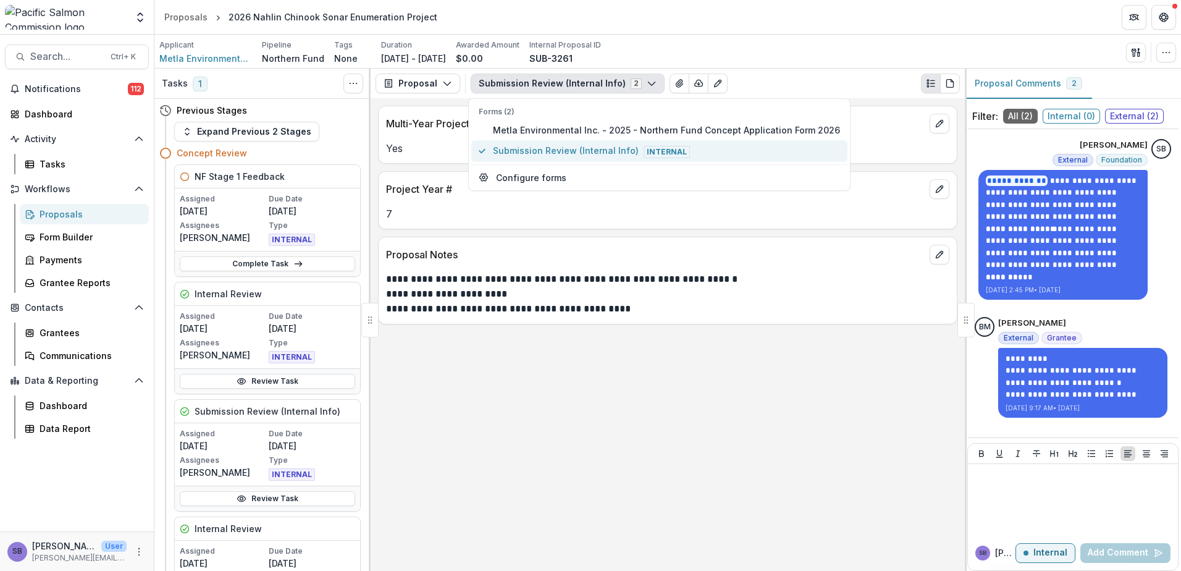
scroll to position [0, 0]
click at [939, 251] on icon "edit" at bounding box center [939, 254] width 10 height 10
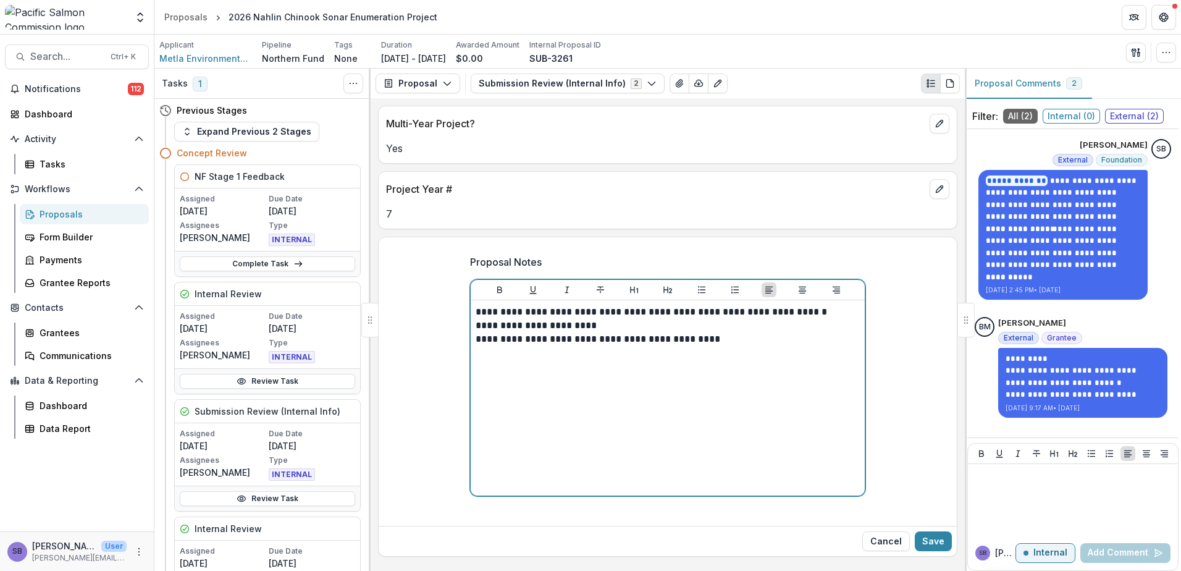
click at [829, 311] on p "**********" at bounding box center [667, 312] width 384 height 14
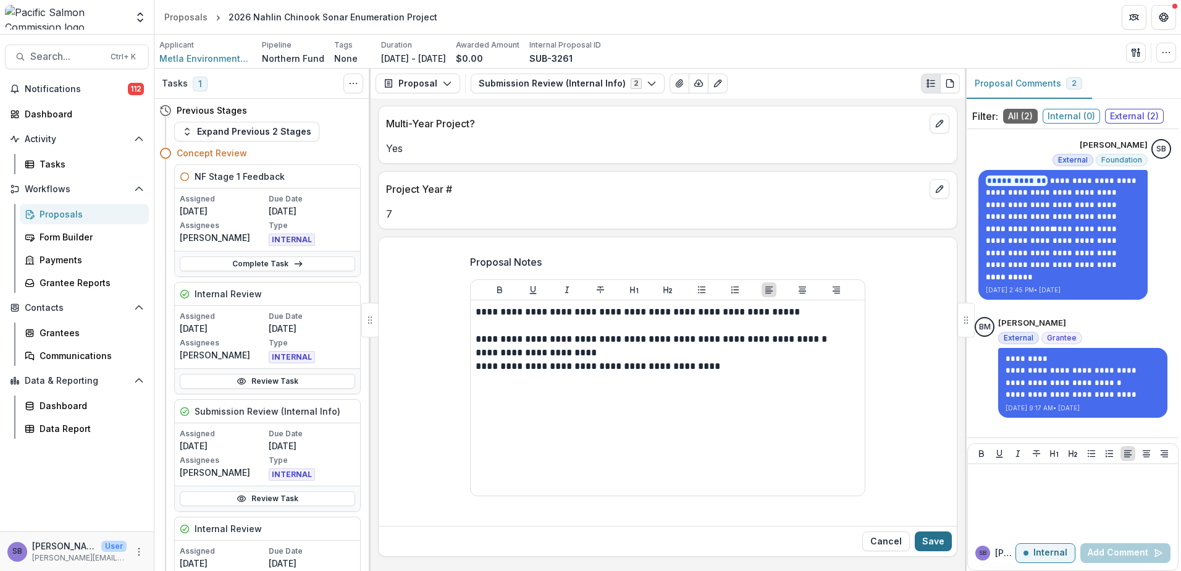
click at [934, 540] on button "Save" at bounding box center [933, 541] width 37 height 20
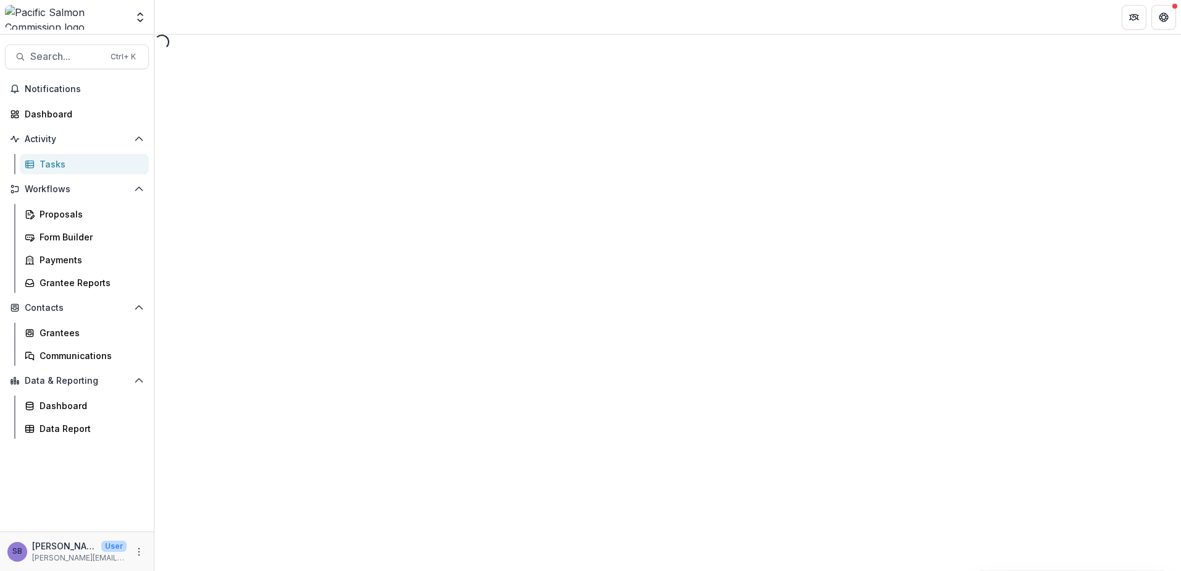
select select "********"
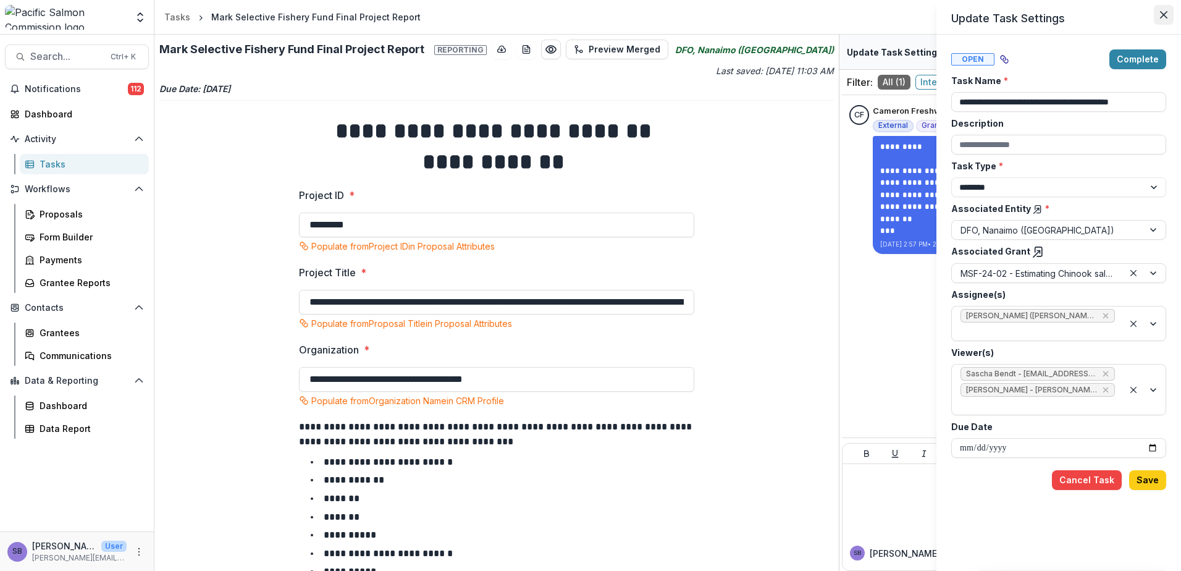
click at [1165, 17] on icon "Close" at bounding box center [1163, 14] width 7 height 7
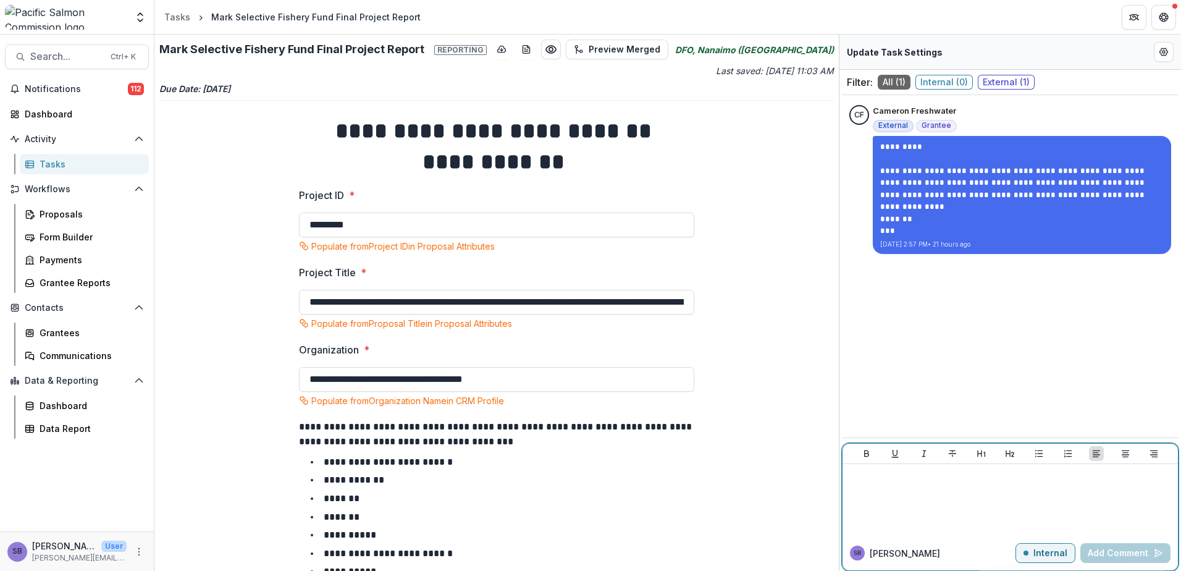
click at [1053, 554] on p "Internal" at bounding box center [1050, 553] width 34 height 10
click at [900, 484] on div at bounding box center [1009, 500] width 325 height 62
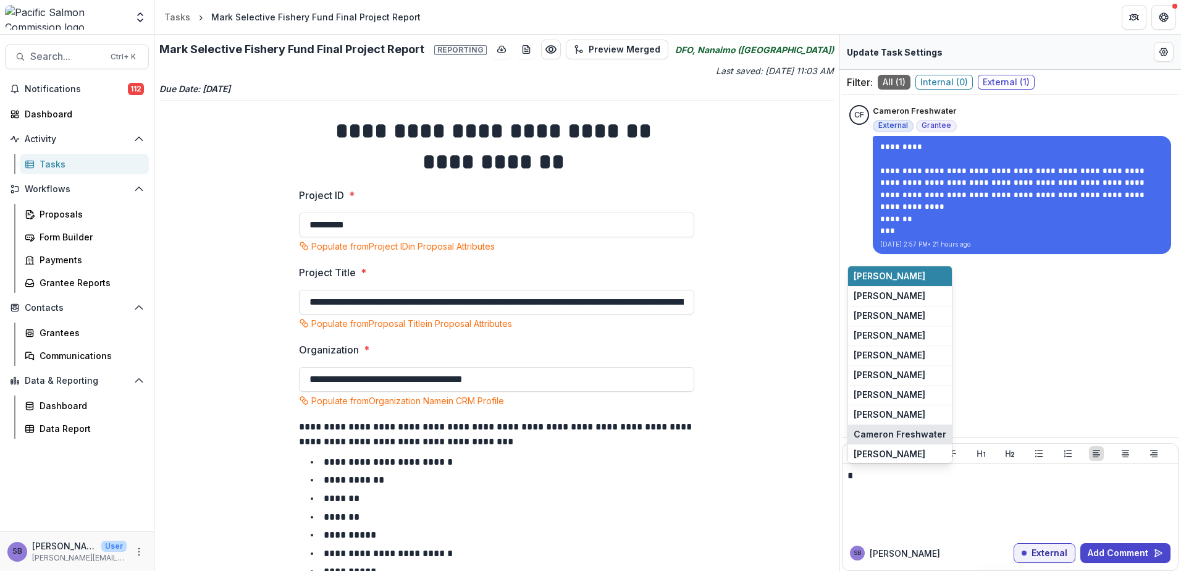
click at [917, 435] on button "Cameron Freshwater" at bounding box center [900, 434] width 104 height 20
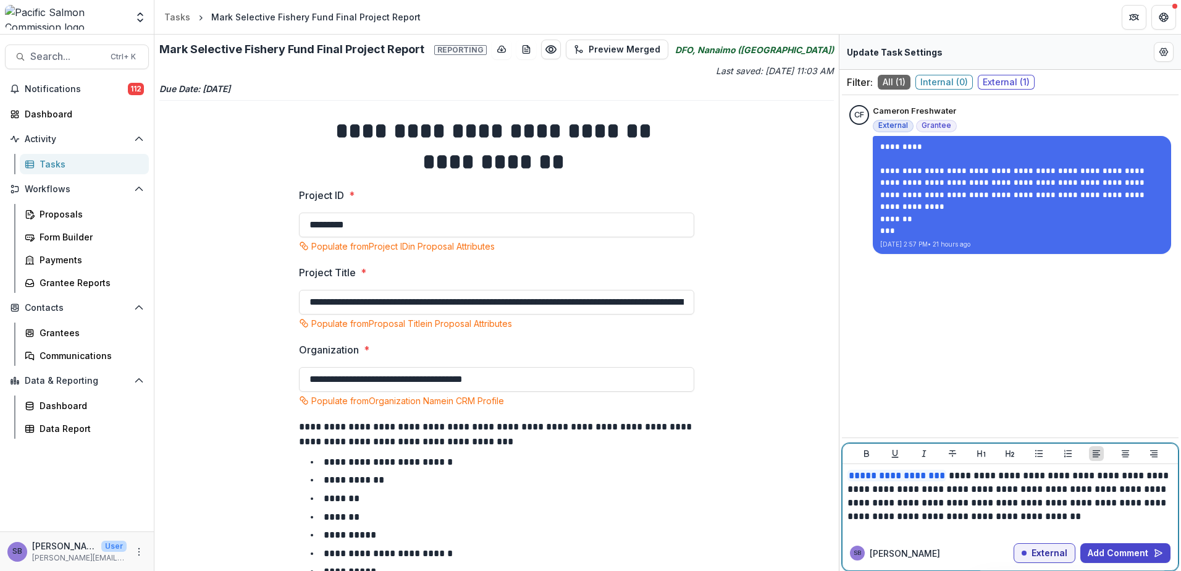
click at [990, 492] on p "**********" at bounding box center [1009, 496] width 325 height 54
click at [1097, 547] on button "Add Comment" at bounding box center [1125, 553] width 90 height 20
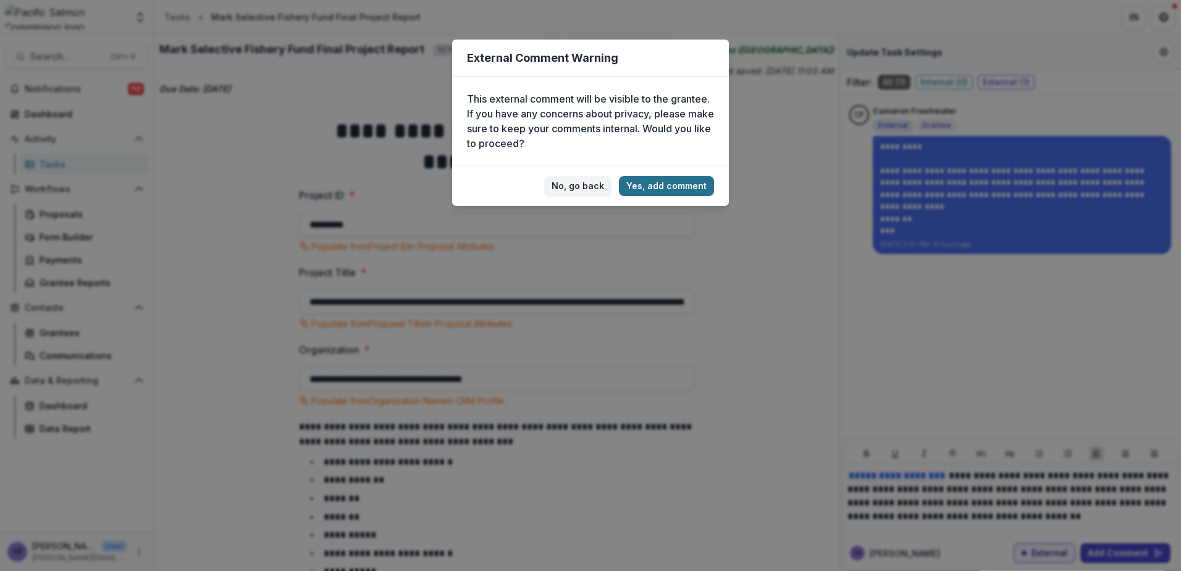
click at [685, 181] on button "Yes, add comment" at bounding box center [666, 186] width 95 height 20
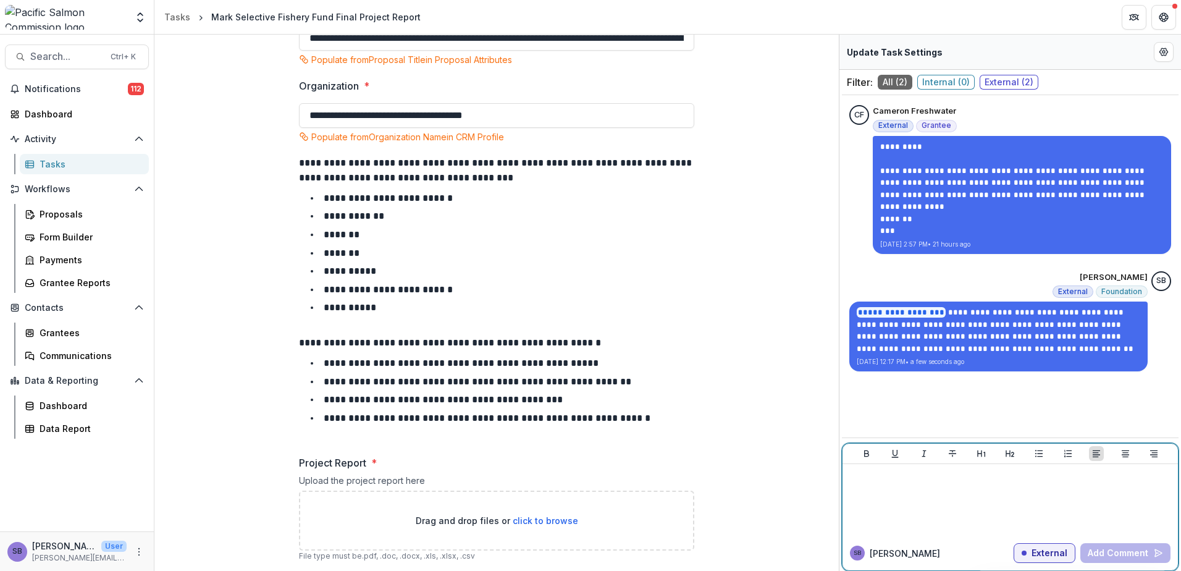
scroll to position [287, 0]
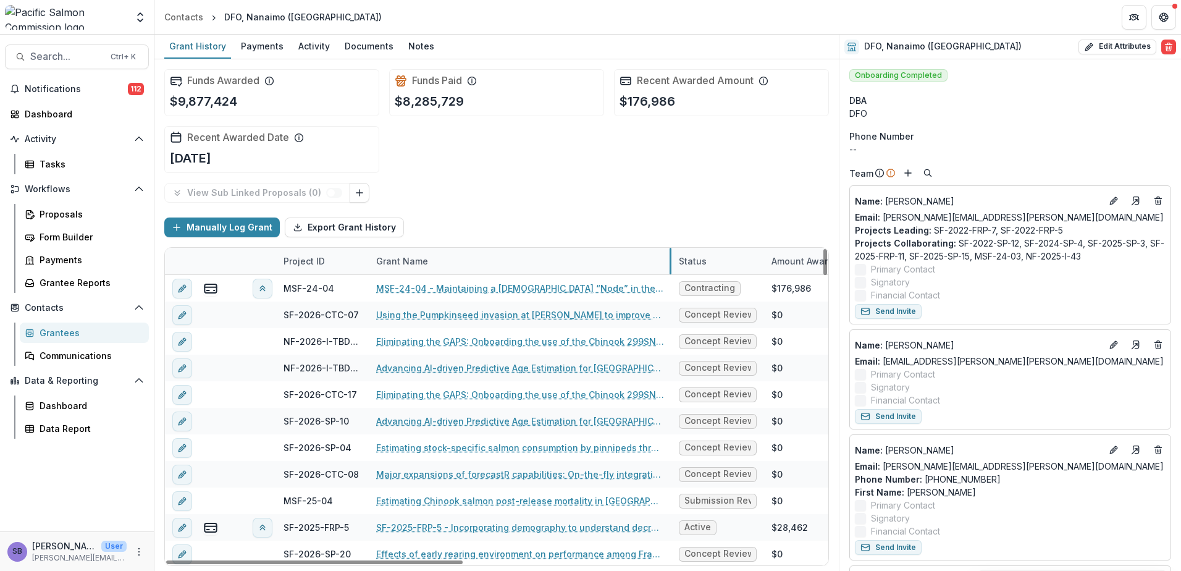
drag, startPoint x: 522, startPoint y: 263, endPoint x: 671, endPoint y: 260, distance: 148.2
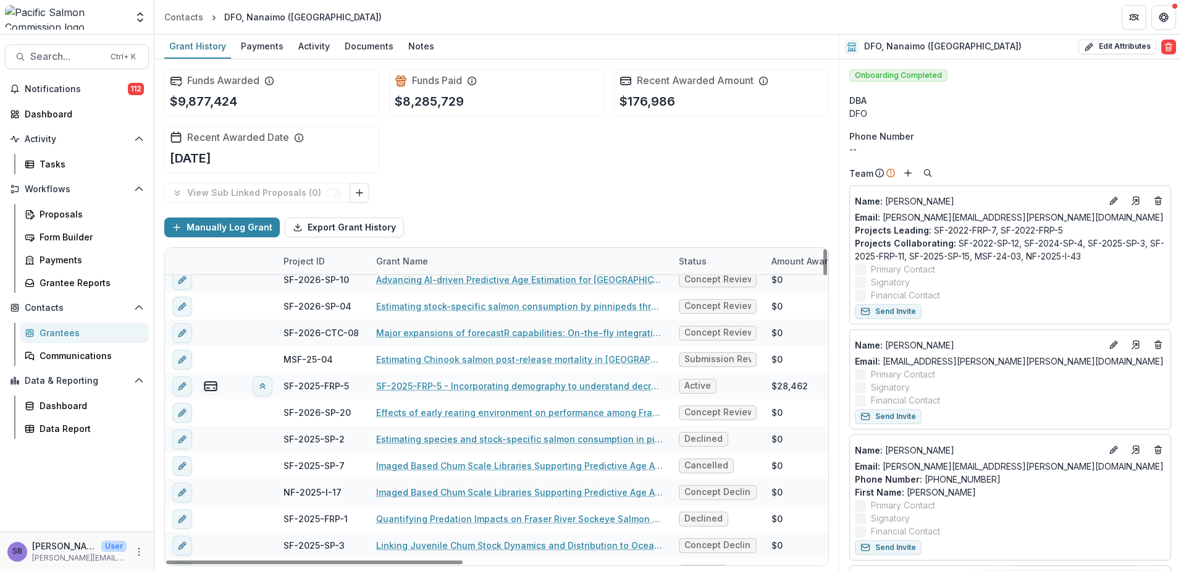
scroll to position [165, 0]
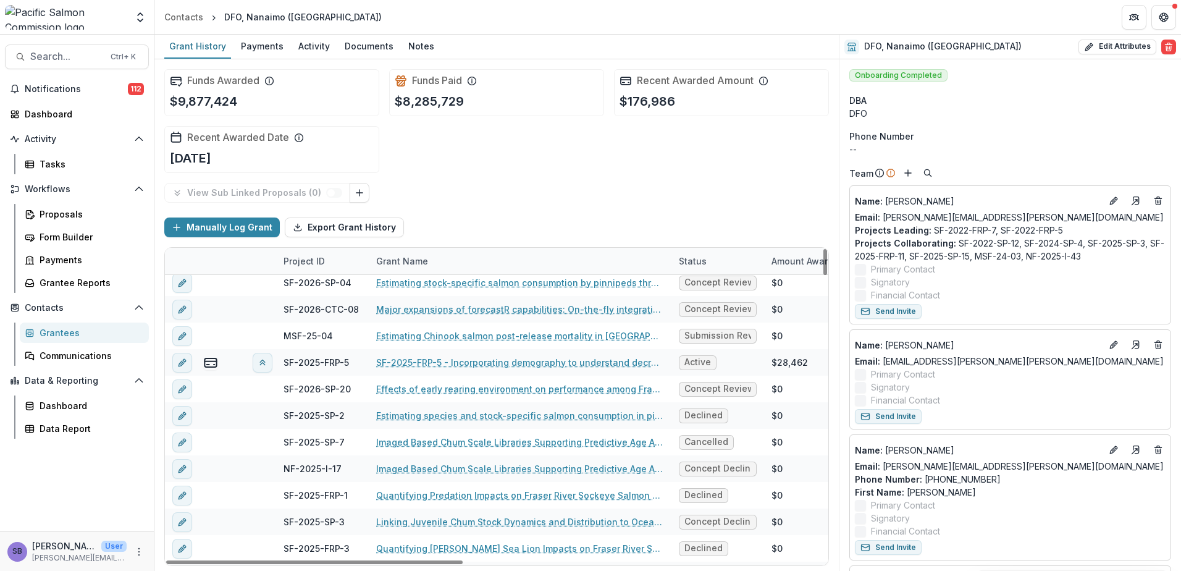
click at [466, 263] on div "Grant Name" at bounding box center [520, 261] width 303 height 27
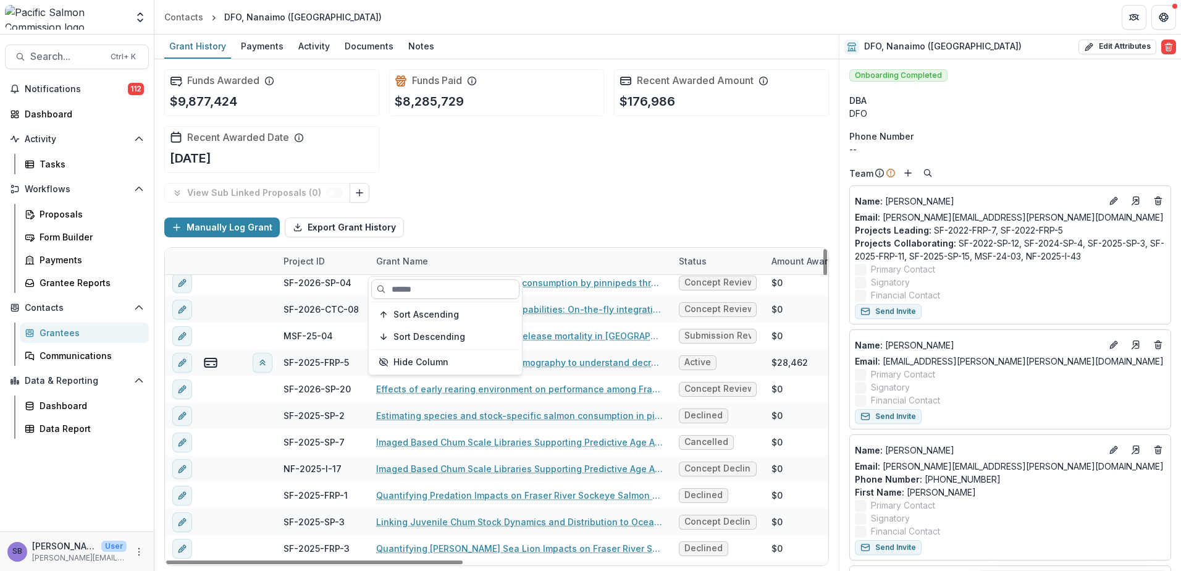
click at [456, 282] on input at bounding box center [445, 289] width 148 height 20
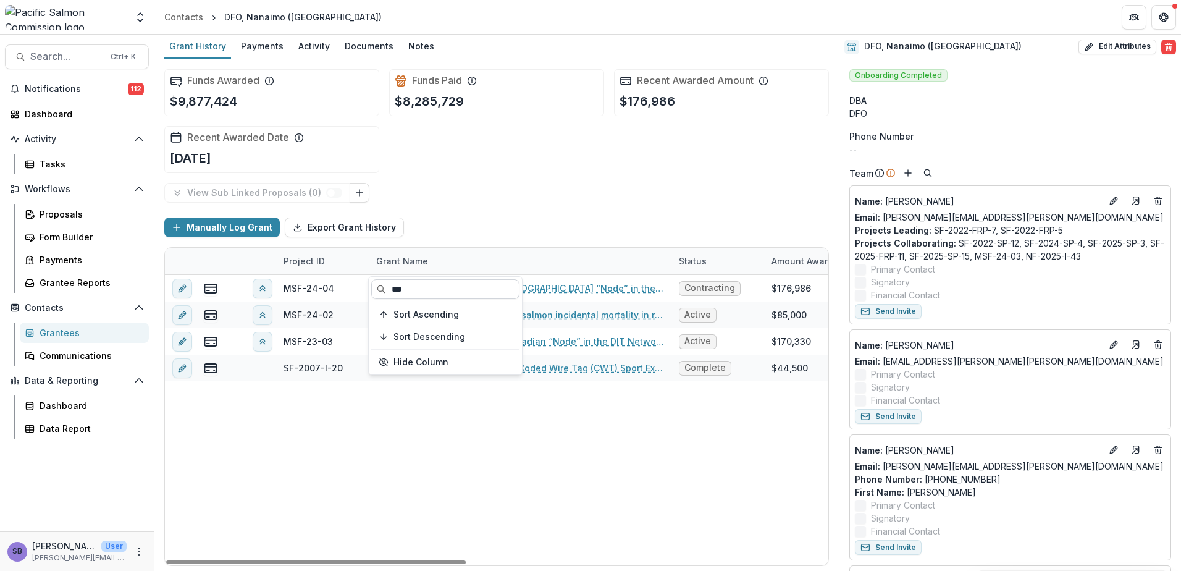
scroll to position [0, 0]
type input "***"
click at [498, 230] on div "Manually Log Grant Export Grant History" at bounding box center [496, 227] width 664 height 40
click at [471, 261] on div "Grant Name" at bounding box center [520, 261] width 303 height 27
drag, startPoint x: 442, startPoint y: 282, endPoint x: 374, endPoint y: 282, distance: 67.9
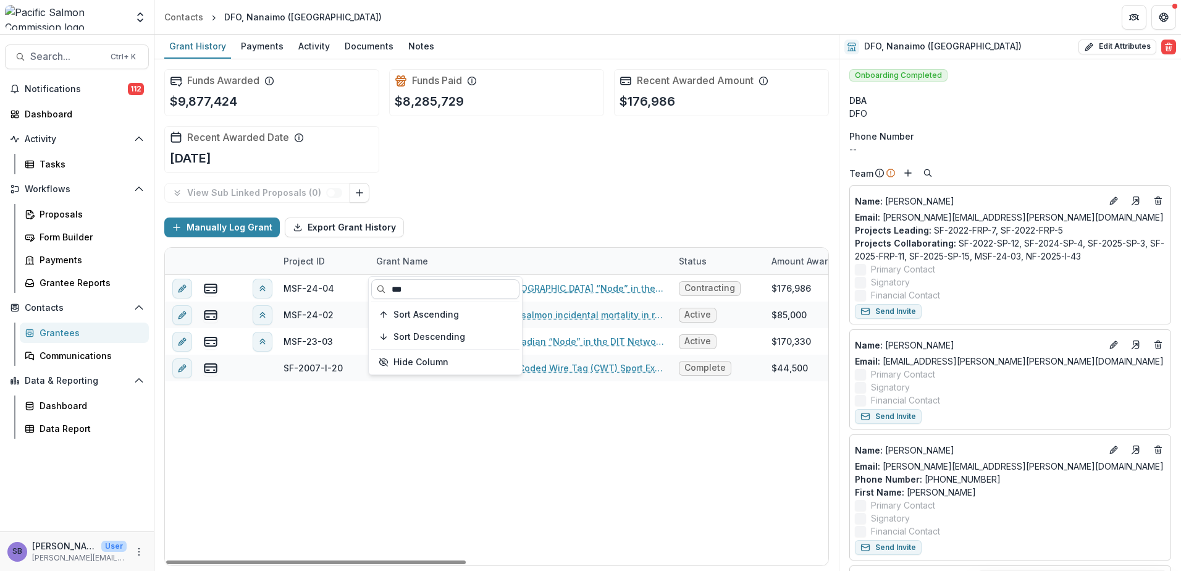
click at [374, 282] on input "***" at bounding box center [445, 289] width 148 height 20
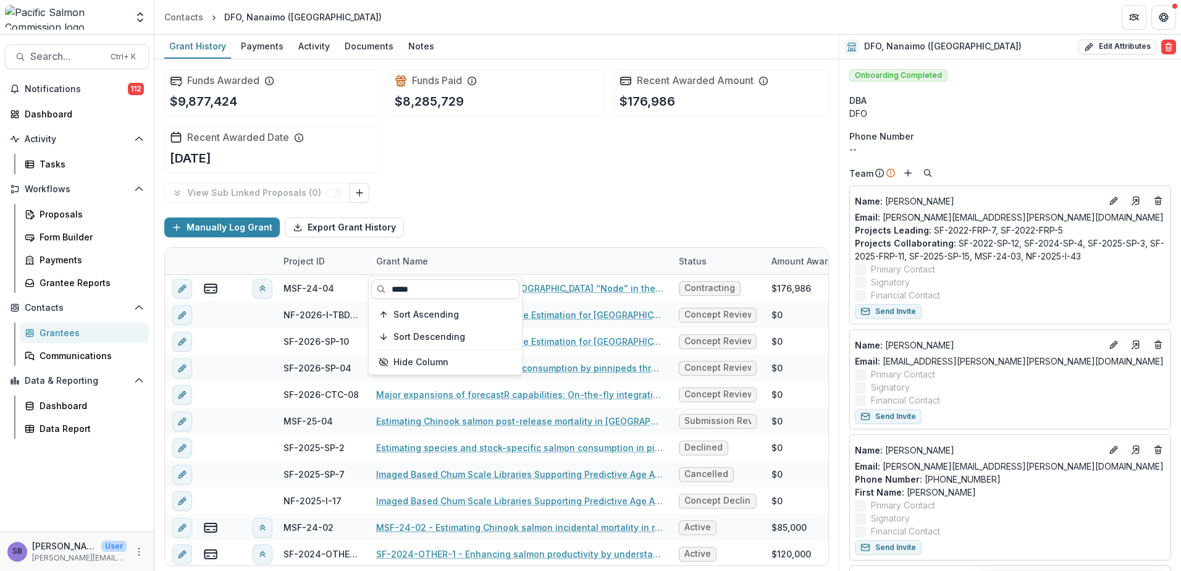
type input "******"
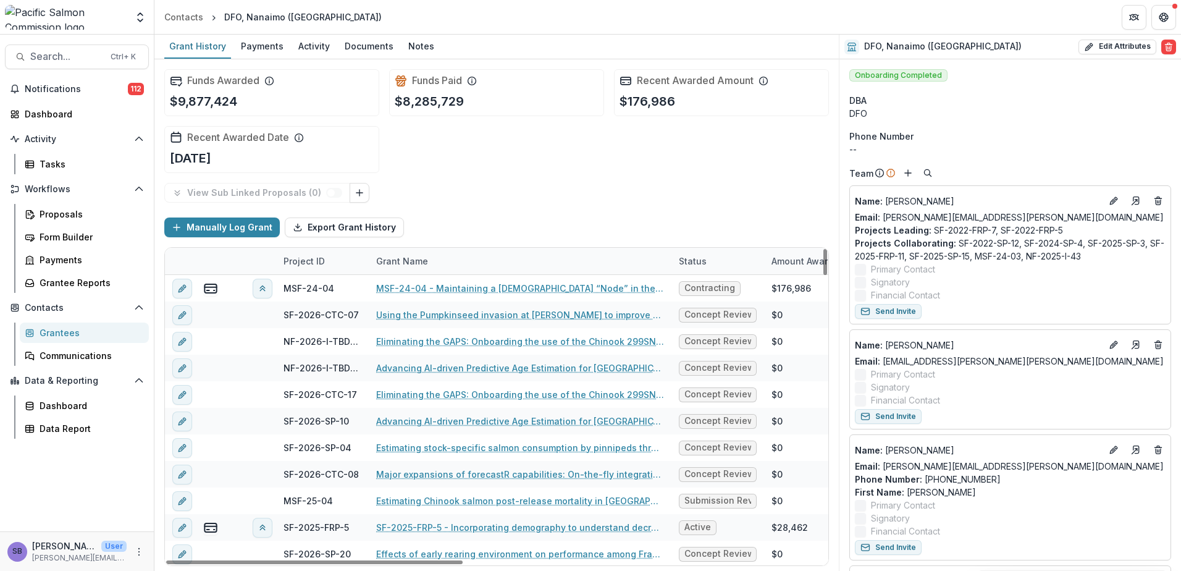
click at [514, 232] on div "Manually Log Grant Export Grant History" at bounding box center [496, 227] width 664 height 40
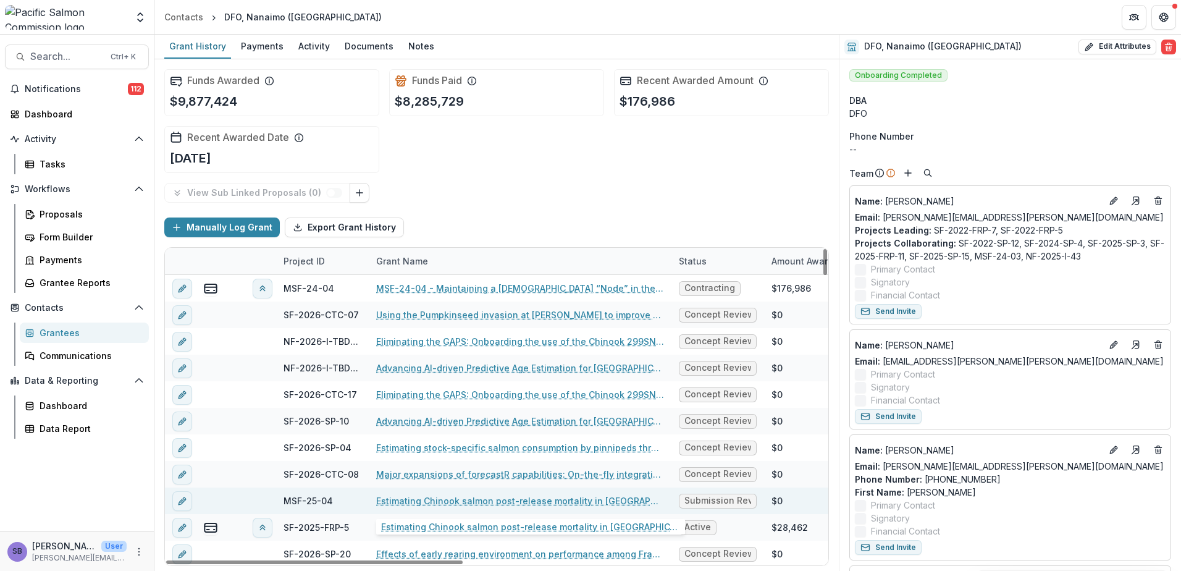
click at [606, 496] on link "Estimating Chinook salmon post-release mortality in British Columbia recreation…" at bounding box center [520, 500] width 288 height 13
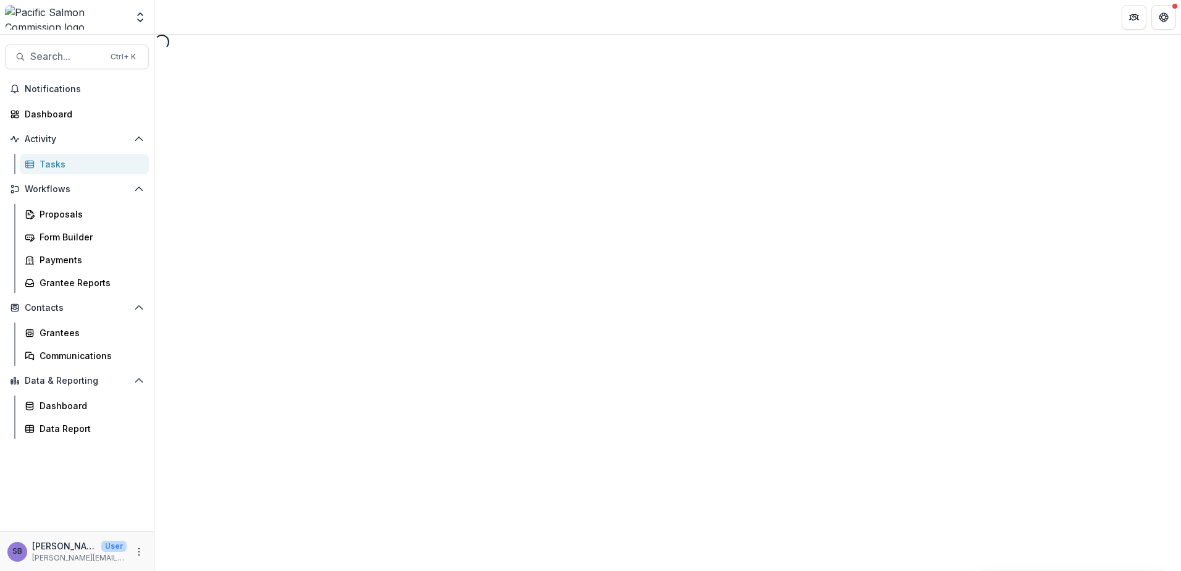
select select "********"
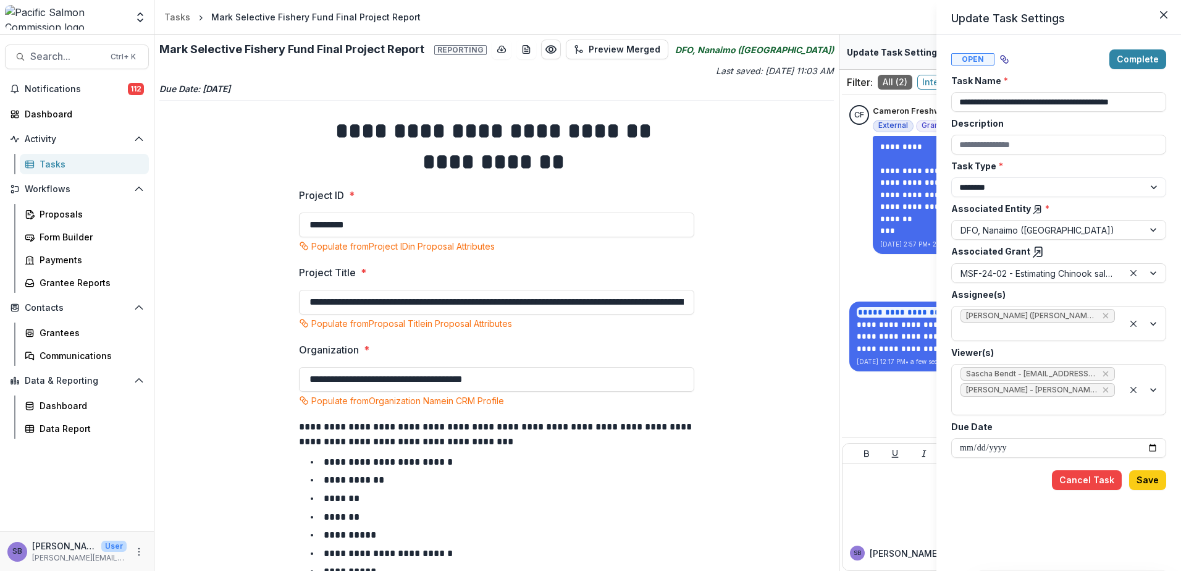
click at [1032, 254] on icon at bounding box center [1038, 252] width 12 height 12
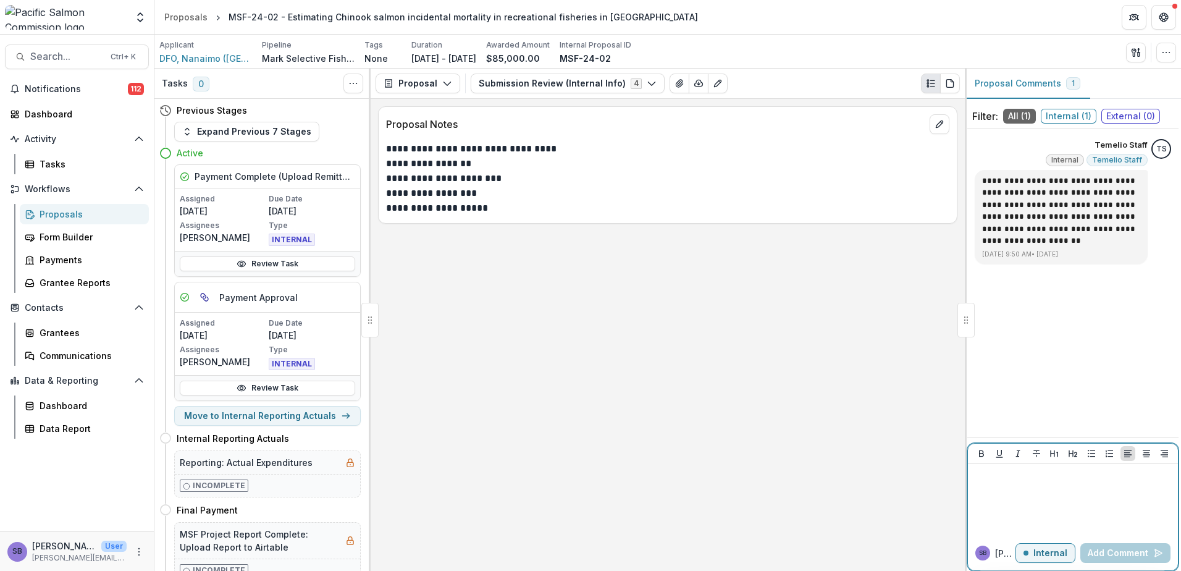
click at [1040, 492] on div at bounding box center [1073, 500] width 200 height 62
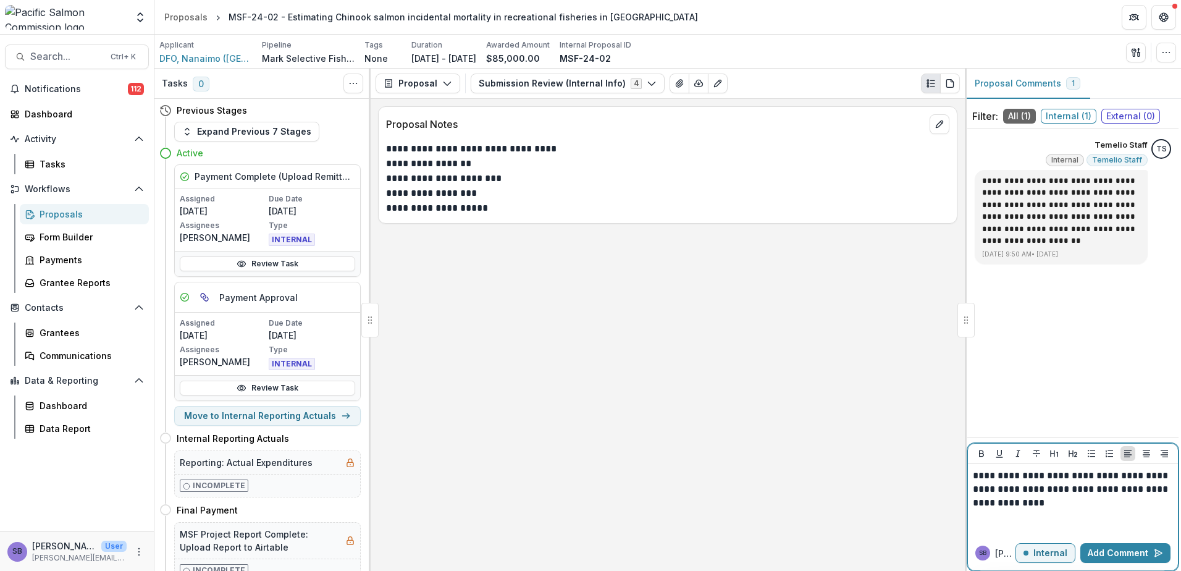
click at [1036, 511] on div "**********" at bounding box center [1073, 500] width 200 height 62
click at [1123, 555] on button "Add Comment" at bounding box center [1125, 553] width 90 height 20
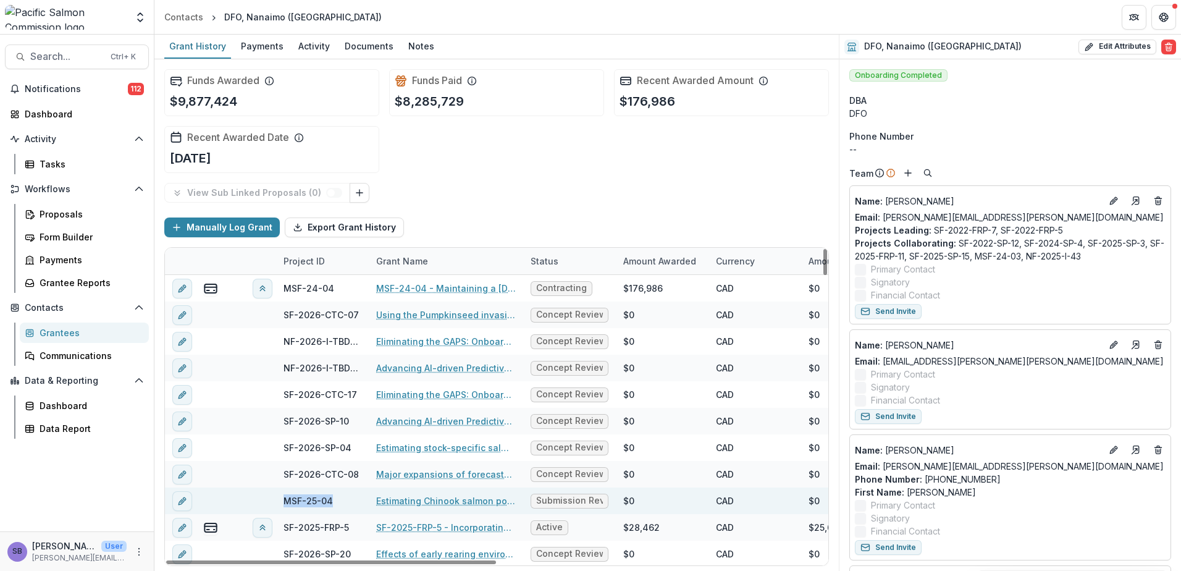
drag, startPoint x: 335, startPoint y: 499, endPoint x: 278, endPoint y: 496, distance: 56.9
click at [278, 496] on div "MSF-25-04" at bounding box center [322, 500] width 93 height 27
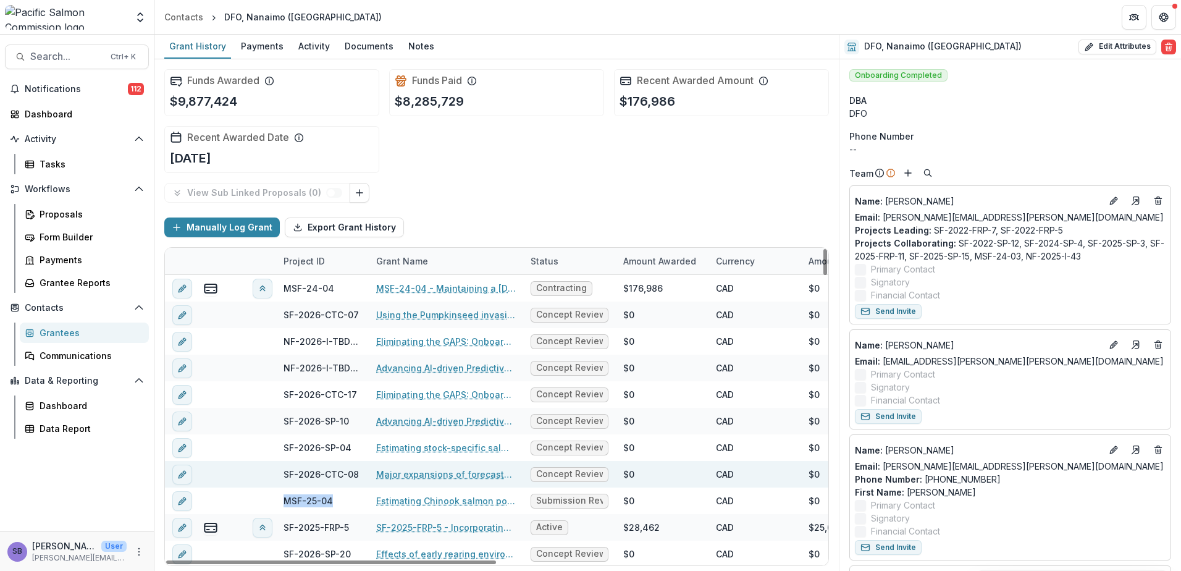
copy div "MSF-25-04"
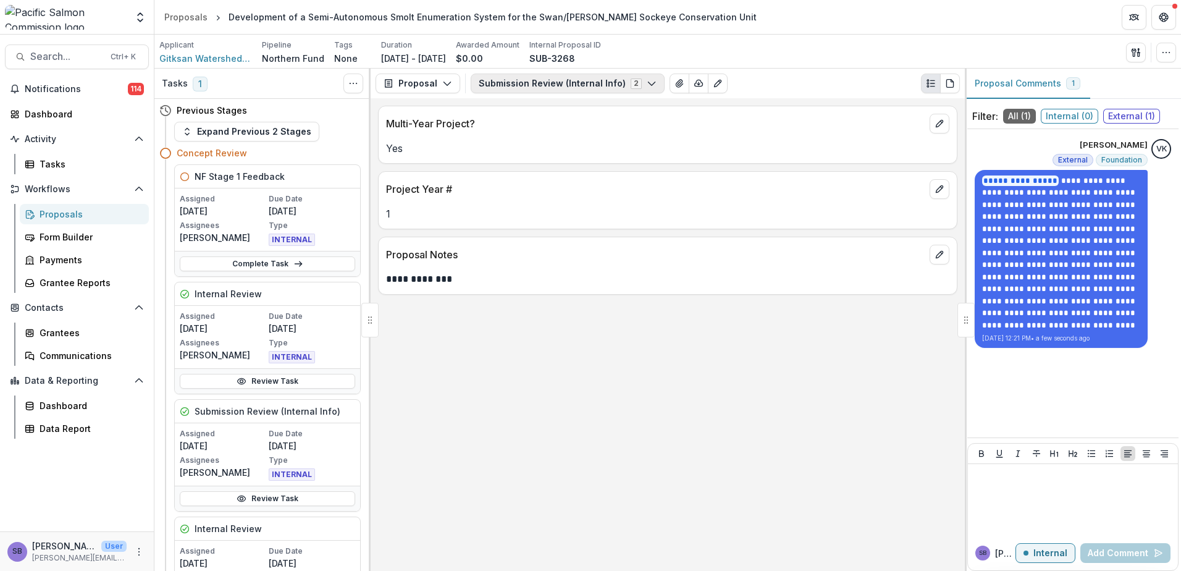
click at [583, 84] on button "Submission Review (Internal Info) 2" at bounding box center [568, 83] width 194 height 20
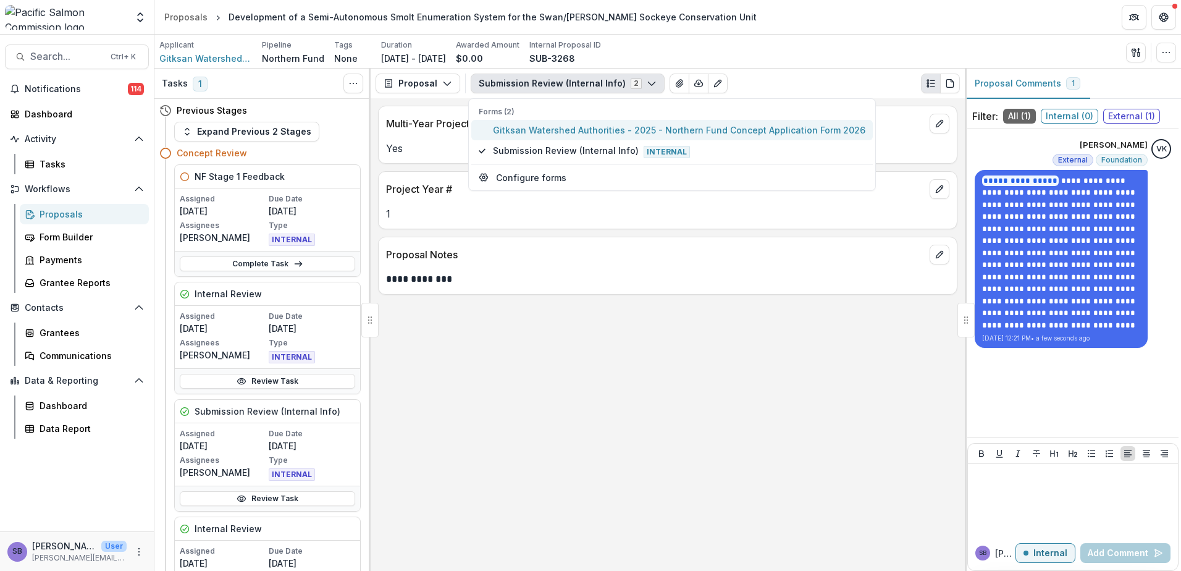
click at [569, 130] on span "Gitksan Watershed Authorities - 2025 - Northern Fund Concept Application Form 2…" at bounding box center [679, 130] width 372 height 13
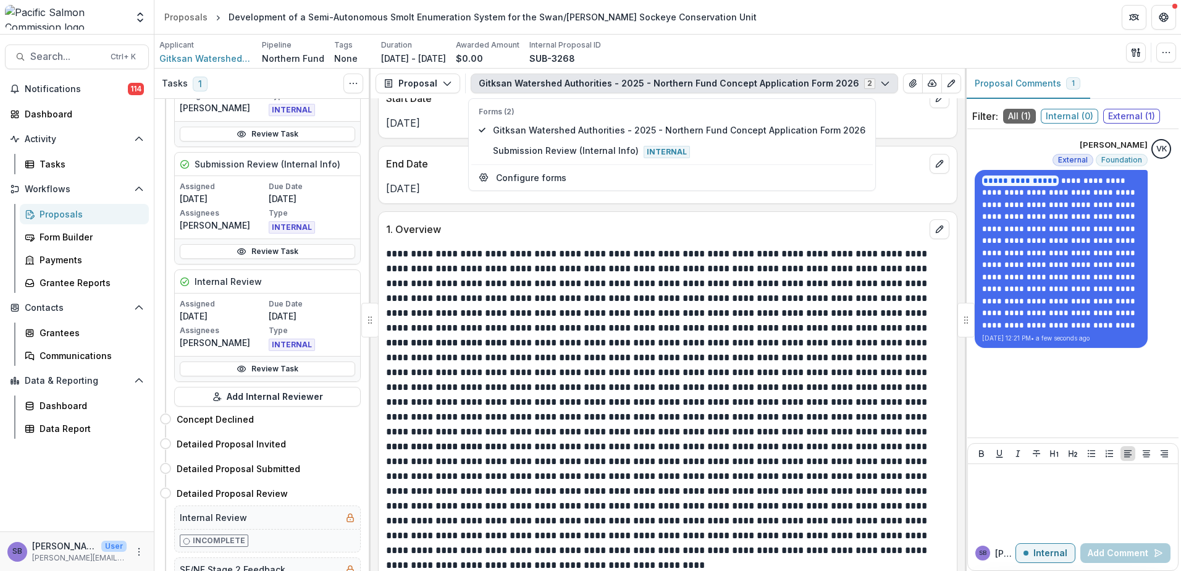
scroll to position [659, 0]
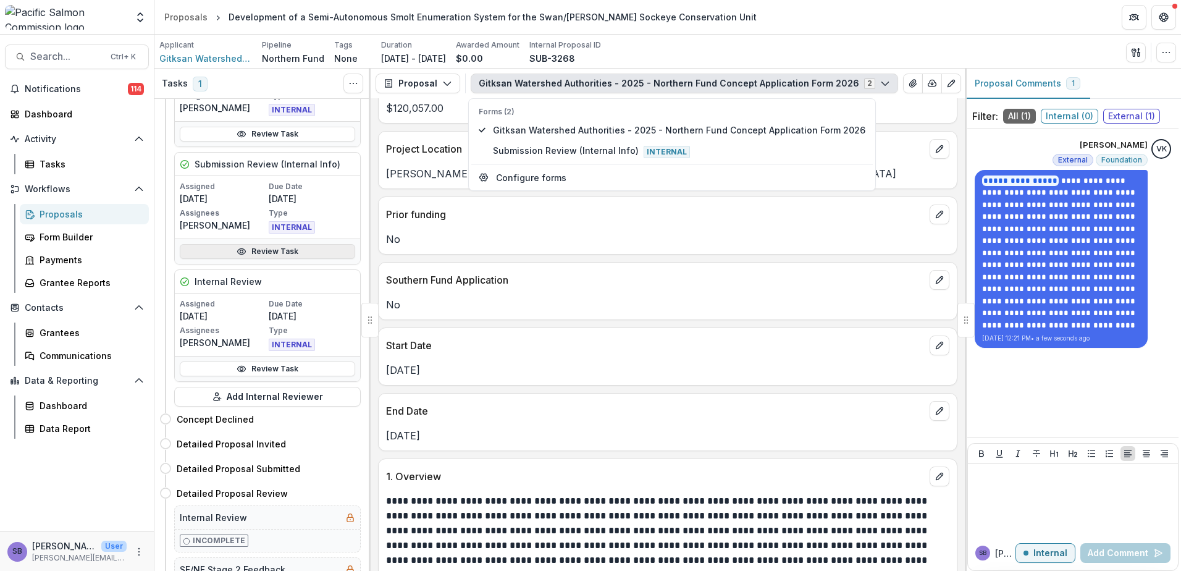
click at [238, 253] on icon at bounding box center [242, 252] width 8 height 6
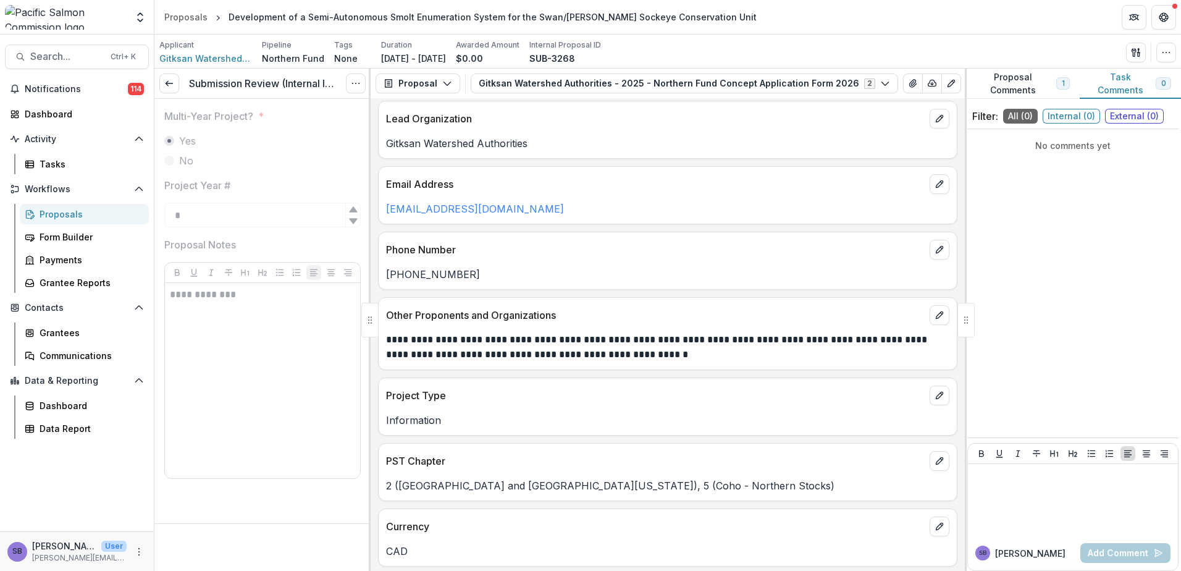
scroll to position [82, 0]
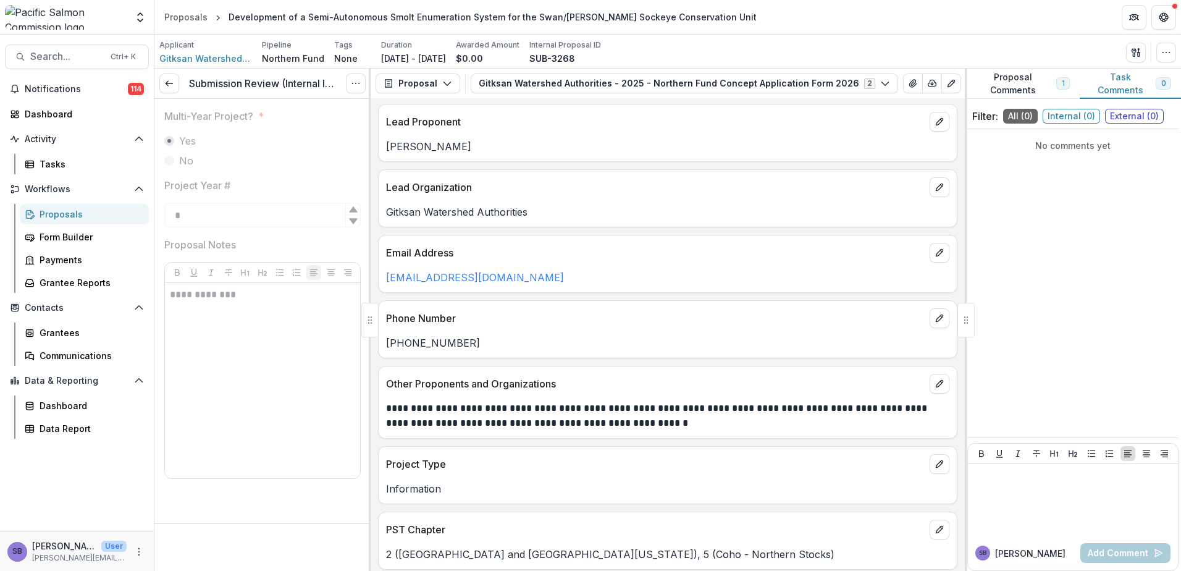
click at [1008, 82] on button "Proposal Comments 1" at bounding box center [1022, 84] width 115 height 30
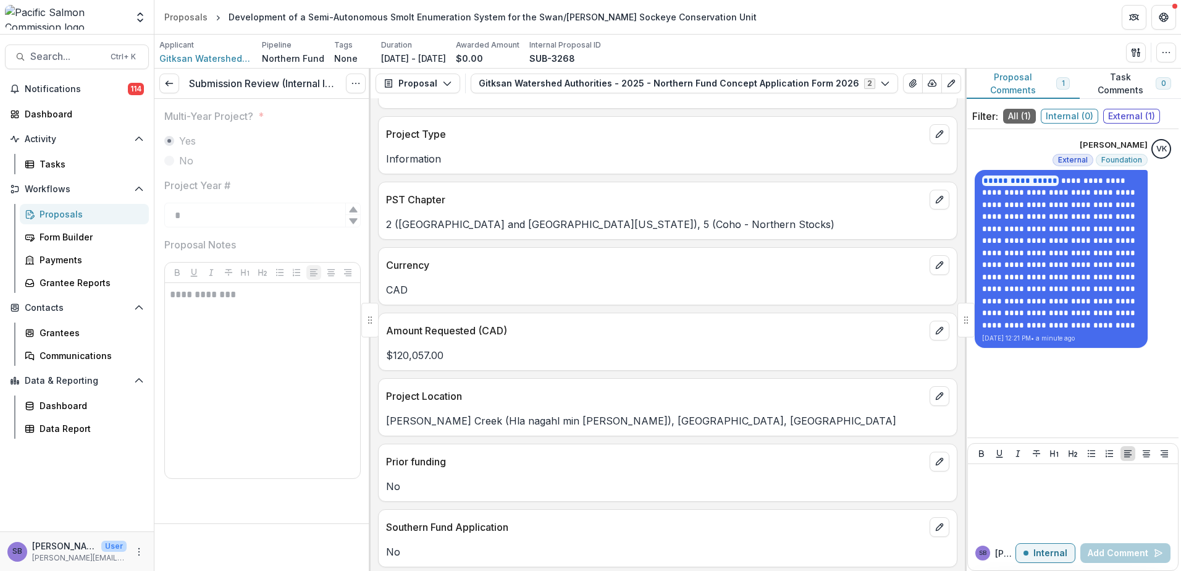
scroll to position [659, 0]
